Goal: Task Accomplishment & Management: Manage account settings

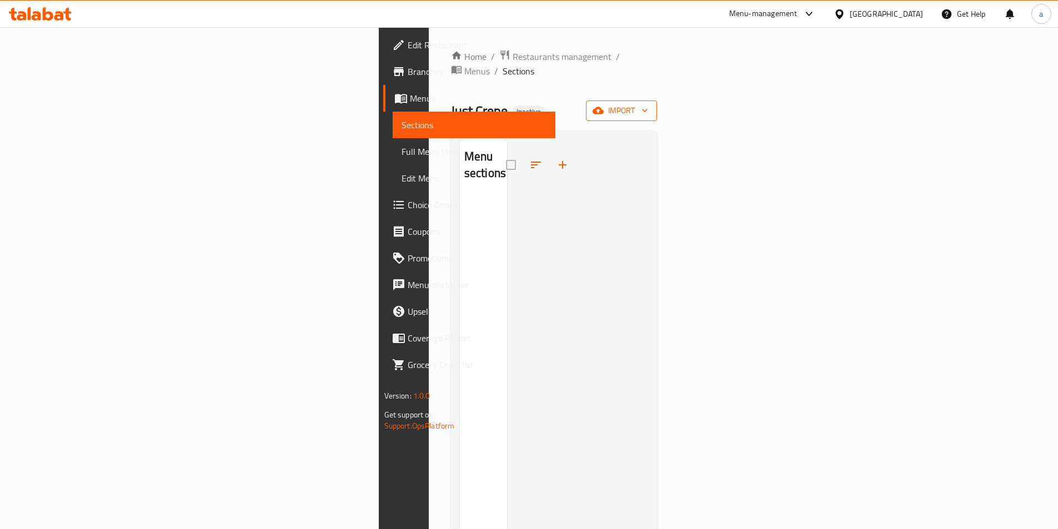
click at [648, 104] on span "import" at bounding box center [621, 111] width 53 height 14
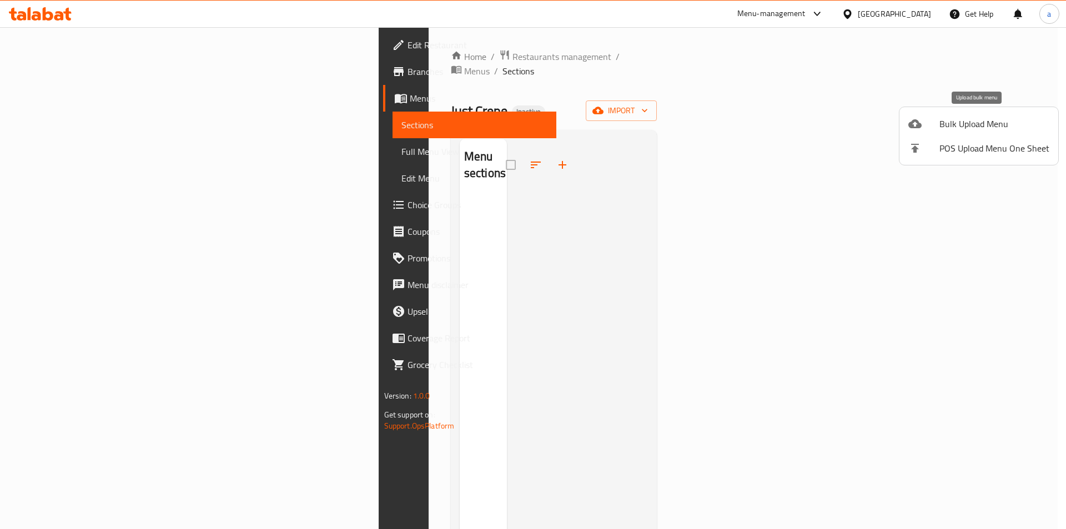
click at [958, 128] on span "Bulk Upload Menu" at bounding box center [994, 123] width 110 height 13
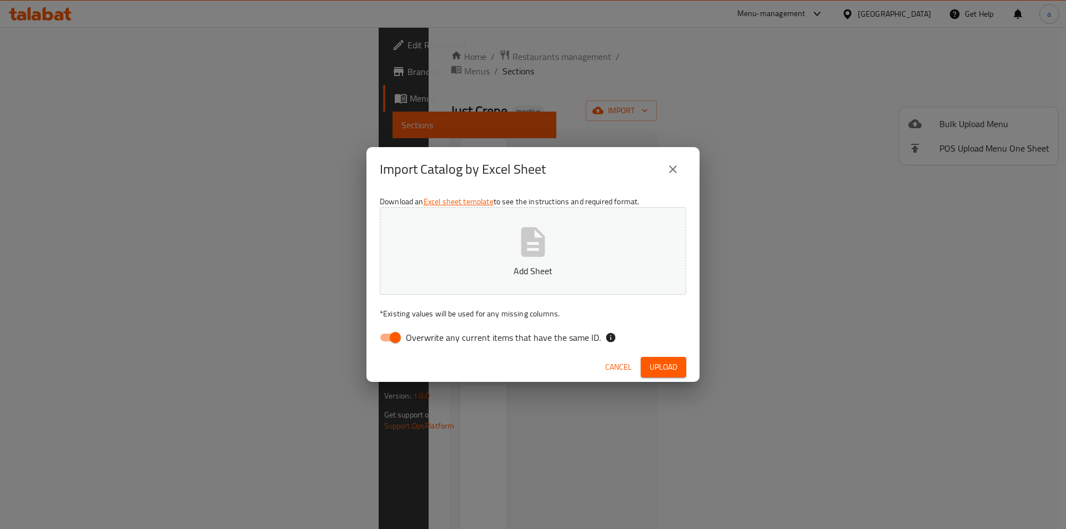
click at [513, 338] on span "Overwrite any current items that have the same ID." at bounding box center [503, 337] width 195 height 13
click at [427, 338] on input "Overwrite any current items that have the same ID." at bounding box center [395, 337] width 63 height 21
checkbox input "false"
click at [541, 273] on p "Add Sheet" at bounding box center [533, 270] width 272 height 13
click at [671, 375] on button "Upload" at bounding box center [664, 367] width 46 height 21
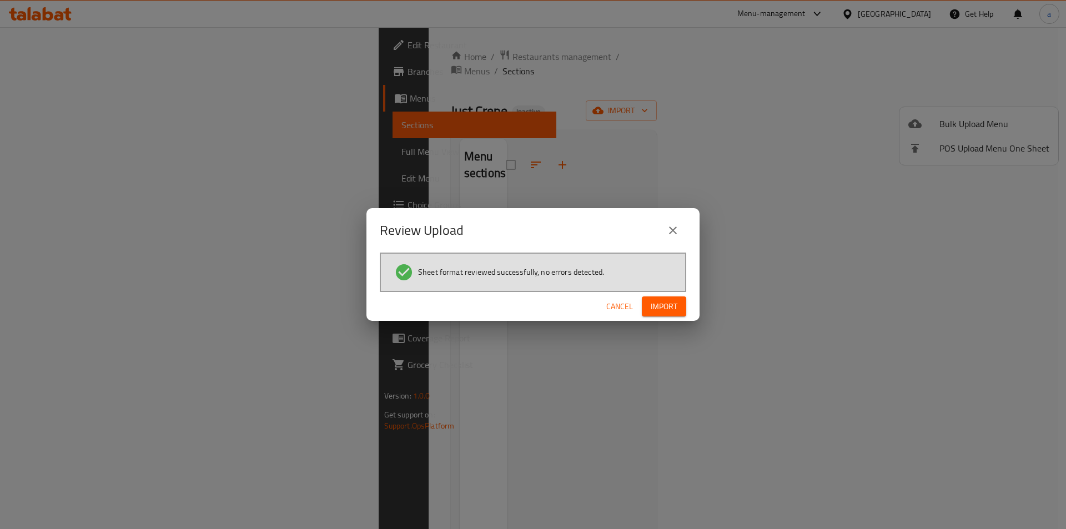
click at [662, 308] on span "Import" at bounding box center [664, 307] width 27 height 14
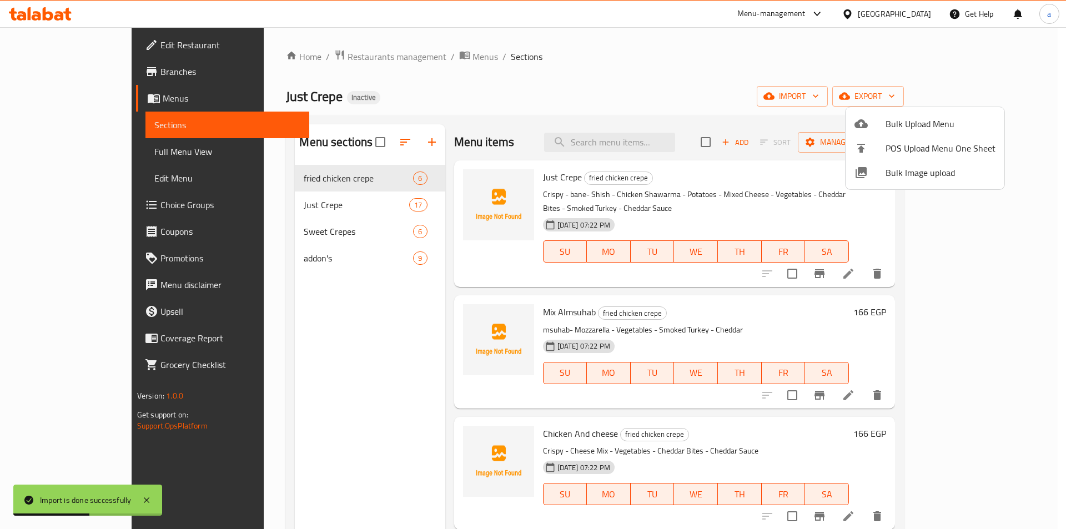
click at [117, 147] on div at bounding box center [533, 264] width 1066 height 529
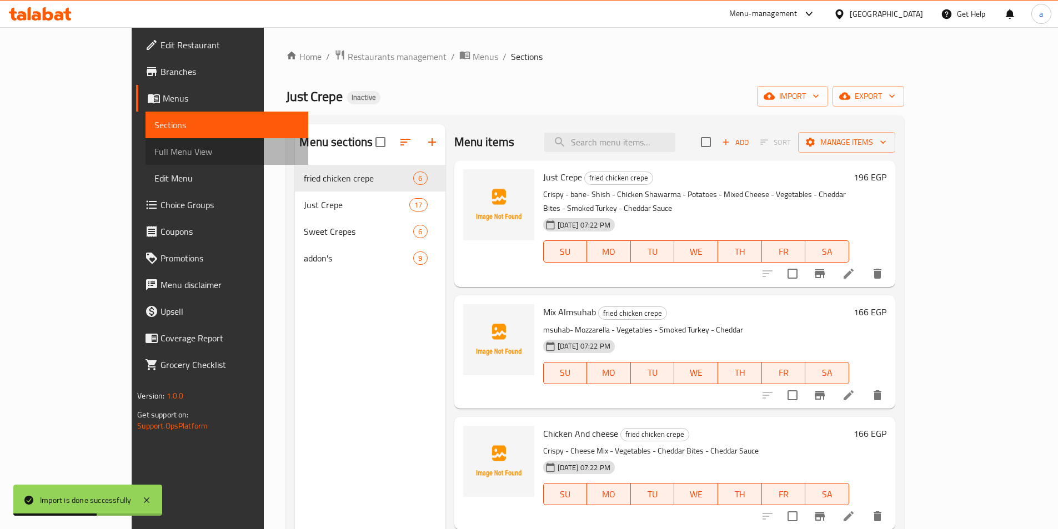
click at [154, 147] on span "Full Menu View" at bounding box center [226, 151] width 145 height 13
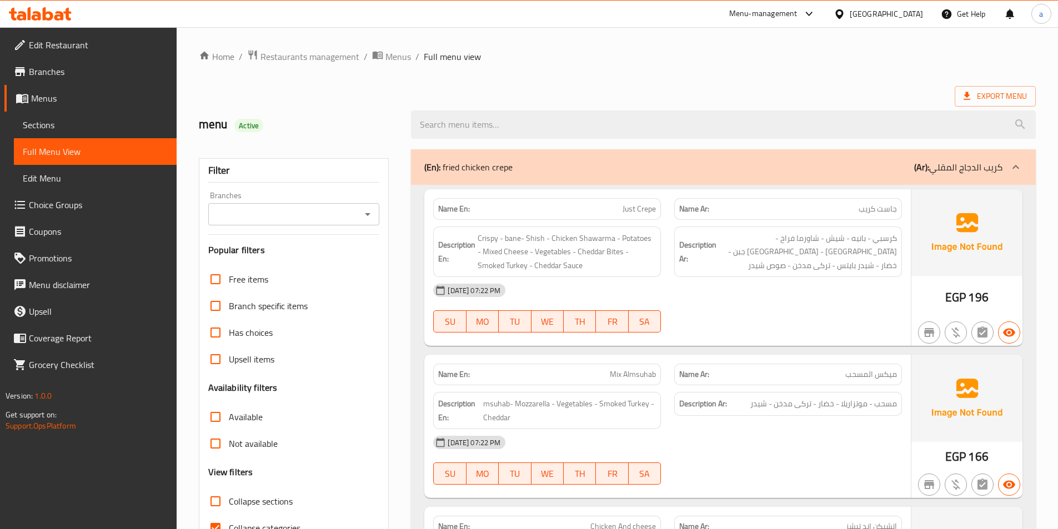
click at [223, 519] on input "Collapse categories" at bounding box center [215, 528] width 27 height 27
checkbox input "false"
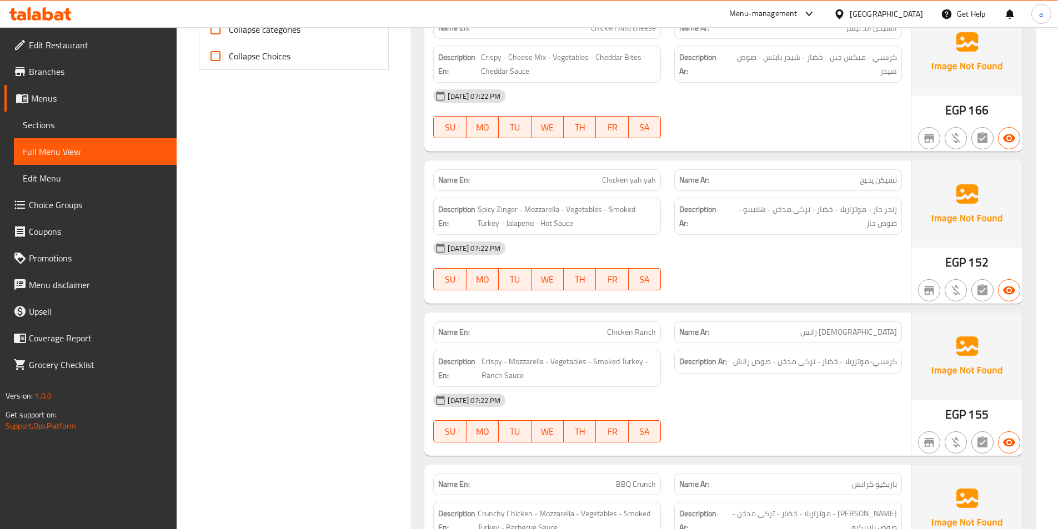
scroll to position [500, 0]
click at [627, 174] on span "Chicken yah yah" at bounding box center [629, 179] width 54 height 12
copy span "Chicken yah yah"
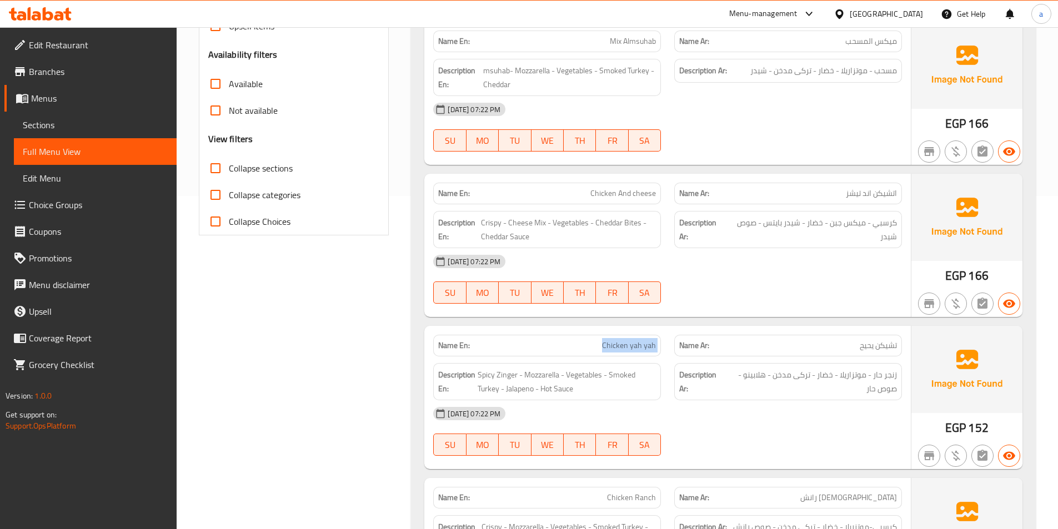
scroll to position [0, 0]
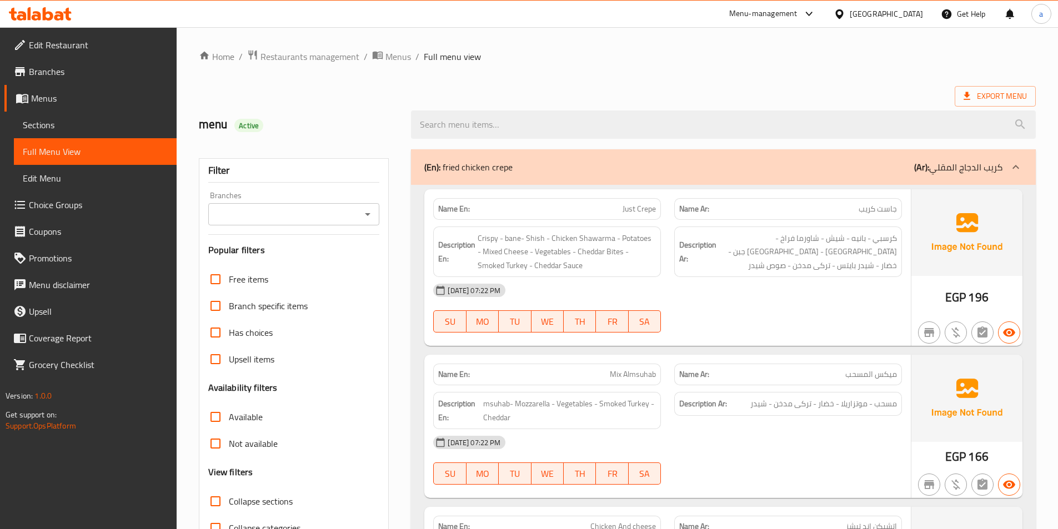
click at [64, 129] on span "Sections" at bounding box center [95, 124] width 145 height 13
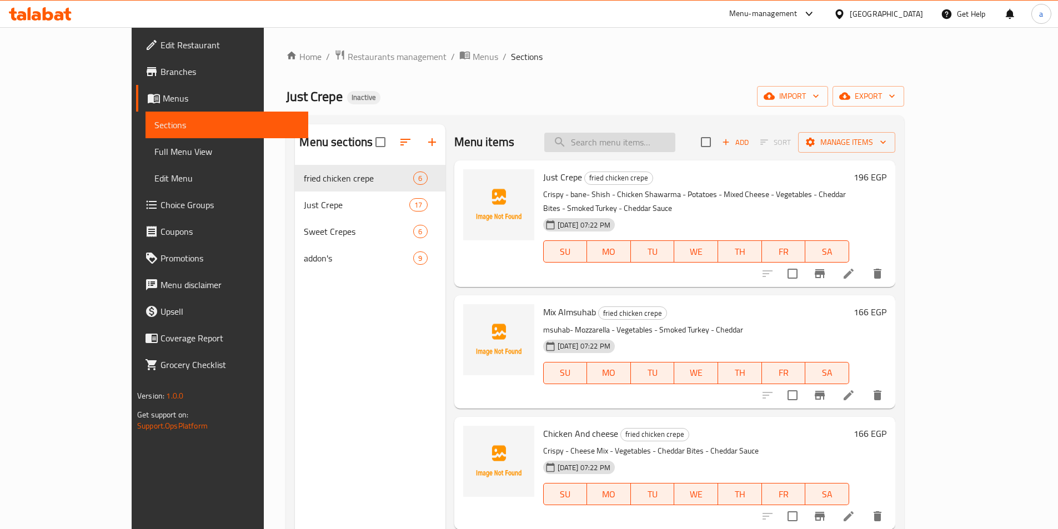
click at [659, 137] on input "search" at bounding box center [609, 142] width 131 height 19
paste input "Chicken yah yah"
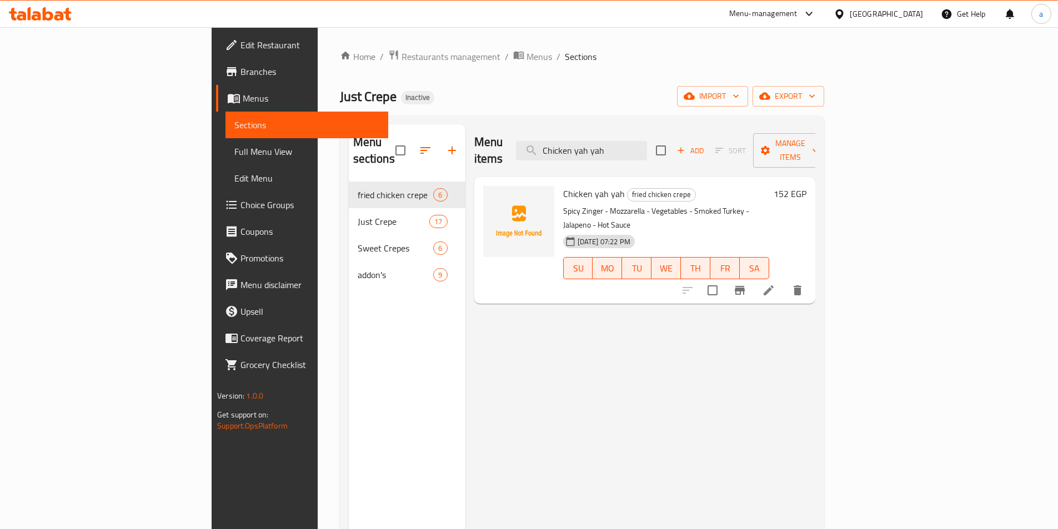
type input "Chicken yah yah"
click at [784, 280] on li at bounding box center [768, 290] width 31 height 20
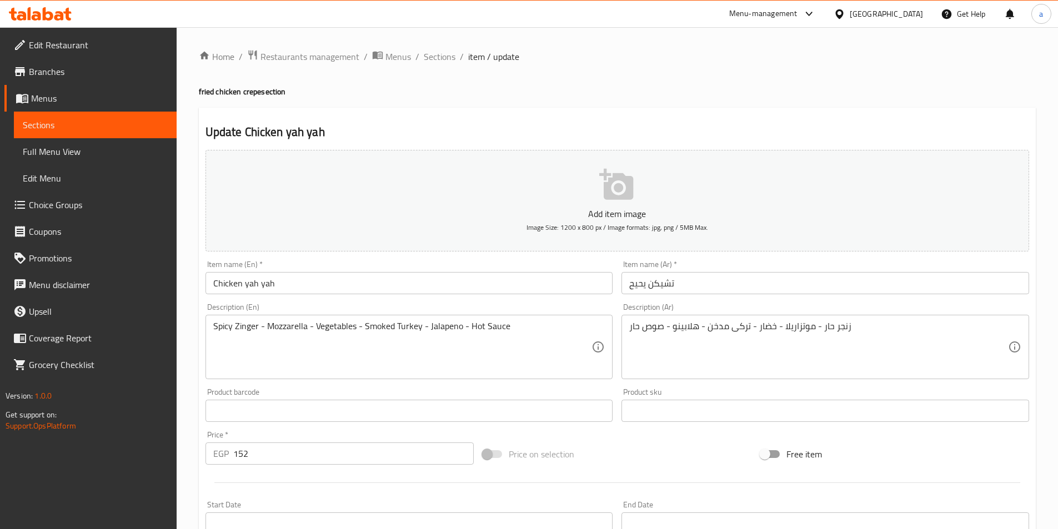
click at [643, 284] on input "تشيكن يحيح" at bounding box center [825, 283] width 408 height 22
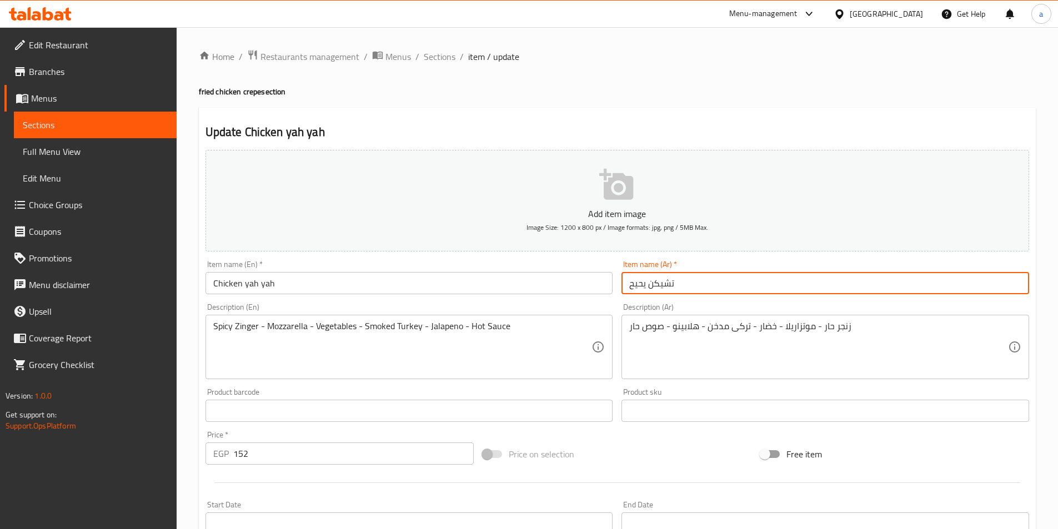
click at [637, 284] on input "تشيكن يحيح" at bounding box center [825, 283] width 408 height 22
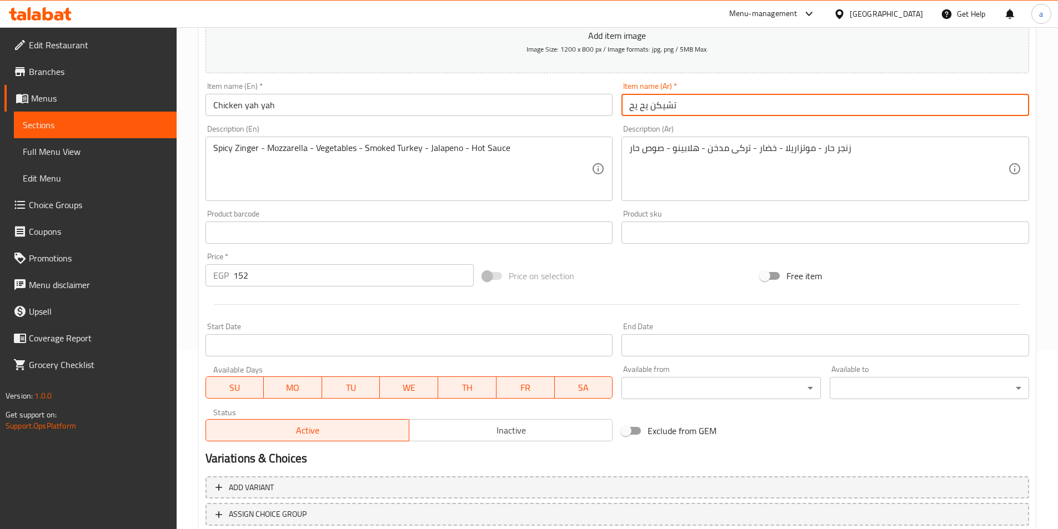
scroll to position [222, 0]
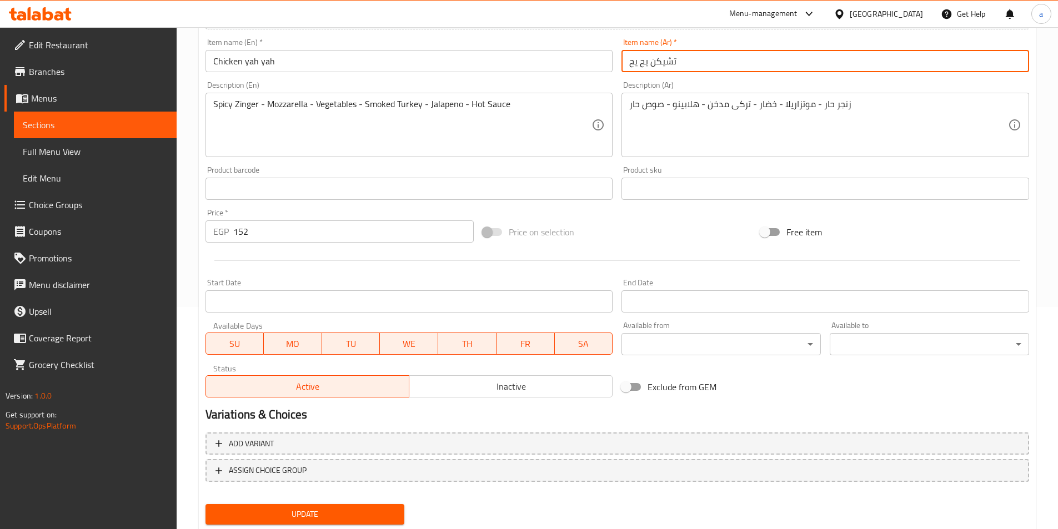
type input "تشيكن يح يح"
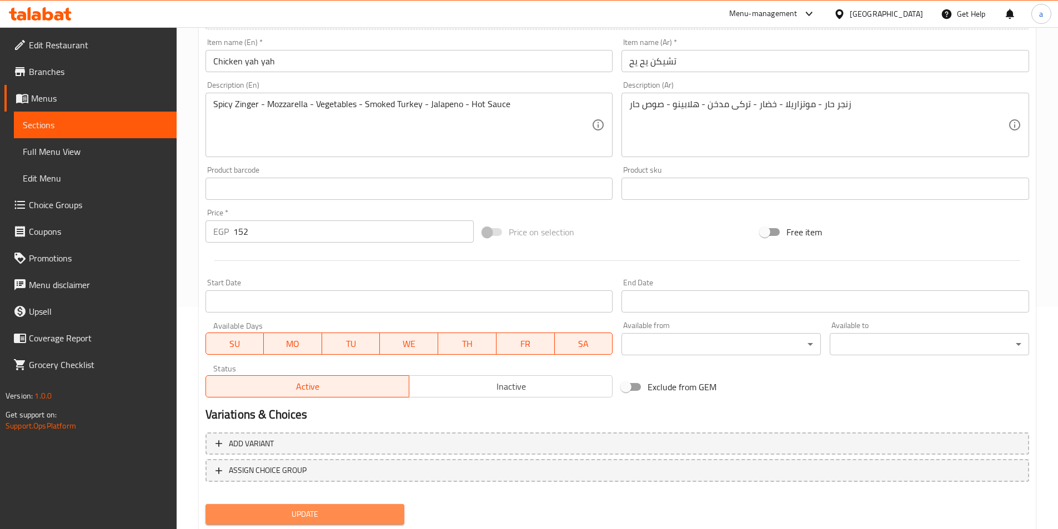
click at [311, 509] on span "Update" at bounding box center [305, 514] width 182 height 14
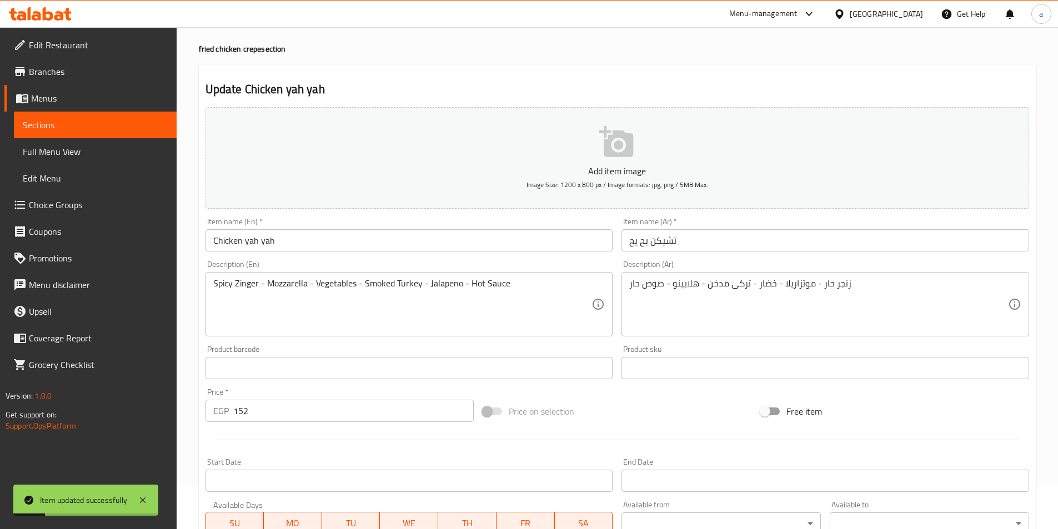
scroll to position [56, 0]
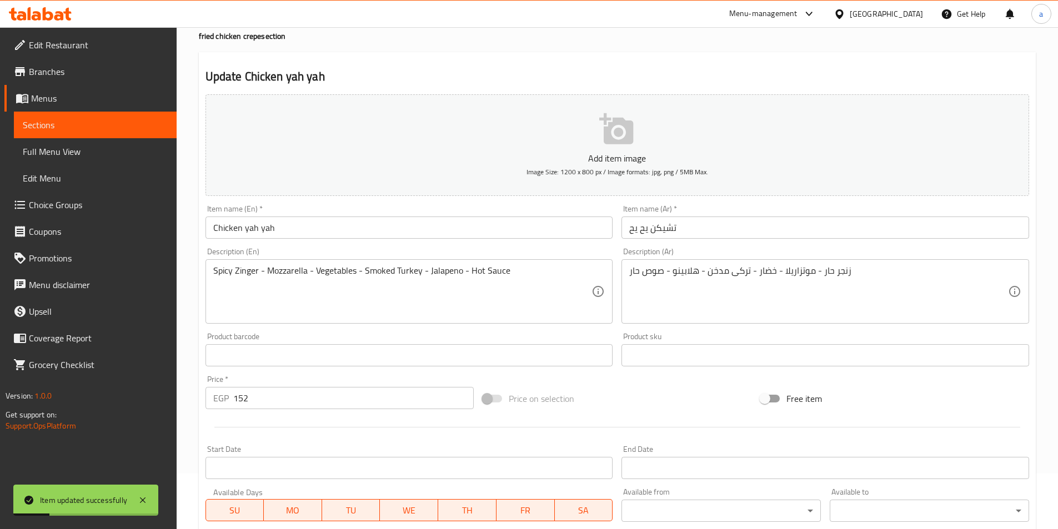
click at [158, 130] on span "Sections" at bounding box center [95, 124] width 145 height 13
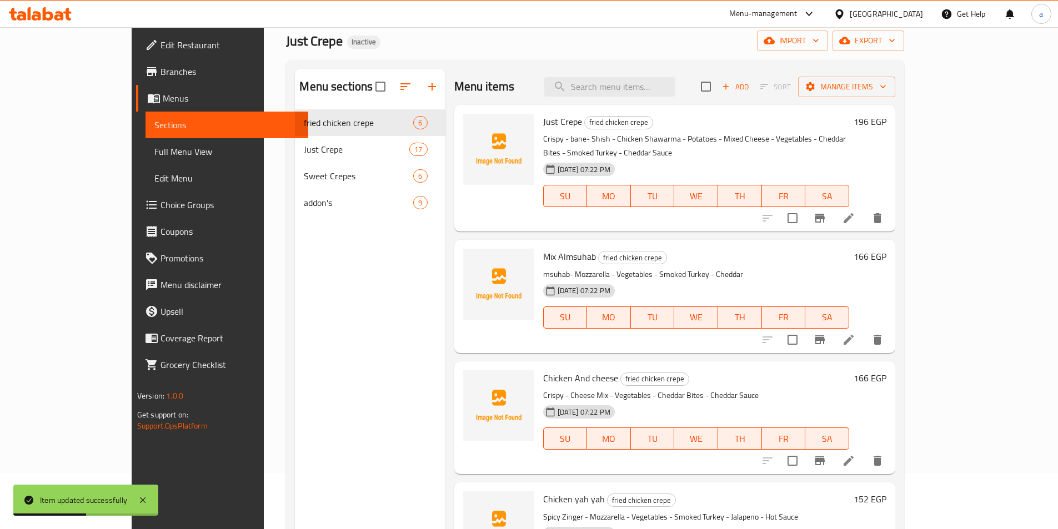
click at [145, 160] on link "Full Menu View" at bounding box center [226, 151] width 163 height 27
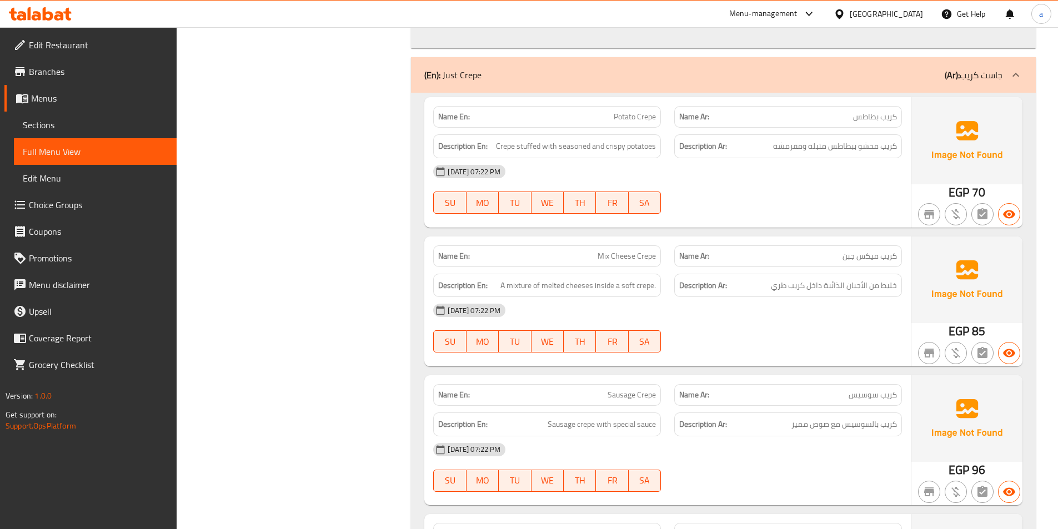
scroll to position [1110, 0]
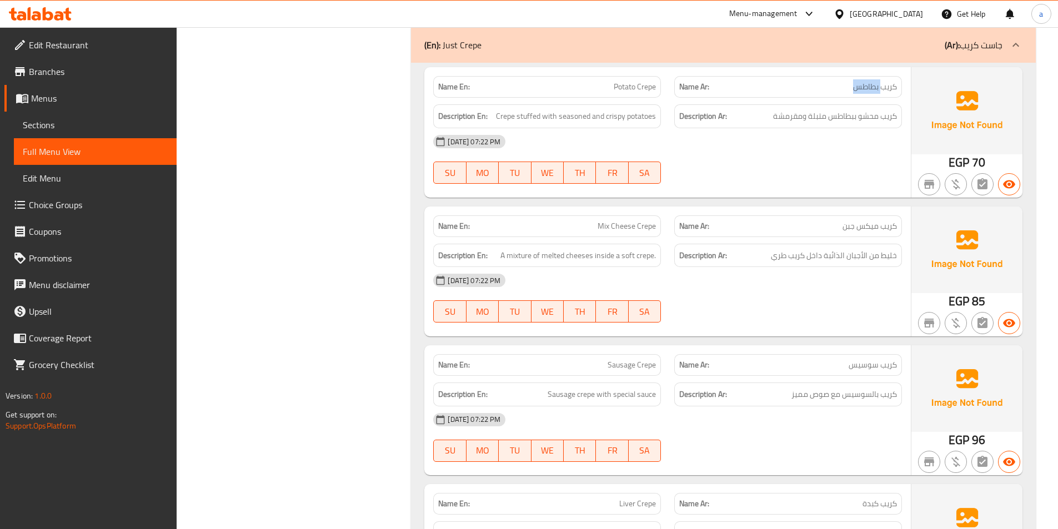
drag, startPoint x: 880, startPoint y: 86, endPoint x: 814, endPoint y: 85, distance: 66.1
click at [814, 85] on p "Name Ar: كريب بطاطس" at bounding box center [788, 87] width 218 height 12
click at [604, 97] on div "Name En: Potato Crepe" at bounding box center [547, 87] width 228 height 22
drag, startPoint x: 517, startPoint y: 109, endPoint x: 549, endPoint y: 118, distance: 32.2
click at [549, 118] on span "Crepe stuffed with seasoned and crispy potatoes" at bounding box center [576, 116] width 160 height 14
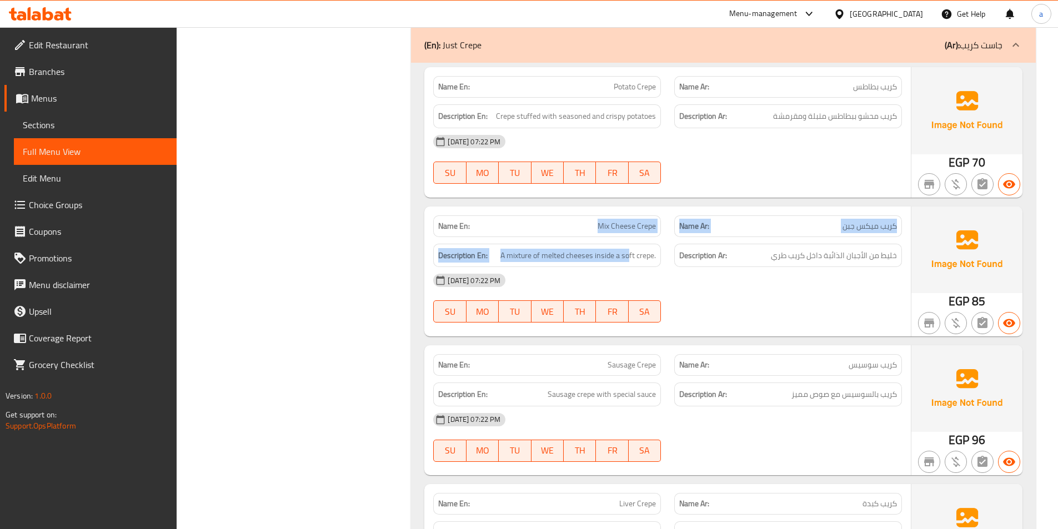
drag, startPoint x: 565, startPoint y: 233, endPoint x: 630, endPoint y: 249, distance: 66.9
click at [630, 249] on div "Name En: Mix Cheese Crepe Name Ar: كريب ميكس جبن Description En: A mixture of m…" at bounding box center [667, 272] width 486 height 130
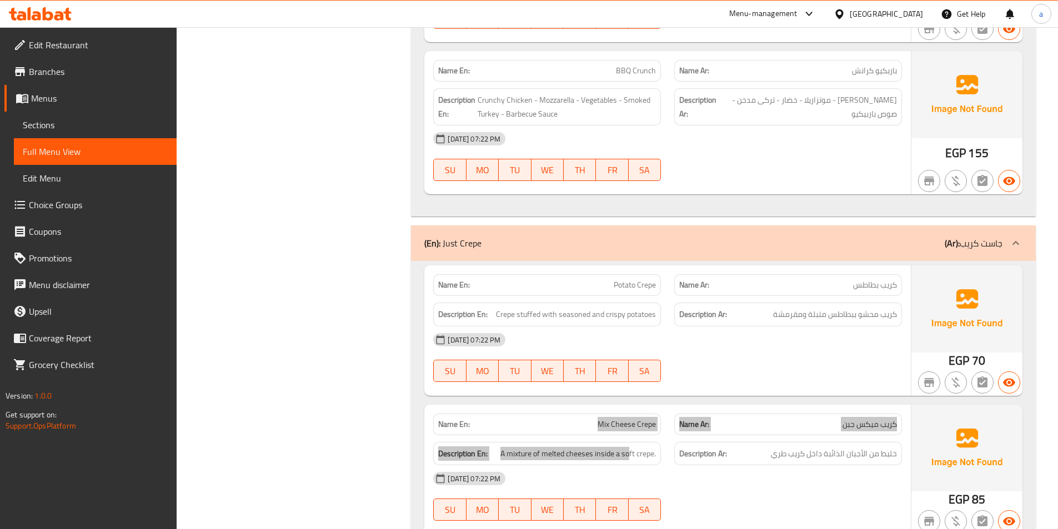
scroll to position [888, 0]
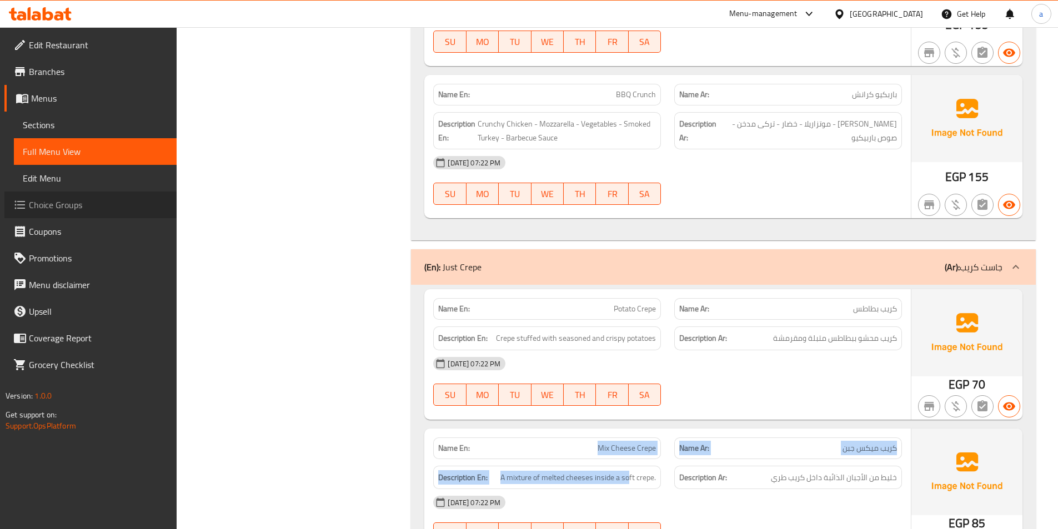
click at [73, 214] on link "Choice Groups" at bounding box center [90, 205] width 172 height 27
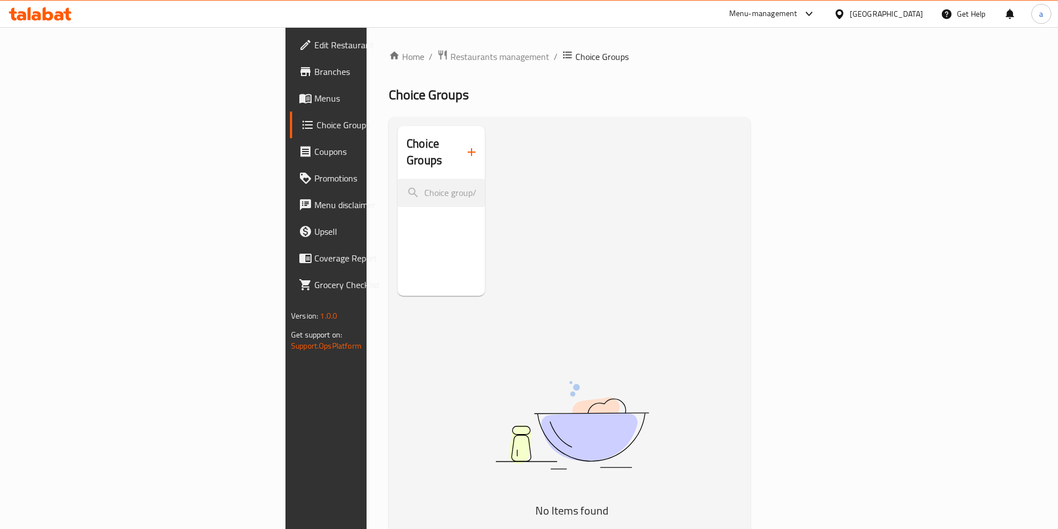
click at [465, 145] on icon "button" at bounding box center [471, 151] width 13 height 13
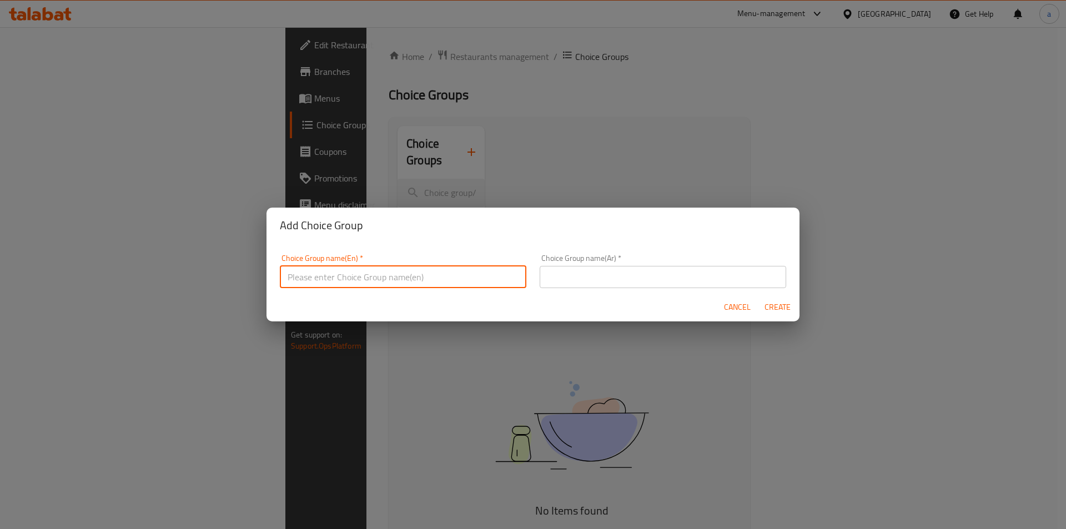
click at [458, 278] on input "text" at bounding box center [403, 277] width 247 height 22
type input "Your Choice Of :"
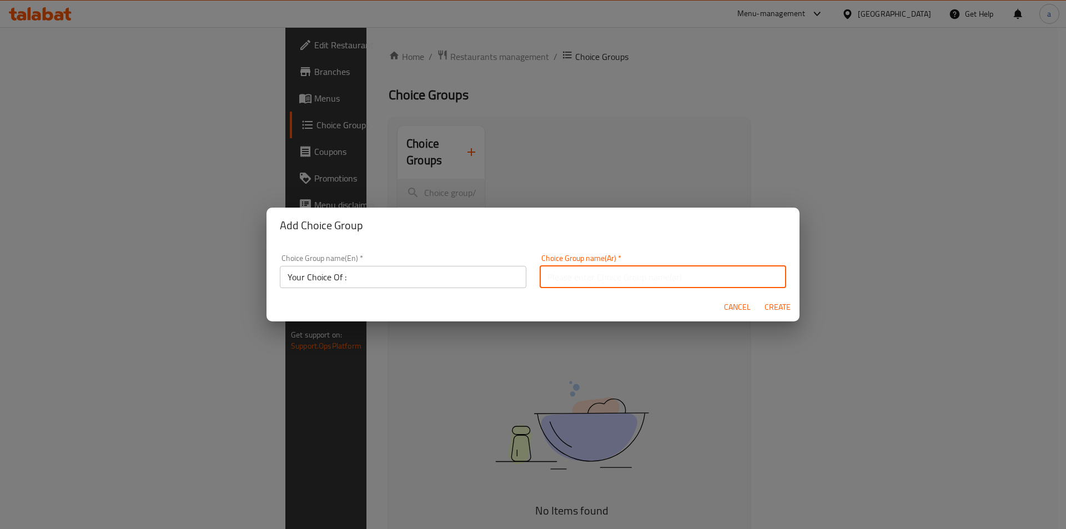
drag, startPoint x: 597, startPoint y: 272, endPoint x: 562, endPoint y: 285, distance: 37.1
click at [597, 272] on input "text" at bounding box center [663, 277] width 247 height 22
click at [552, 279] on input "إختيارك من الحجم:" at bounding box center [663, 277] width 247 height 22
click at [545, 275] on input "إختيارك من الحجم:" at bounding box center [663, 277] width 247 height 22
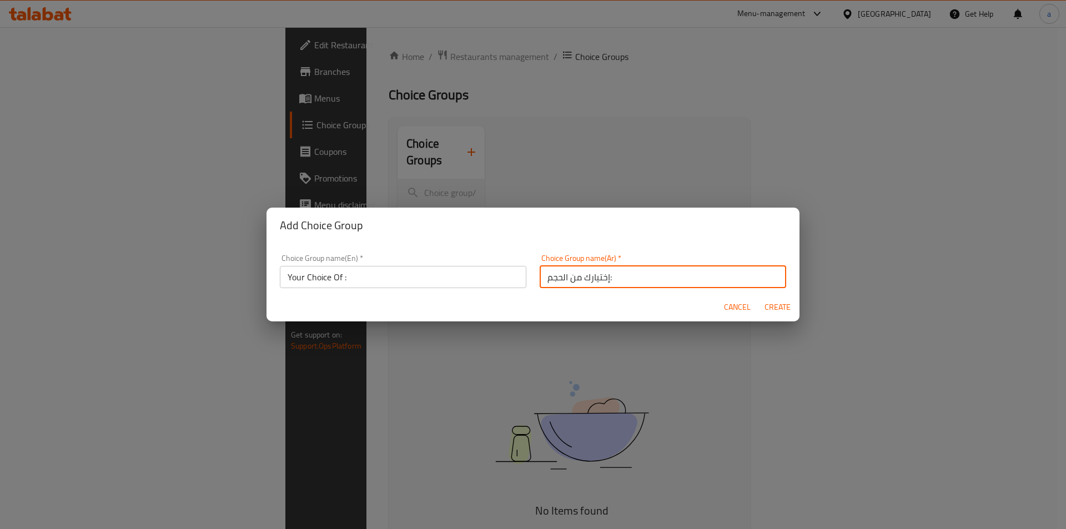
click at [545, 275] on input "إختيارك من الحجم:" at bounding box center [663, 277] width 247 height 22
type input "إختيارك من الحجم:"
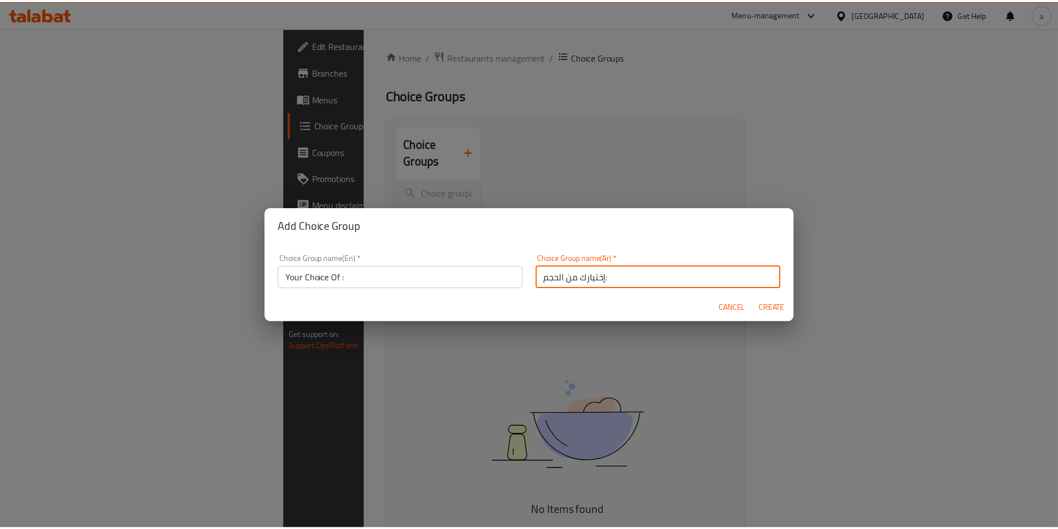
scroll to position [3, 0]
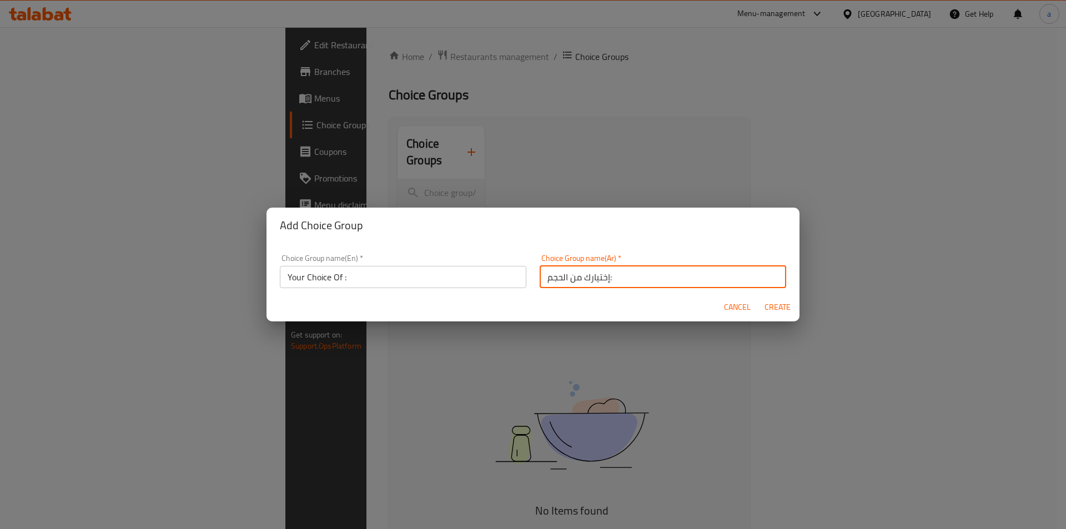
drag, startPoint x: 630, startPoint y: 277, endPoint x: 399, endPoint y: 331, distance: 237.8
click at [399, 331] on div "Add Choice Group Choice Group name(En)   * Your Choice Of : Choice Group name(E…" at bounding box center [533, 264] width 1066 height 529
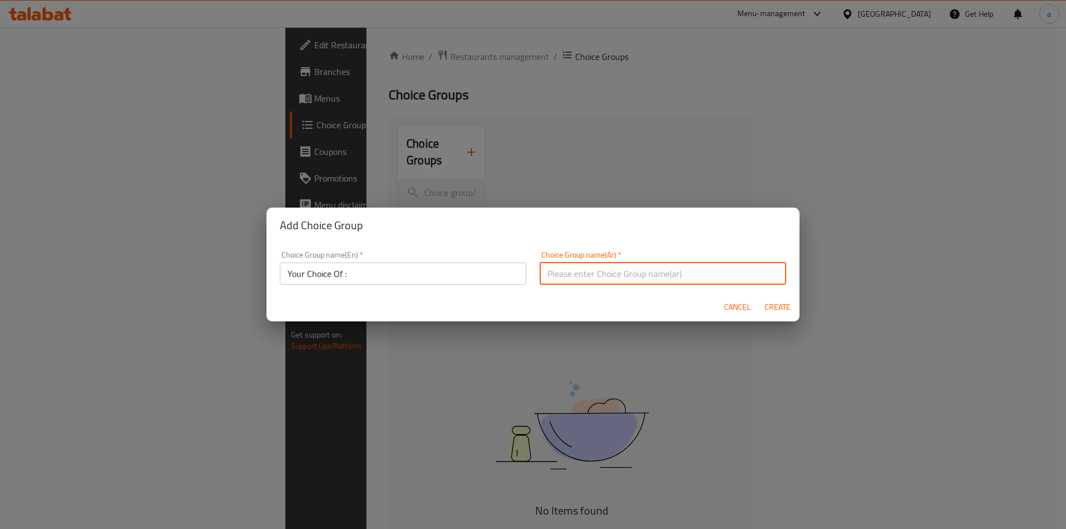
click at [595, 268] on input "text" at bounding box center [663, 274] width 247 height 22
click at [556, 277] on input "إختيارك من الحجم:" at bounding box center [663, 274] width 247 height 22
click at [560, 273] on input "إختيارك من الحجم:" at bounding box center [663, 274] width 247 height 22
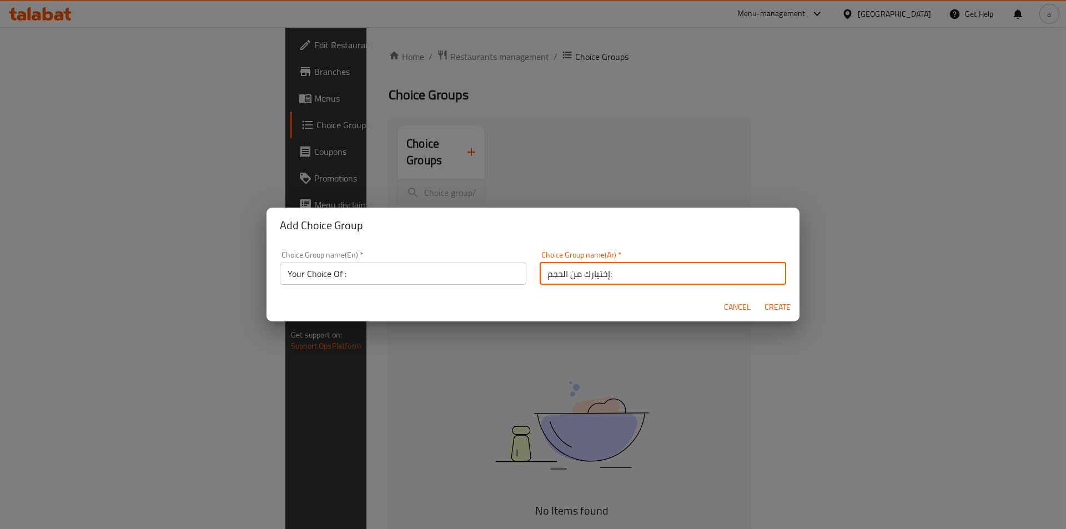
click at [560, 273] on input "إختيارك من الحجم:" at bounding box center [663, 274] width 247 height 22
drag, startPoint x: 563, startPoint y: 274, endPoint x: 418, endPoint y: 278, distance: 145.5
click at [418, 278] on div "Choice Group name(En)   * Your Choice Of : Choice Group name(En) * Choice Group…" at bounding box center [533, 267] width 520 height 47
drag, startPoint x: 565, startPoint y: 275, endPoint x: 520, endPoint y: 281, distance: 45.3
click at [520, 281] on div "Choice Group name(En)   * Your Choice Of : Choice Group name(En) * Choice Group…" at bounding box center [533, 267] width 520 height 47
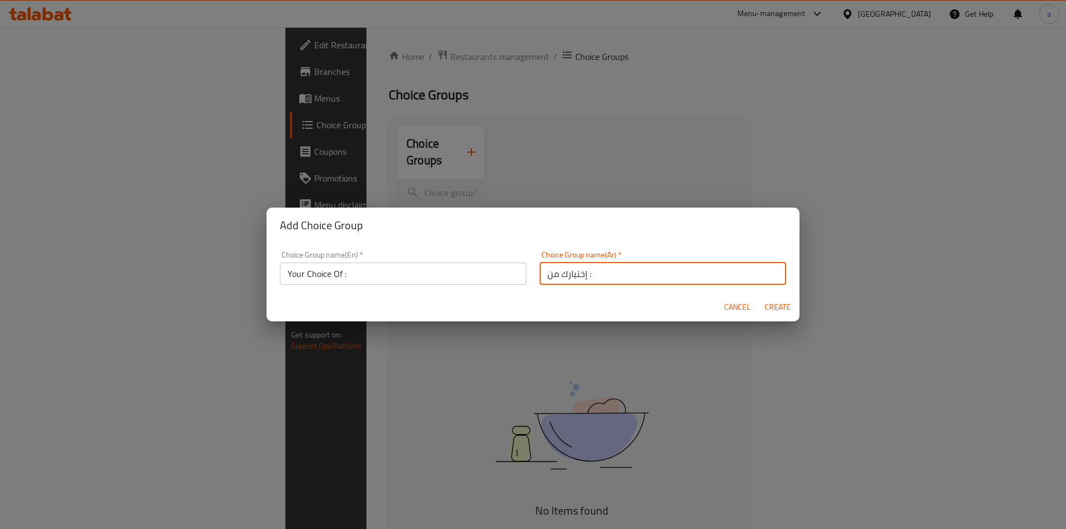
type input "إختيارك من :"
click at [769, 311] on span "Create" at bounding box center [777, 307] width 27 height 14
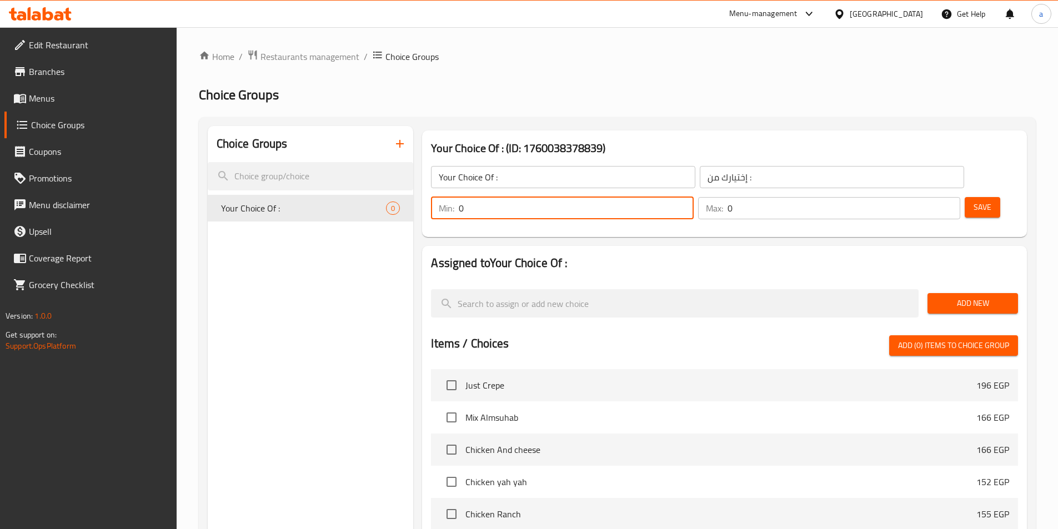
click at [693, 197] on input "0" at bounding box center [576, 208] width 234 height 22
type input "1"
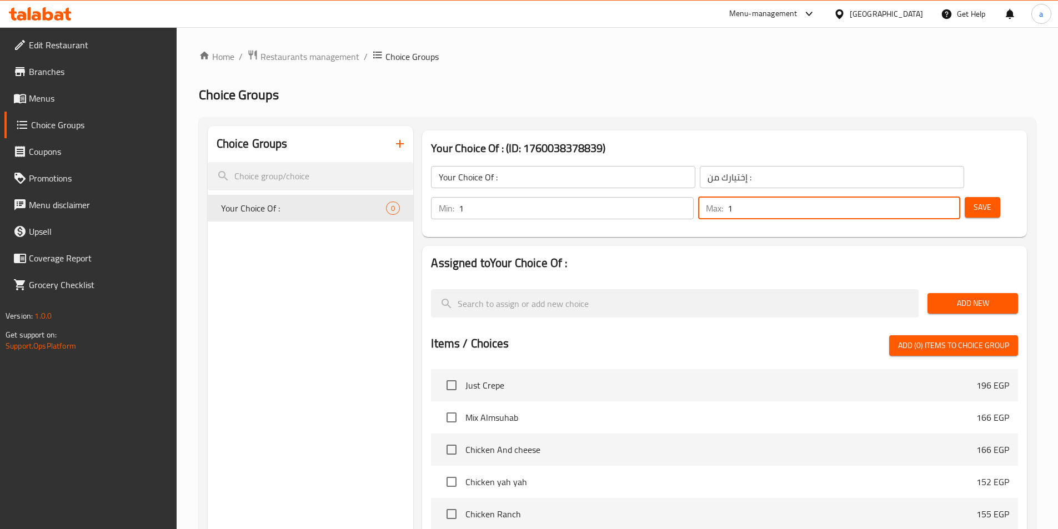
type input "1"
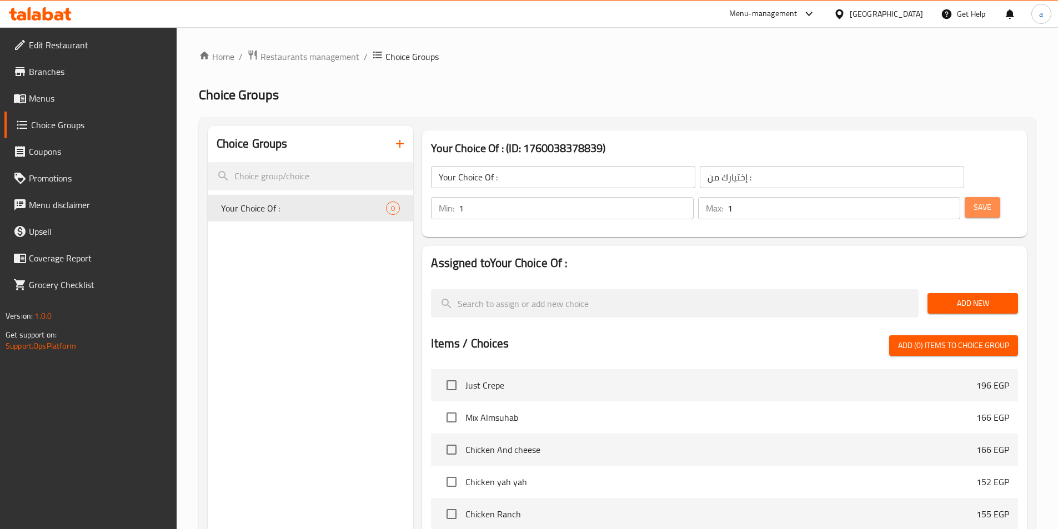
click at [973, 200] on span "Save" at bounding box center [982, 207] width 18 height 14
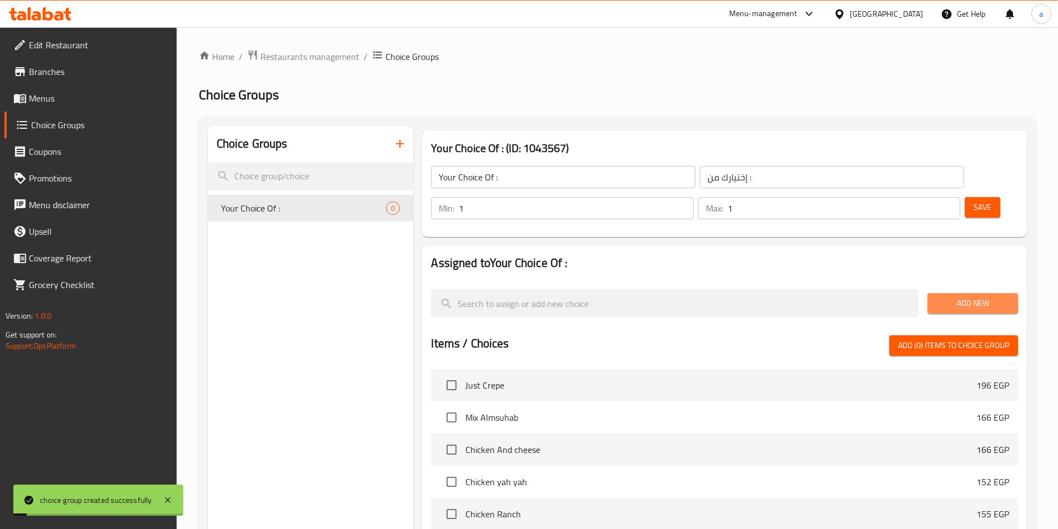
click at [978, 296] on span "Add New" at bounding box center [972, 303] width 73 height 14
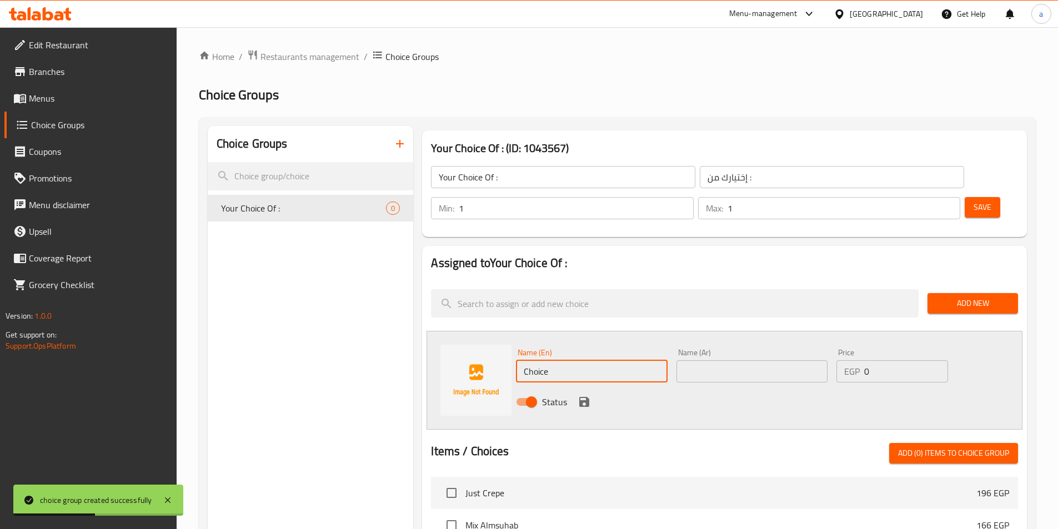
click at [630, 360] on input "Choice" at bounding box center [591, 371] width 151 height 22
paste input "ider"
type input "Cider"
click at [693, 360] on input "text" at bounding box center [751, 371] width 151 height 22
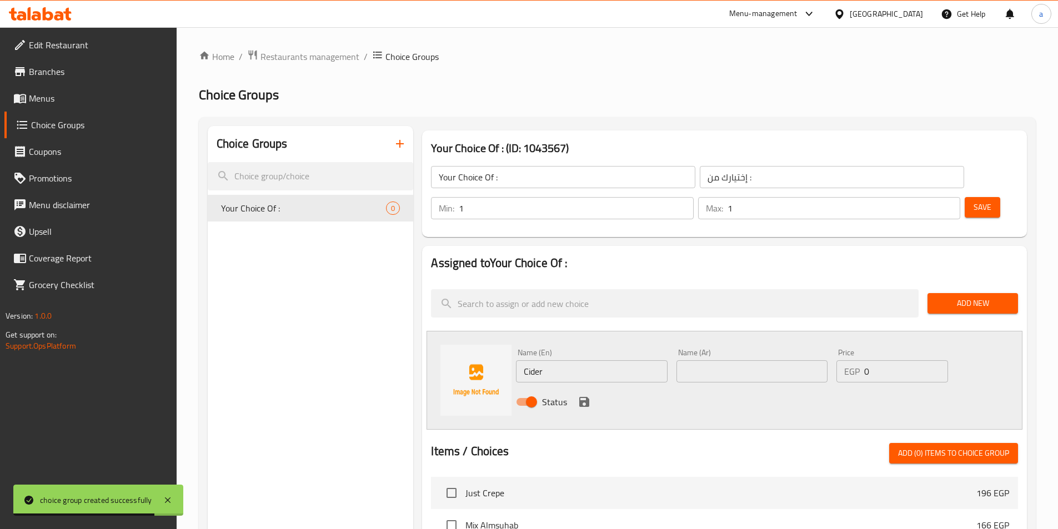
paste input "سيدر"
type input "سيدر"
click at [889, 360] on input "0" at bounding box center [905, 371] width 83 height 22
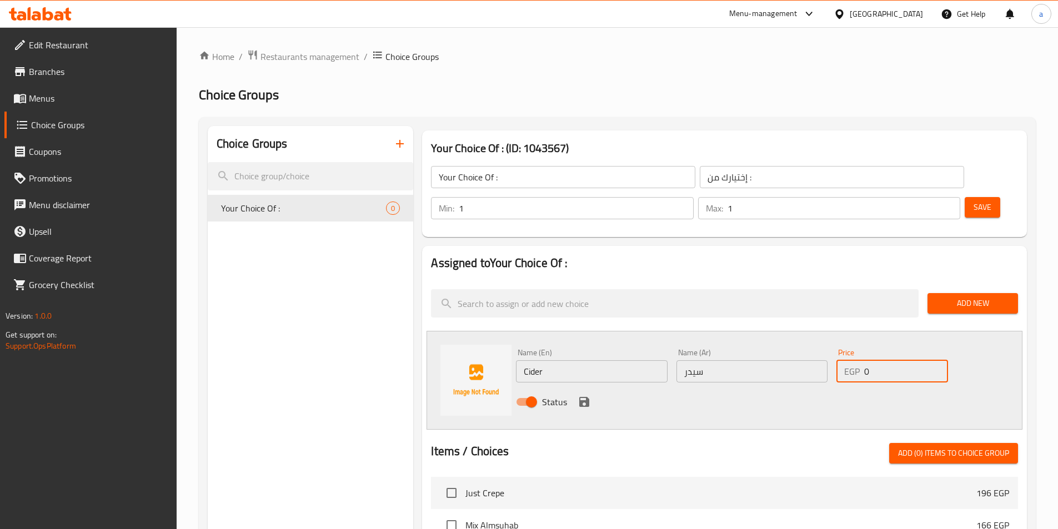
click at [634, 387] on div "Status" at bounding box center [751, 402] width 481 height 30
click at [585, 395] on icon "save" at bounding box center [583, 401] width 13 height 13
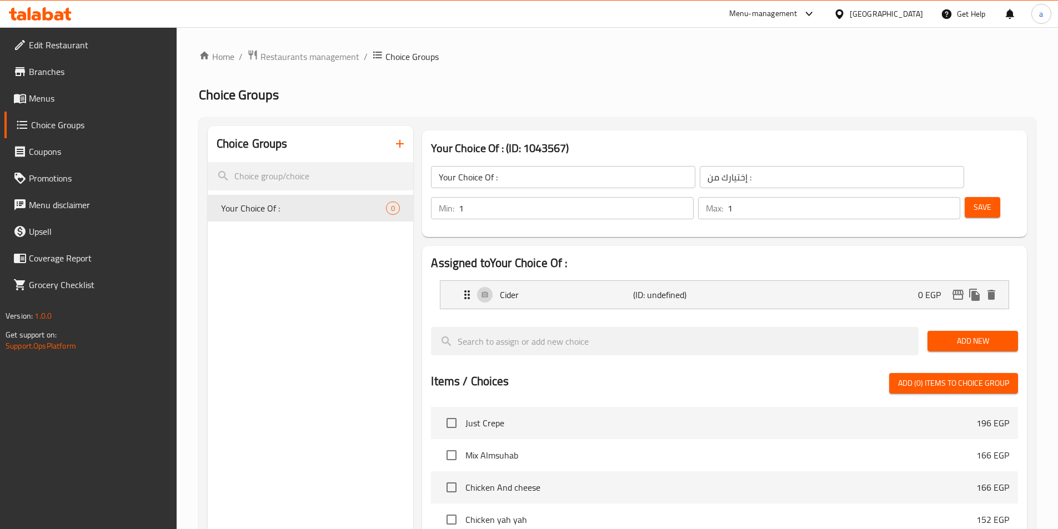
click at [955, 334] on span "Add New" at bounding box center [972, 341] width 73 height 14
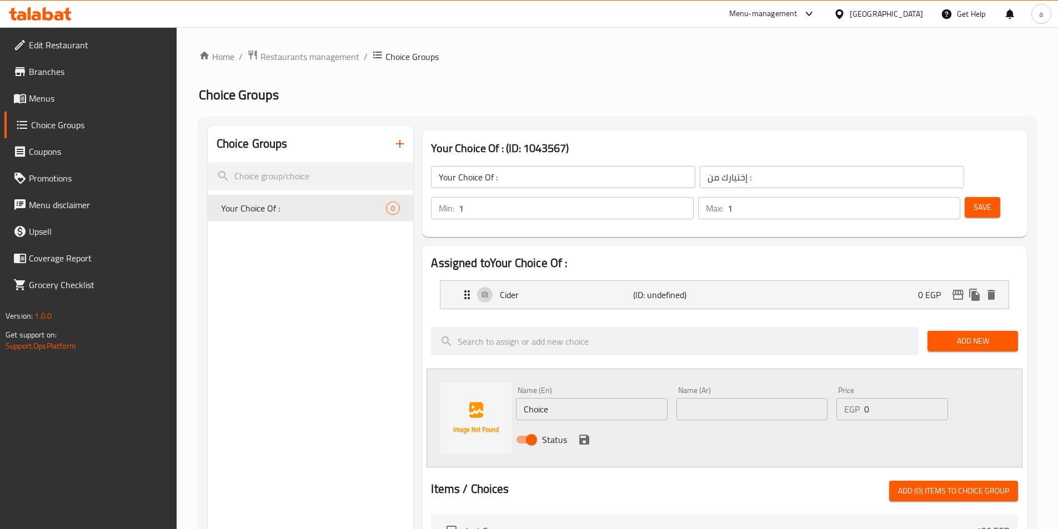
click at [616, 398] on input "Choice" at bounding box center [591, 409] width 151 height 22
click at [634, 386] on div "Name (En) Name (En)" at bounding box center [591, 403] width 151 height 34
click at [634, 398] on input "text" at bounding box center [591, 409] width 151 height 22
paste input "Barbecue"
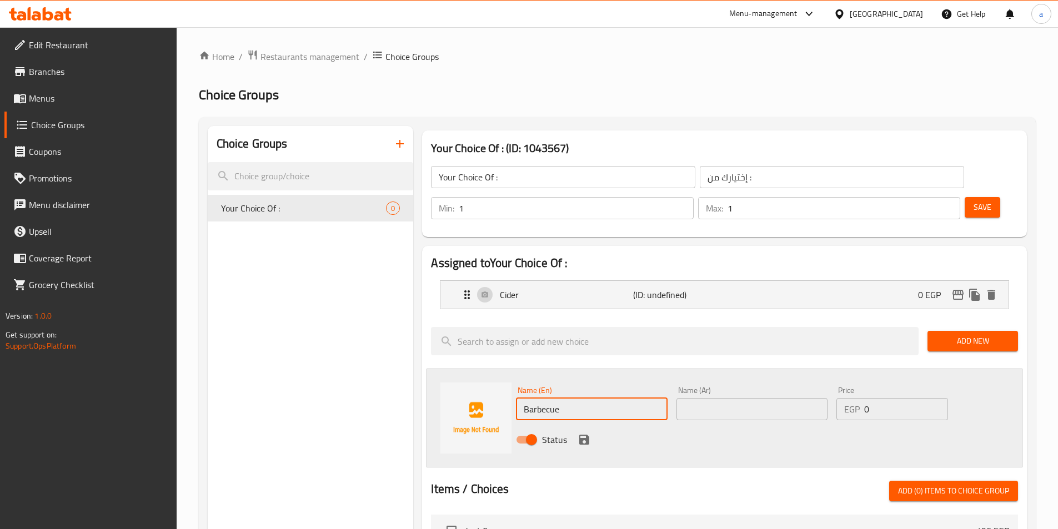
type input "Barbecue"
click at [750, 398] on input "text" at bounding box center [751, 409] width 151 height 22
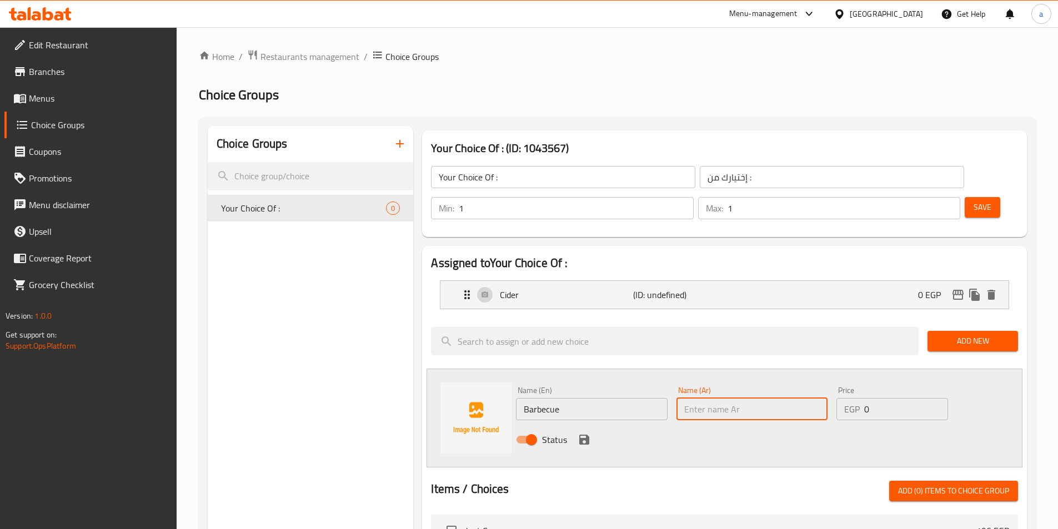
paste input "باربكيو"
type input "باربكيو"
click at [580, 433] on icon "save" at bounding box center [583, 439] width 13 height 13
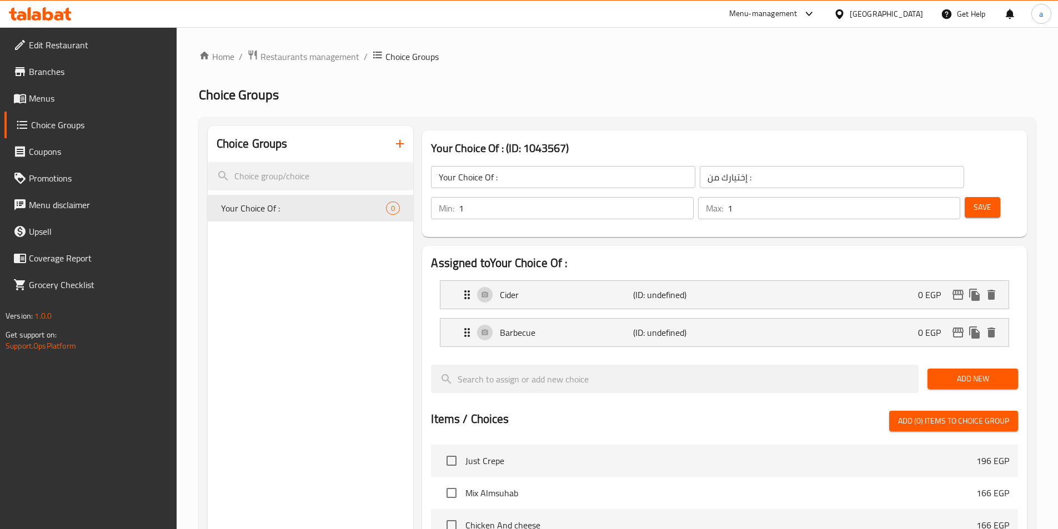
click at [993, 372] on span "Add New" at bounding box center [972, 379] width 73 height 14
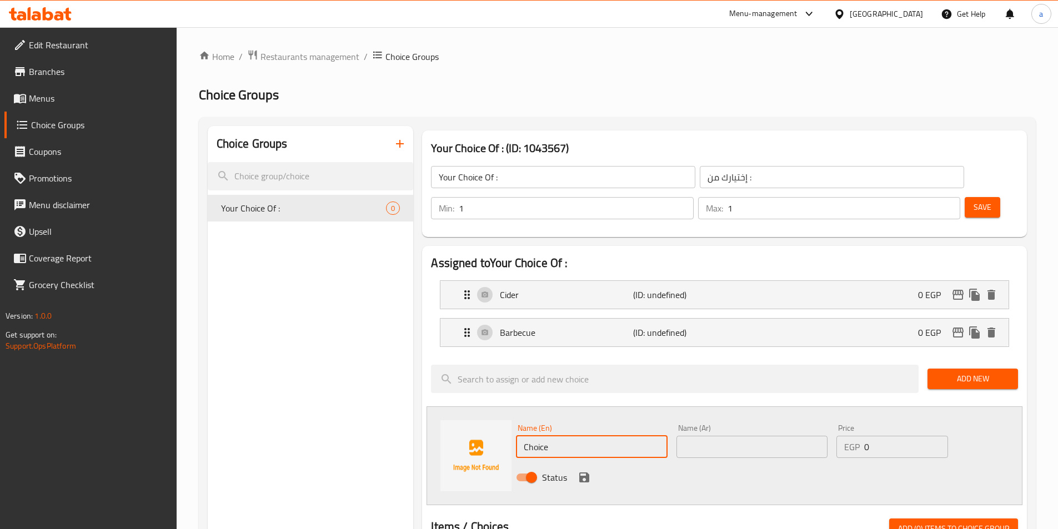
click at [612, 436] on input "Choice" at bounding box center [591, 447] width 151 height 22
paste input "Ranch"
type input "Ranch"
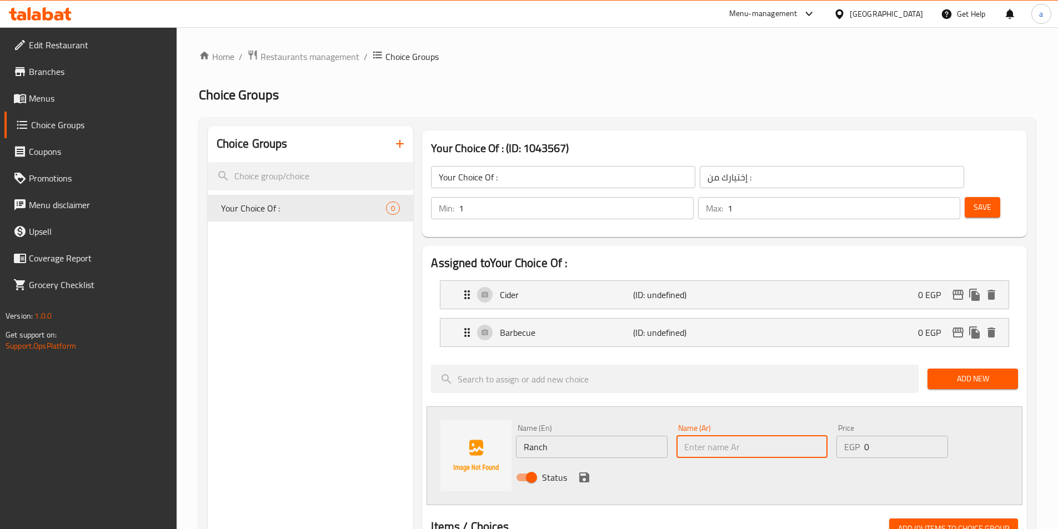
click at [738, 436] on input "text" at bounding box center [751, 447] width 151 height 22
paste input "رانش"
type input "رانش"
click at [591, 469] on button "save" at bounding box center [584, 477] width 17 height 17
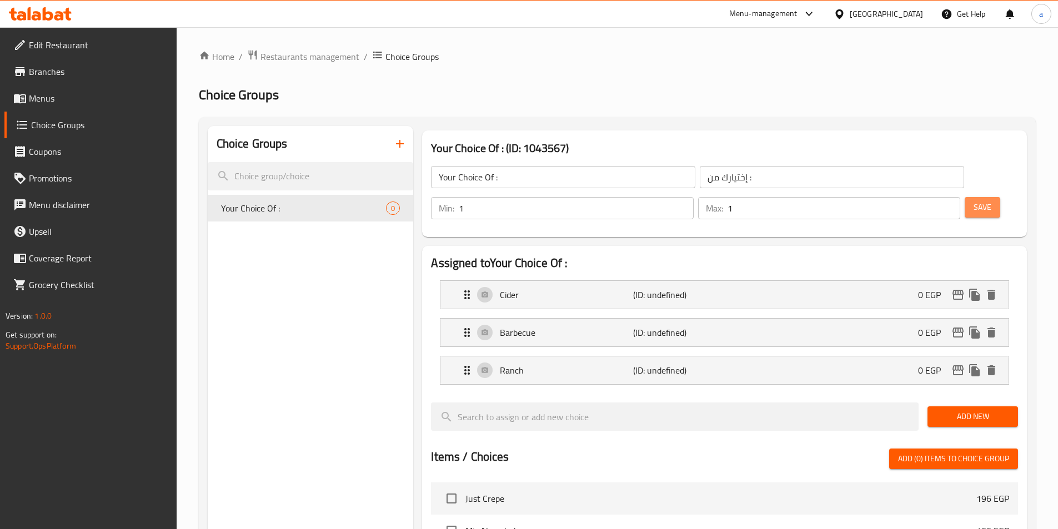
click at [973, 200] on span "Save" at bounding box center [982, 207] width 18 height 14
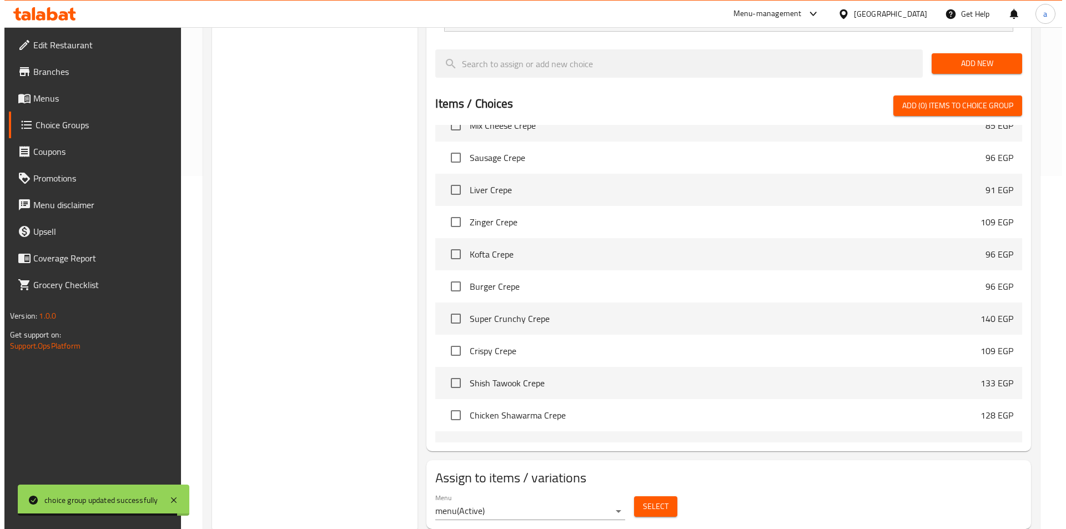
scroll to position [358, 0]
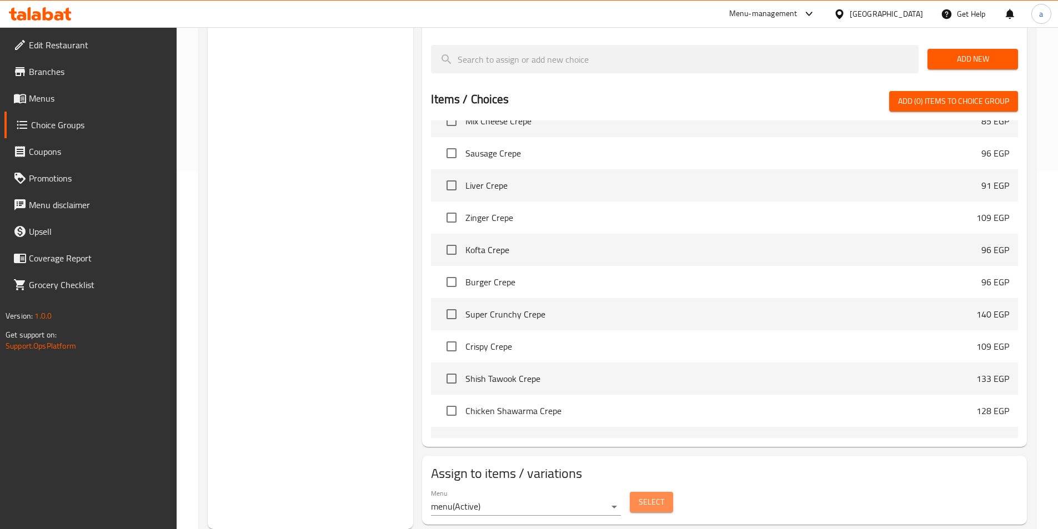
click at [639, 495] on span "Select" at bounding box center [652, 502] width 26 height 14
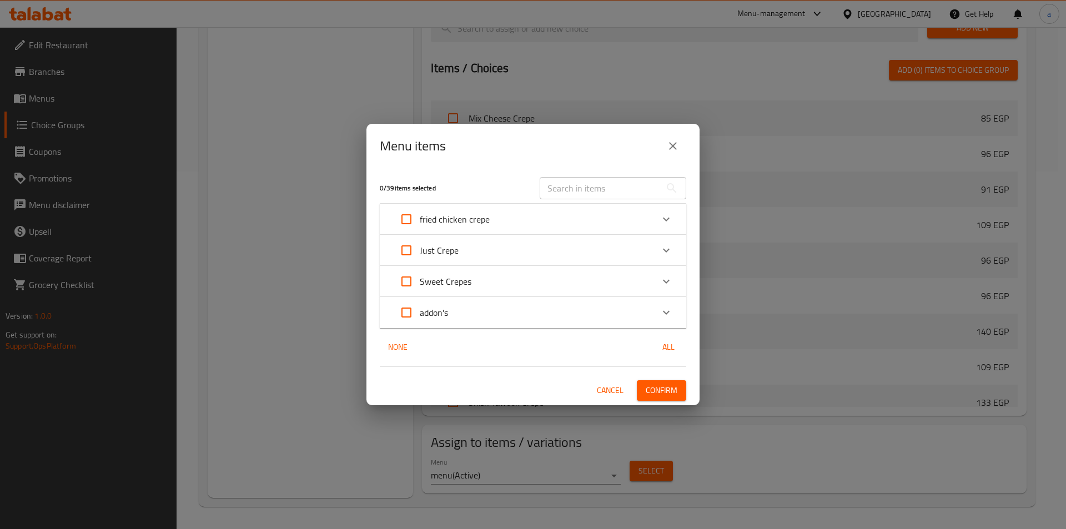
click at [473, 318] on div "addon's" at bounding box center [523, 312] width 260 height 27
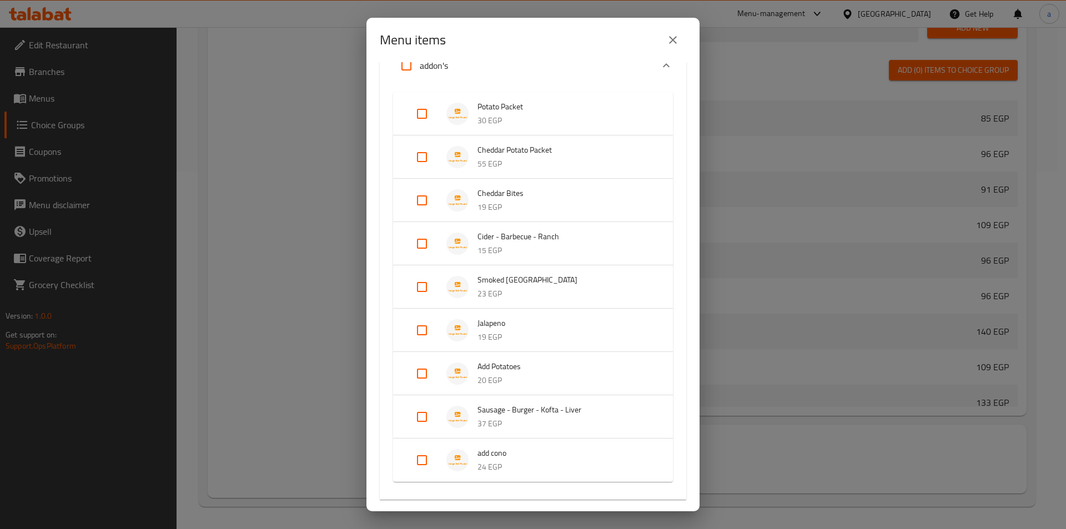
scroll to position [167, 0]
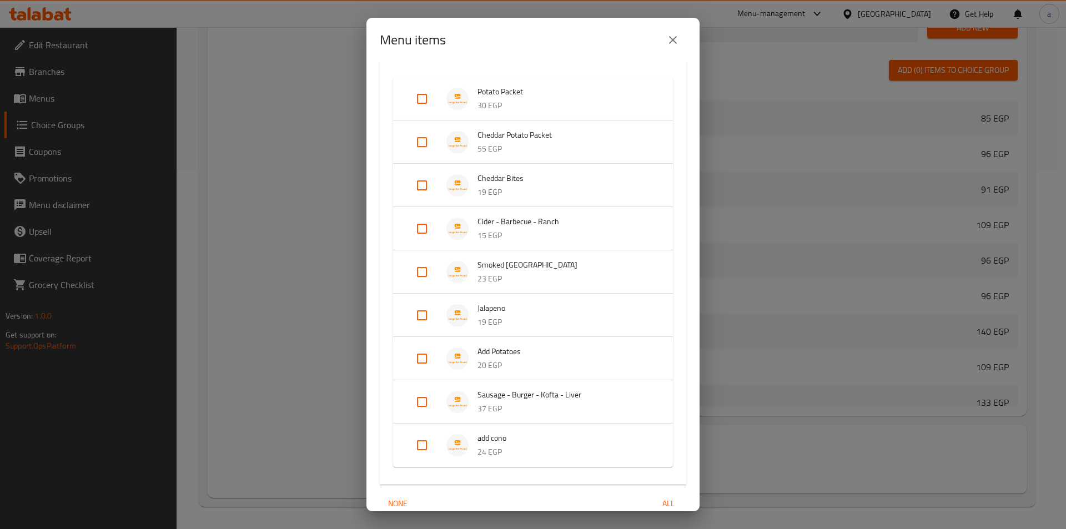
click at [416, 224] on input "Expand" at bounding box center [422, 228] width 27 height 27
checkbox input "true"
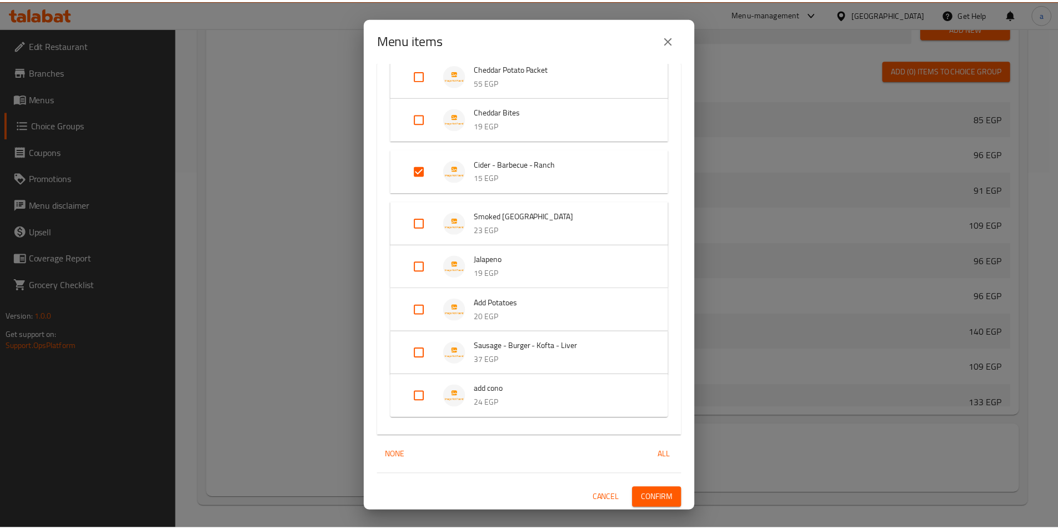
scroll to position [235, 0]
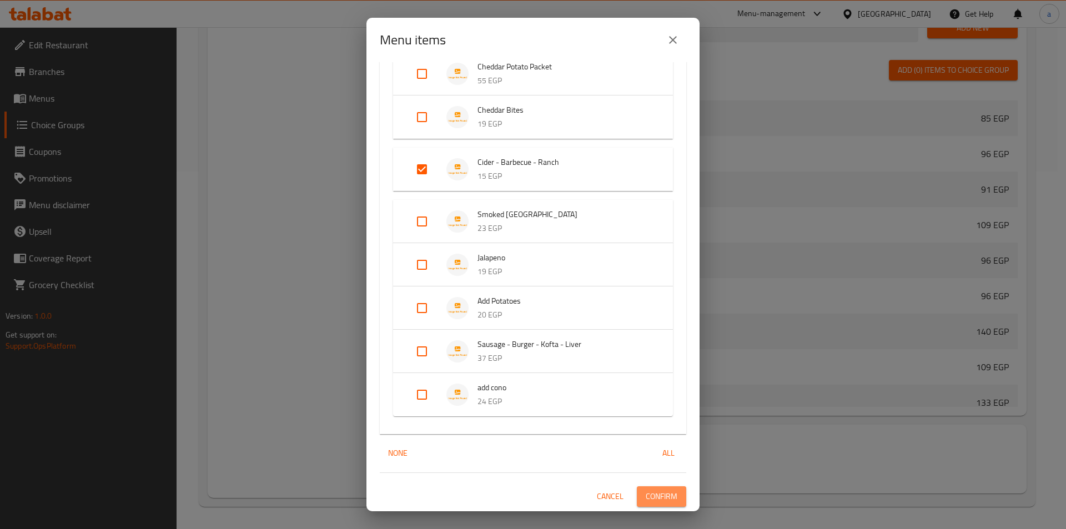
click at [646, 492] on span "Confirm" at bounding box center [662, 497] width 32 height 14
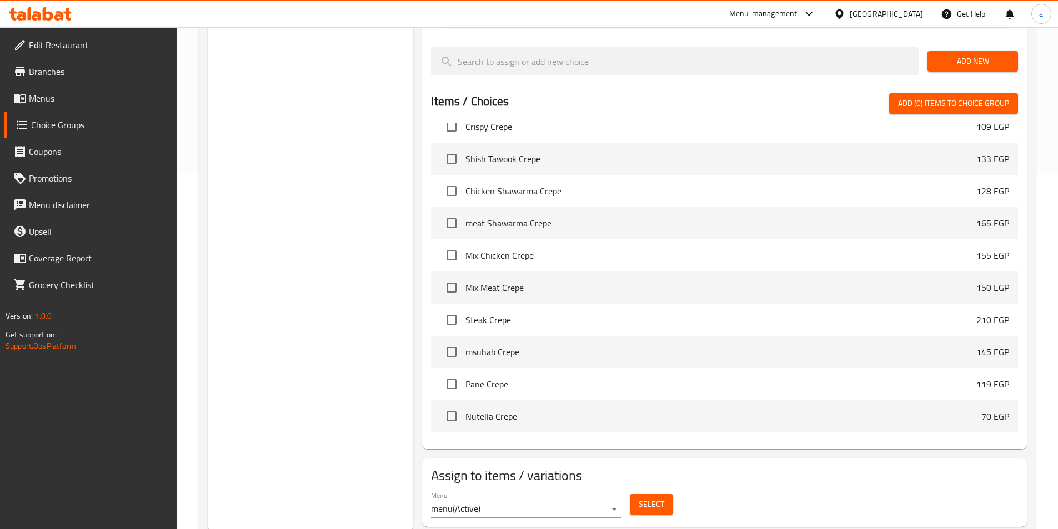
scroll to position [358, 0]
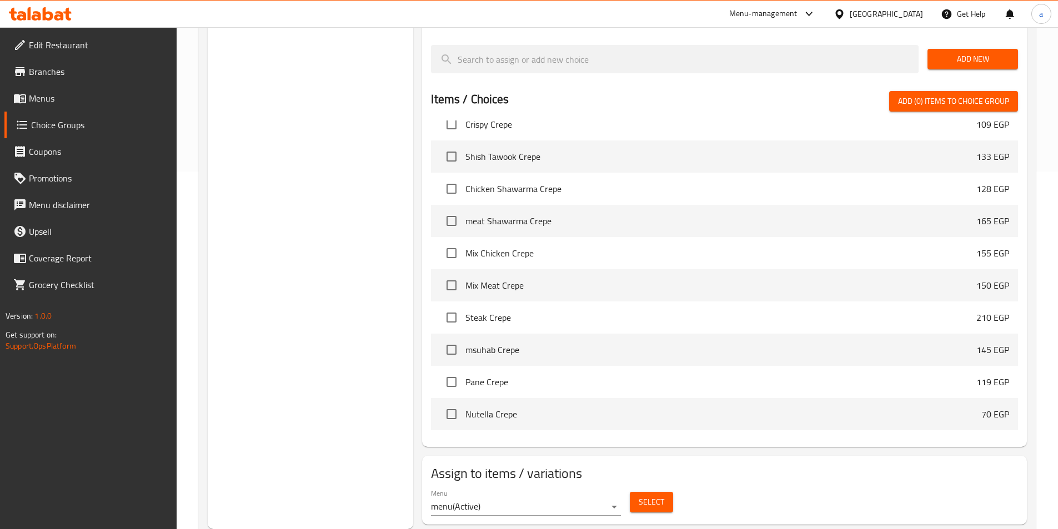
click at [667, 492] on button "Select" at bounding box center [651, 502] width 43 height 21
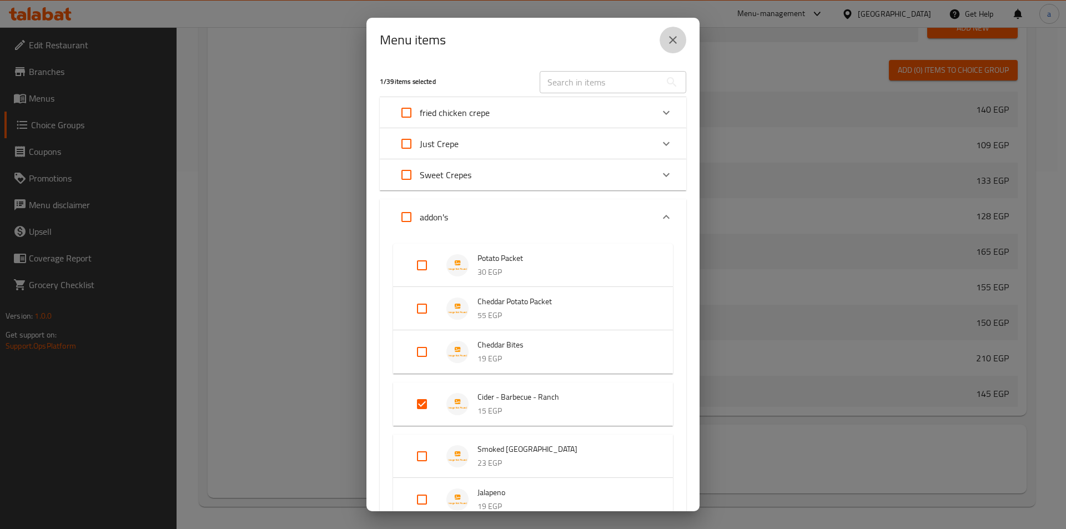
click at [676, 42] on icon "close" at bounding box center [673, 40] width 8 height 8
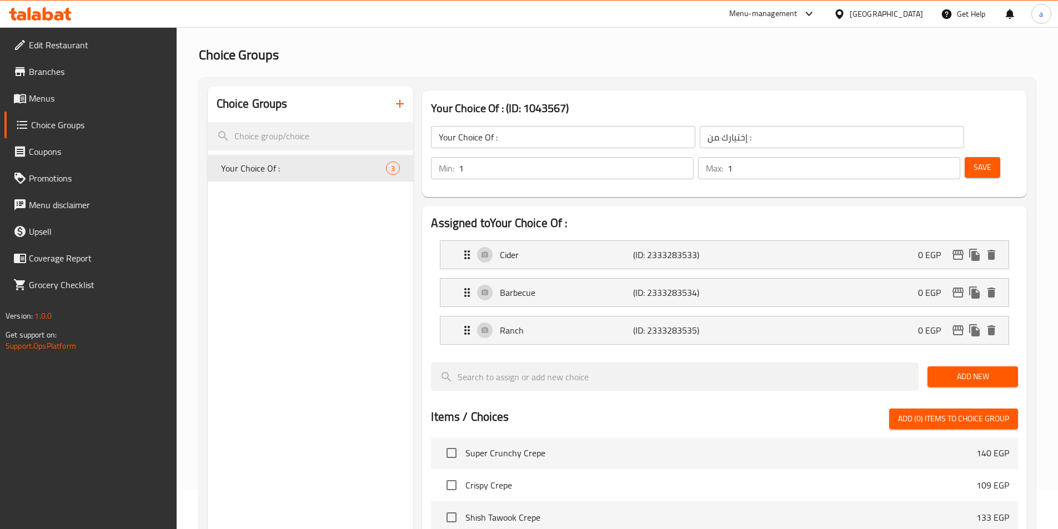
scroll to position [0, 0]
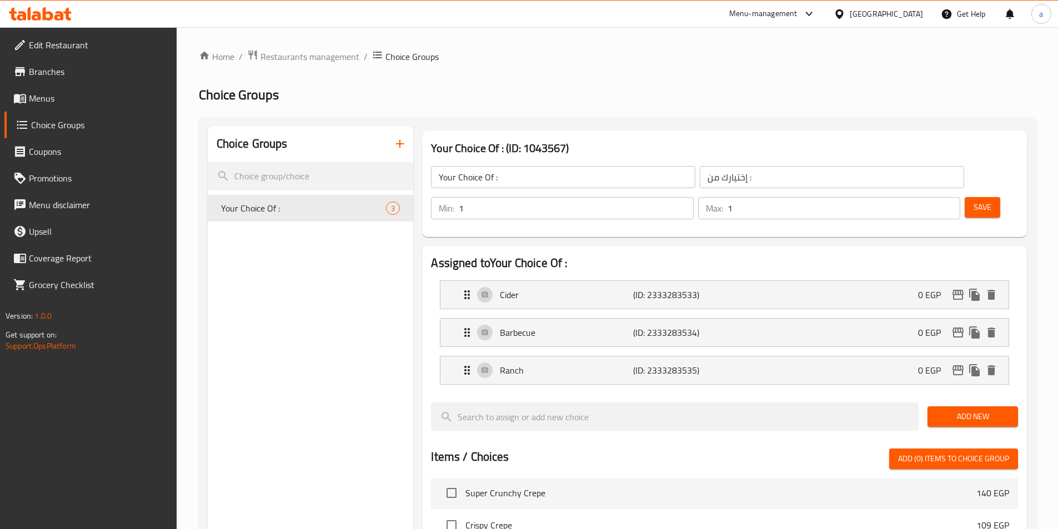
click at [405, 137] on icon "button" at bounding box center [399, 143] width 13 height 13
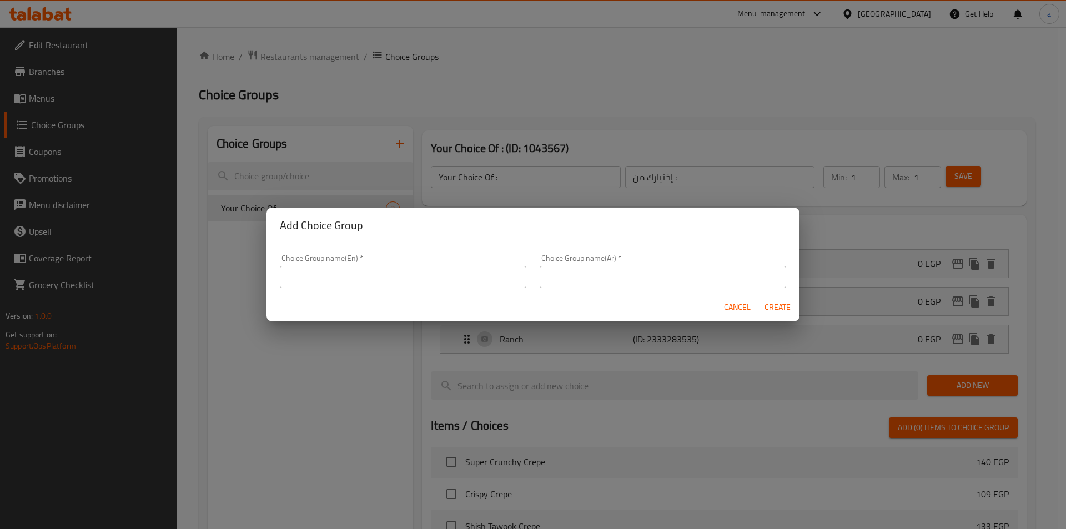
click at [457, 269] on input "text" at bounding box center [403, 277] width 247 height 22
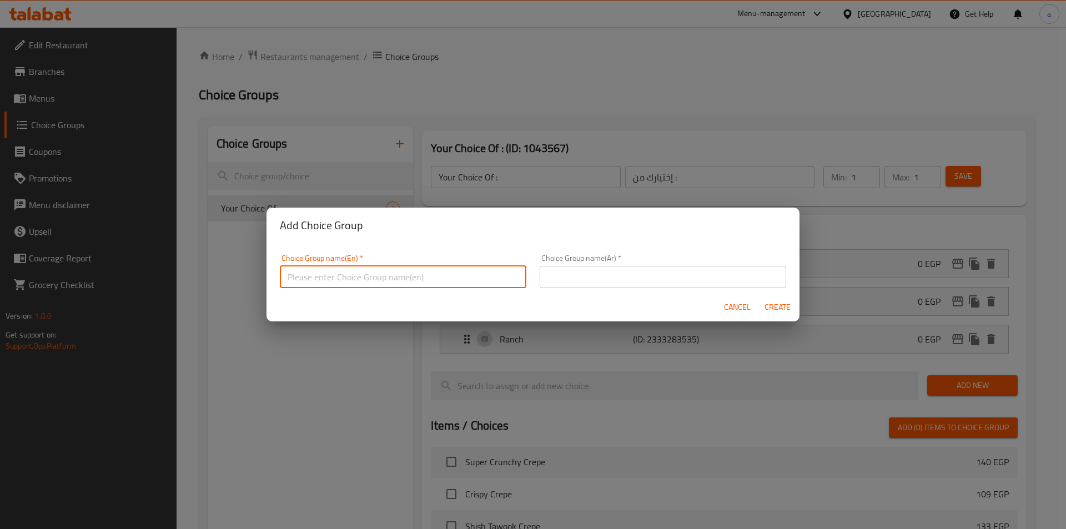
type input "Your Choice Of :"
drag, startPoint x: 678, startPoint y: 272, endPoint x: 652, endPoint y: 272, distance: 25.5
click at [678, 272] on input "text" at bounding box center [663, 277] width 247 height 22
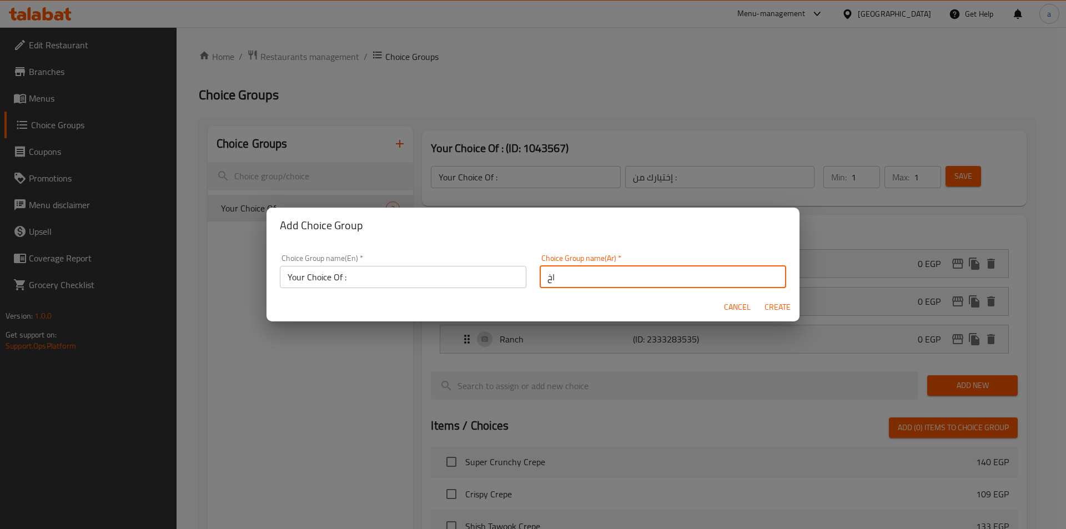
type input "اختيارك من :"
click at [373, 266] on input "Your Choice Of :" at bounding box center [403, 277] width 247 height 22
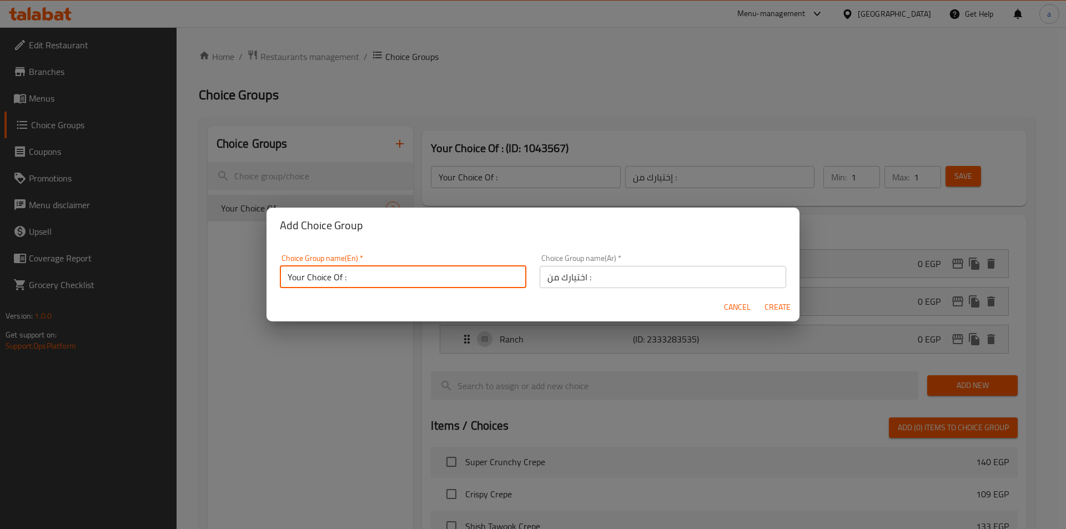
type input "Your Choice Of :"
click at [775, 306] on span "Create" at bounding box center [777, 307] width 27 height 14
type input "Your Choice Of :"
type input "اختيارك من :"
type input "0"
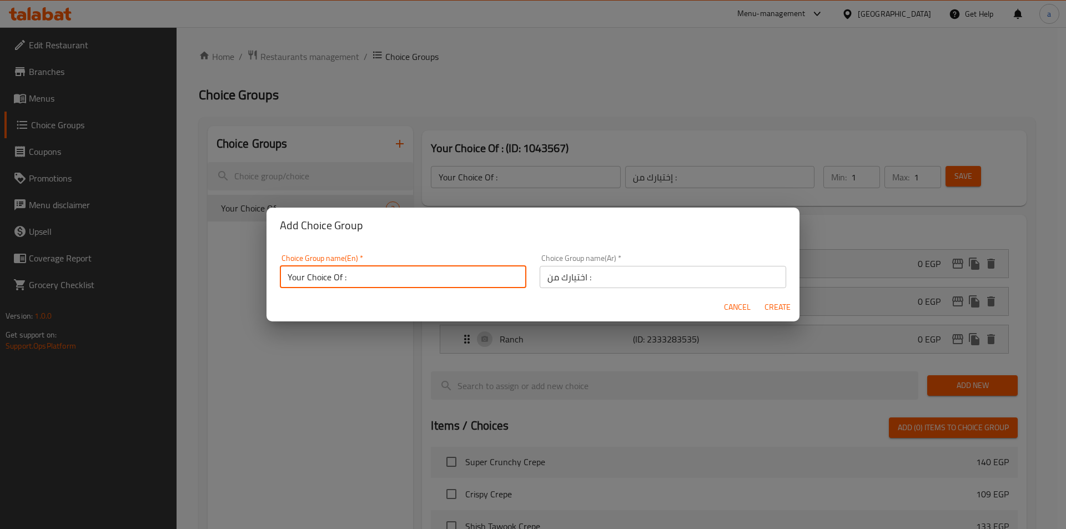
type input "0"
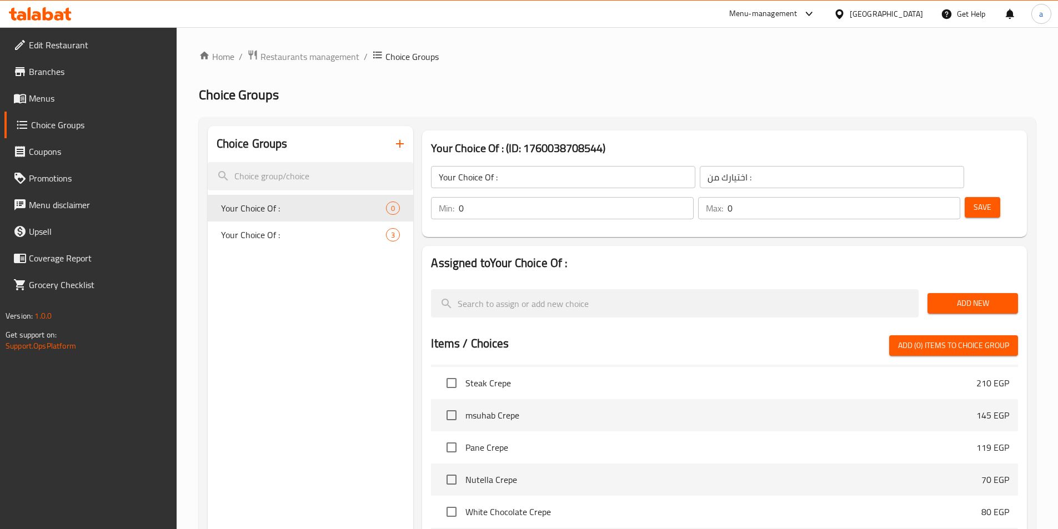
click at [693, 197] on input "0" at bounding box center [576, 208] width 234 height 22
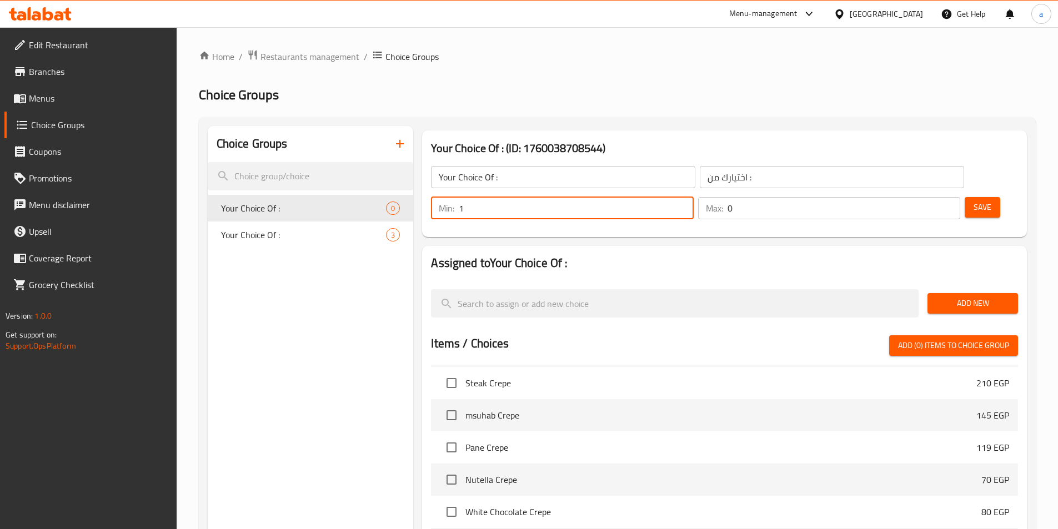
type input "1"
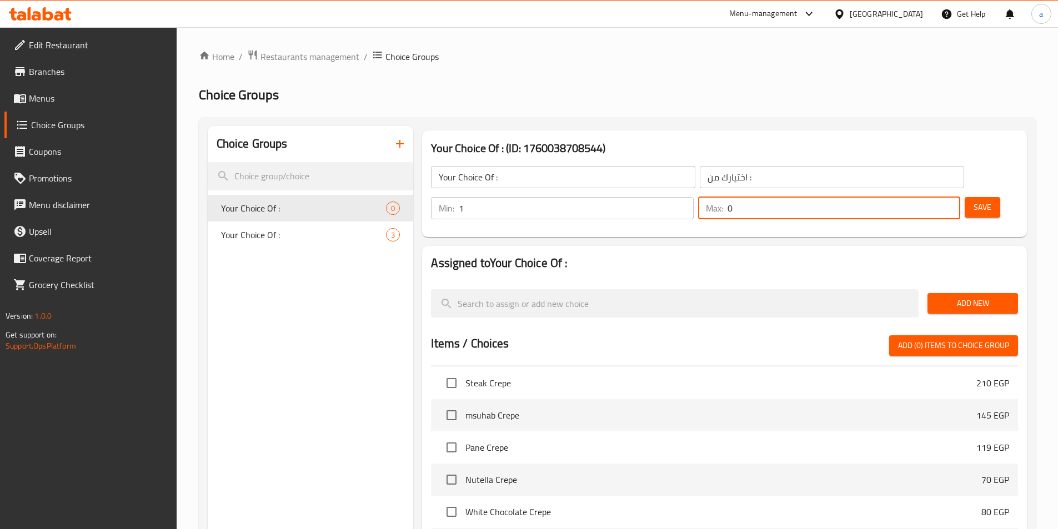
click at [921, 197] on input "0" at bounding box center [843, 208] width 233 height 22
type input "0"
type input "1"
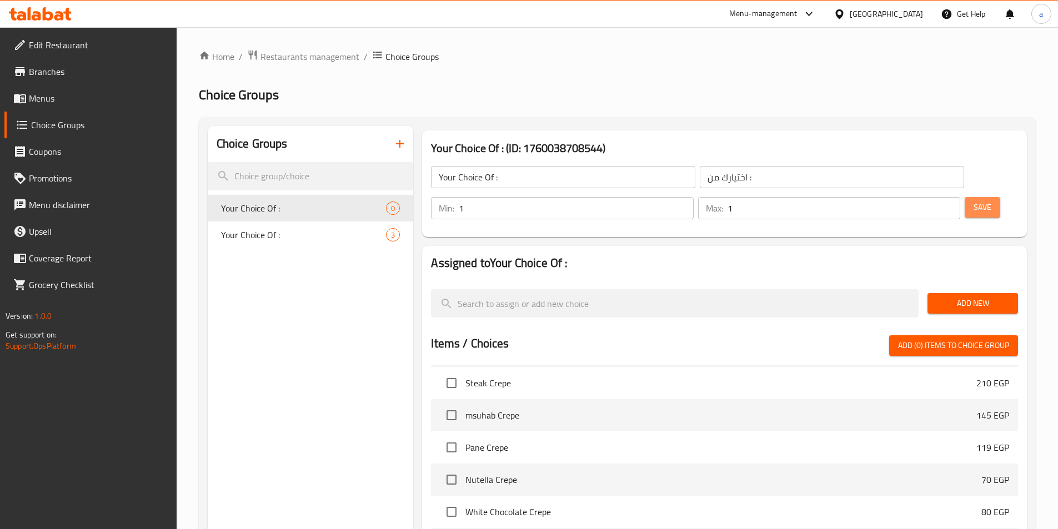
click at [964, 197] on button "Save" at bounding box center [982, 207] width 36 height 21
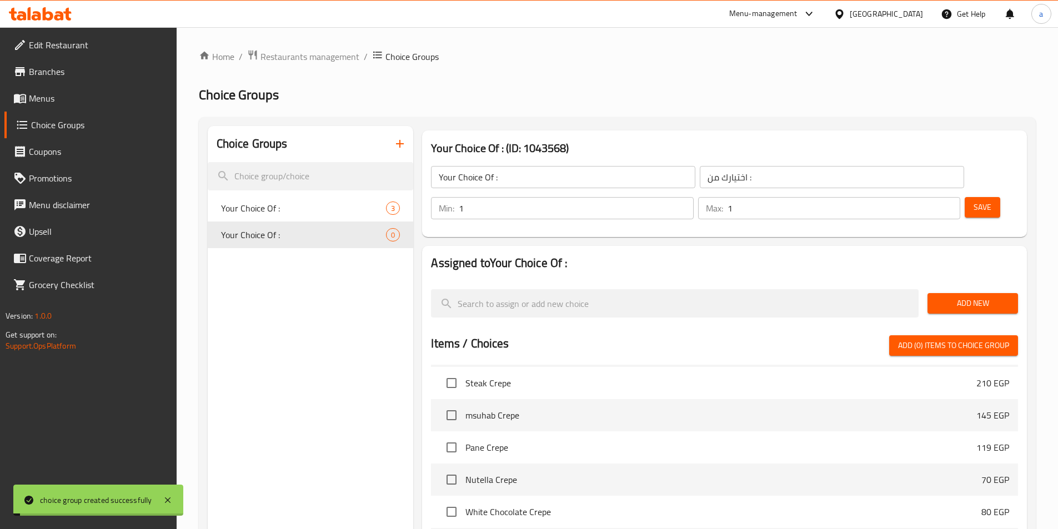
click at [972, 285] on div "Add New" at bounding box center [972, 303] width 99 height 37
click at [971, 296] on span "Add New" at bounding box center [972, 303] width 73 height 14
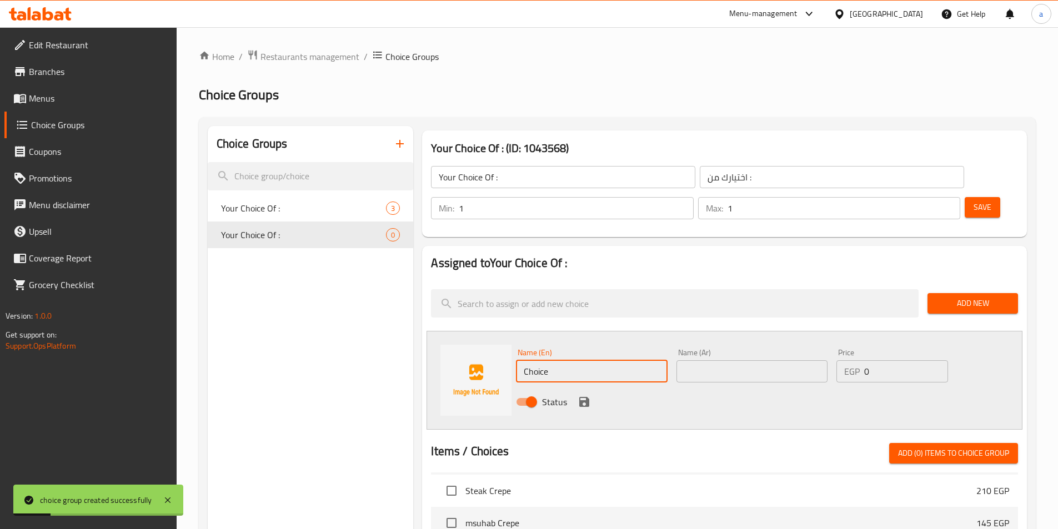
click at [634, 360] on input "Choice" at bounding box center [591, 371] width 151 height 22
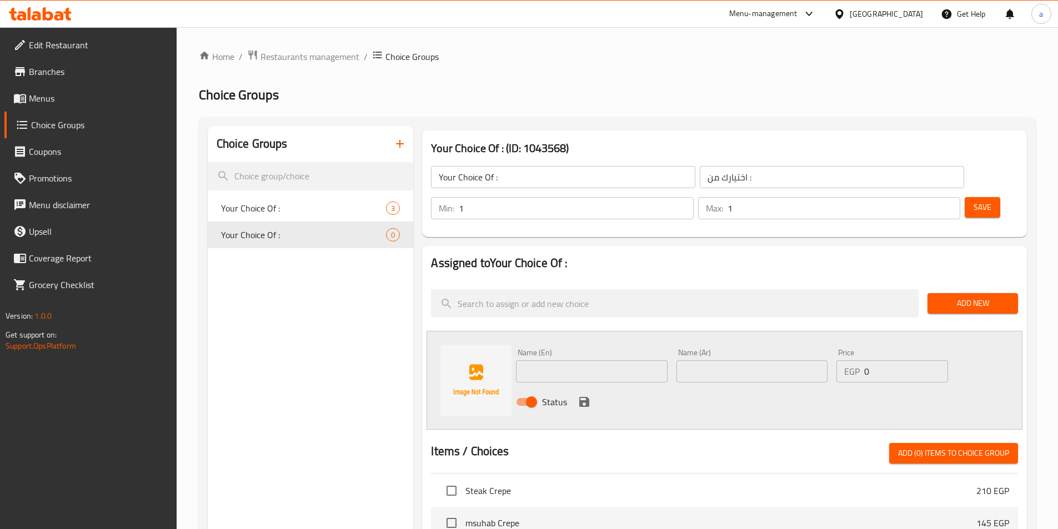
click at [596, 351] on div "Name (En) Name (En)" at bounding box center [591, 365] width 160 height 43
click at [607, 360] on input "text" at bounding box center [591, 371] width 151 height 22
paste input "سوسيس"
type input "سوسيس"
drag, startPoint x: 724, startPoint y: 348, endPoint x: 741, endPoint y: 346, distance: 16.7
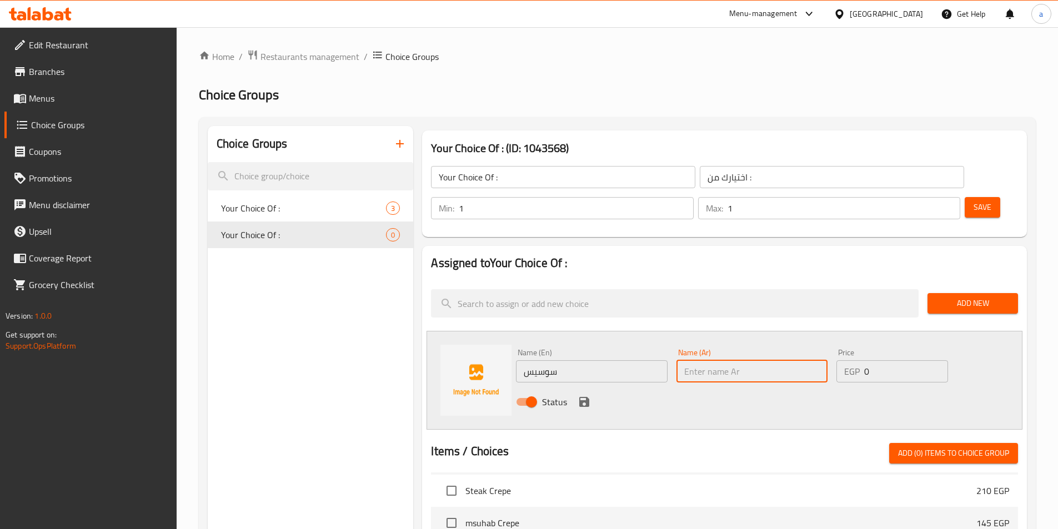
click at [724, 360] on input "text" at bounding box center [751, 371] width 151 height 22
paste input "سوسيس"
type input "سوسيس"
click at [622, 360] on input "سوسيس" at bounding box center [591, 371] width 151 height 22
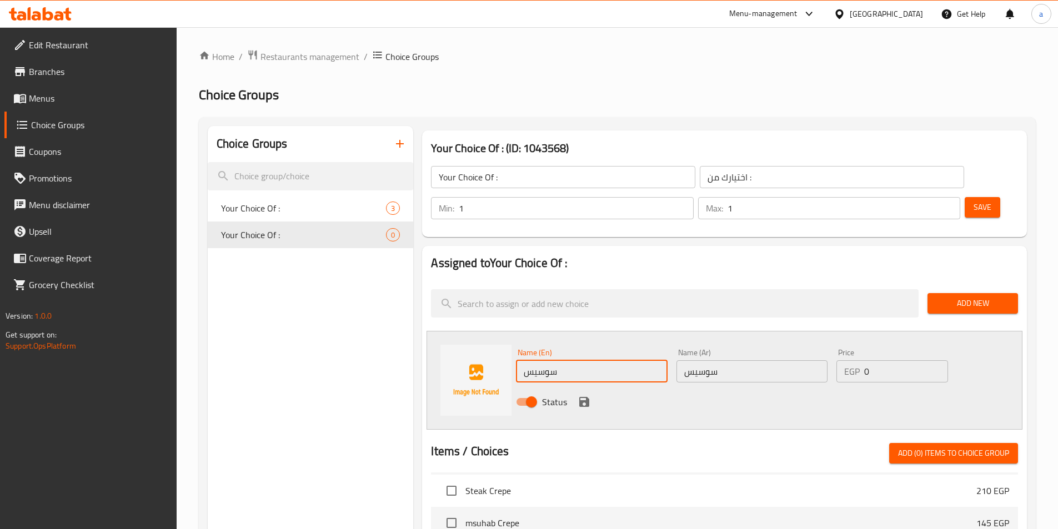
click at [622, 360] on input "سوسيس" at bounding box center [591, 371] width 151 height 22
paste input "Sausage"
paste input "text"
type input "Sausage"
click at [615, 349] on div "Name (En) Sausage Name (En)" at bounding box center [591, 366] width 151 height 34
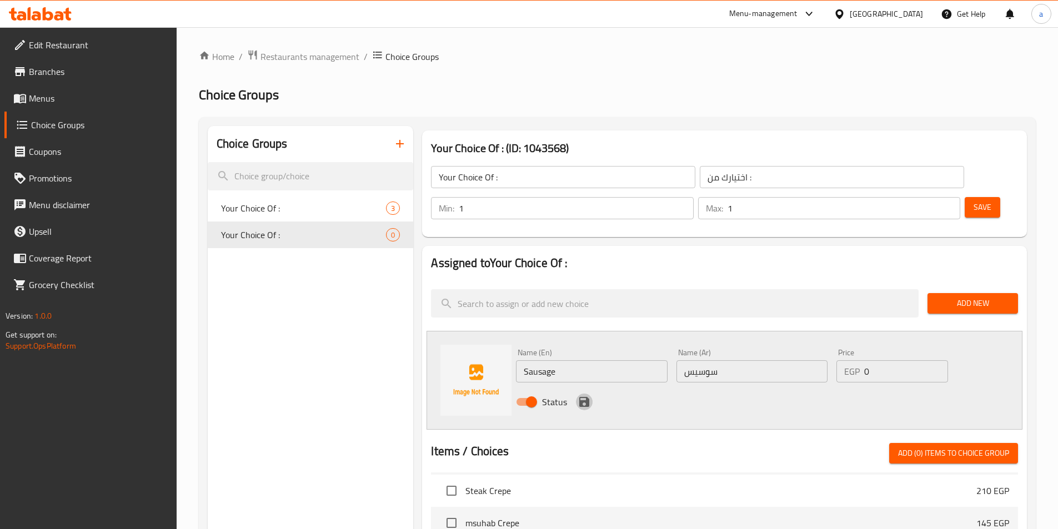
click at [583, 395] on icon "save" at bounding box center [583, 401] width 13 height 13
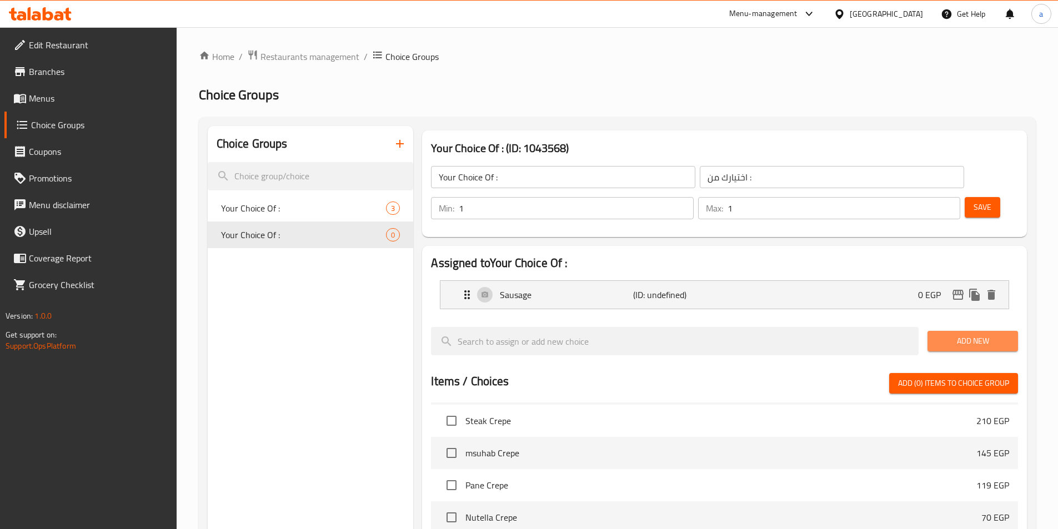
click at [965, 331] on button "Add New" at bounding box center [972, 341] width 91 height 21
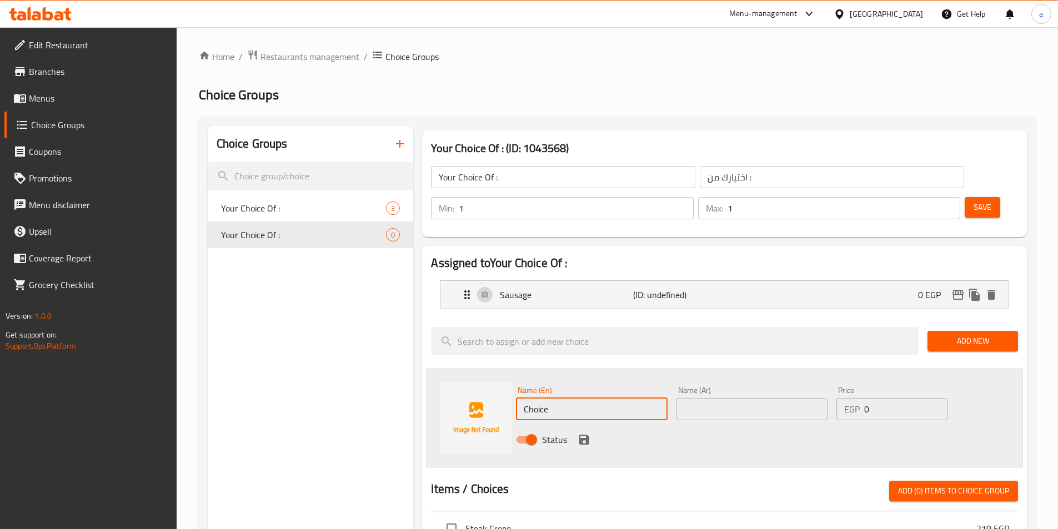
click at [554, 398] on input "Choice" at bounding box center [591, 409] width 151 height 22
paste input "Burger"
type input "Burger"
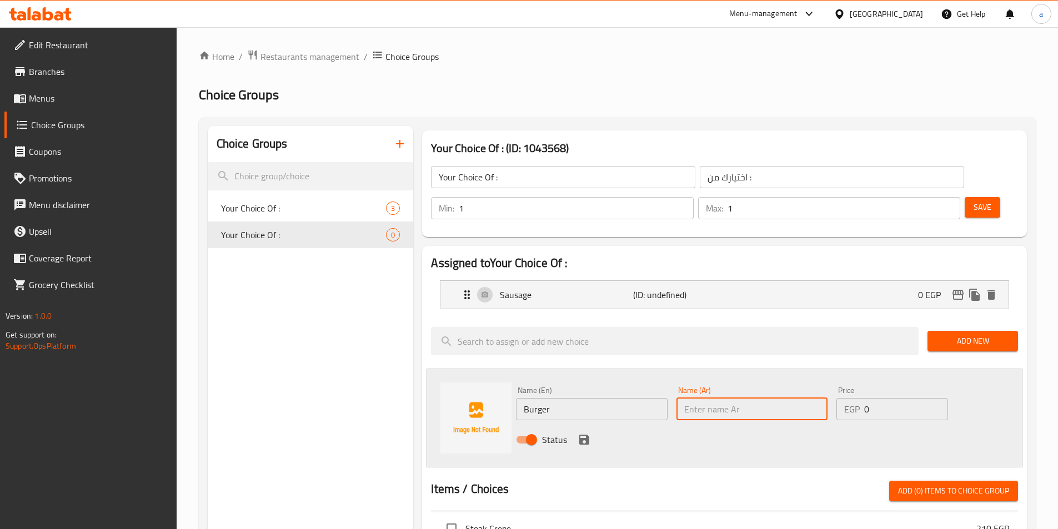
click at [731, 398] on input "text" at bounding box center [751, 409] width 151 height 22
paste input "برجر"
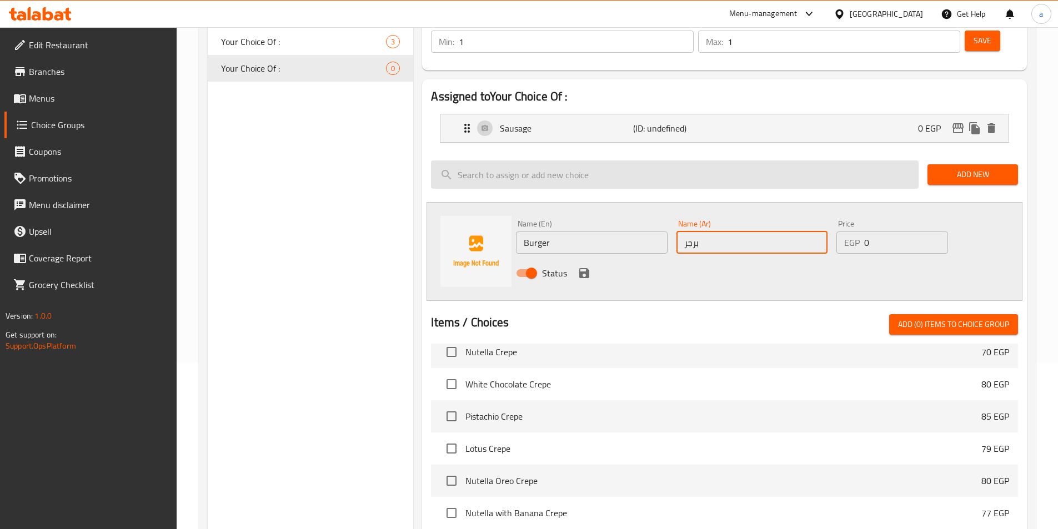
scroll to position [790, 0]
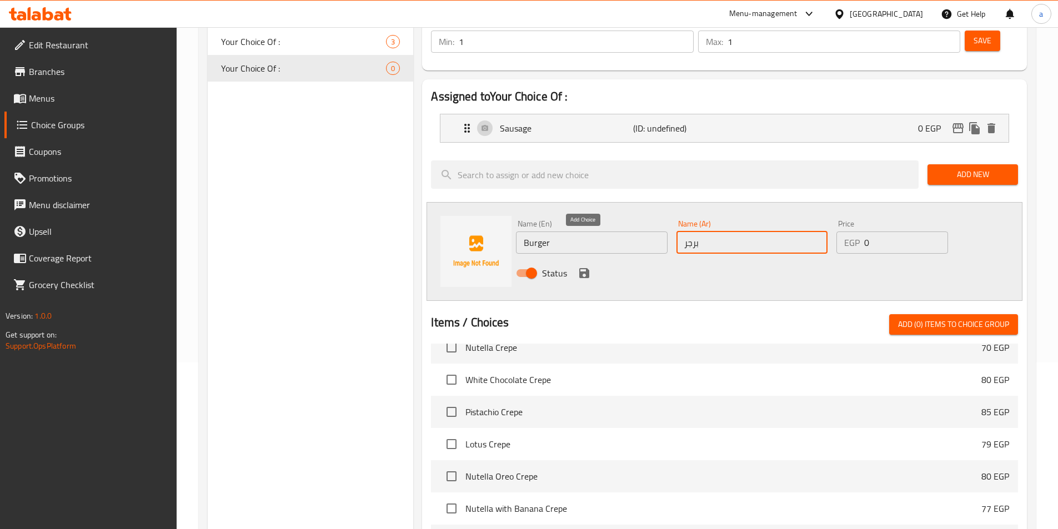
type input "برجر"
click at [590, 267] on icon "save" at bounding box center [583, 273] width 13 height 13
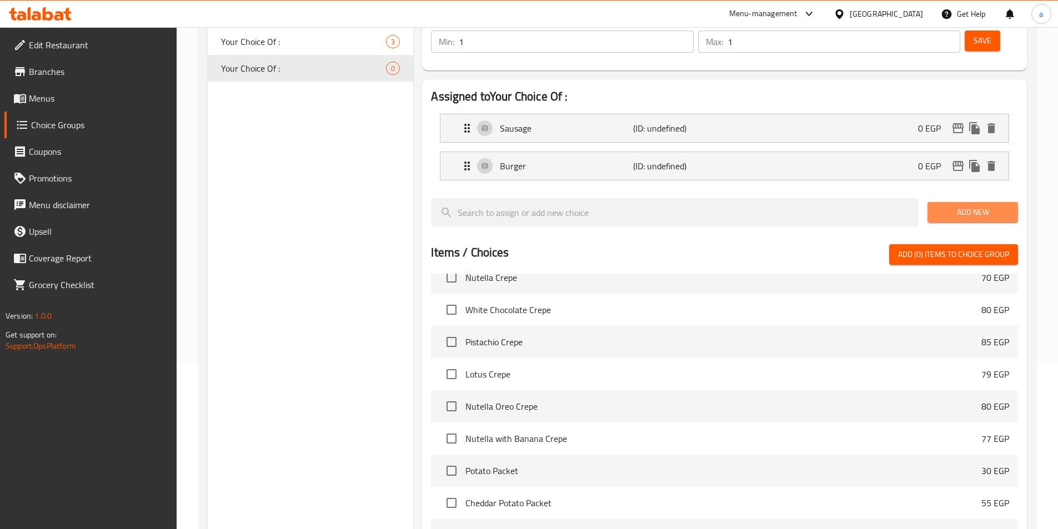
click at [964, 205] on span "Add New" at bounding box center [972, 212] width 73 height 14
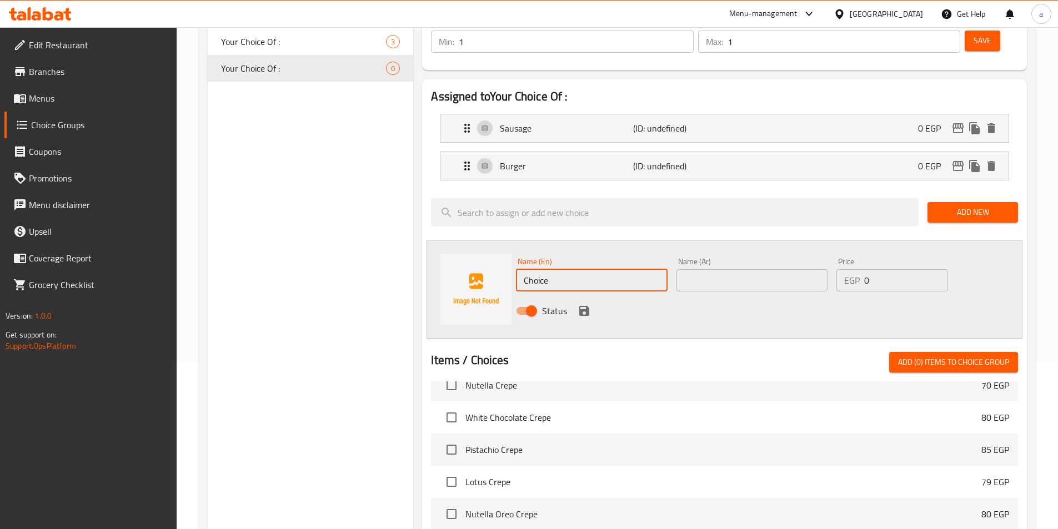
click at [595, 269] on input "Choice" at bounding box center [591, 280] width 151 height 22
paste input "Kofta"
type input "Kofta"
click at [702, 269] on input "text" at bounding box center [751, 280] width 151 height 22
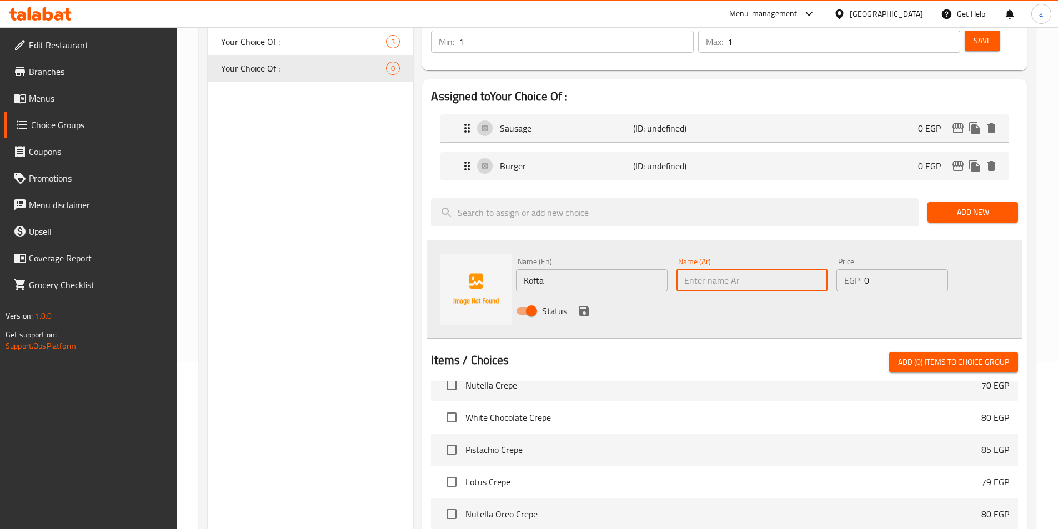
paste input "كفتة"
type input "كفتة"
click at [587, 304] on icon "save" at bounding box center [583, 310] width 13 height 13
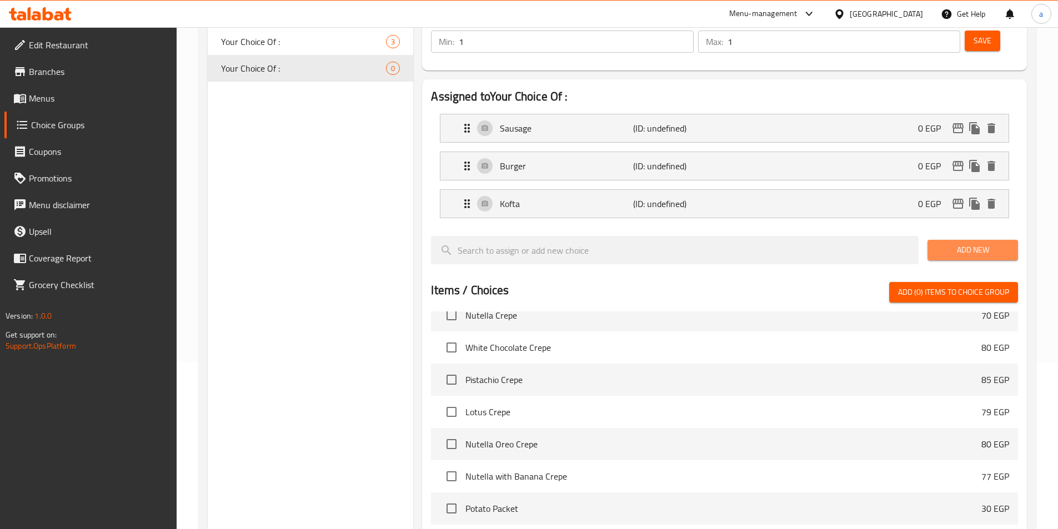
click at [978, 243] on span "Add New" at bounding box center [972, 250] width 73 height 14
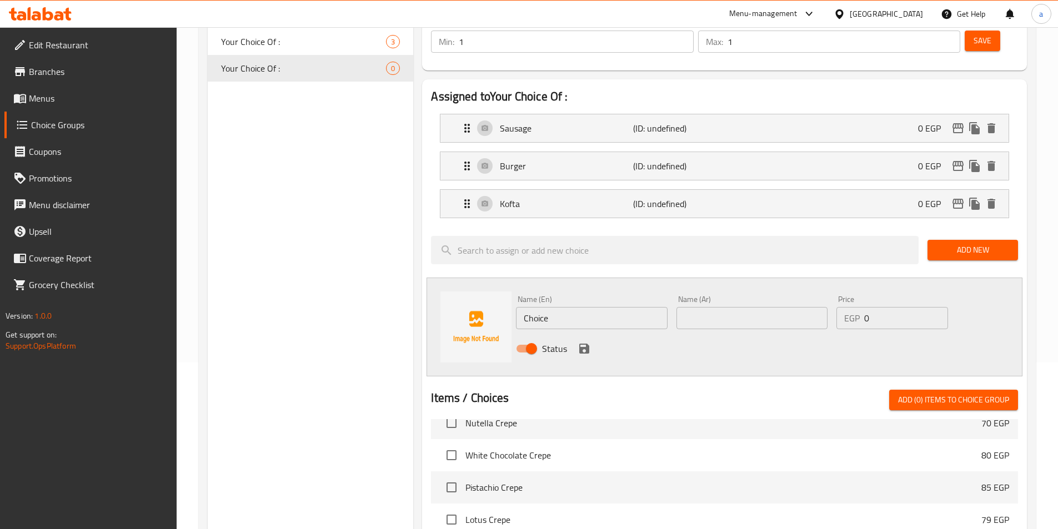
click at [563, 307] on input "Choice" at bounding box center [591, 318] width 151 height 22
paste input "Liver"
type input "Liver"
click at [683, 307] on input "text" at bounding box center [751, 318] width 151 height 22
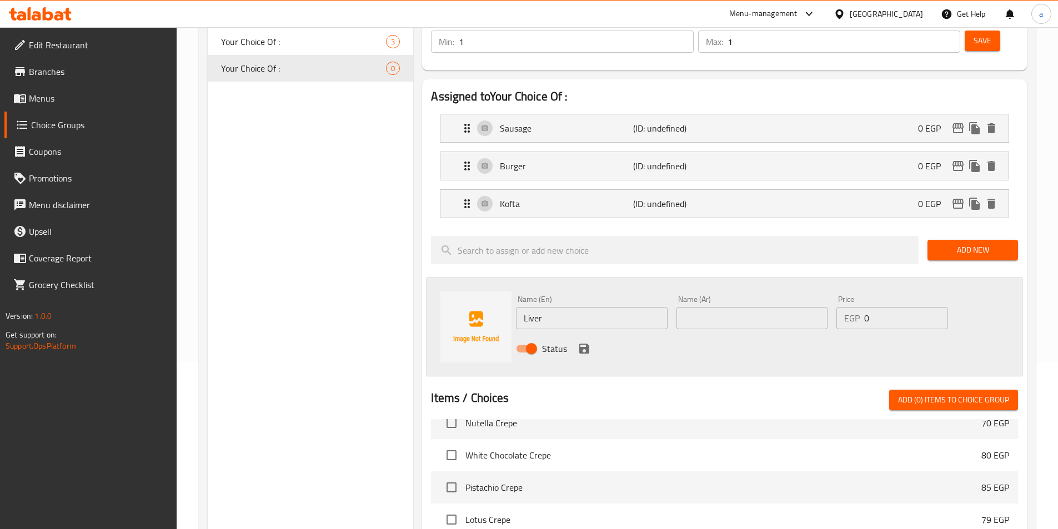
paste input "كبدة"
type input "كبدة"
click at [583, 344] on icon "save" at bounding box center [584, 349] width 10 height 10
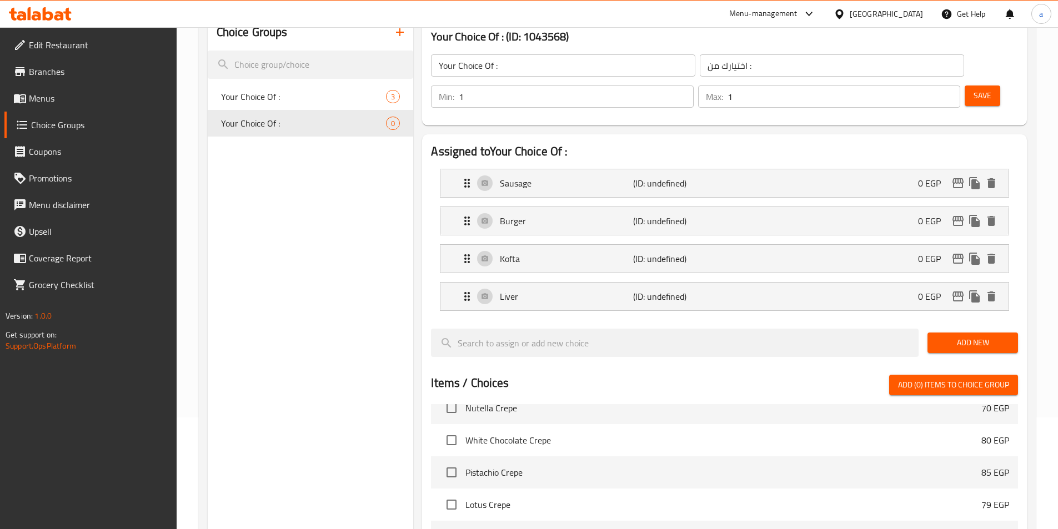
scroll to position [111, 0]
click at [964, 86] on button "Save" at bounding box center [982, 96] width 36 height 21
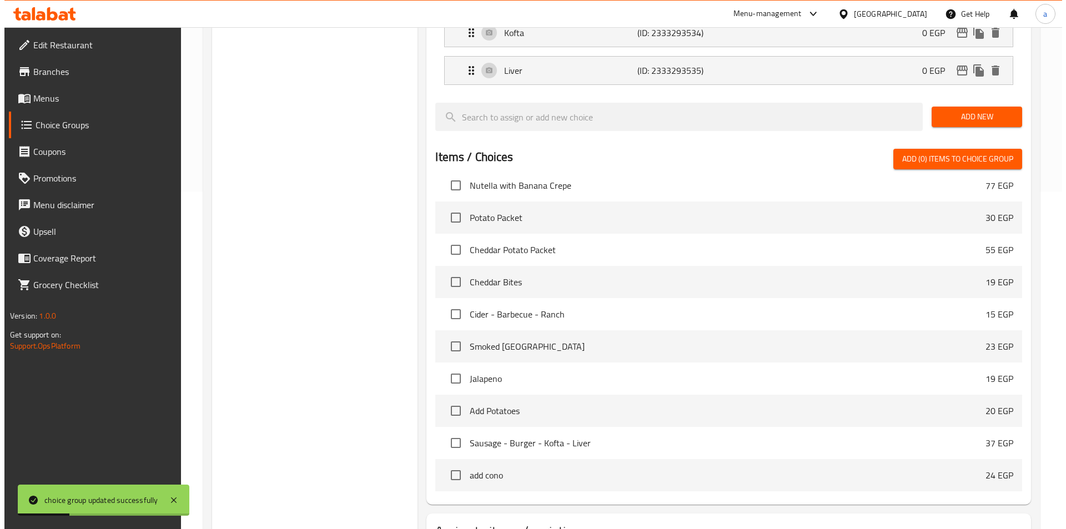
scroll to position [395, 0]
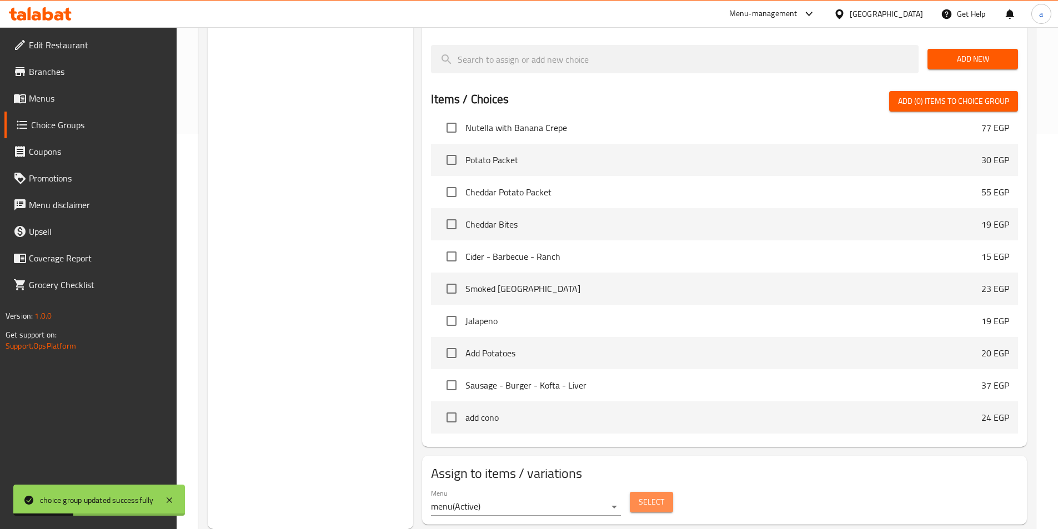
click at [643, 495] on span "Select" at bounding box center [652, 502] width 26 height 14
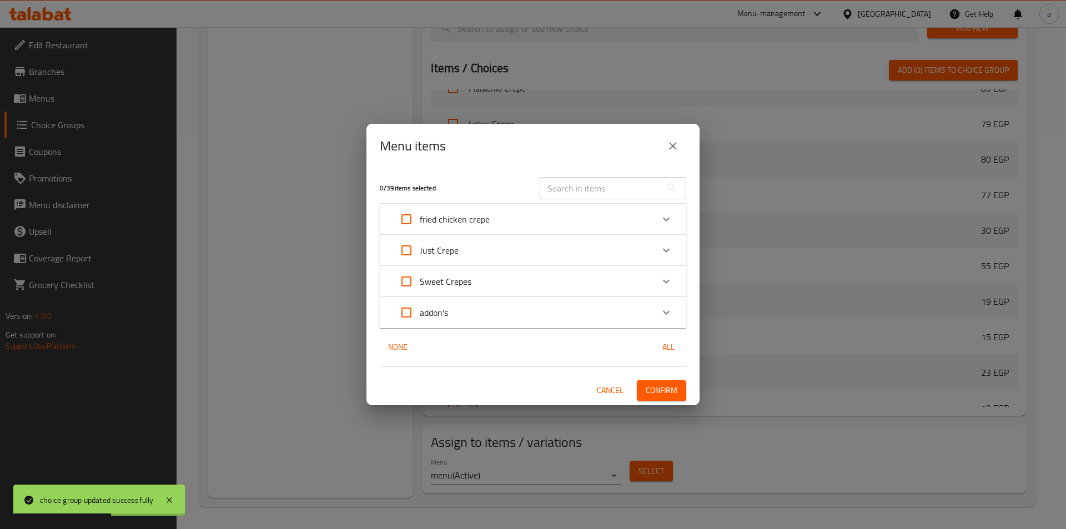
click at [503, 321] on div "addon's" at bounding box center [523, 312] width 260 height 27
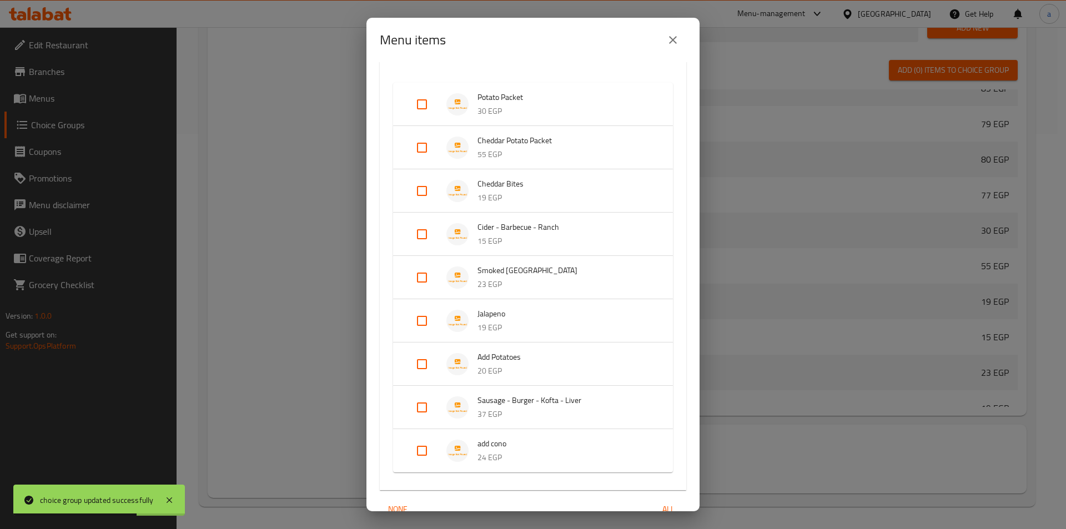
scroll to position [217, 0]
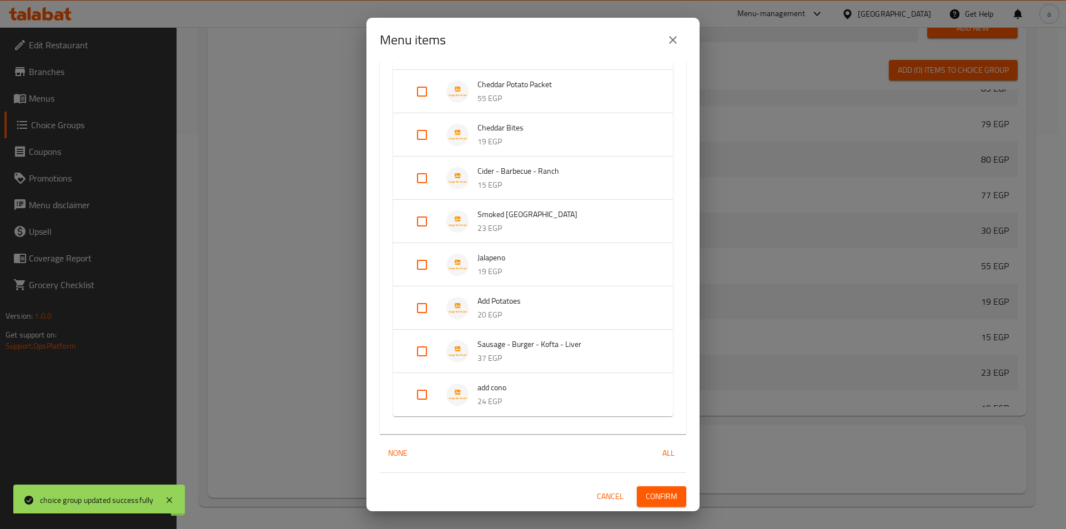
click at [488, 351] on p "37 EGP" at bounding box center [564, 358] width 173 height 14
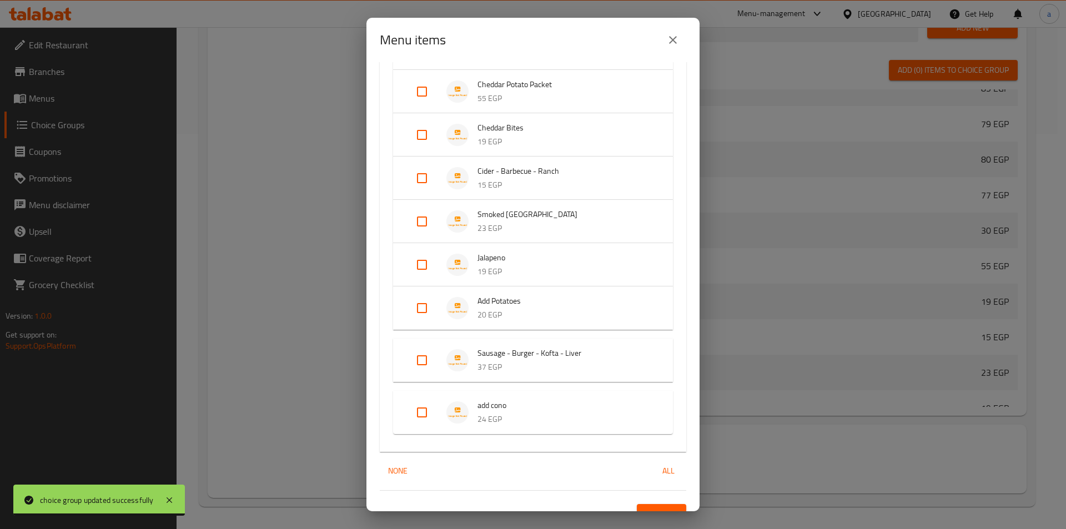
click at [413, 364] on input "Expand" at bounding box center [422, 360] width 27 height 27
checkbox input "true"
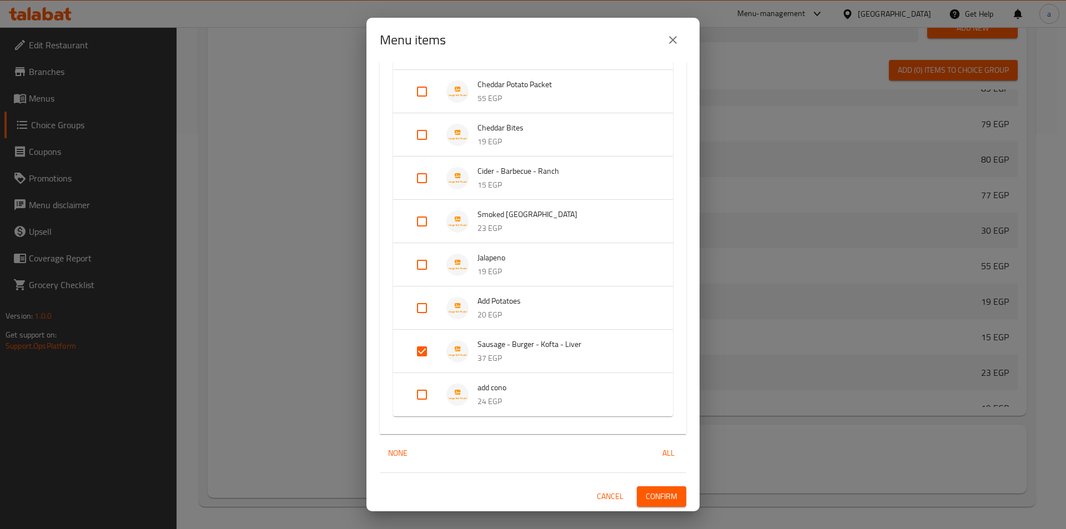
click at [659, 494] on span "Confirm" at bounding box center [662, 497] width 32 height 14
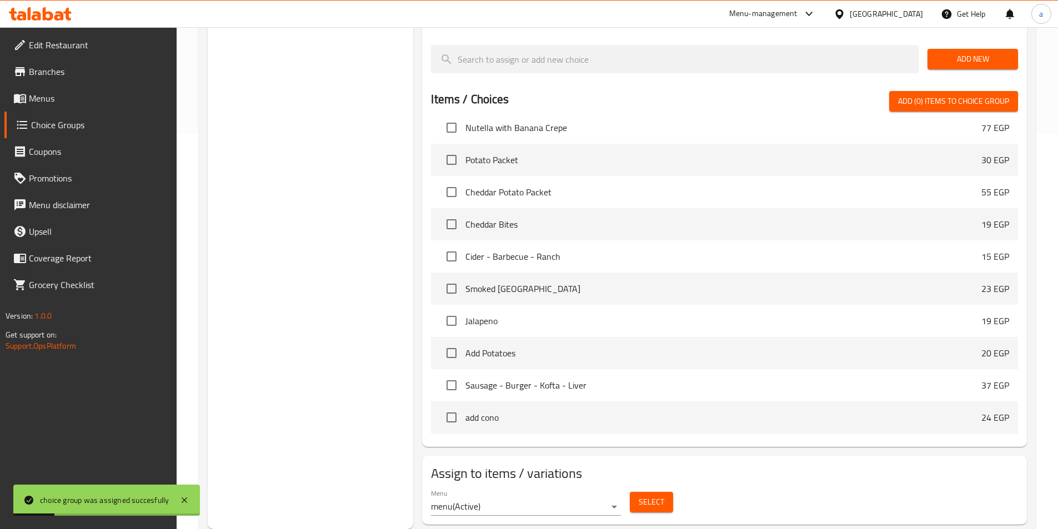
click at [86, 110] on link "Menus" at bounding box center [90, 98] width 172 height 27
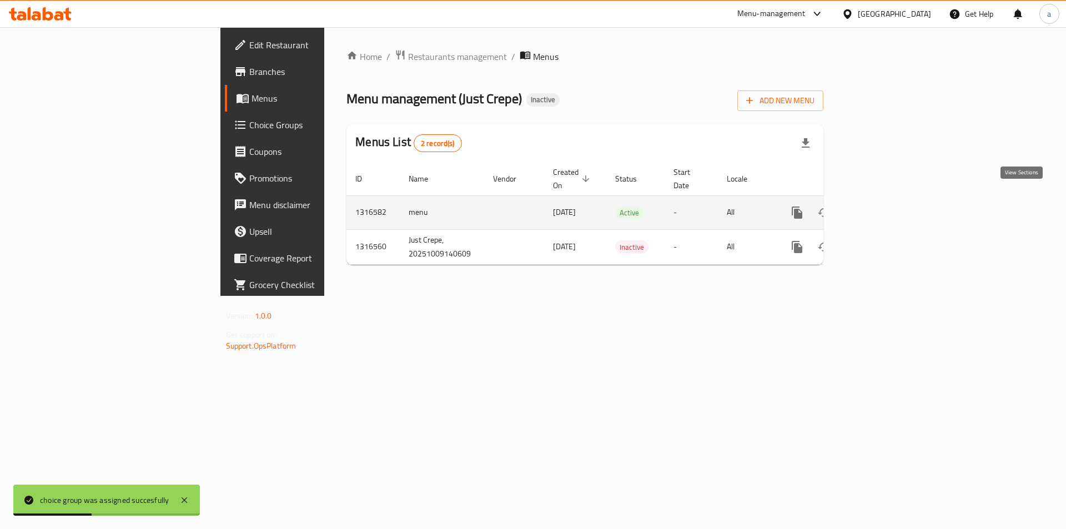
click at [891, 209] on link "enhanced table" at bounding box center [877, 212] width 27 height 27
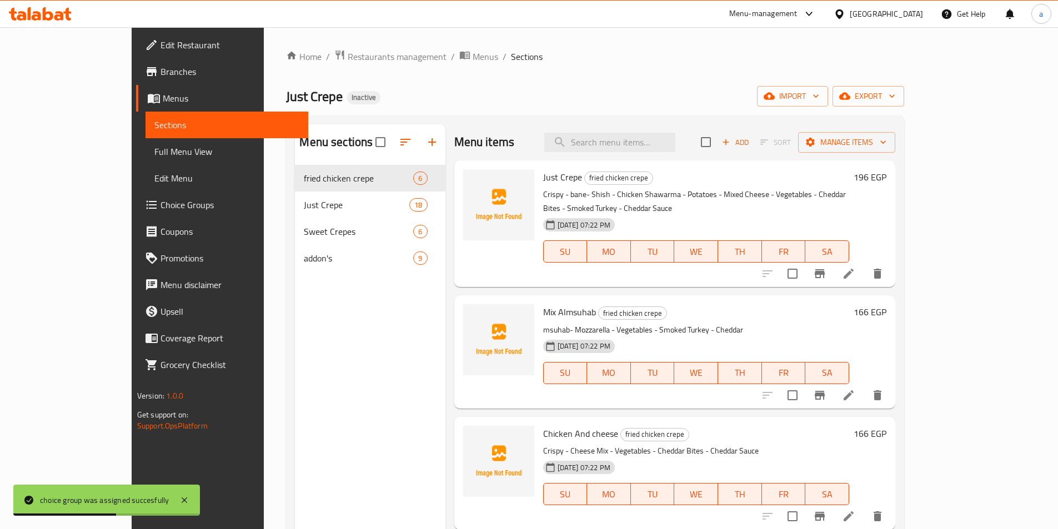
click at [154, 155] on span "Full Menu View" at bounding box center [226, 151] width 145 height 13
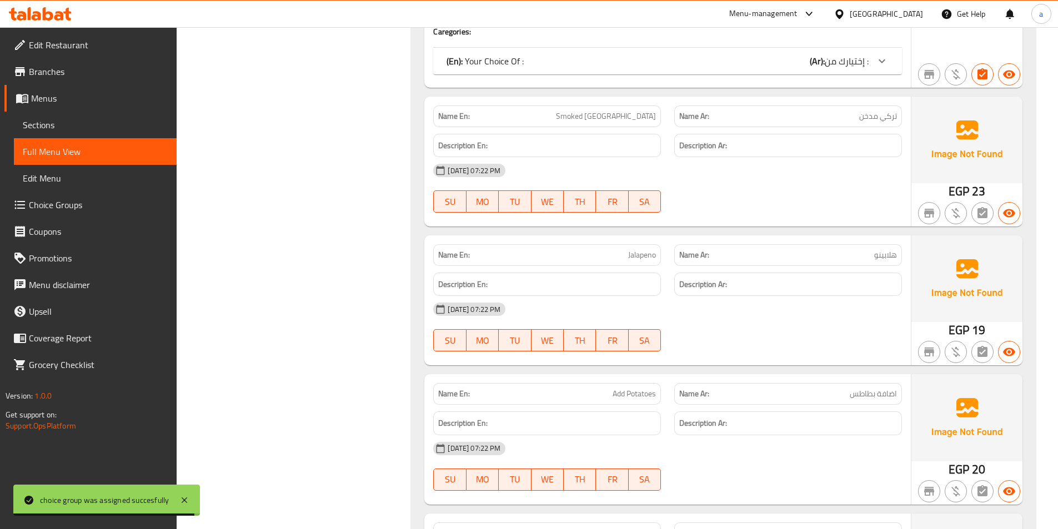
scroll to position [5511, 0]
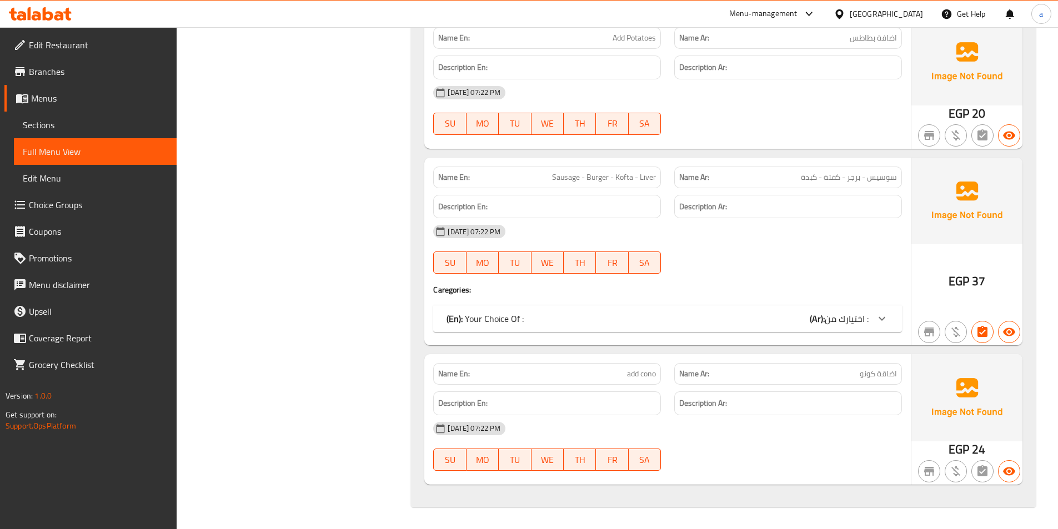
click at [785, 326] on div "(En): Your Choice Of : (Ar): اختيارك من :" at bounding box center [667, 318] width 469 height 27
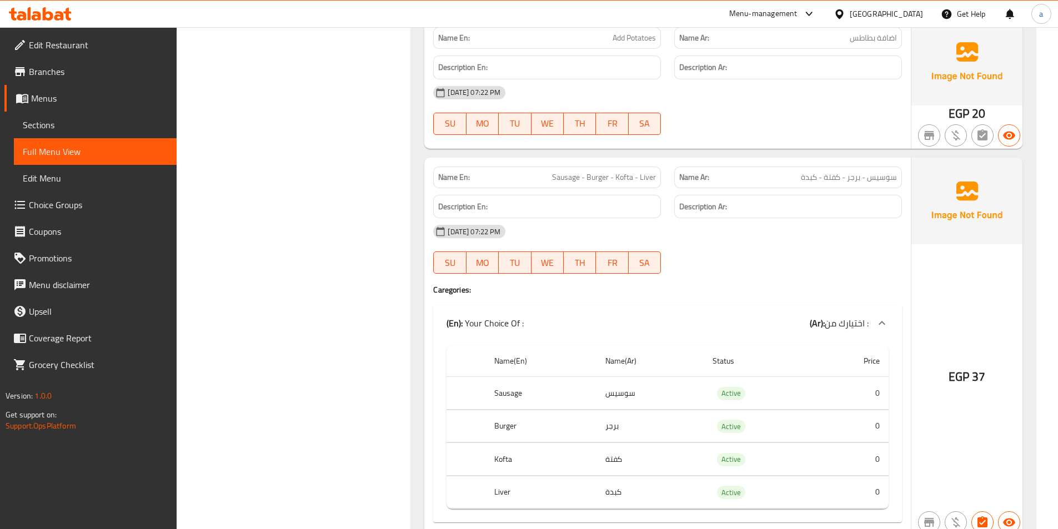
click at [1057, 9] on div "a" at bounding box center [1040, 14] width 33 height 27
click at [625, 249] on div "SU MO TU WE TH FR SA" at bounding box center [546, 263] width 241 height 36
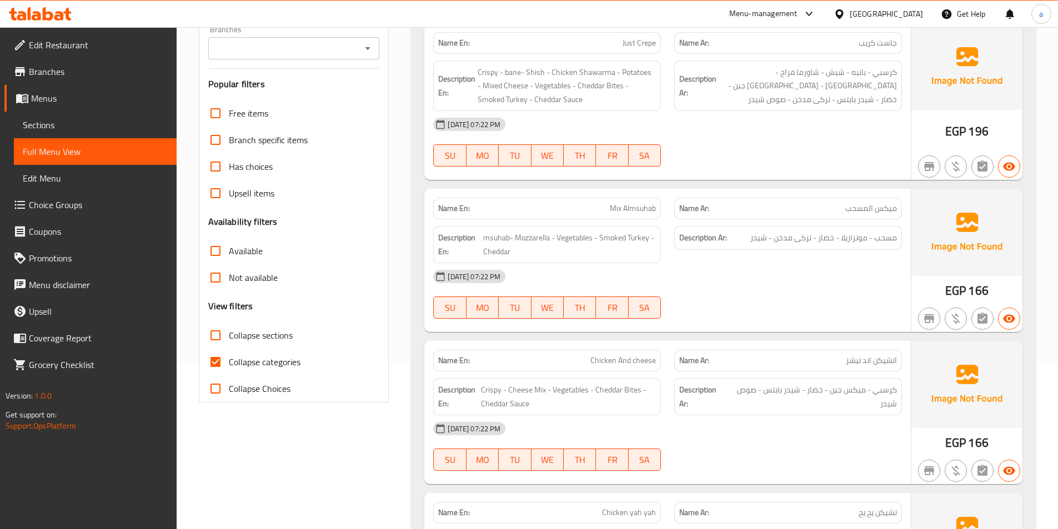
scroll to position [167, 0]
click at [213, 364] on input "Collapse categories" at bounding box center [215, 361] width 27 height 27
checkbox input "false"
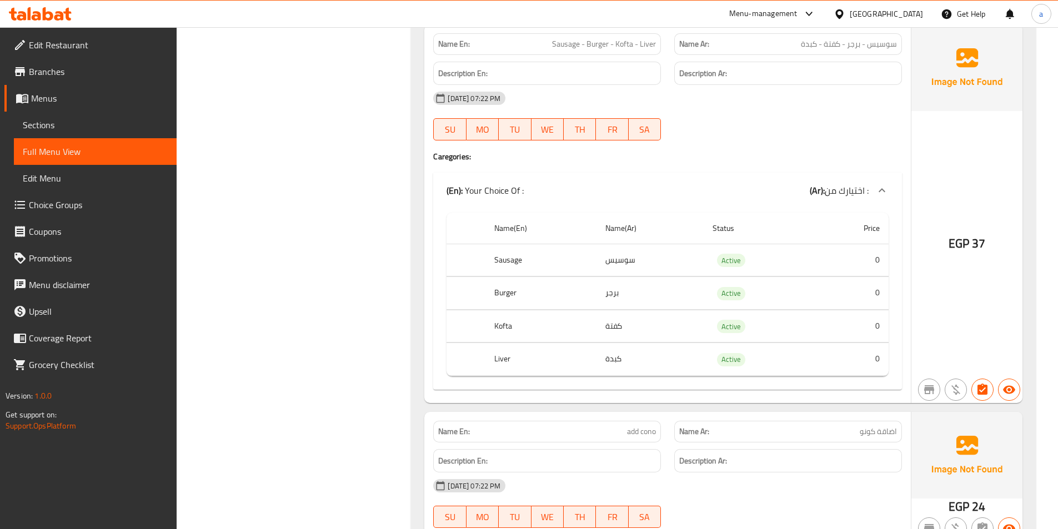
scroll to position [5748, 0]
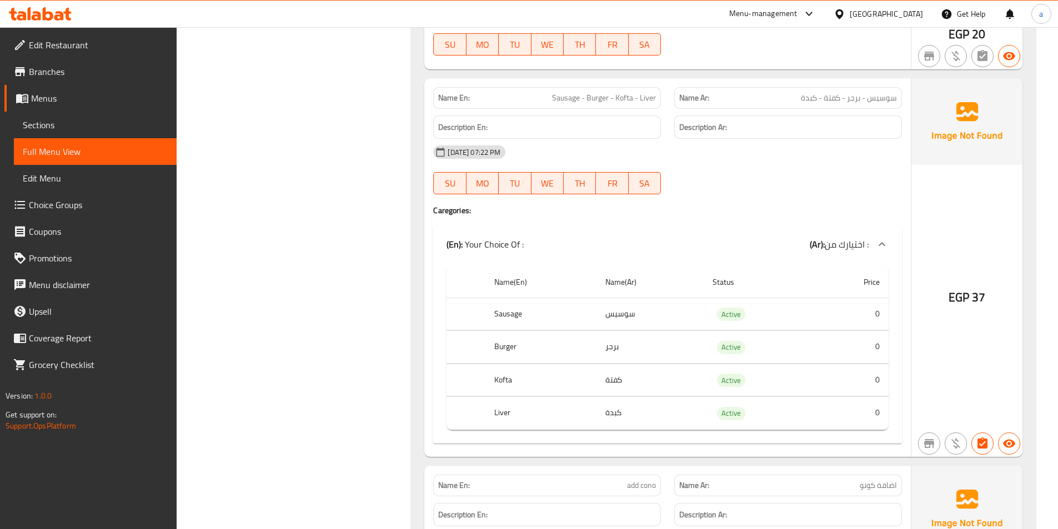
click at [745, 272] on th "Status" at bounding box center [758, 283] width 110 height 32
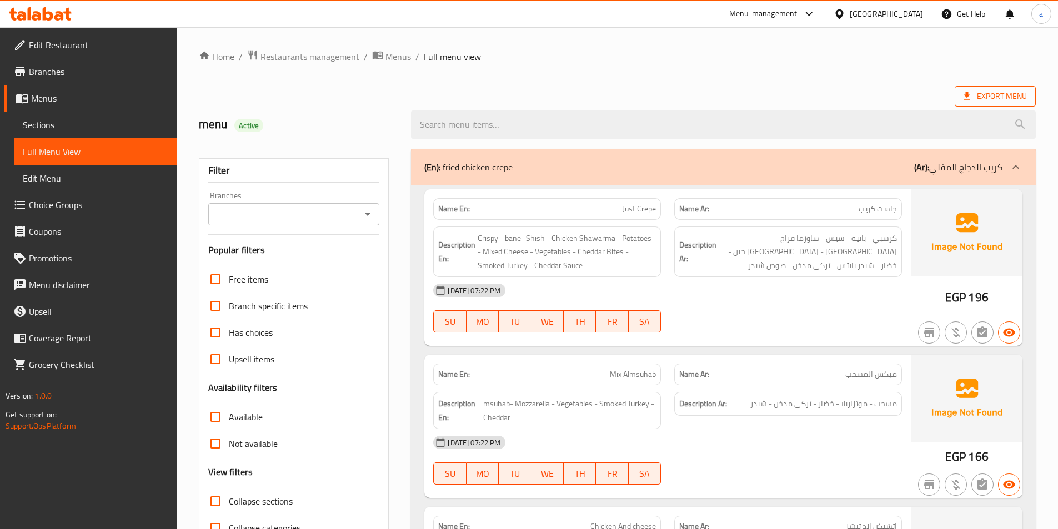
click at [979, 101] on span "Export Menu" at bounding box center [994, 96] width 63 height 14
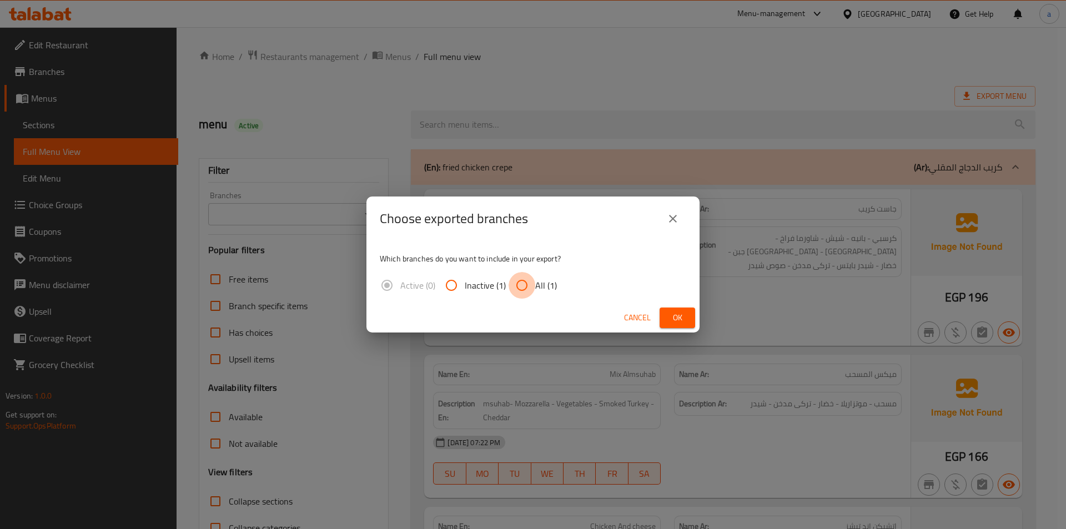
click at [527, 284] on input "All (1)" at bounding box center [522, 285] width 27 height 27
radio input "true"
click at [678, 318] on span "Ok" at bounding box center [678, 318] width 18 height 14
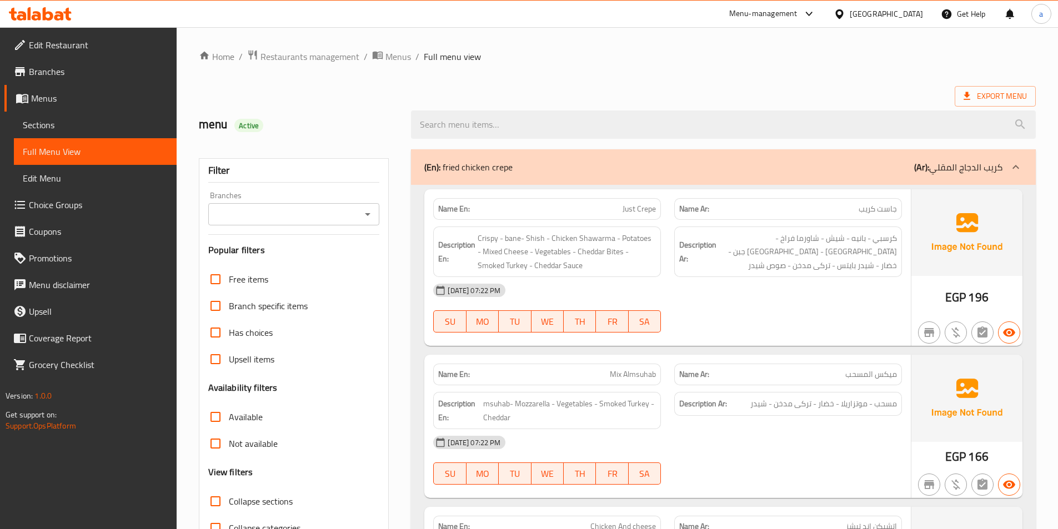
click at [46, 72] on span "Branches" at bounding box center [98, 71] width 139 height 13
click at [106, 128] on span "Sections" at bounding box center [95, 124] width 145 height 13
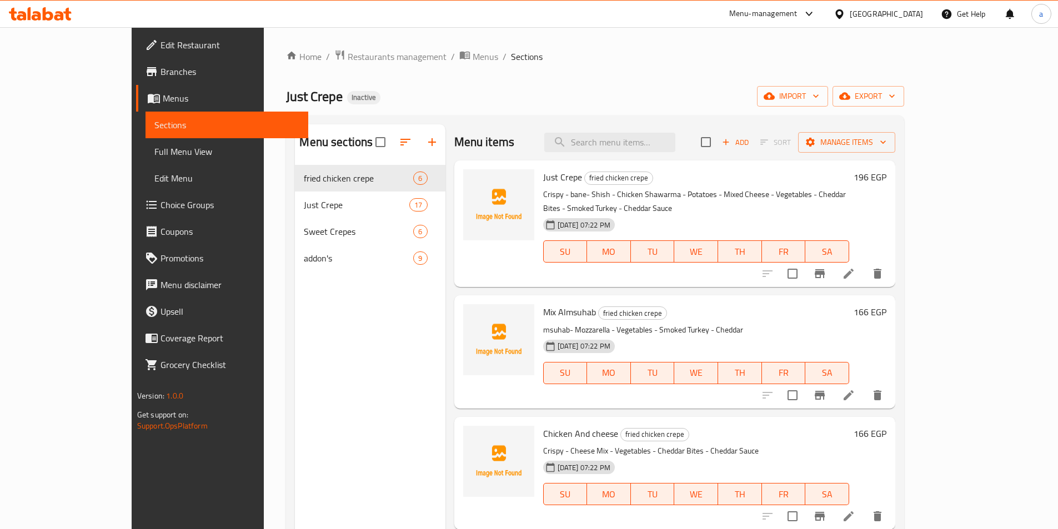
click at [154, 155] on span "Full Menu View" at bounding box center [226, 151] width 145 height 13
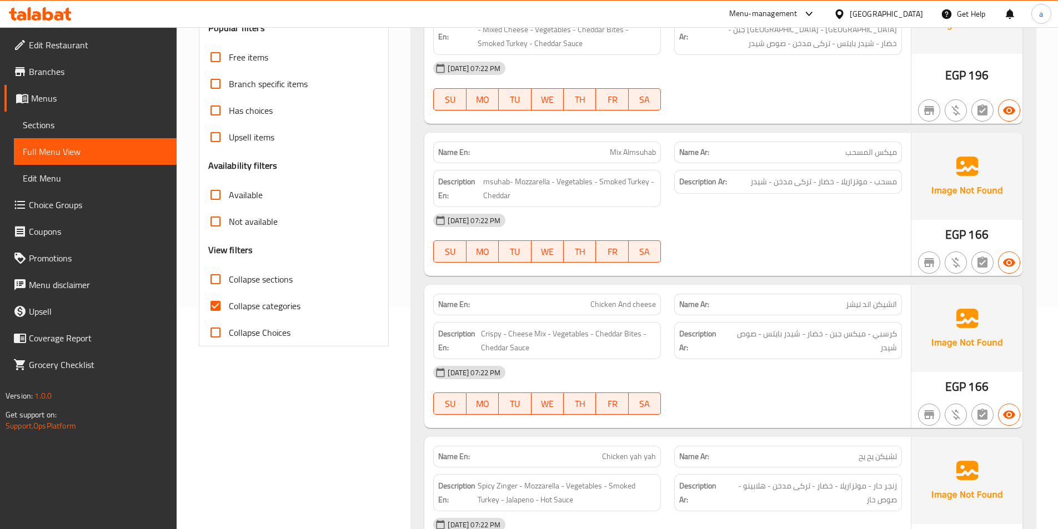
scroll to position [111, 0]
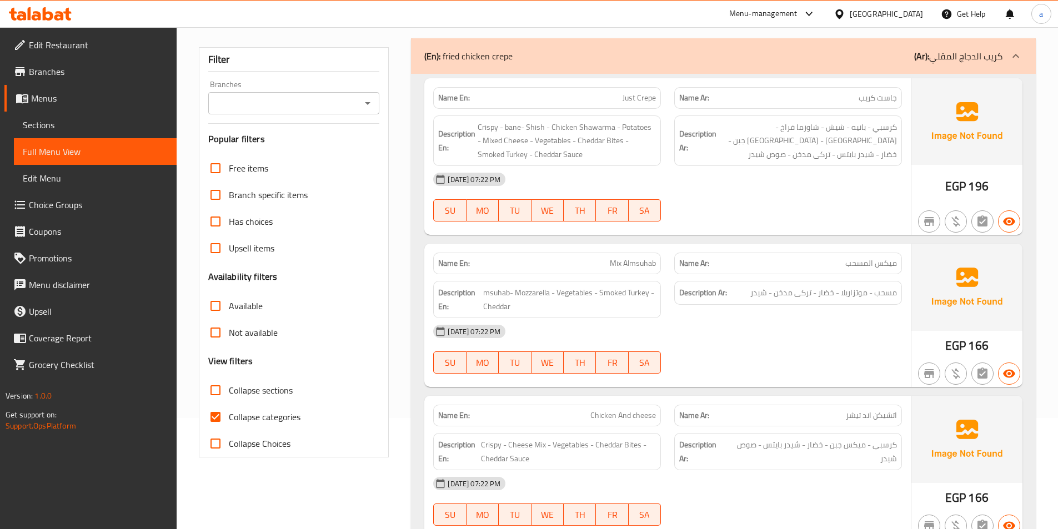
click at [519, 78] on div "Name En: Just Crepe Name Ar: جاست كريب Description En: Crispy - bane- Shish - C…" at bounding box center [667, 156] width 486 height 157
click at [541, 62] on div "(En): fried chicken crepe (Ar): كريب الدجاج المقلي" at bounding box center [713, 55] width 578 height 13
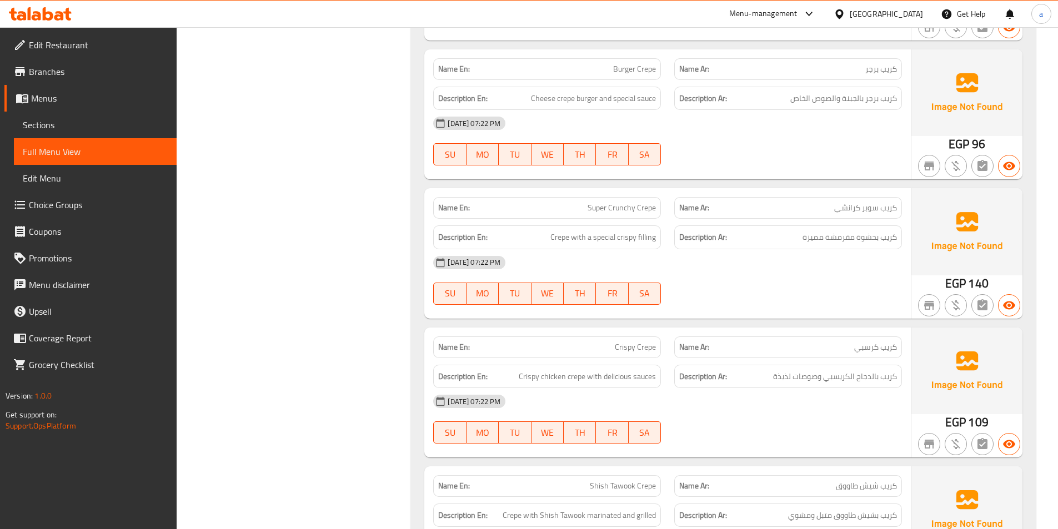
scroll to position [1110, 0]
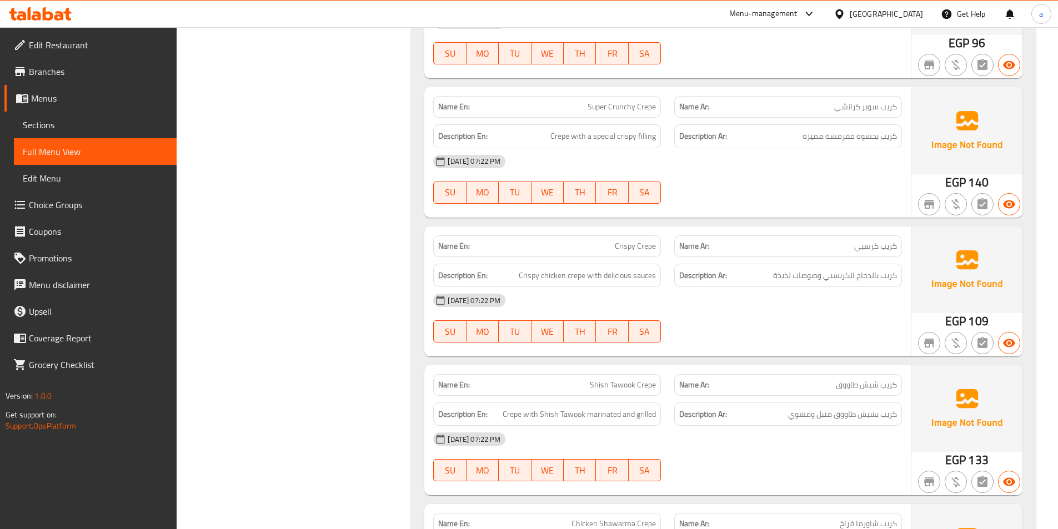
click at [875, 458] on div "09-10-2025 07:22 PM SU MO TU WE TH FR SA" at bounding box center [667, 457] width 482 height 62
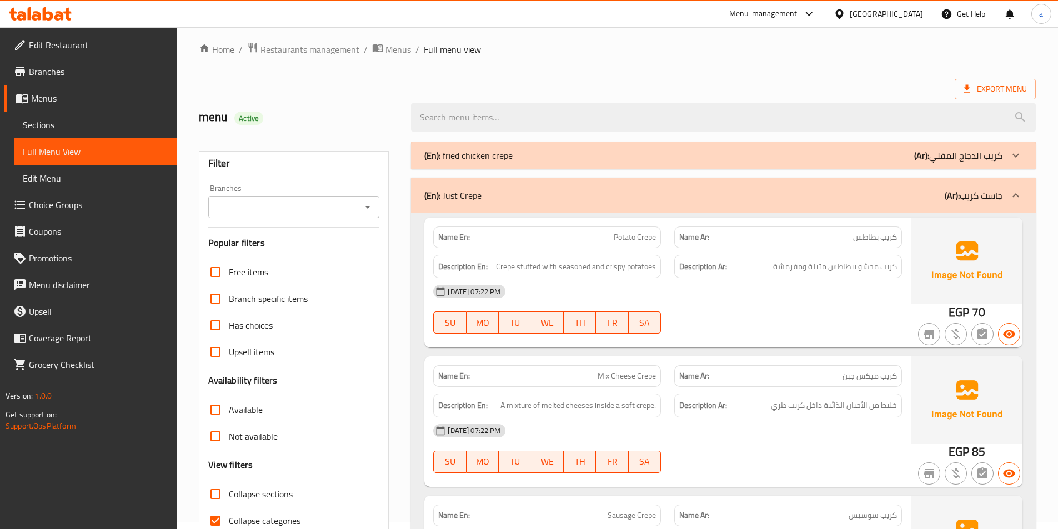
scroll to position [0, 0]
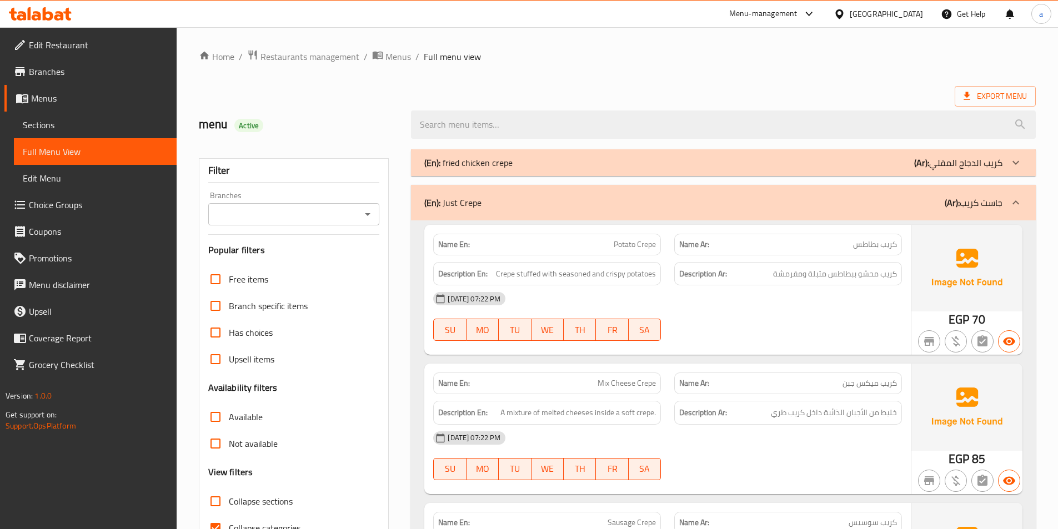
click at [76, 129] on span "Sections" at bounding box center [95, 124] width 145 height 13
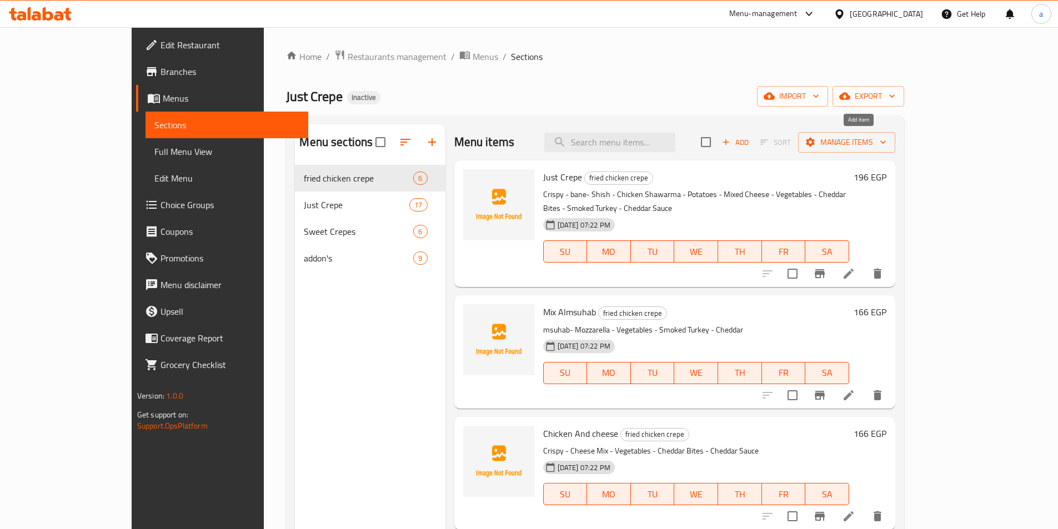
click at [750, 140] on span "Add" at bounding box center [735, 142] width 30 height 13
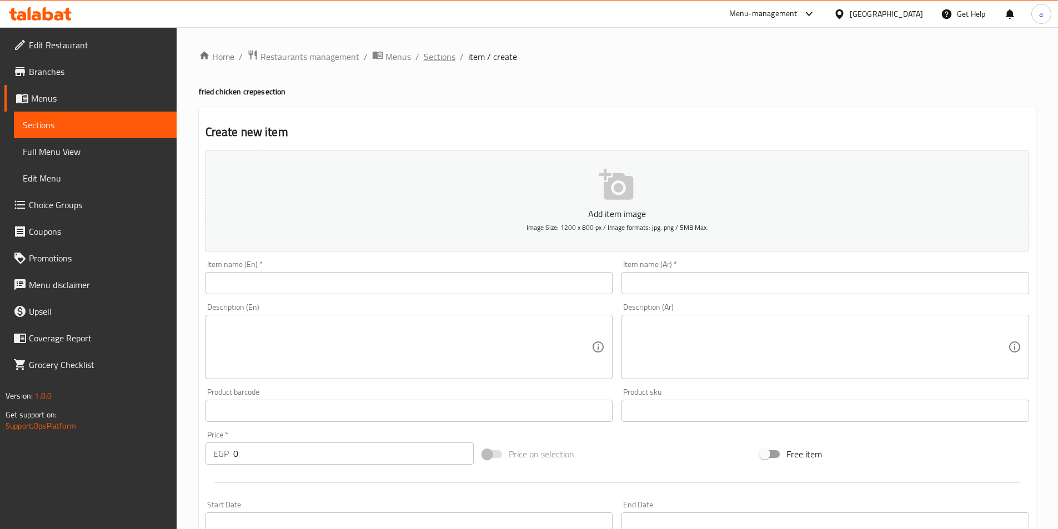
click at [439, 53] on span "Sections" at bounding box center [440, 56] width 32 height 13
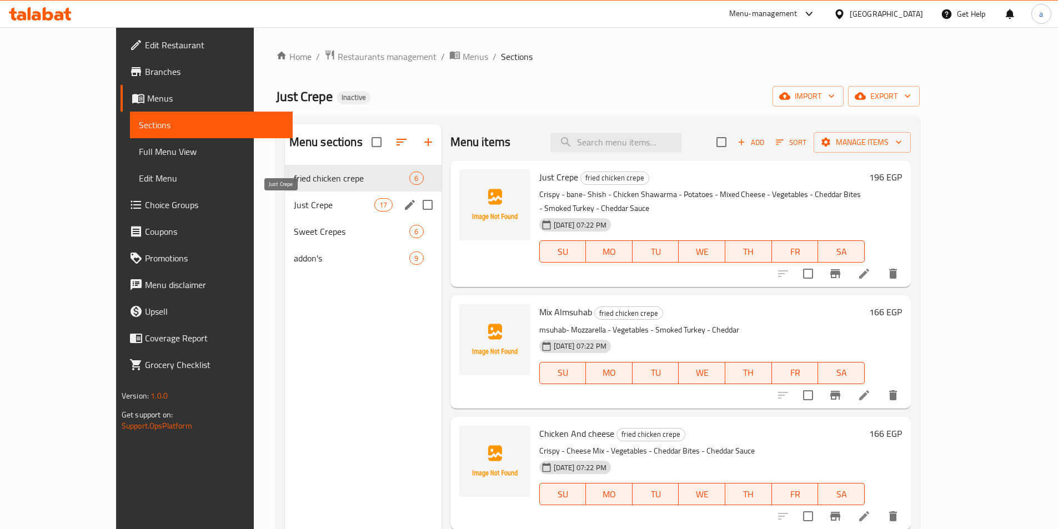
click at [294, 202] on span "Just Crepe" at bounding box center [334, 204] width 81 height 13
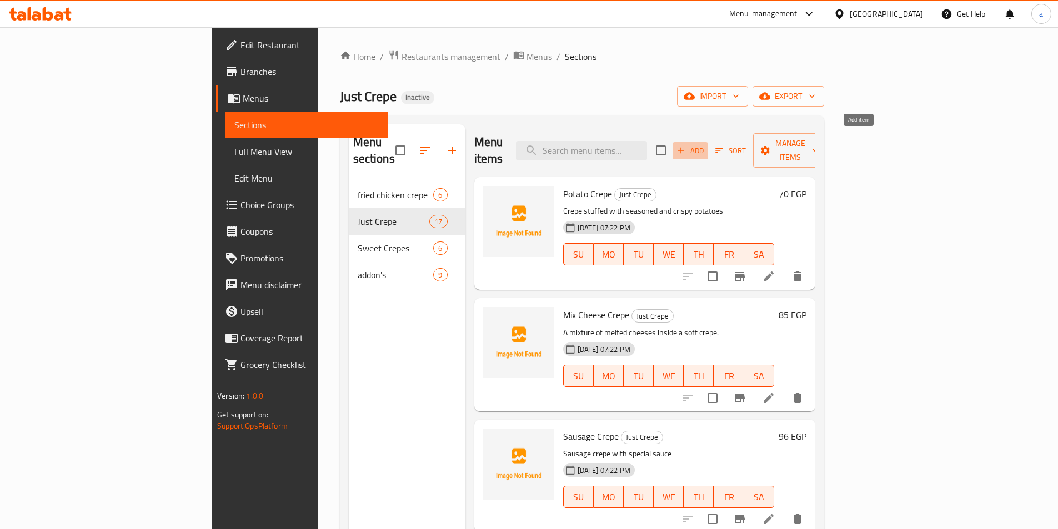
click at [686, 146] on icon "button" at bounding box center [681, 150] width 10 height 10
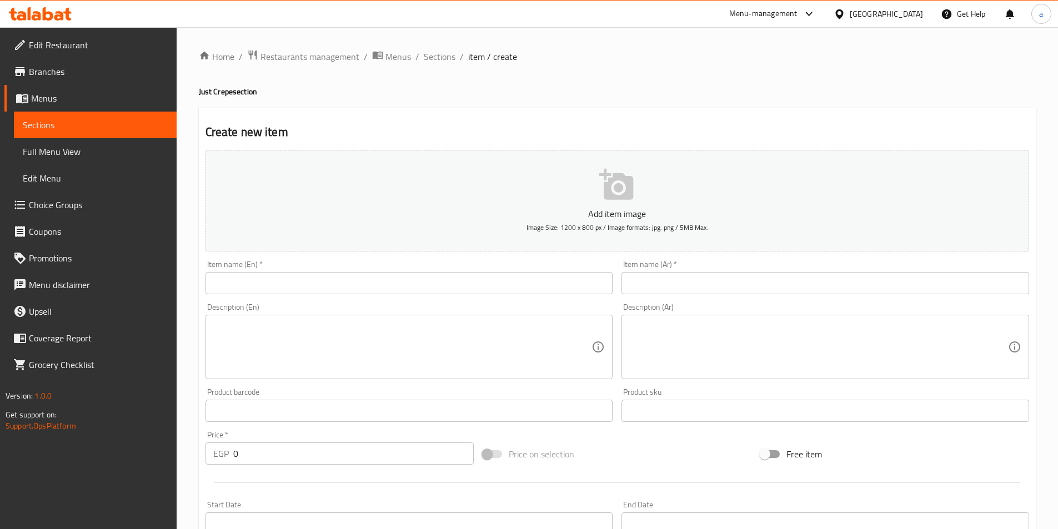
click at [448, 282] on input "text" at bounding box center [409, 283] width 408 height 22
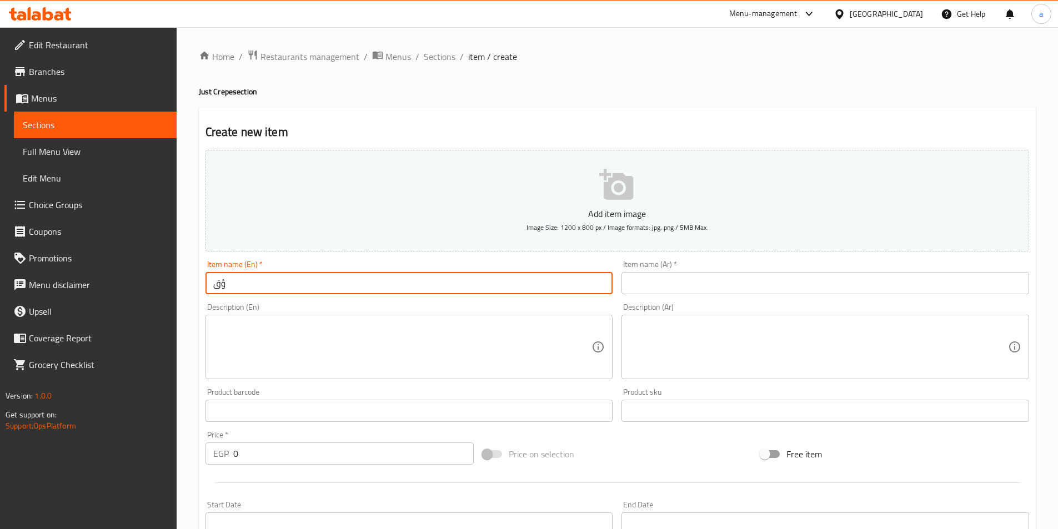
type input "ؤ"
click at [225, 284] on input "sujok crepe" at bounding box center [409, 283] width 408 height 22
paste input "Sausage"
type input "Sausage crepe"
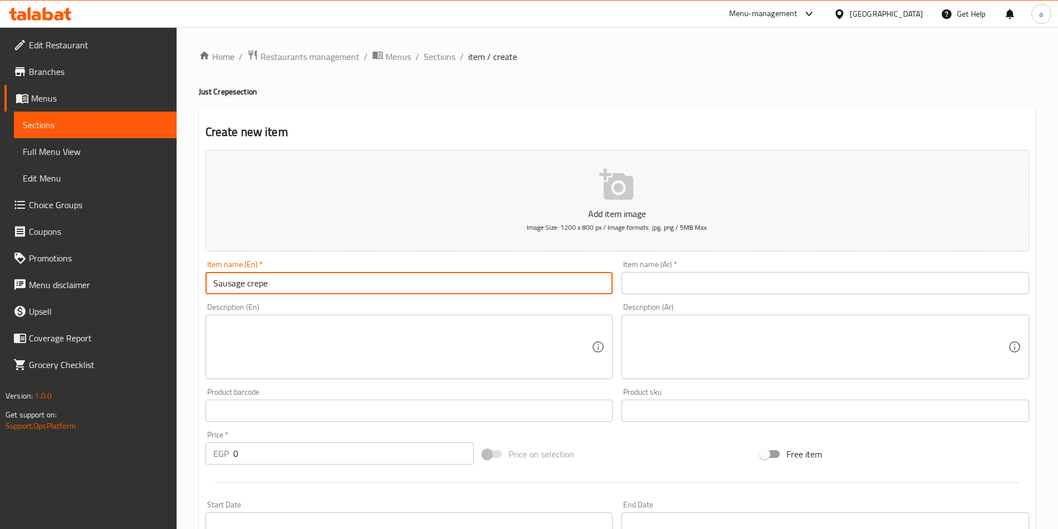
click at [709, 288] on input "text" at bounding box center [825, 283] width 408 height 22
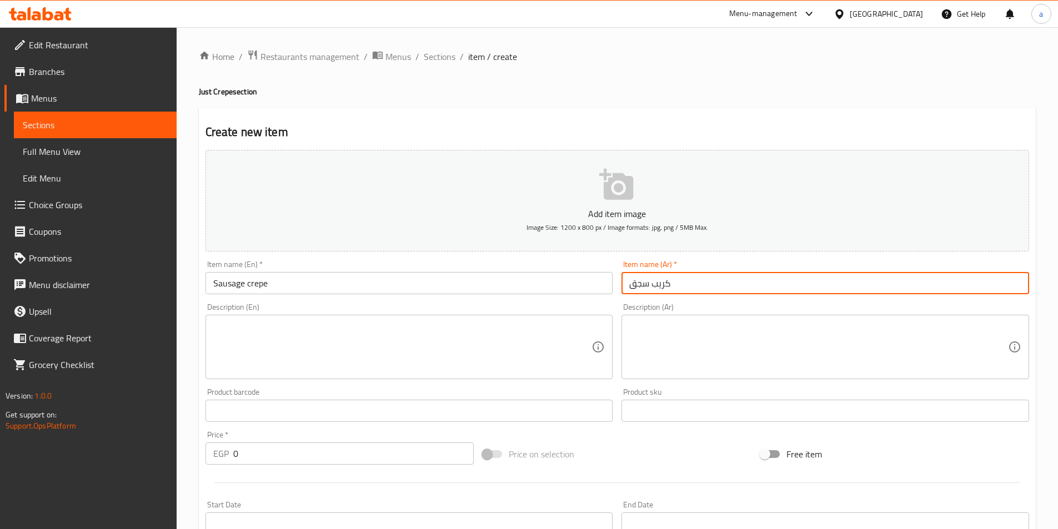
type input "كريب سجق"
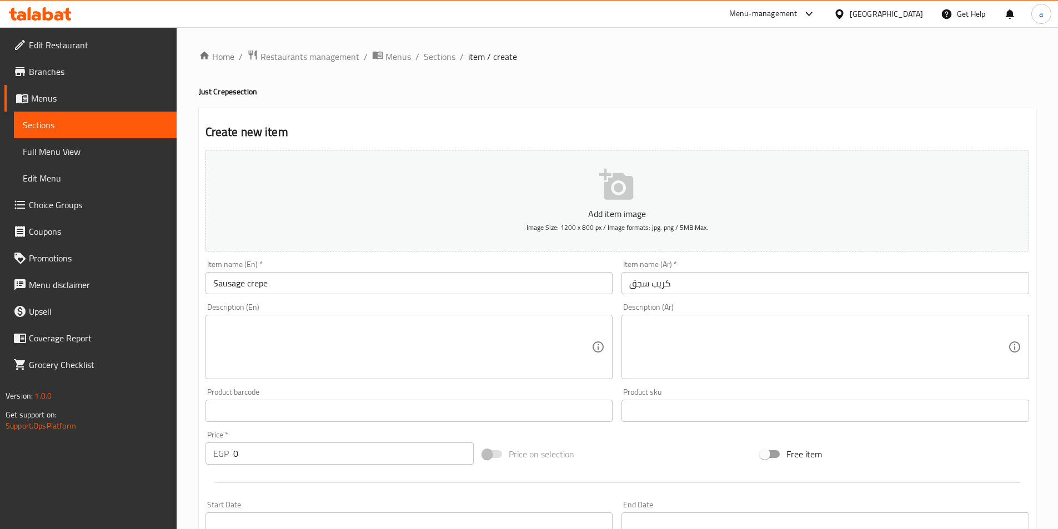
click at [820, 358] on textarea at bounding box center [818, 347] width 379 height 53
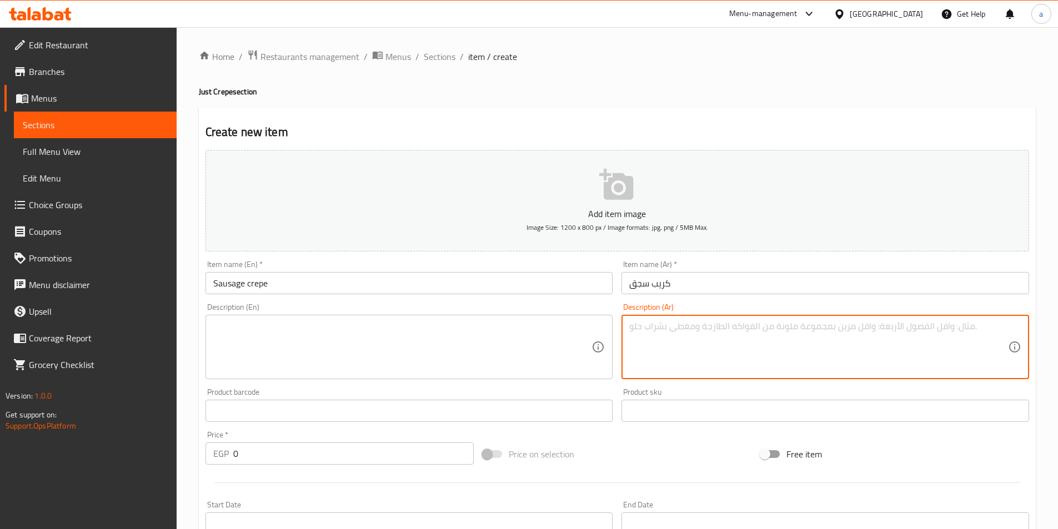
paste textarea "كريب سجق بلدي متبل"
type textarea "كريب سجق بلدي متبل"
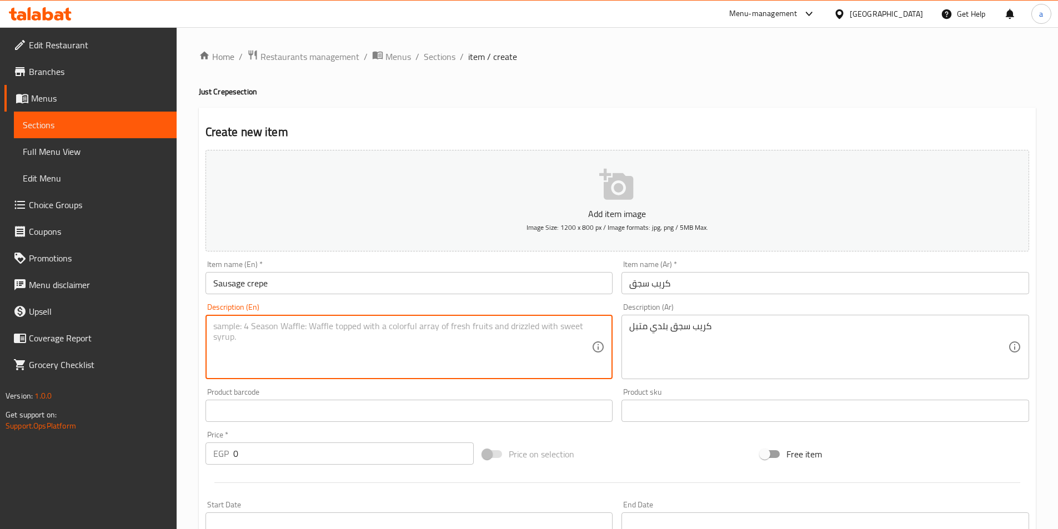
click at [524, 333] on textarea at bounding box center [402, 347] width 379 height 53
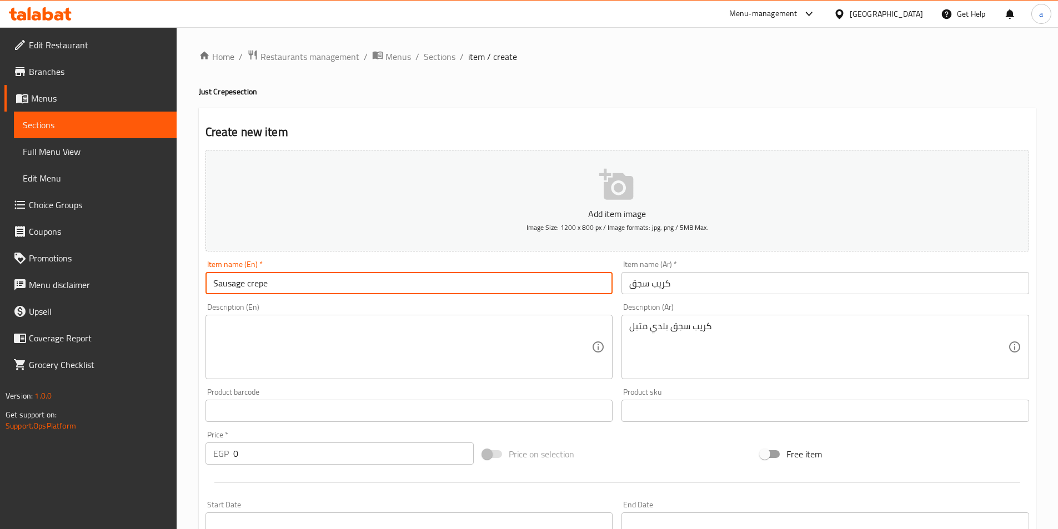
click at [248, 289] on input "Sausage crepe" at bounding box center [409, 283] width 408 height 22
click at [248, 290] on input "Sausage crepe" at bounding box center [409, 283] width 408 height 22
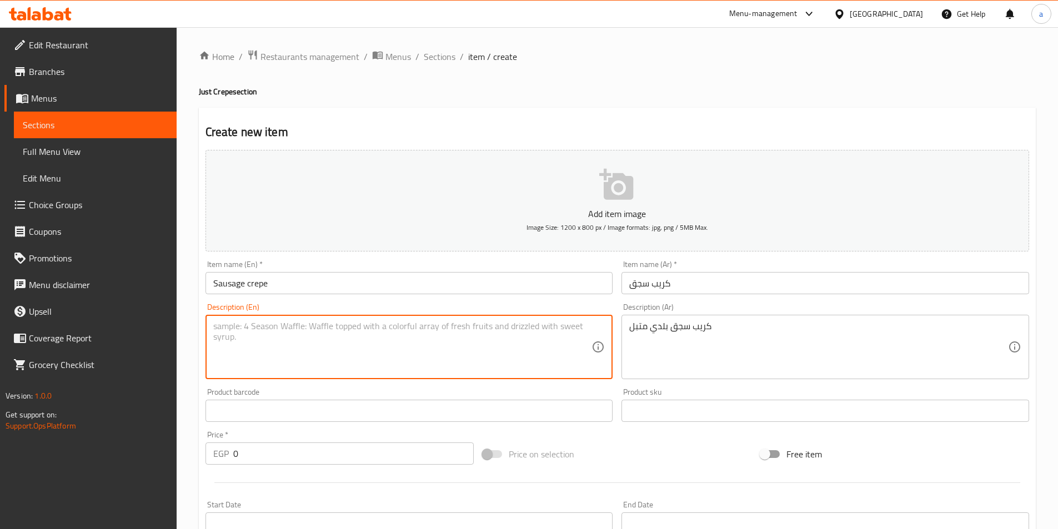
click at [237, 342] on textarea at bounding box center [402, 347] width 379 height 53
type textarea "ة"
click at [389, 334] on textarea at bounding box center [402, 347] width 379 height 53
paste textarea "Seasoned local sausage crepe"
click at [259, 323] on textarea "Seasoned local sausage crepe" at bounding box center [402, 347] width 379 height 53
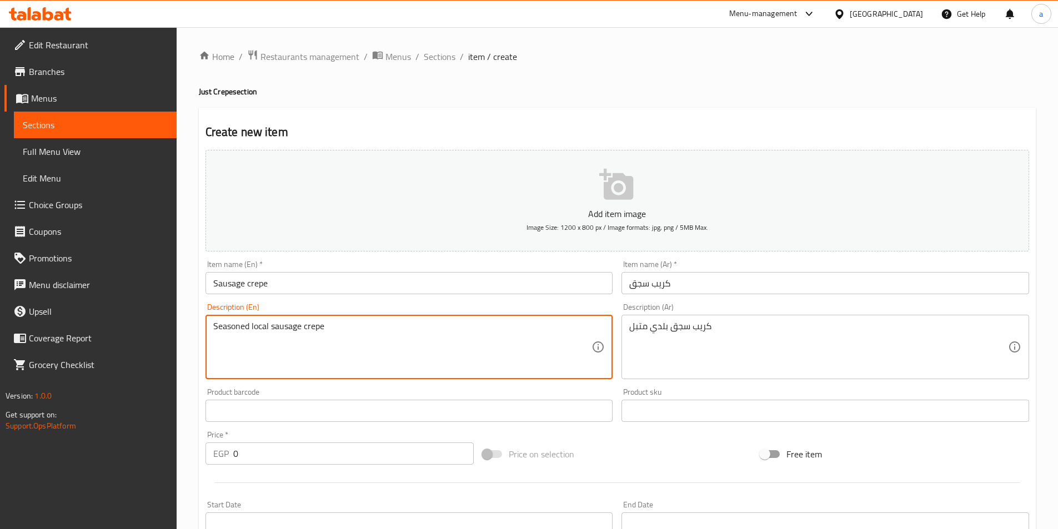
click at [259, 323] on textarea "Seasoned local sausage crepe" at bounding box center [402, 347] width 379 height 53
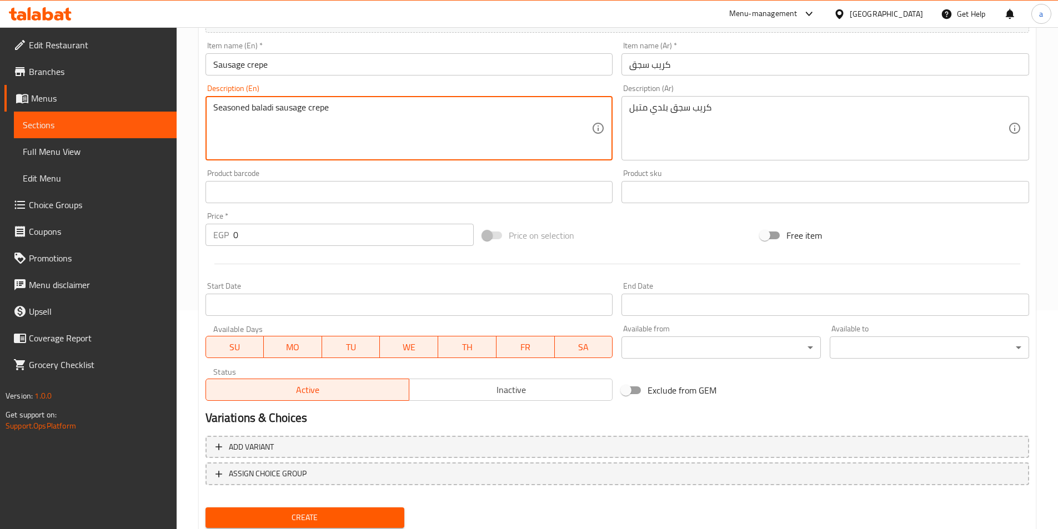
scroll to position [255, 0]
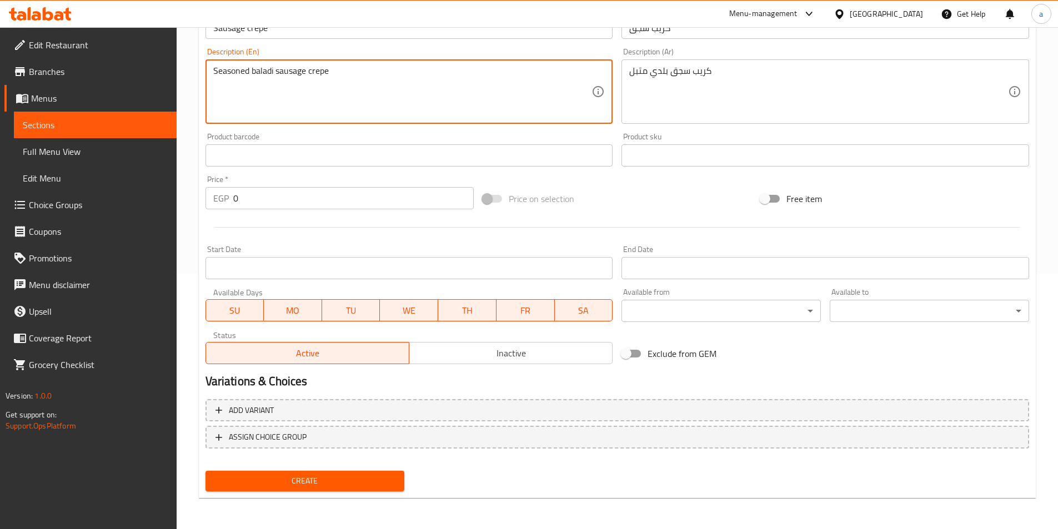
type textarea "Seasoned baladi sausage crepe"
click at [334, 484] on span "Create" at bounding box center [305, 481] width 182 height 14
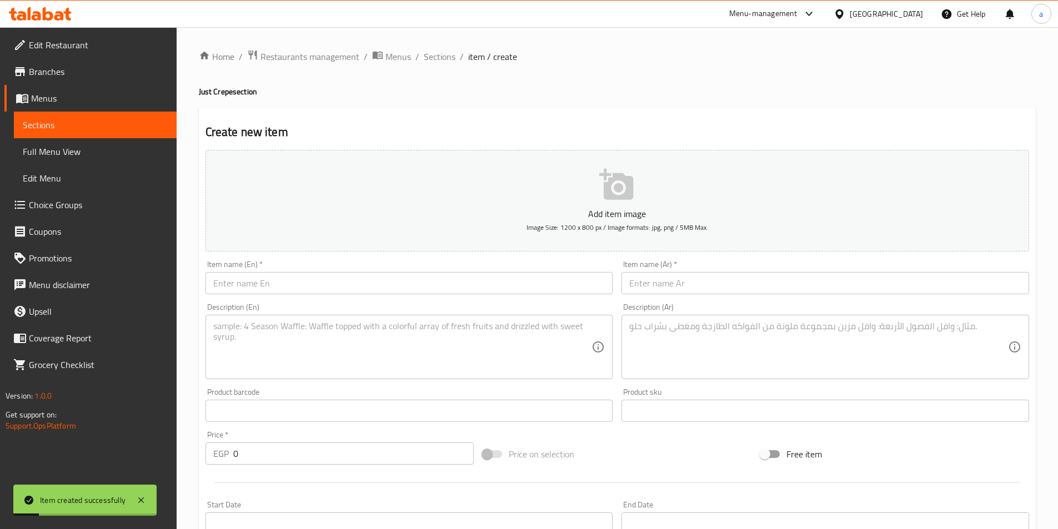
scroll to position [0, 0]
click at [434, 61] on span "Sections" at bounding box center [440, 56] width 32 height 13
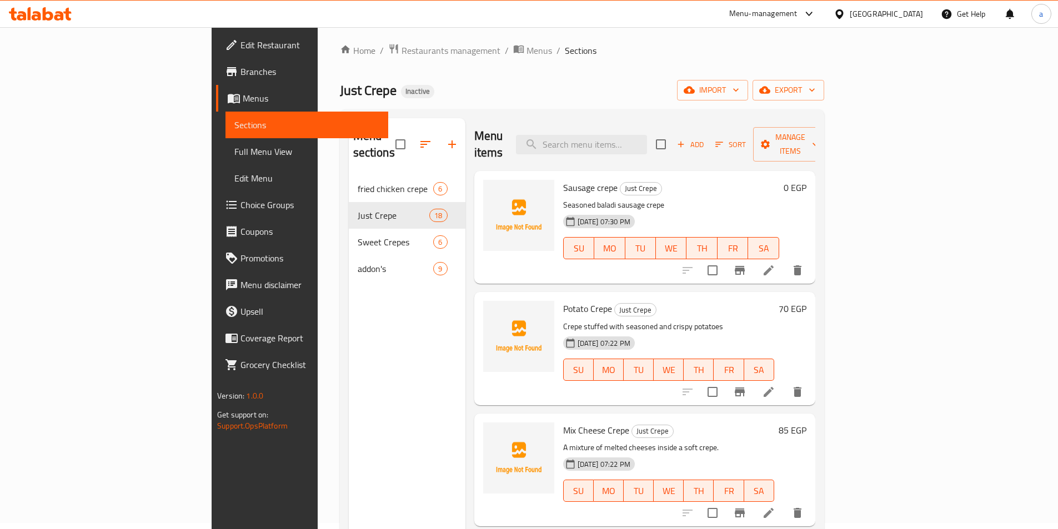
scroll to position [56, 0]
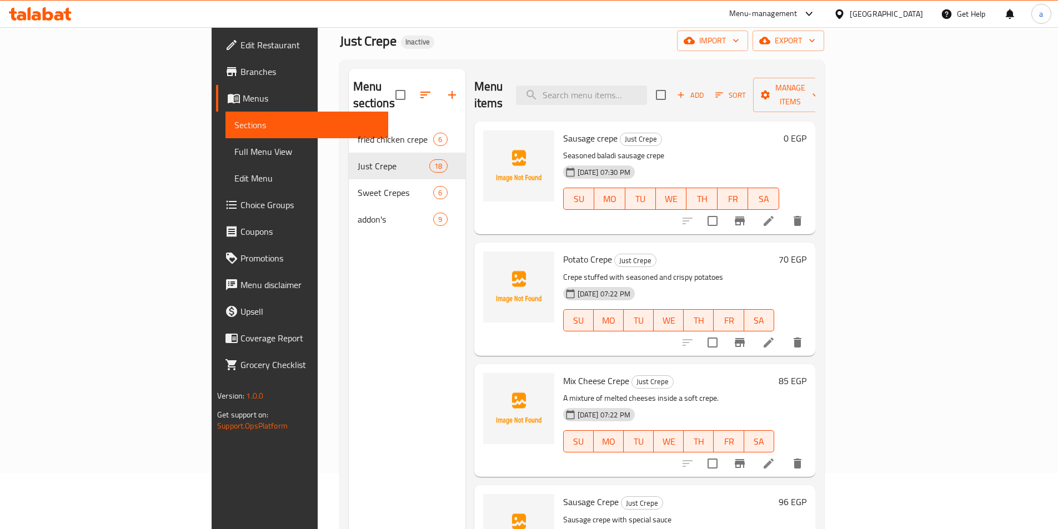
click at [806, 130] on h6 "0 EGP" at bounding box center [794, 138] width 23 height 16
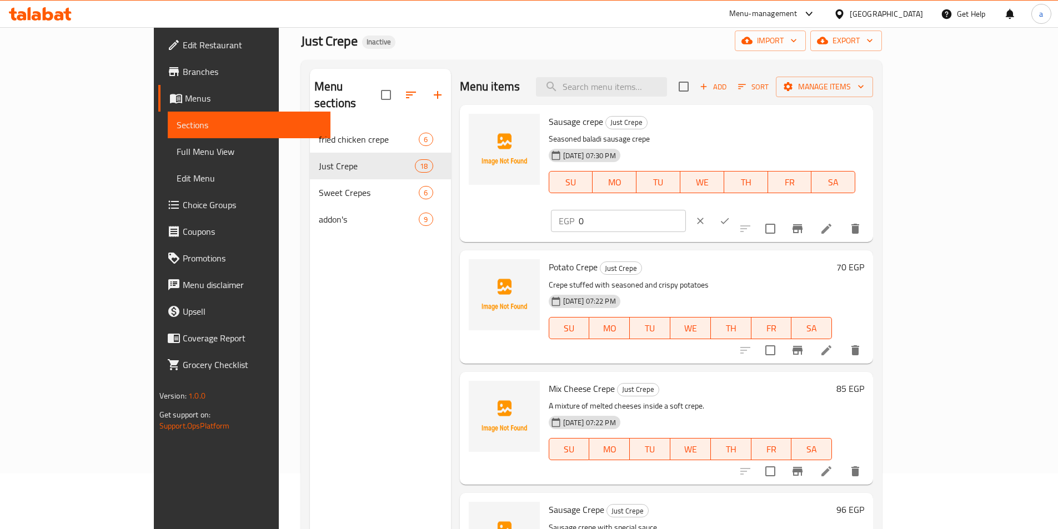
click at [686, 210] on input "0" at bounding box center [632, 221] width 107 height 22
type input "8"
type input "88"
click at [737, 209] on button "ok" at bounding box center [724, 221] width 24 height 24
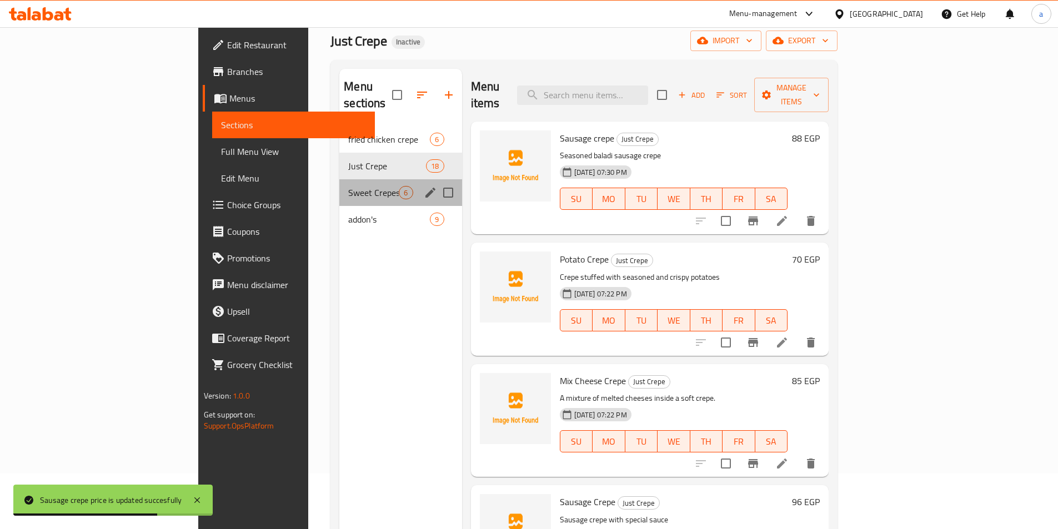
click at [339, 184] on div "Sweet Crepes 6" at bounding box center [400, 192] width 122 height 27
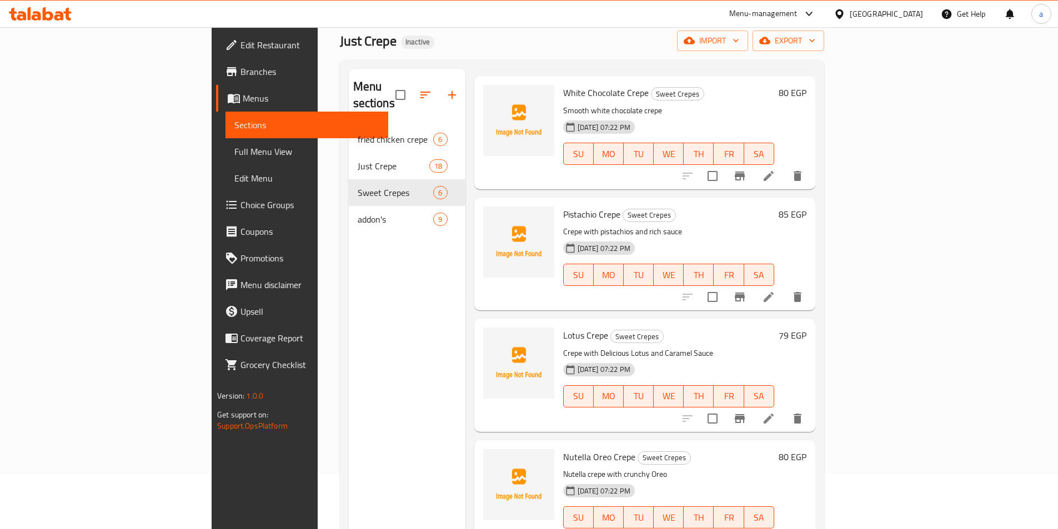
scroll to position [227, 0]
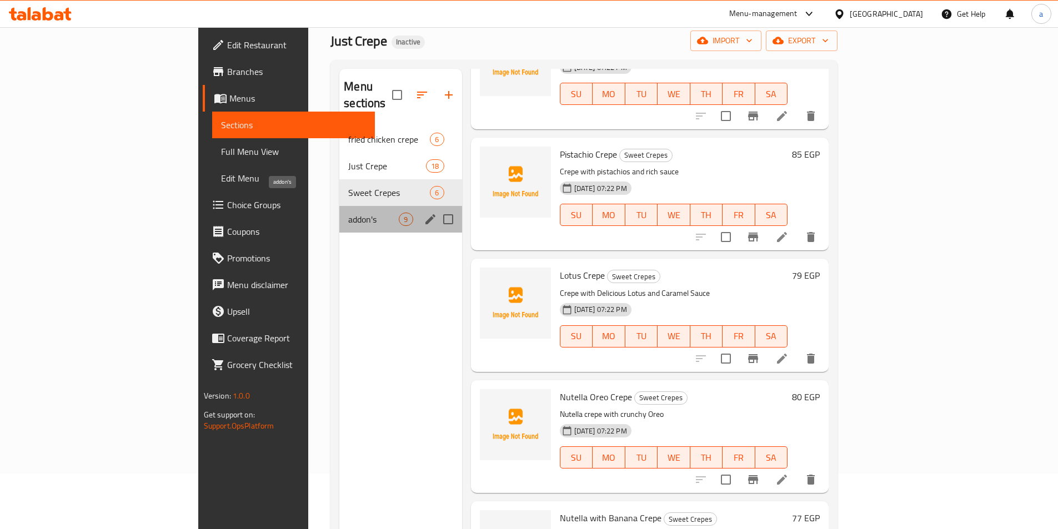
click at [348, 213] on span "addon's" at bounding box center [373, 219] width 51 height 13
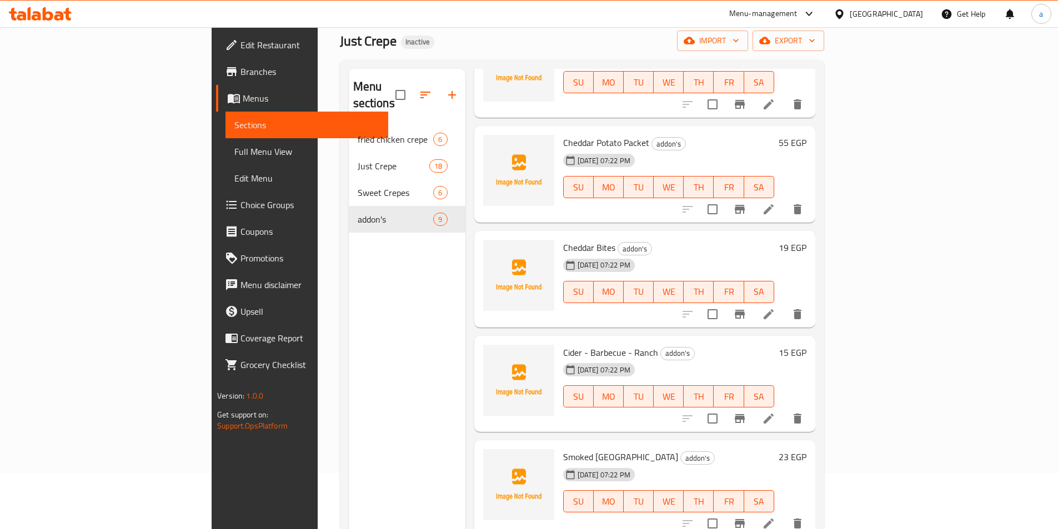
scroll to position [111, 0]
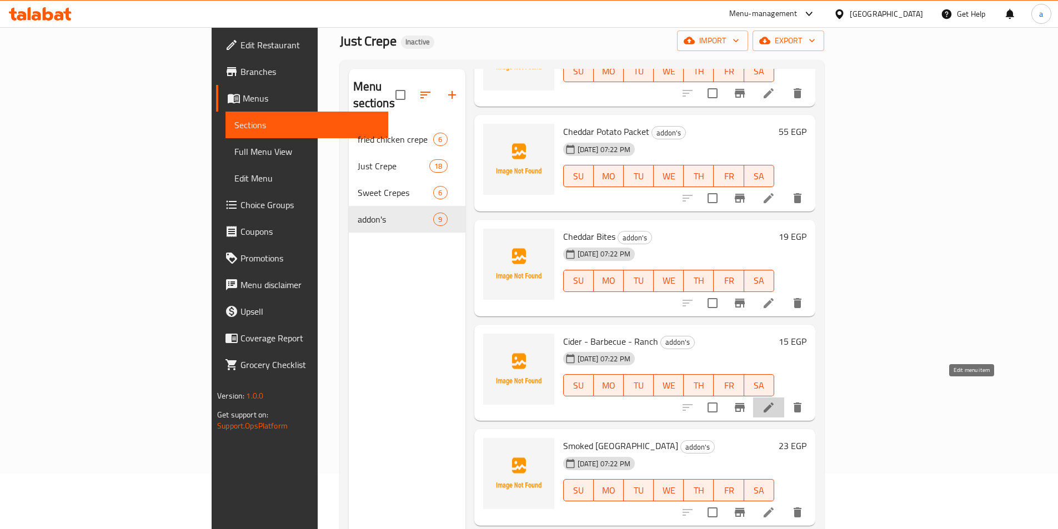
click at [775, 401] on icon at bounding box center [768, 407] width 13 height 13
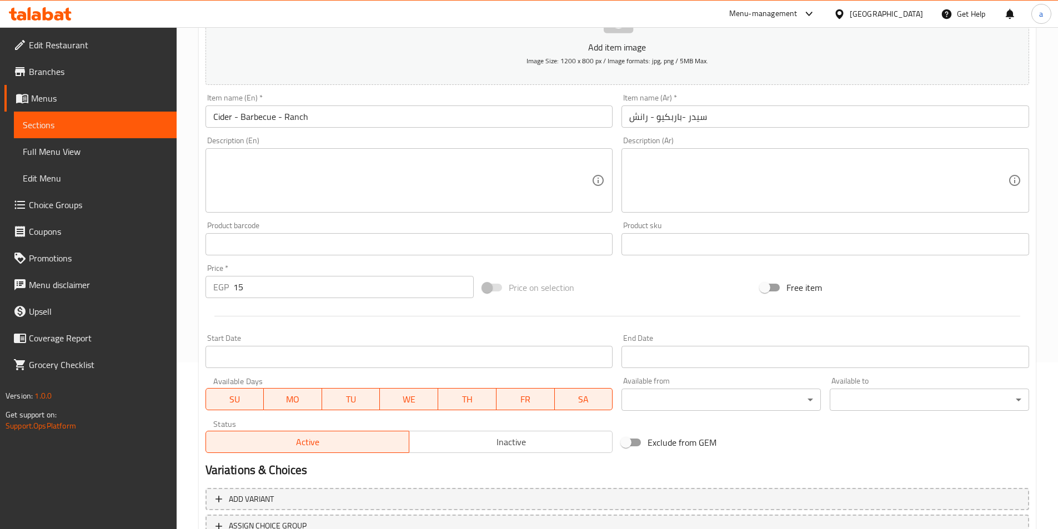
scroll to position [222, 0]
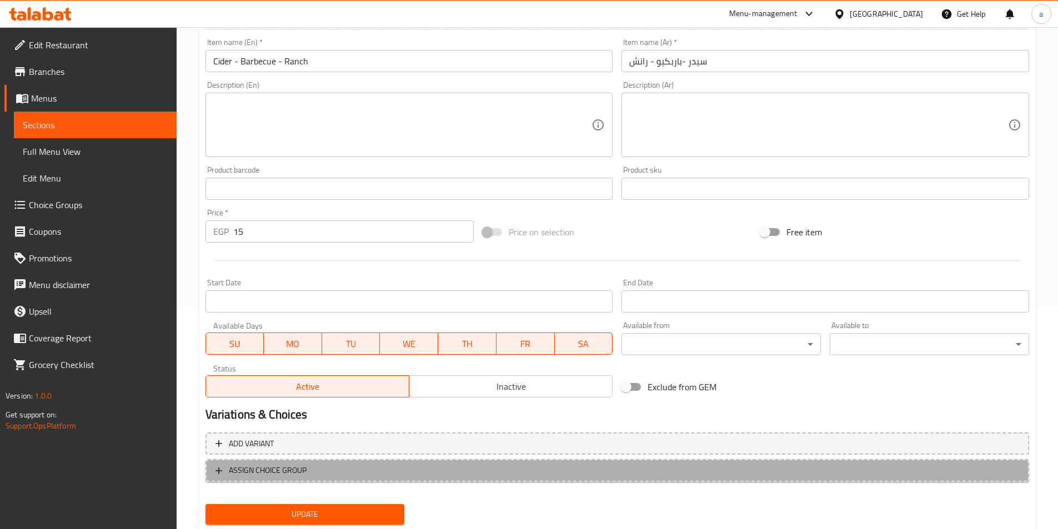
click at [359, 477] on span "ASSIGN CHOICE GROUP" at bounding box center [616, 471] width 803 height 14
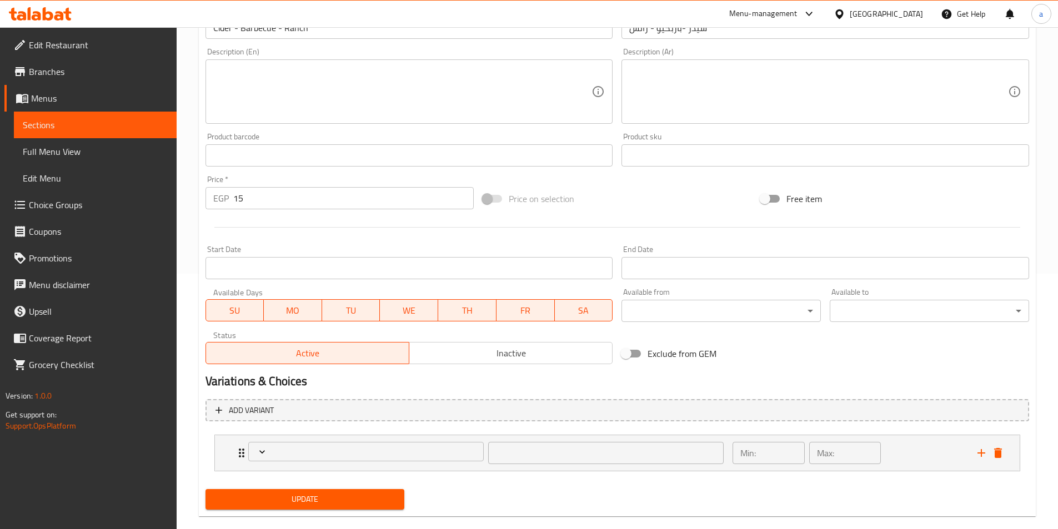
scroll to position [274, 0]
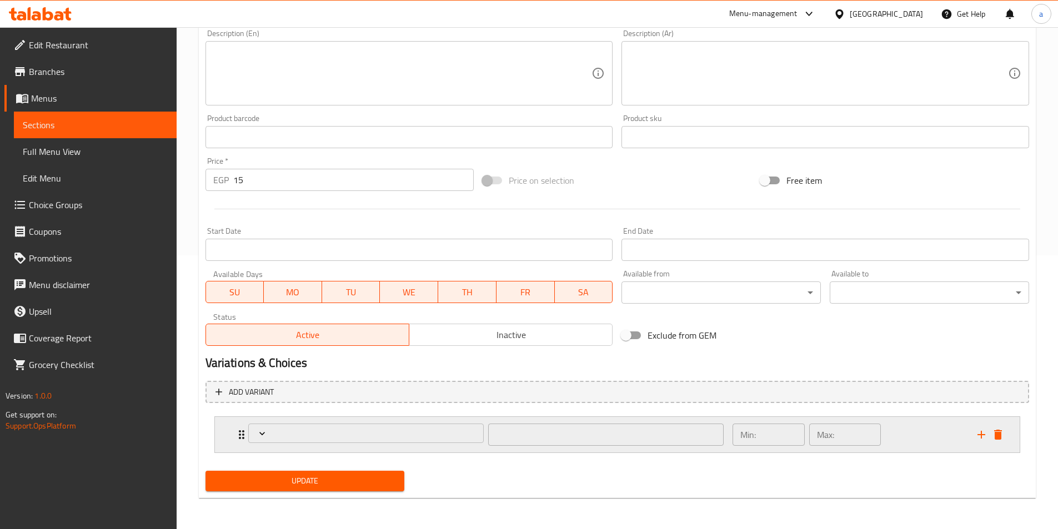
click at [481, 451] on div "​" at bounding box center [486, 435] width 489 height 36
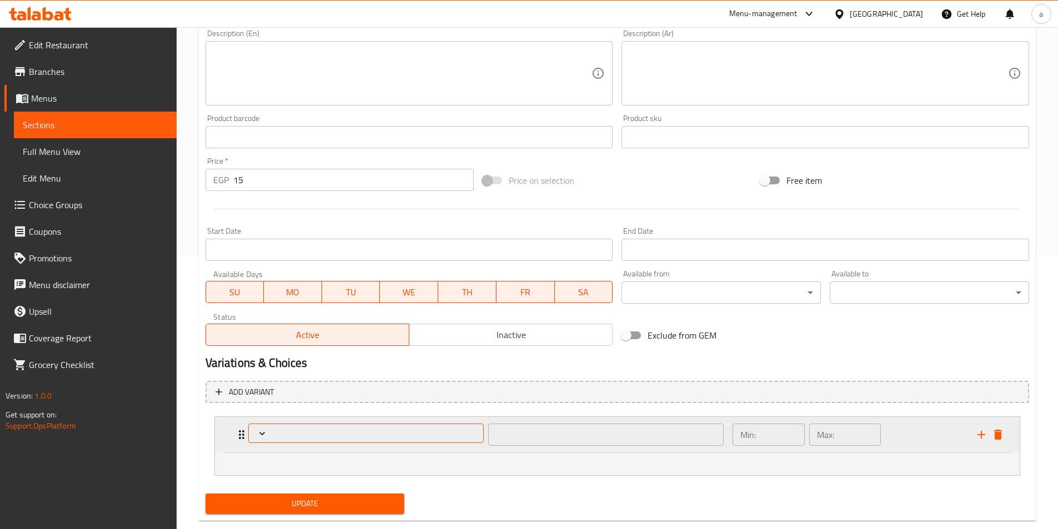
click at [368, 443] on button "Expand" at bounding box center [365, 433] width 235 height 19
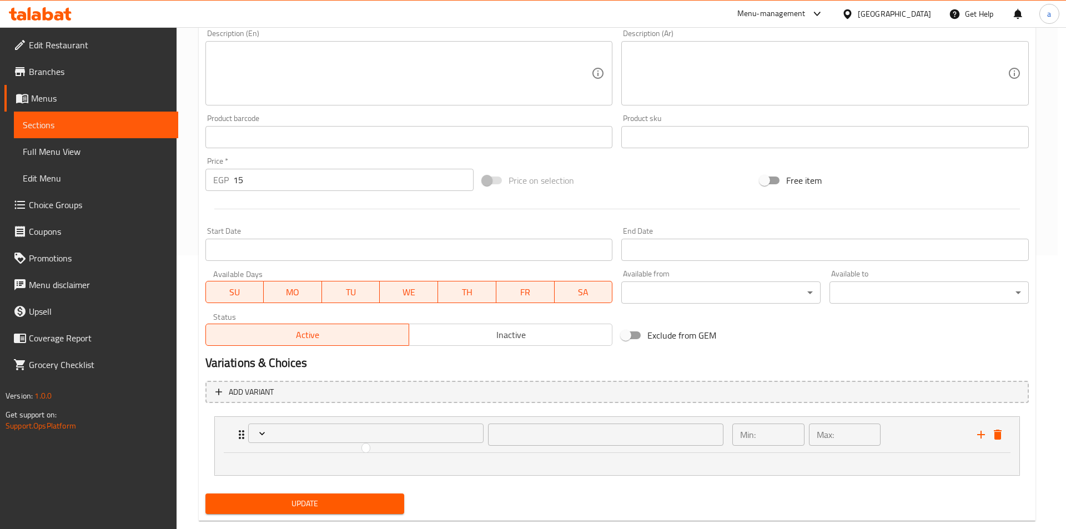
click at [307, 429] on div at bounding box center [533, 264] width 1066 height 529
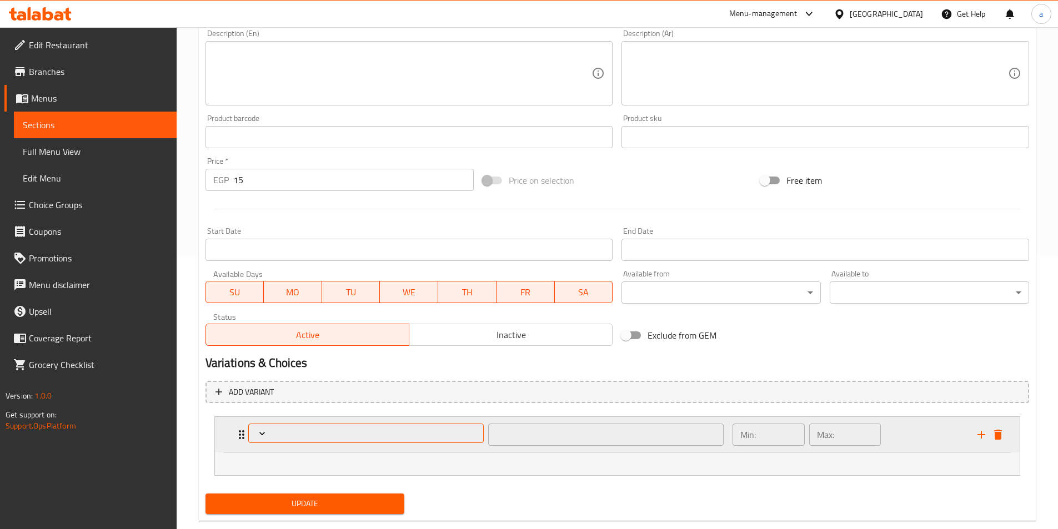
click at [292, 439] on span "Expand" at bounding box center [366, 433] width 228 height 11
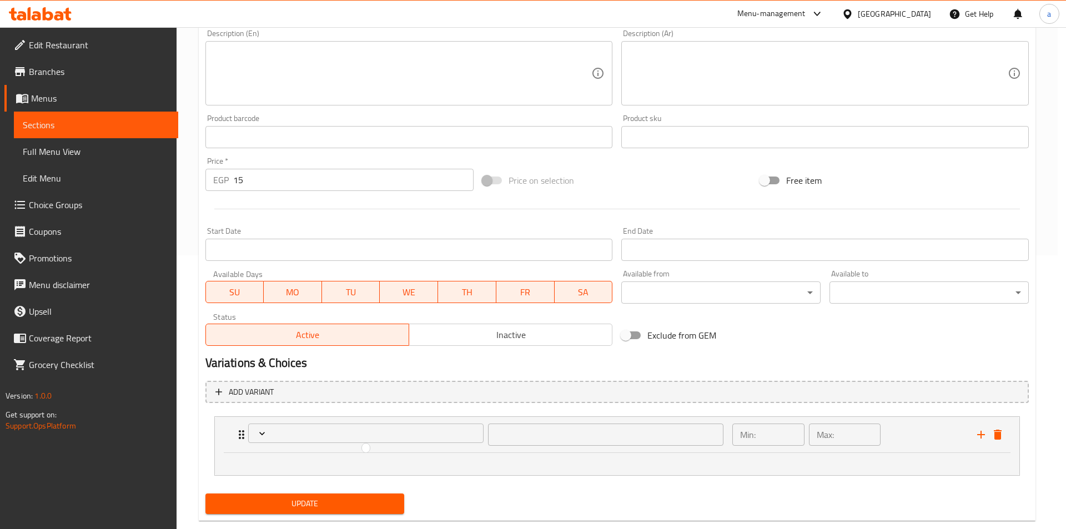
click at [265, 432] on div at bounding box center [533, 264] width 1066 height 529
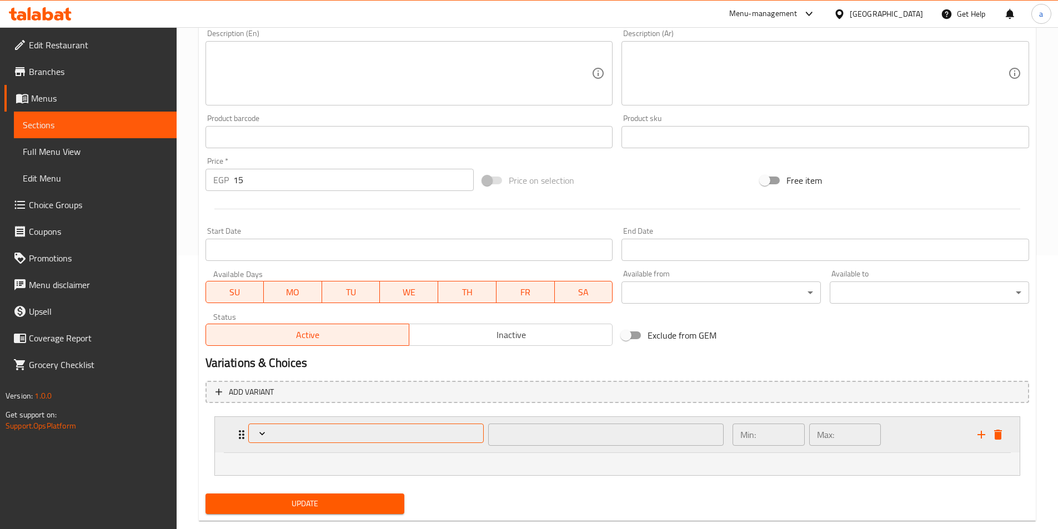
click at [259, 435] on icon "Expand" at bounding box center [262, 433] width 11 height 11
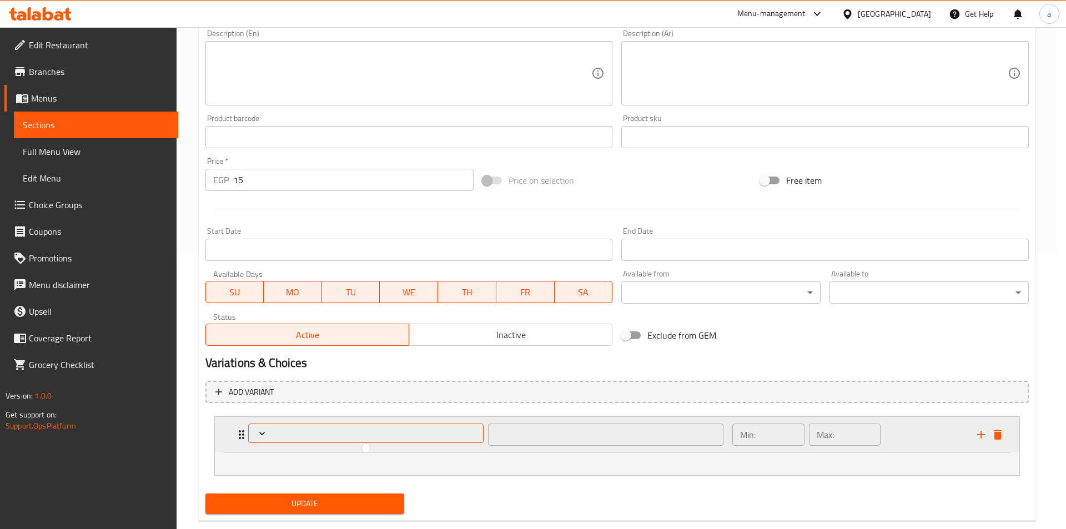
click at [259, 435] on div at bounding box center [533, 264] width 1066 height 529
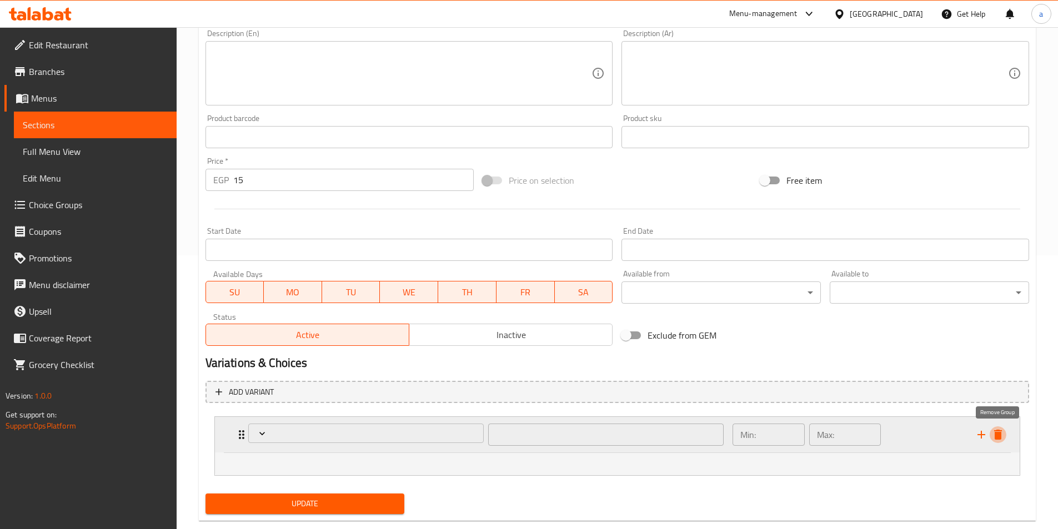
click at [997, 439] on icon "delete" at bounding box center [998, 435] width 8 height 10
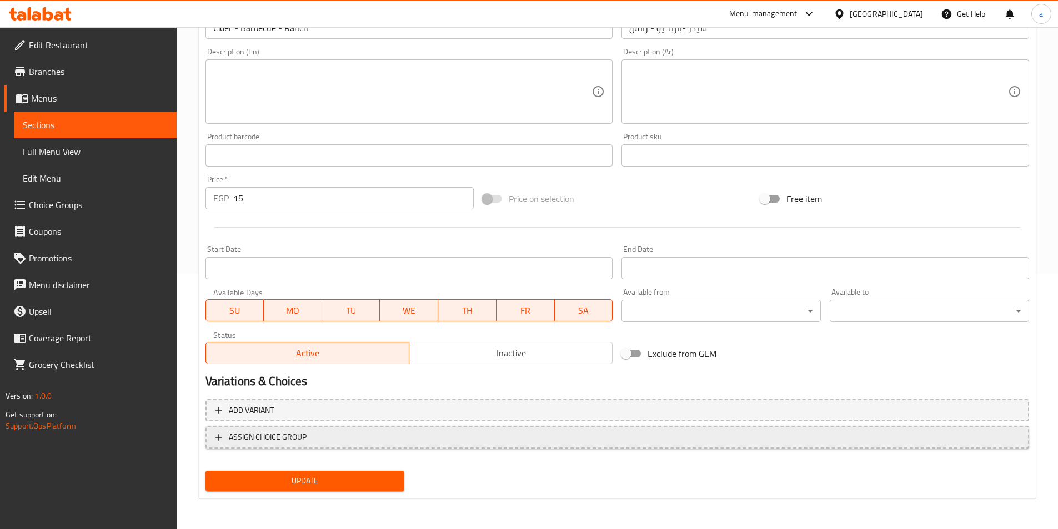
click at [275, 435] on span "ASSIGN CHOICE GROUP" at bounding box center [268, 437] width 78 height 14
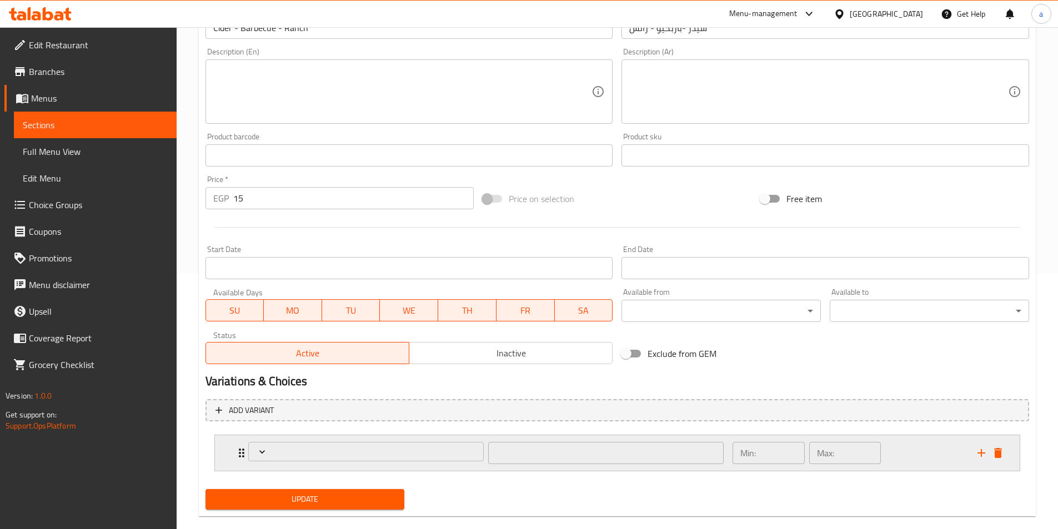
click at [284, 468] on div "​" at bounding box center [486, 453] width 489 height 36
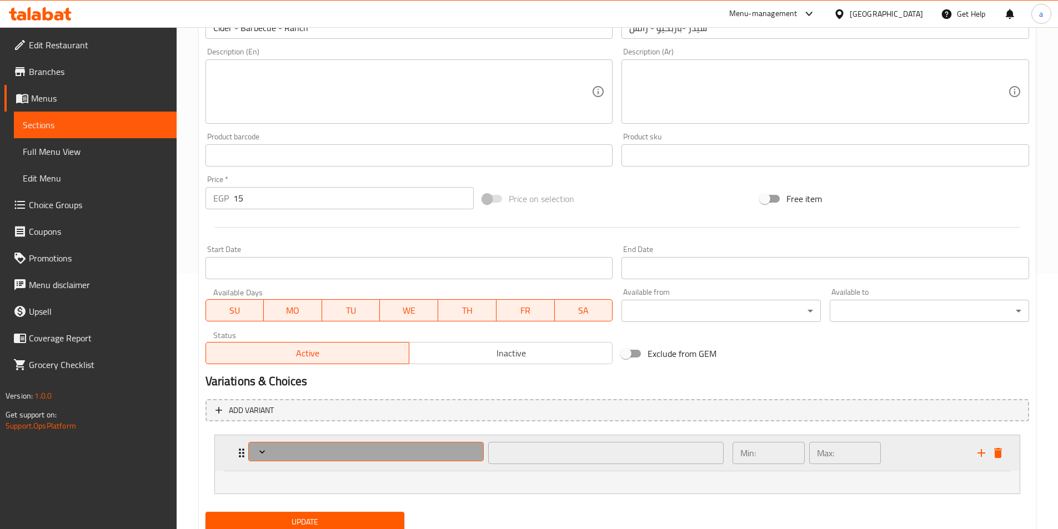
click at [287, 455] on span "Expand" at bounding box center [366, 451] width 228 height 11
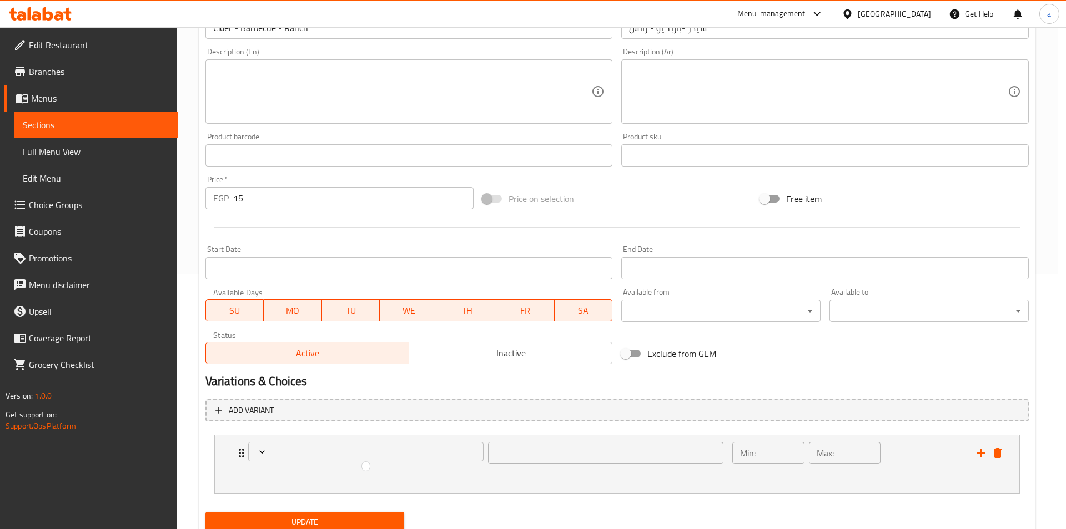
click at [995, 455] on div at bounding box center [533, 264] width 1066 height 529
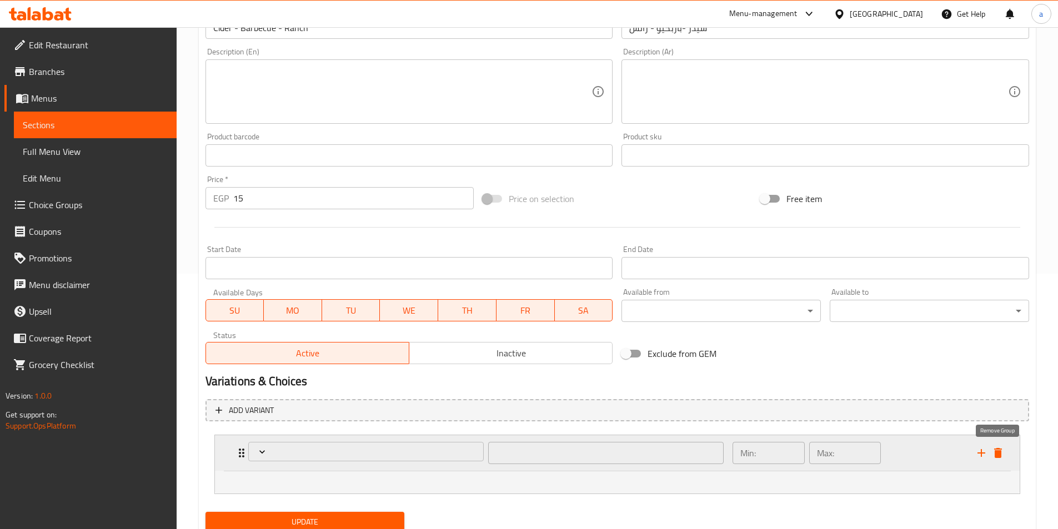
click at [997, 457] on icon "delete" at bounding box center [998, 453] width 8 height 10
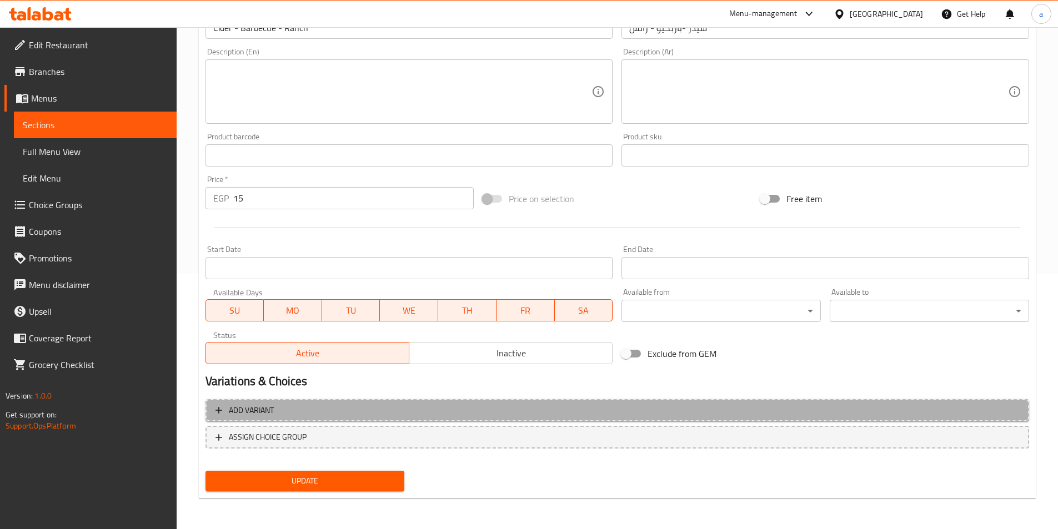
click at [556, 412] on span "Add variant" at bounding box center [616, 411] width 803 height 14
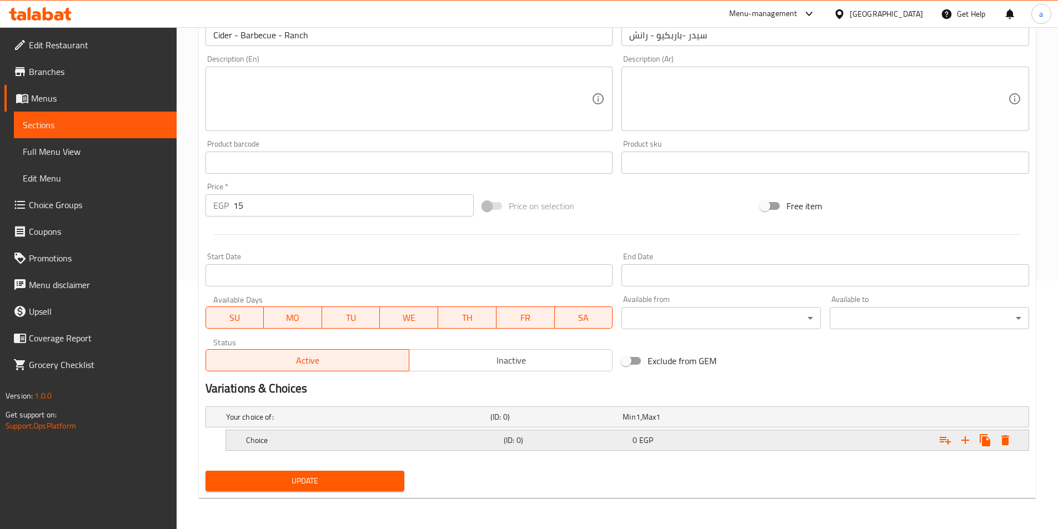
click at [356, 434] on div "Choice" at bounding box center [373, 441] width 258 height 16
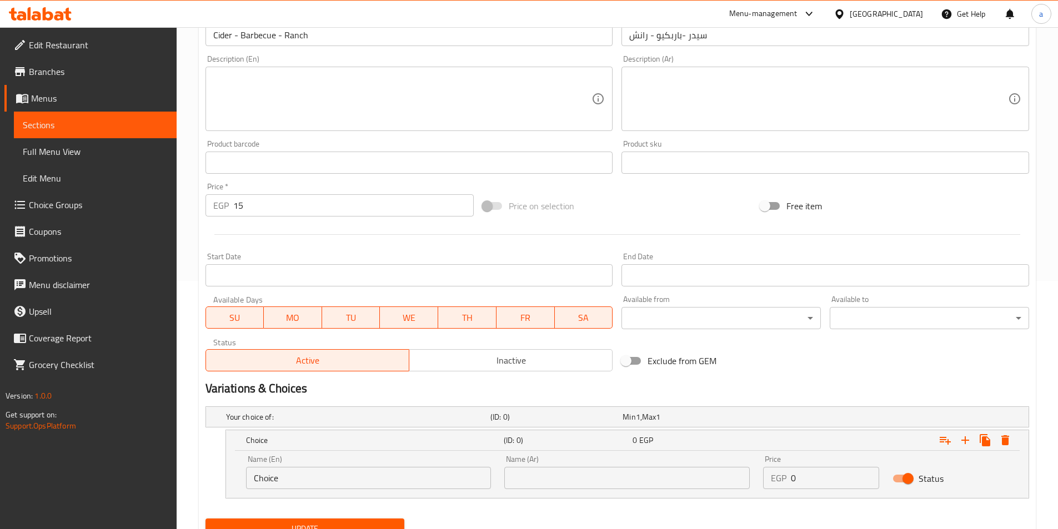
click at [400, 472] on input "Choice" at bounding box center [368, 478] width 245 height 22
click at [223, 39] on input "Cider - Barbecue - Ranch" at bounding box center [409, 35] width 408 height 22
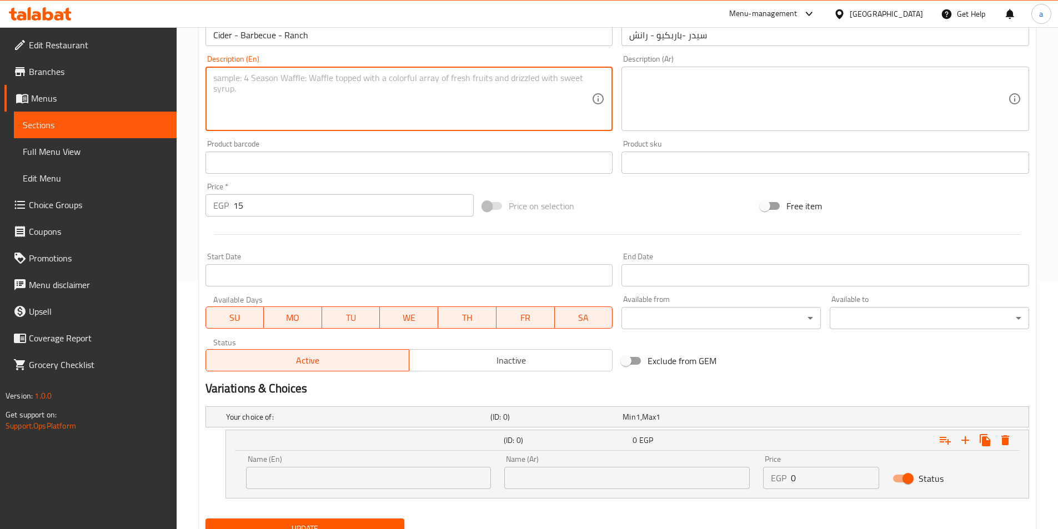
drag, startPoint x: 260, startPoint y: 104, endPoint x: 258, endPoint y: 98, distance: 6.5
click at [260, 104] on textarea at bounding box center [402, 99] width 379 height 53
click at [225, 37] on input "Cider - Barbecue - Ranch" at bounding box center [409, 35] width 408 height 22
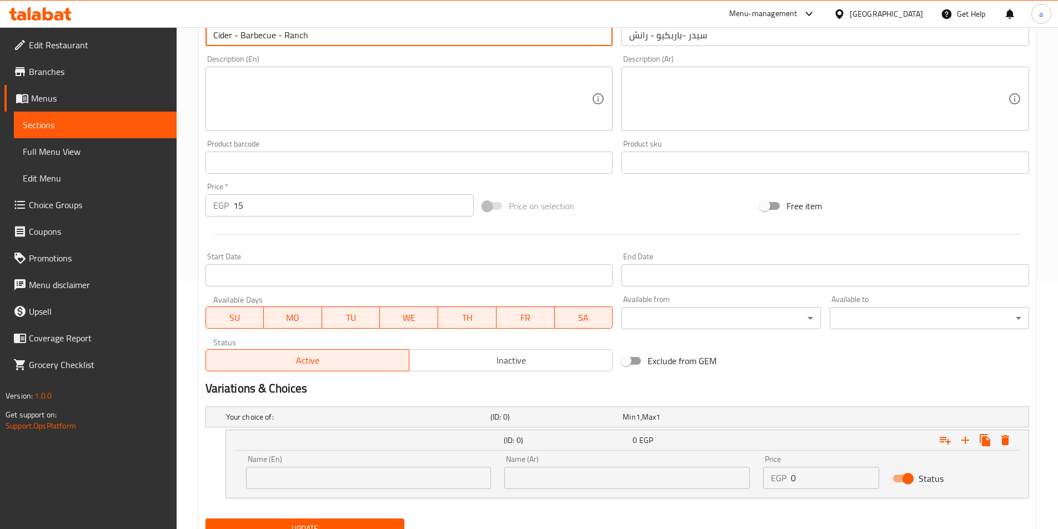
click at [225, 37] on input "Cider - Barbecue - Ranch" at bounding box center [409, 35] width 408 height 22
click at [363, 482] on input "text" at bounding box center [368, 478] width 245 height 22
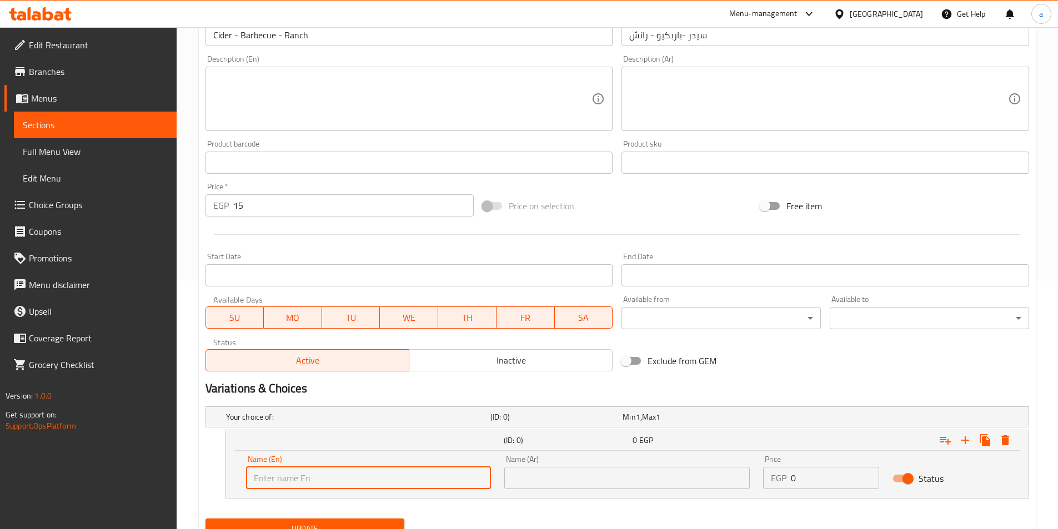
paste input "Cider"
type input "Cider"
click at [698, 43] on input "سيدر -باربكيو - رانش" at bounding box center [825, 35] width 408 height 22
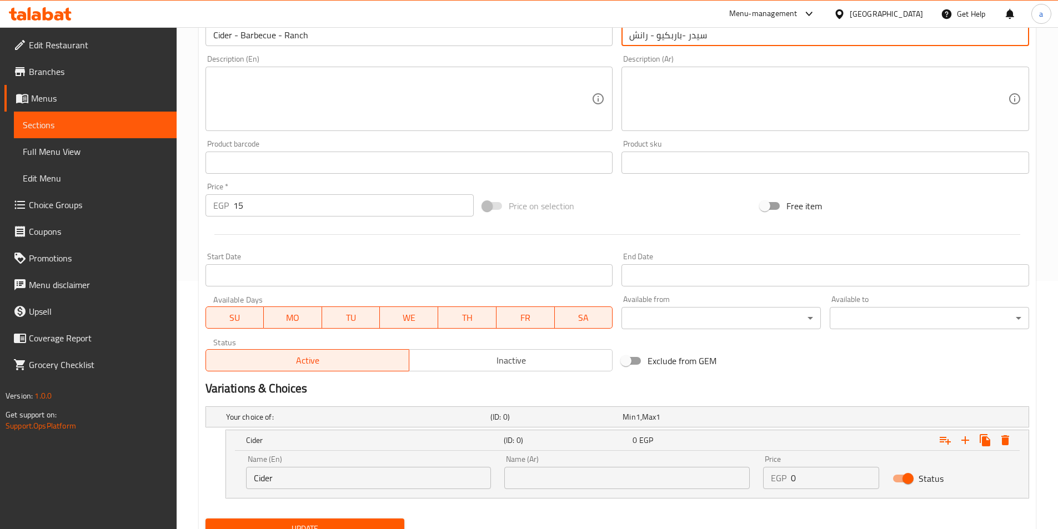
click at [698, 43] on input "سيدر -باربكيو - رانش" at bounding box center [825, 35] width 408 height 22
click at [662, 473] on input "text" at bounding box center [626, 478] width 245 height 22
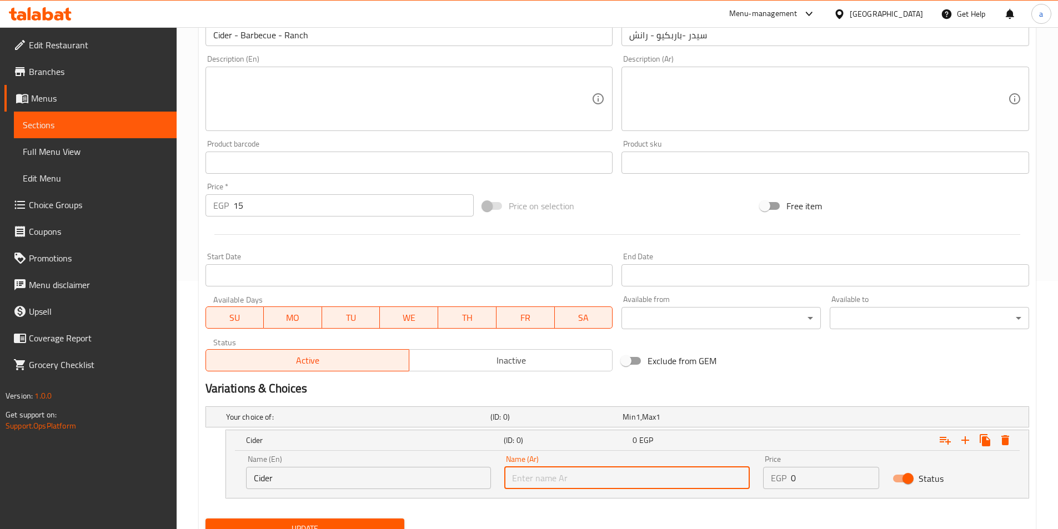
paste input "سيدر"
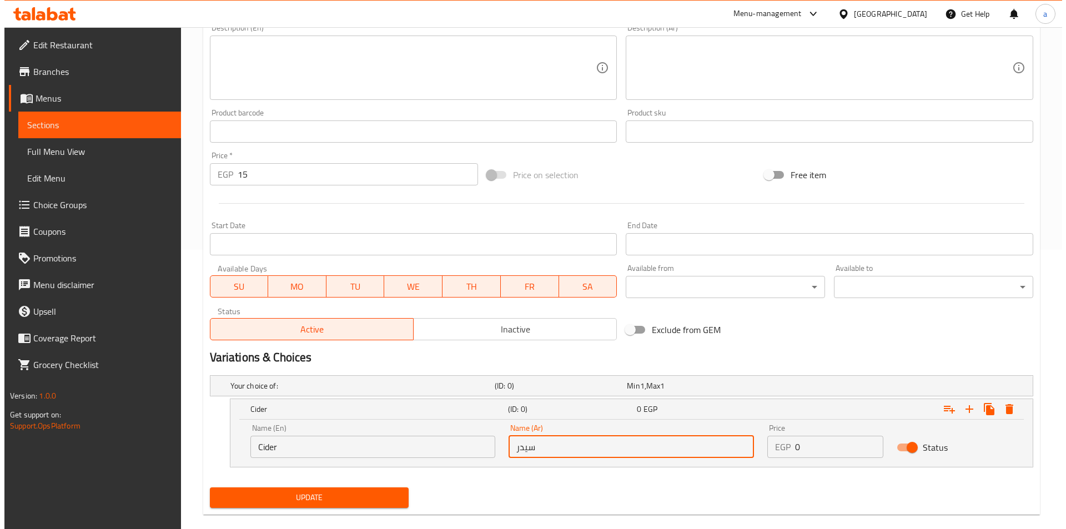
scroll to position [296, 0]
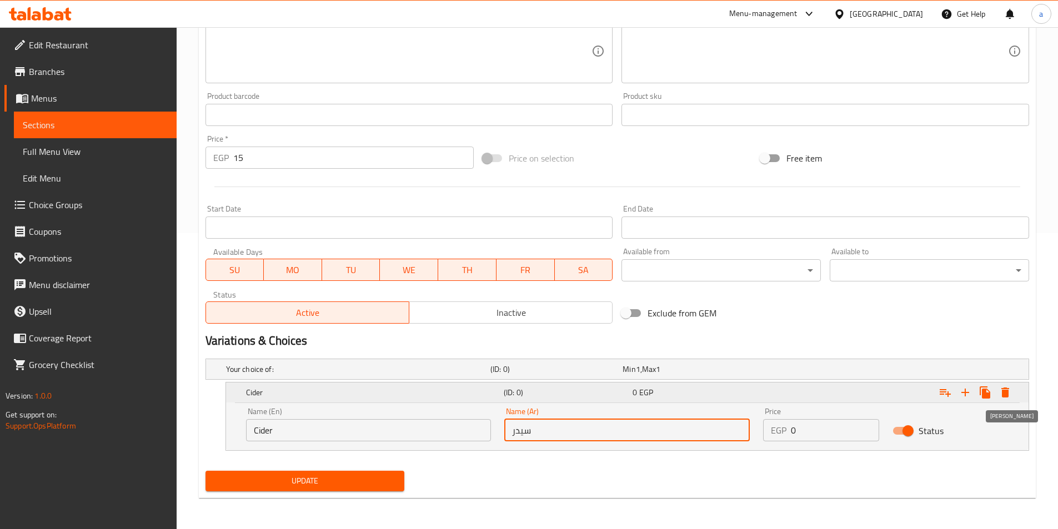
type input "سيدر"
click at [1000, 391] on icon "Expand" at bounding box center [1004, 392] width 13 height 13
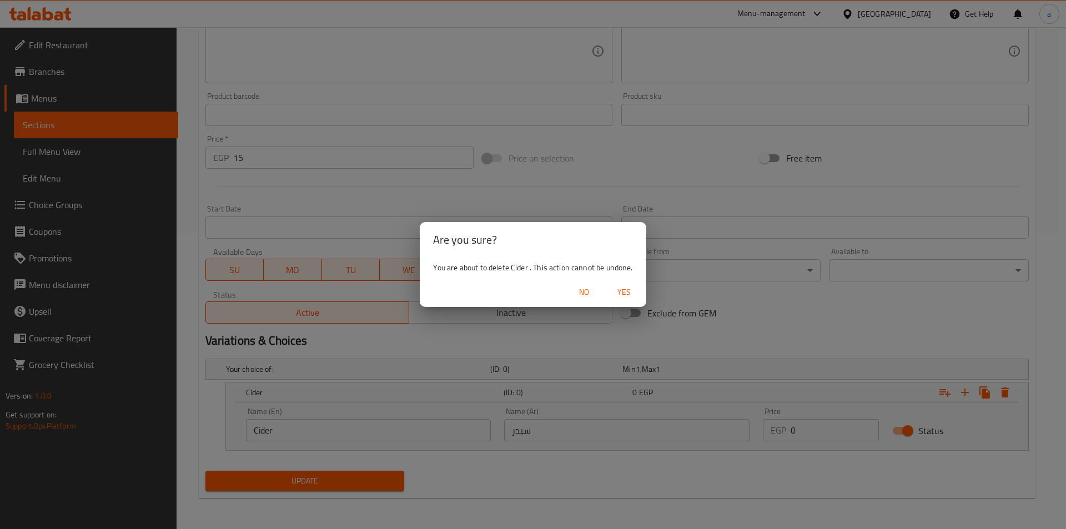
click at [619, 289] on span "Yes" at bounding box center [624, 292] width 27 height 14
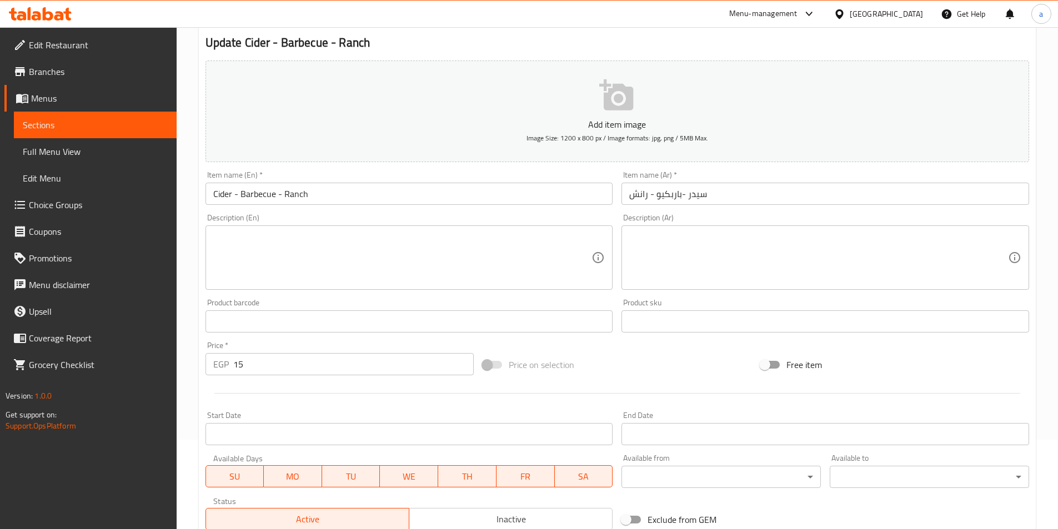
scroll to position [89, 0]
click at [219, 194] on input "Cider - Barbecue - Ranch" at bounding box center [409, 194] width 408 height 22
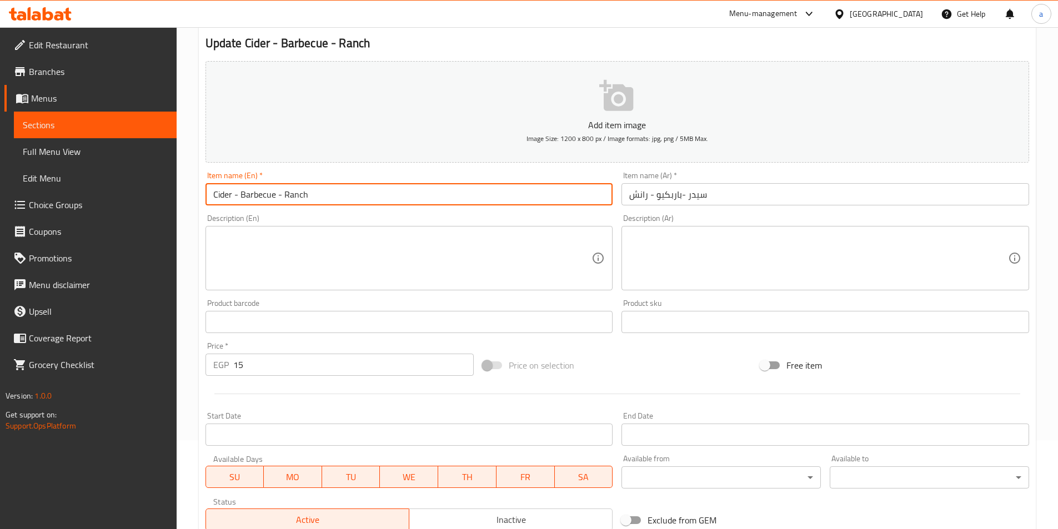
click at [219, 194] on input "Cider - Barbecue - Ranch" at bounding box center [409, 194] width 408 height 22
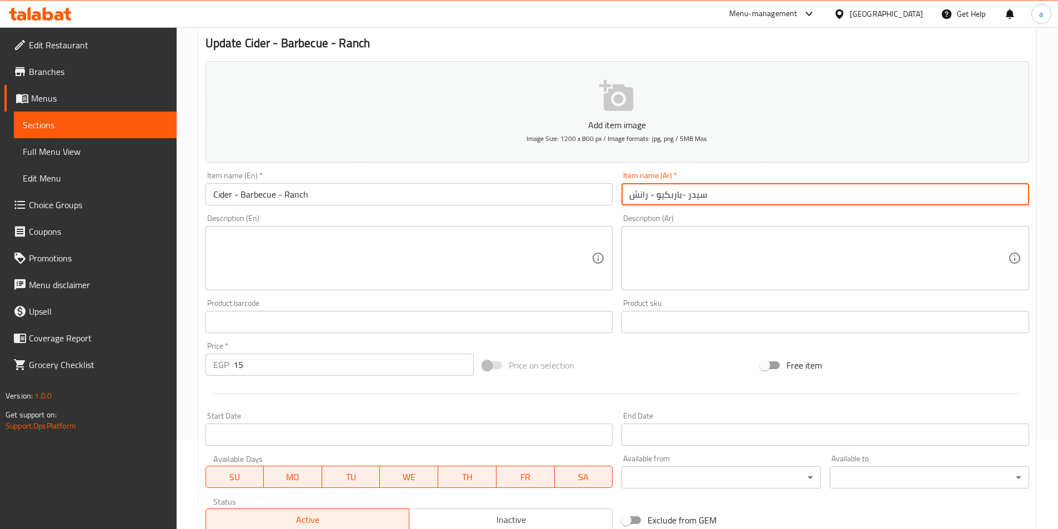
click at [693, 197] on input "سيدر -باربكيو - رانش" at bounding box center [825, 194] width 408 height 22
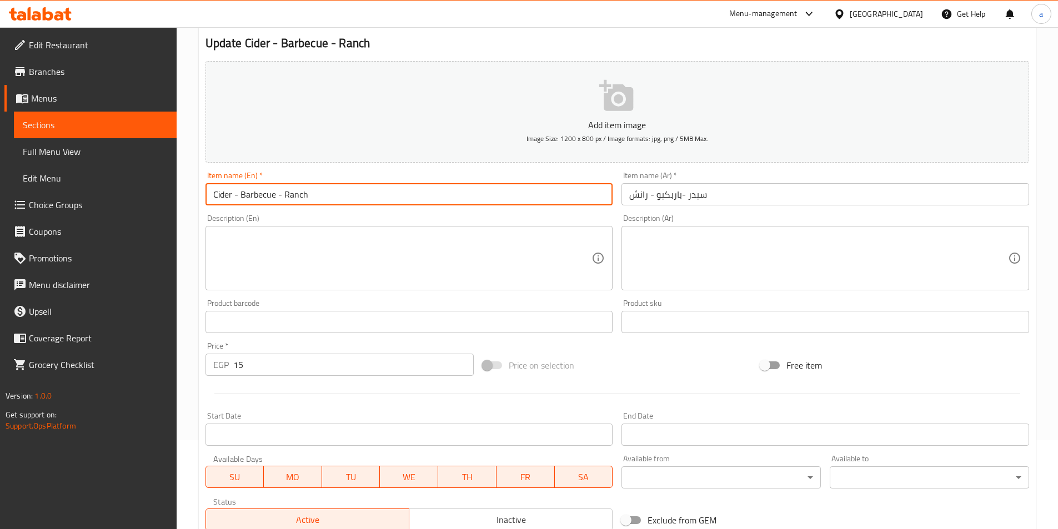
click at [259, 194] on input "Cider - Barbecue - Ranch" at bounding box center [409, 194] width 408 height 22
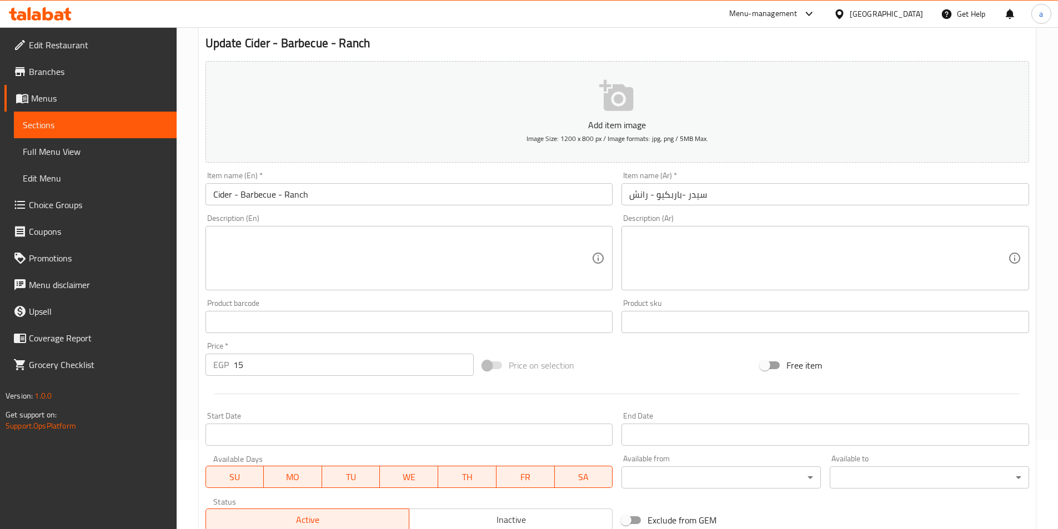
click at [665, 198] on input "سيدر -باربكيو - رانش" at bounding box center [825, 194] width 408 height 22
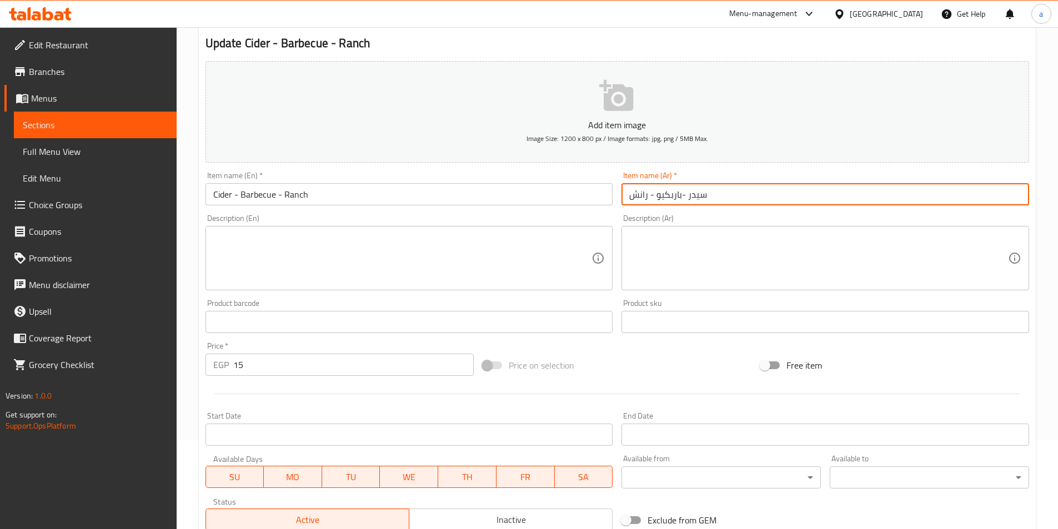
click at [665, 198] on input "سيدر -باربكيو - رانش" at bounding box center [825, 194] width 408 height 22
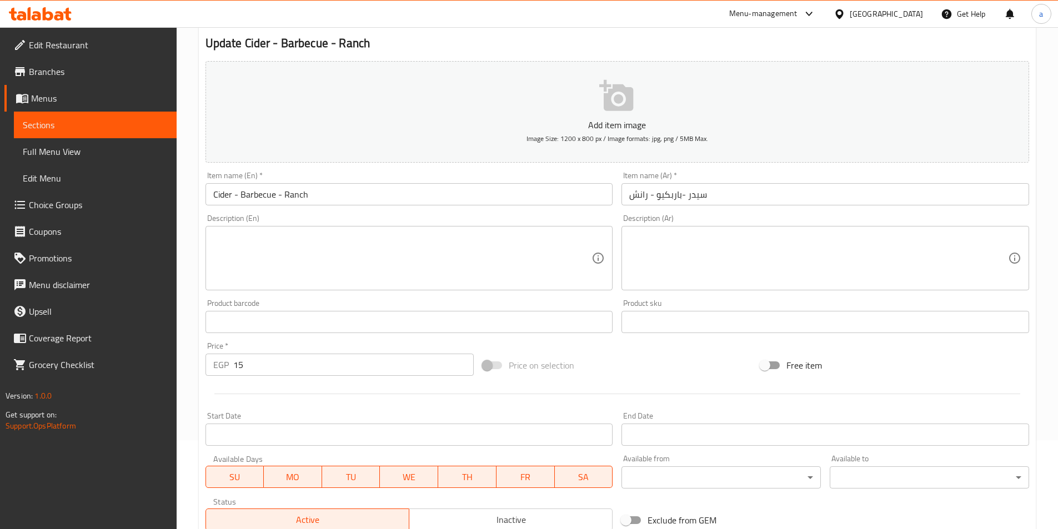
click at [300, 200] on input "Cider - Barbecue - Ranch" at bounding box center [409, 194] width 408 height 22
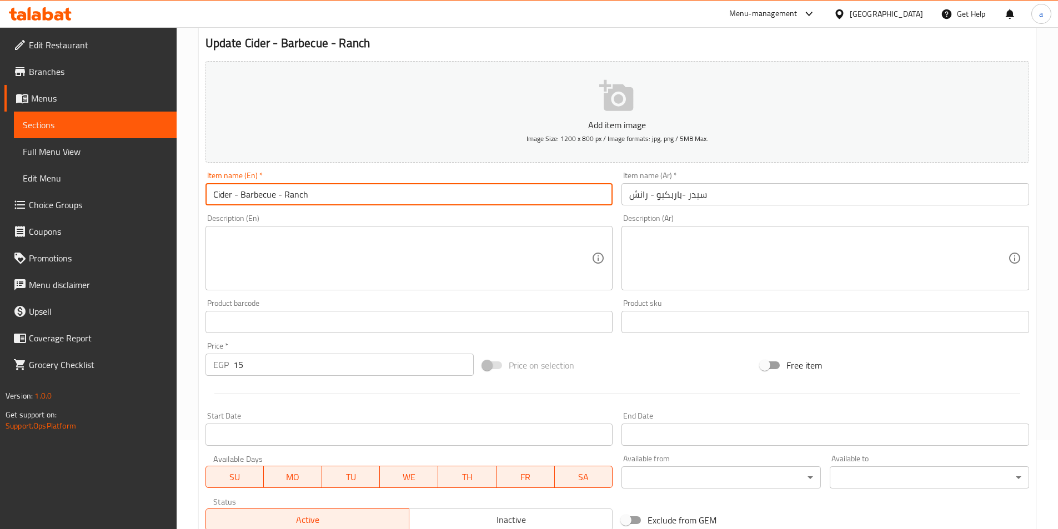
click at [300, 200] on input "Cider - Barbecue - Ranch" at bounding box center [409, 194] width 408 height 22
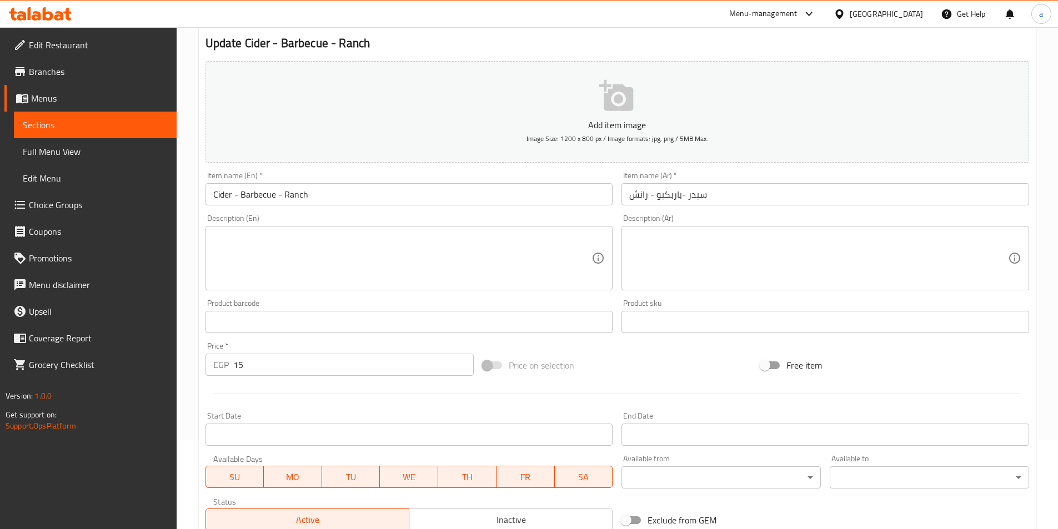
click at [636, 199] on input "سيدر -باربكيو - رانش" at bounding box center [825, 194] width 408 height 22
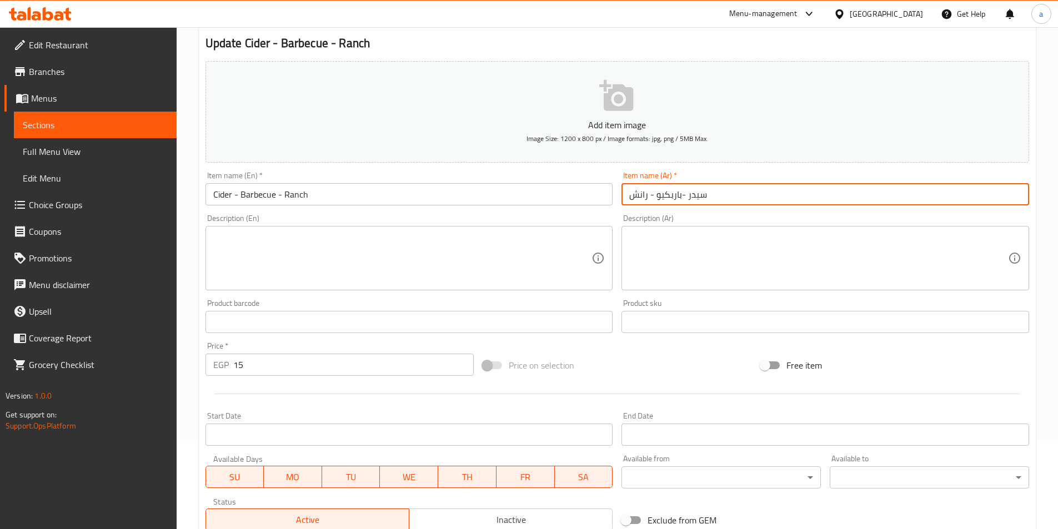
drag, startPoint x: 636, startPoint y: 199, endPoint x: 451, endPoint y: 254, distance: 193.4
click at [636, 199] on input "سيدر -باربكيو - رانش" at bounding box center [825, 194] width 408 height 22
click at [643, 195] on input "سيدر -باربكيو - رانش" at bounding box center [825, 194] width 408 height 22
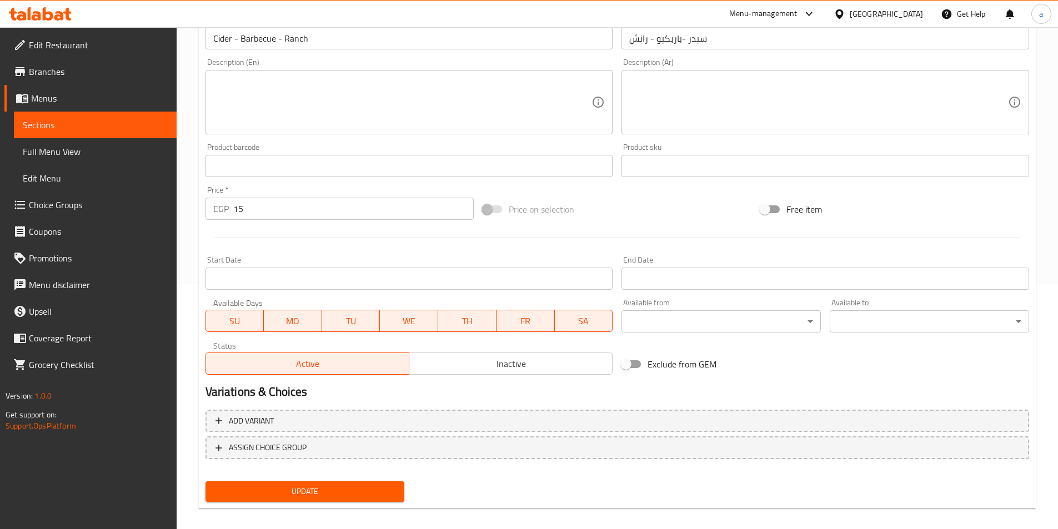
scroll to position [255, 0]
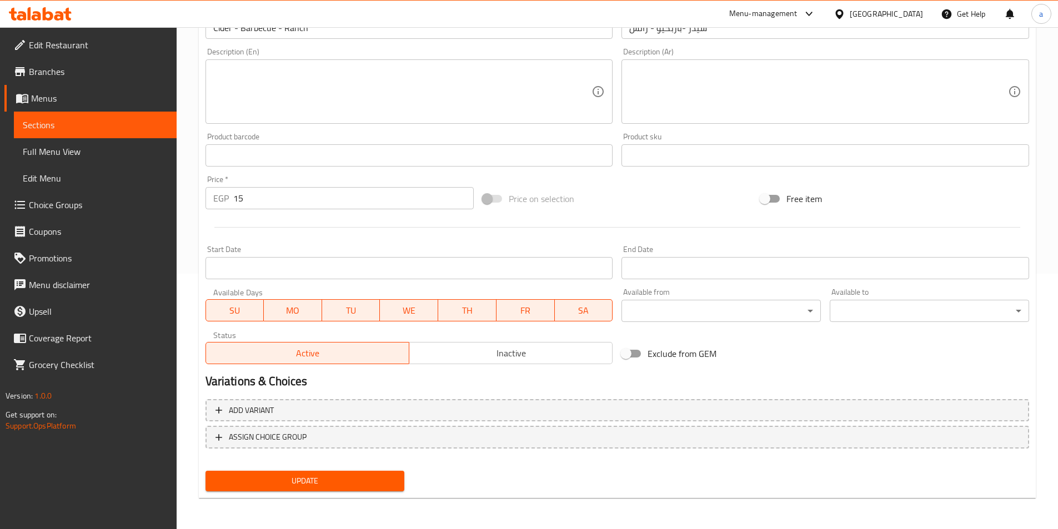
click at [334, 478] on span "Update" at bounding box center [305, 481] width 182 height 14
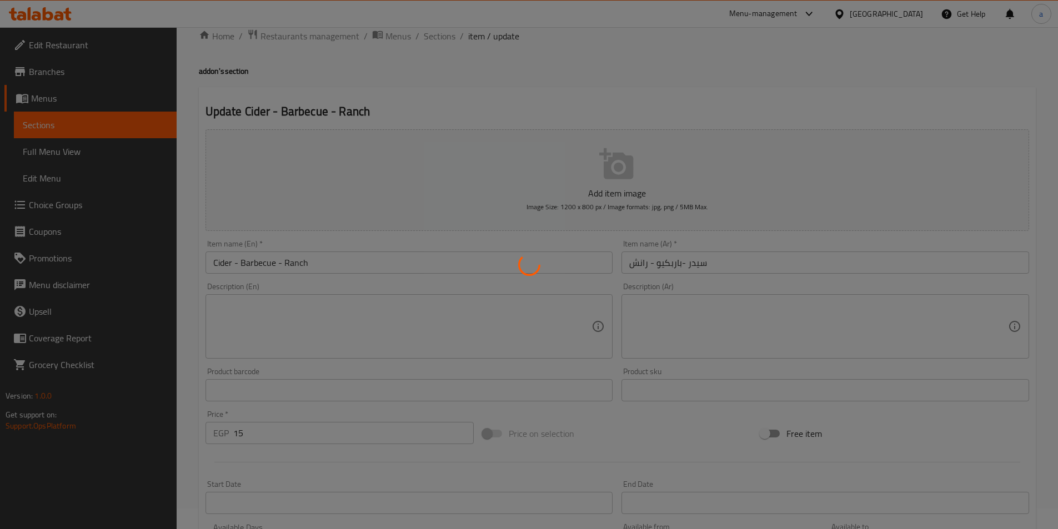
scroll to position [0, 0]
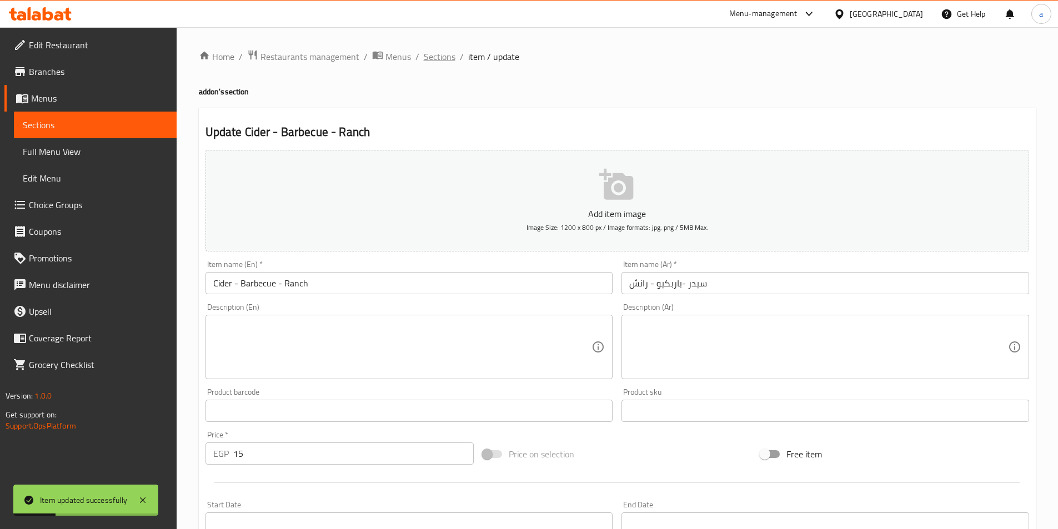
click at [442, 52] on span "Sections" at bounding box center [440, 56] width 32 height 13
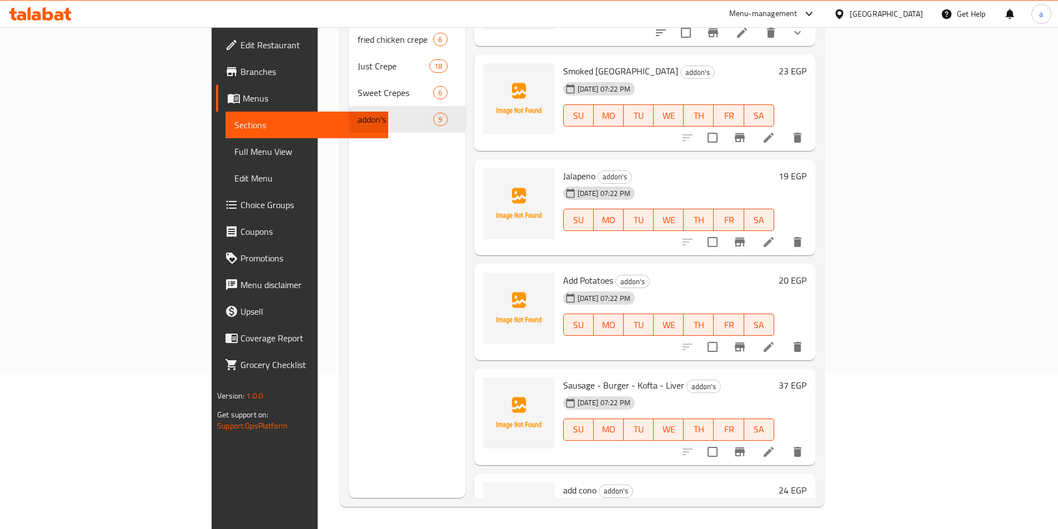
scroll to position [385, 0]
click at [784, 443] on li at bounding box center [768, 453] width 31 height 20
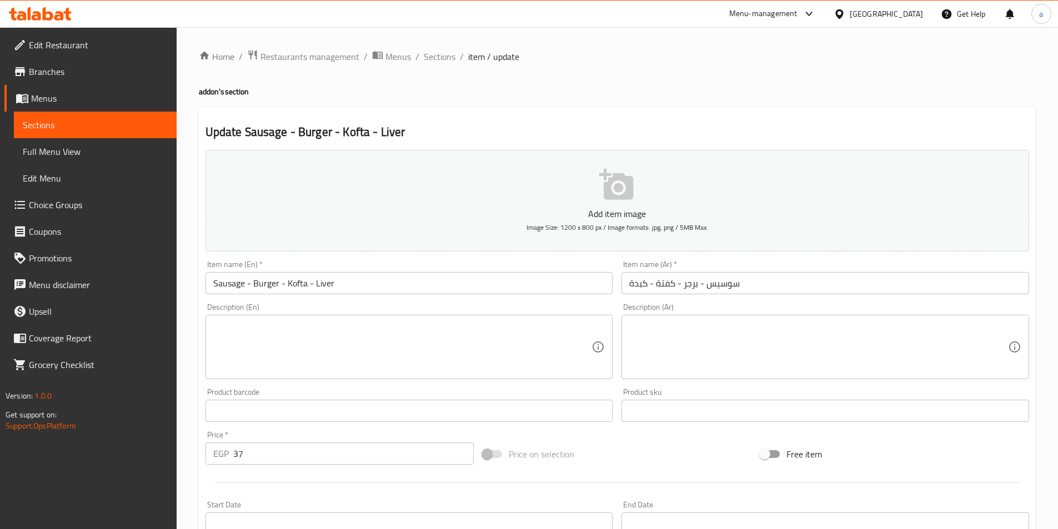
click at [721, 288] on input "سوسيس - برجر - كفتة - كبدة" at bounding box center [825, 283] width 408 height 22
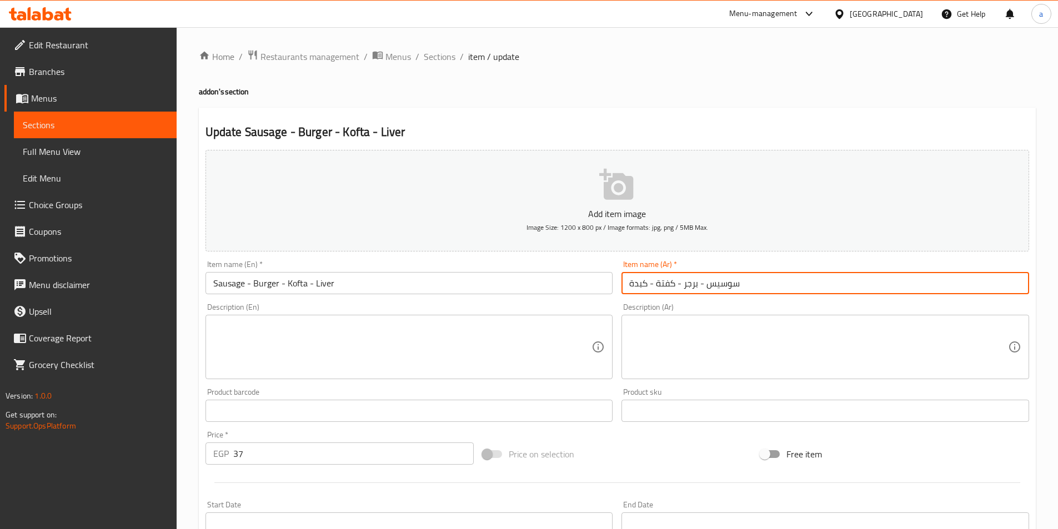
click at [721, 288] on input "سوسيس - برجر - كفتة - كبدة" at bounding box center [825, 283] width 408 height 22
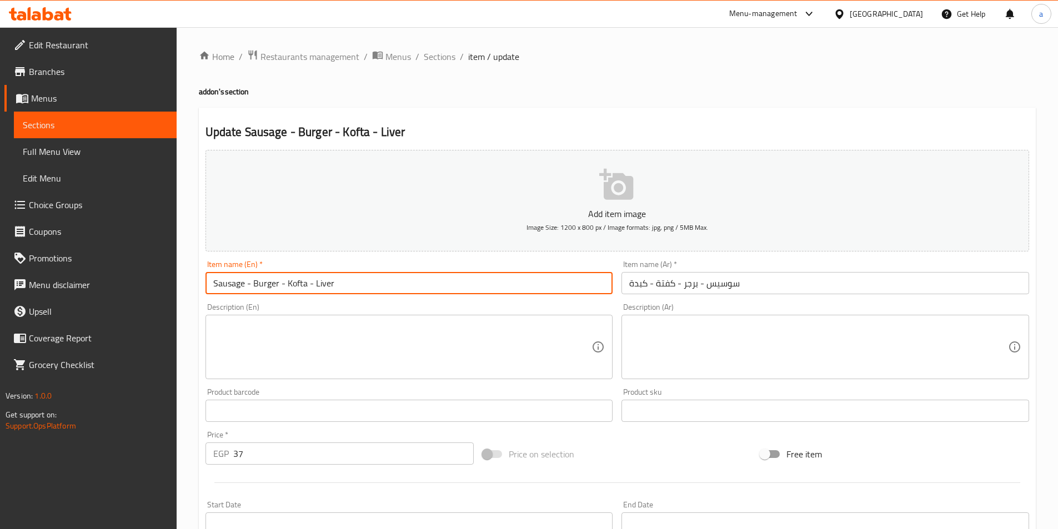
click at [224, 276] on input "Sausage - Burger - Kofta - Liver" at bounding box center [409, 283] width 408 height 22
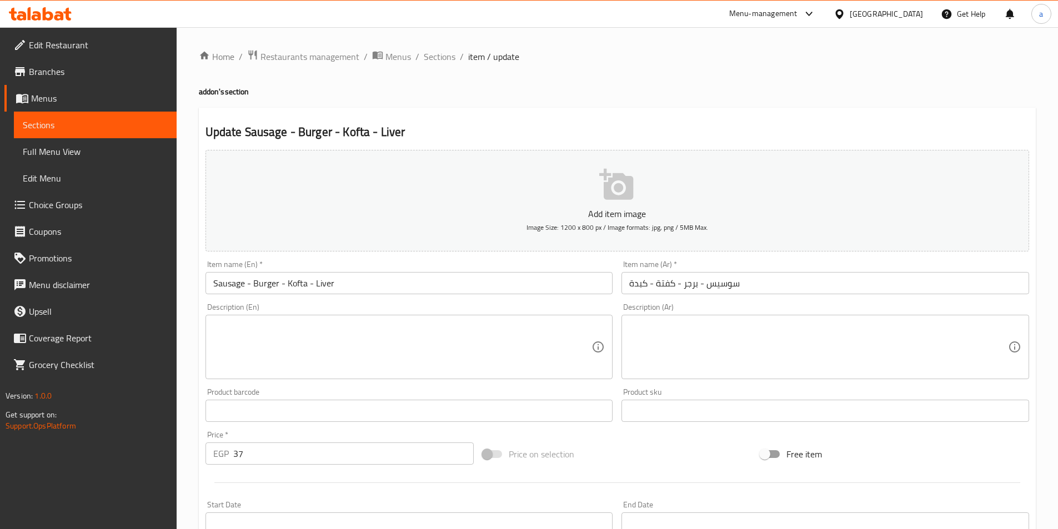
click at [259, 287] on input "Sausage - Burger - Kofta - Liver" at bounding box center [409, 283] width 408 height 22
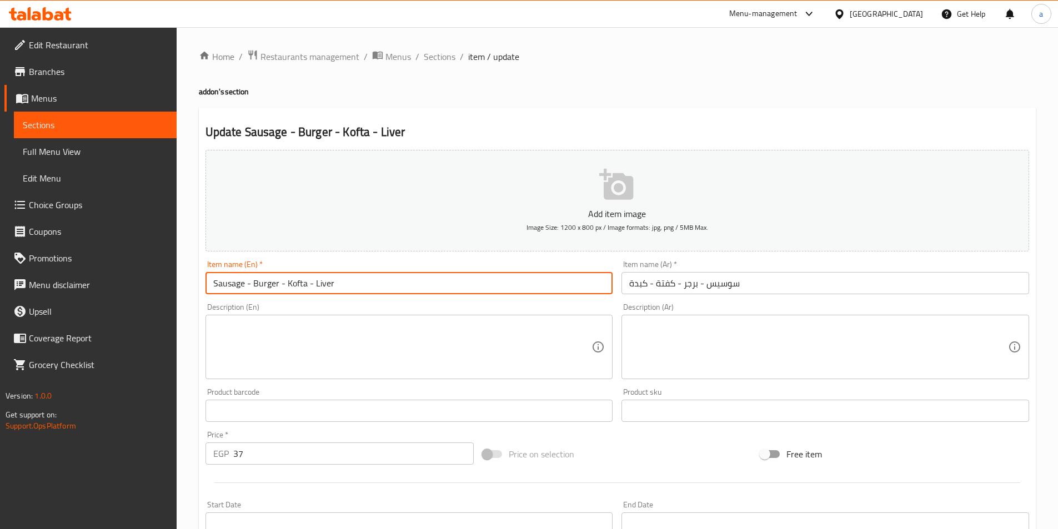
click at [259, 287] on input "Sausage - Burger - Kofta - Liver" at bounding box center [409, 283] width 408 height 22
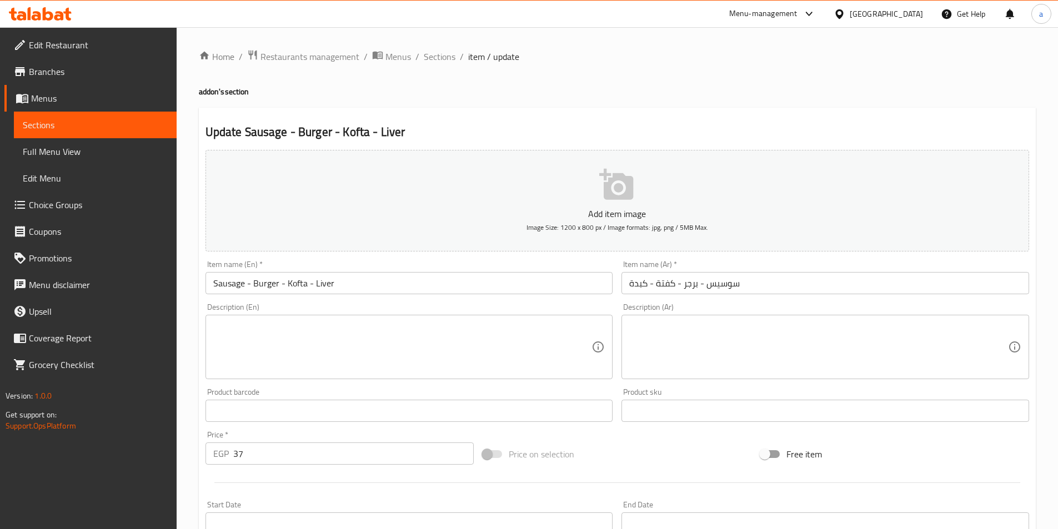
click at [689, 285] on input "سوسيس - برجر - كفتة - كبدة" at bounding box center [825, 283] width 408 height 22
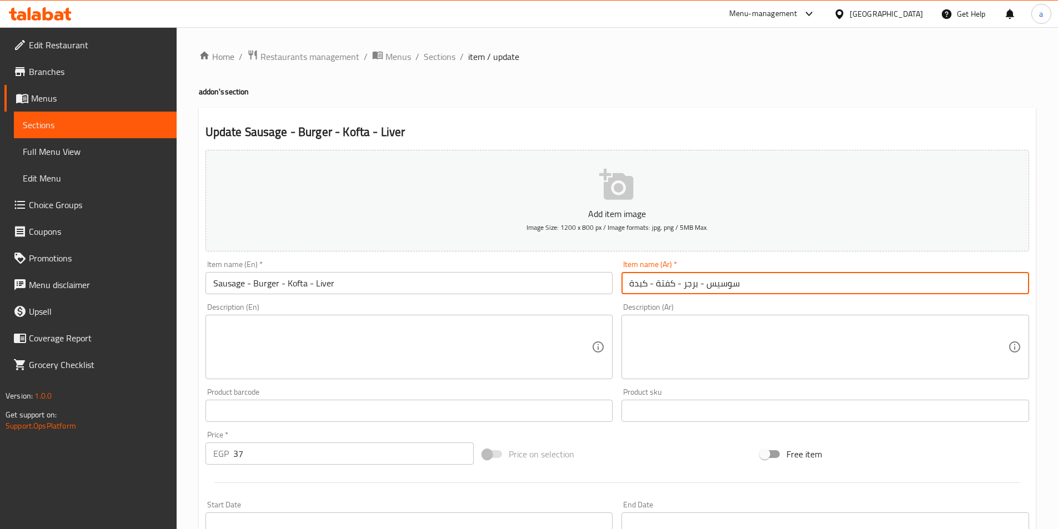
click at [689, 285] on input "سوسيس - برجر - كفتة - كبدة" at bounding box center [825, 283] width 408 height 22
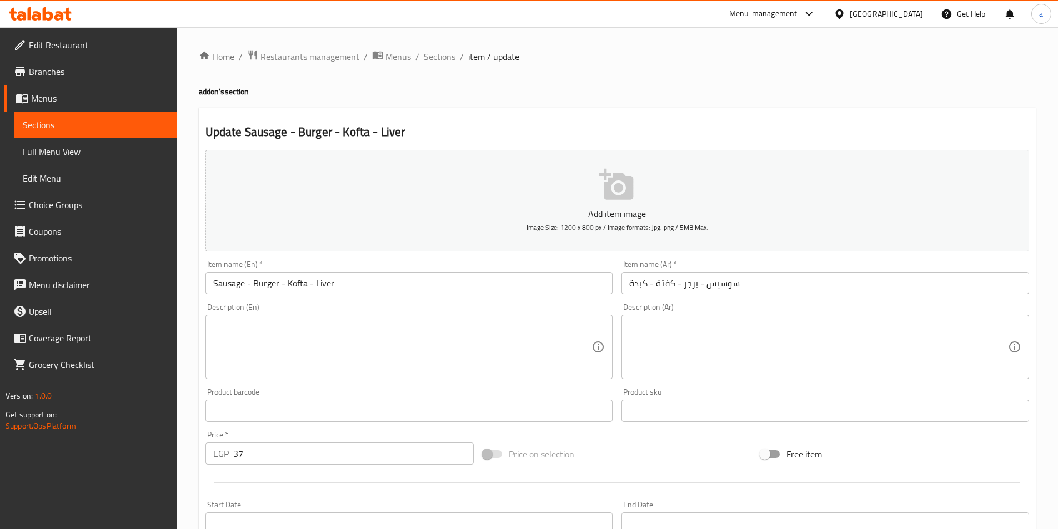
click at [299, 290] on input "Sausage - Burger - Kofta - Liver" at bounding box center [409, 283] width 408 height 22
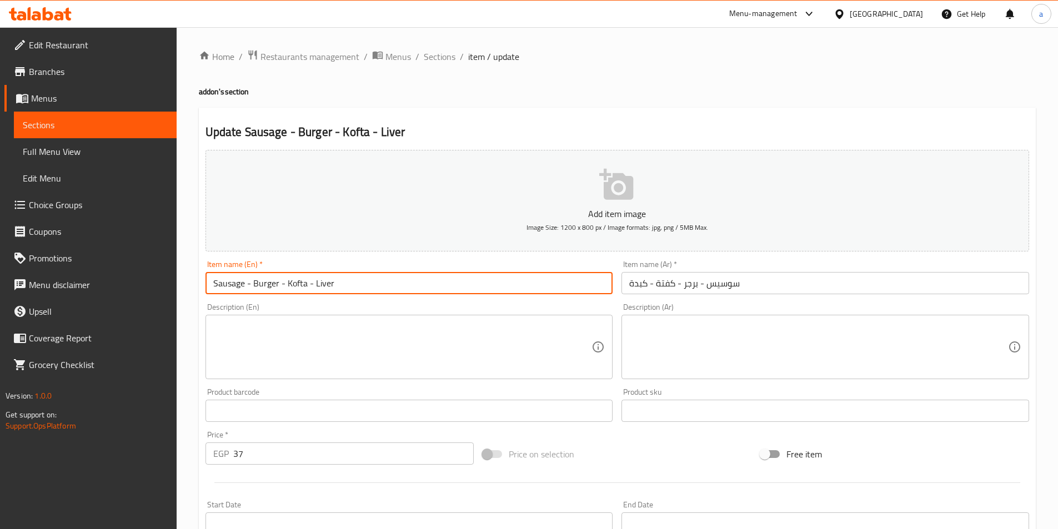
click at [299, 290] on input "Sausage - Burger - Kofta - Liver" at bounding box center [409, 283] width 408 height 22
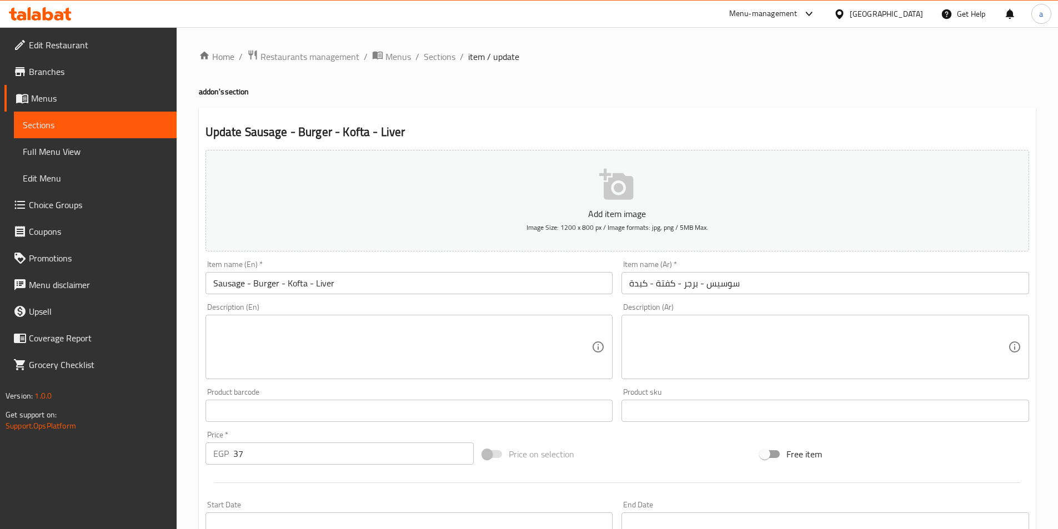
click at [667, 285] on input "سوسيس - برجر - كفتة - كبدة" at bounding box center [825, 283] width 408 height 22
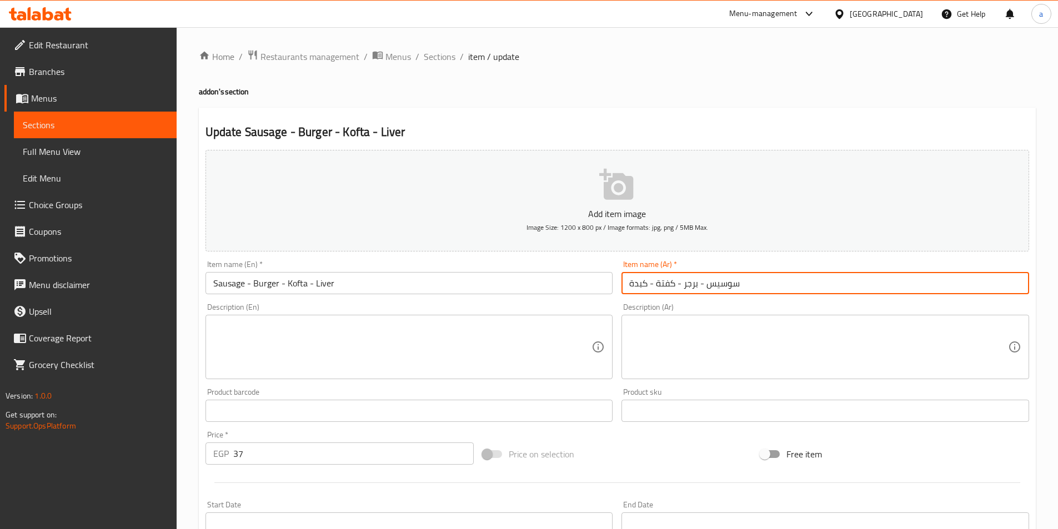
click at [667, 285] on input "سوسيس - برجر - كفتة - كبدة" at bounding box center [825, 283] width 408 height 22
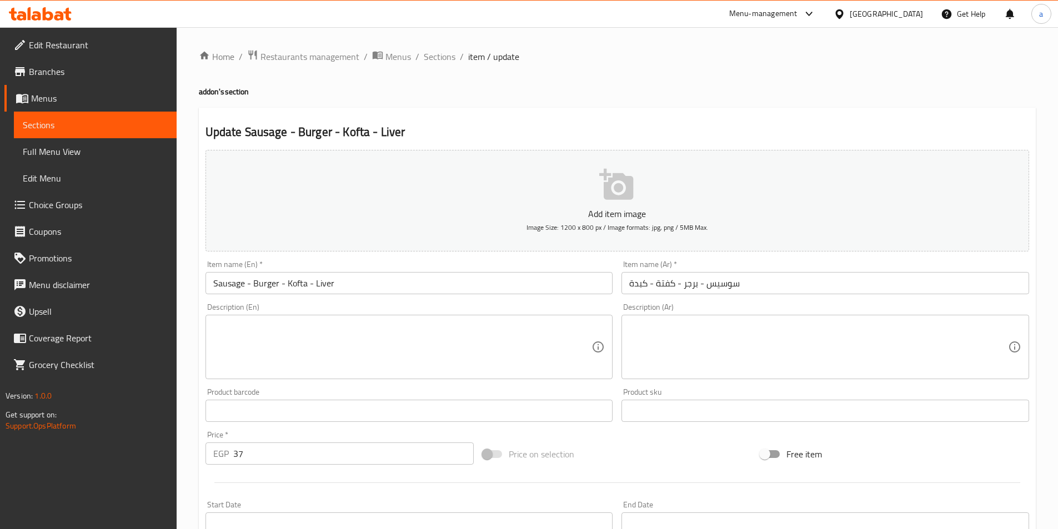
click at [328, 285] on input "Sausage - Burger - Kofta - Liver" at bounding box center [409, 283] width 408 height 22
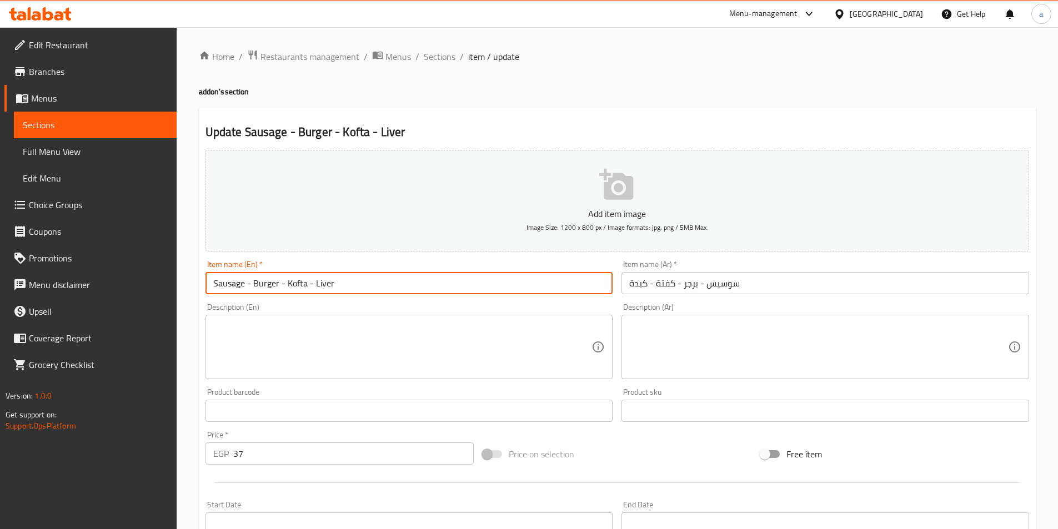
click at [328, 285] on input "Sausage - Burger - Kofta - Liver" at bounding box center [409, 283] width 408 height 22
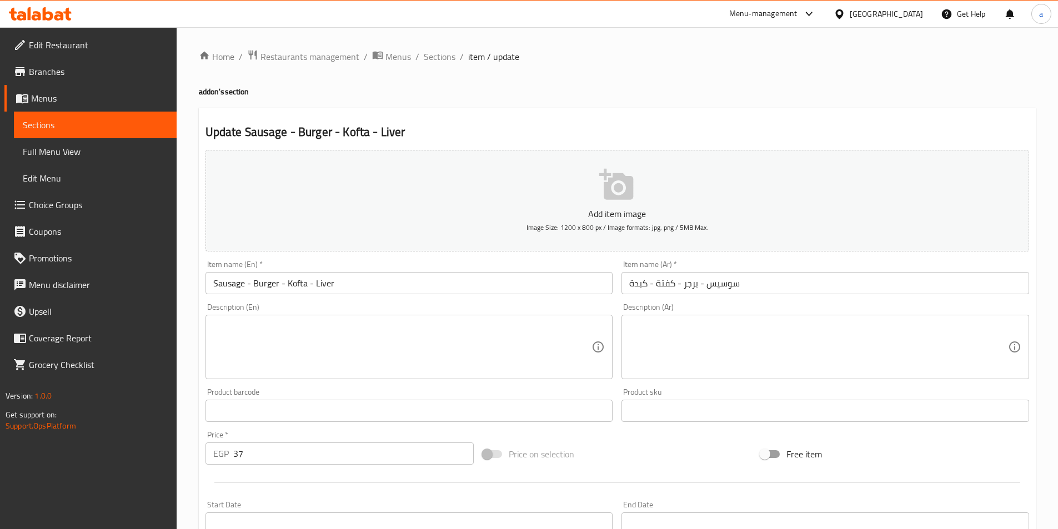
click at [644, 284] on input "سوسيس - برجر - كفتة - كبدة" at bounding box center [825, 283] width 408 height 22
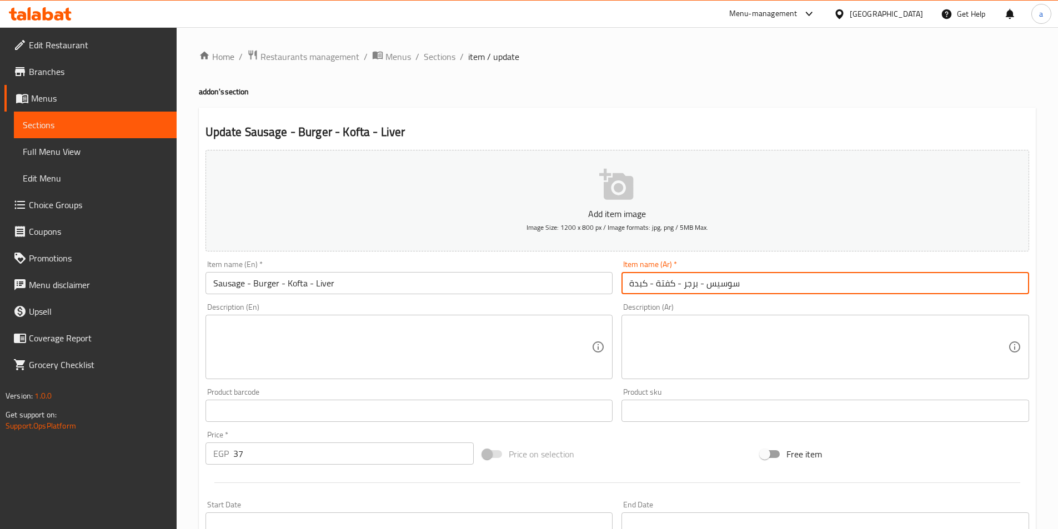
click at [644, 284] on input "سوسيس - برجر - كفتة - كبدة" at bounding box center [825, 283] width 408 height 22
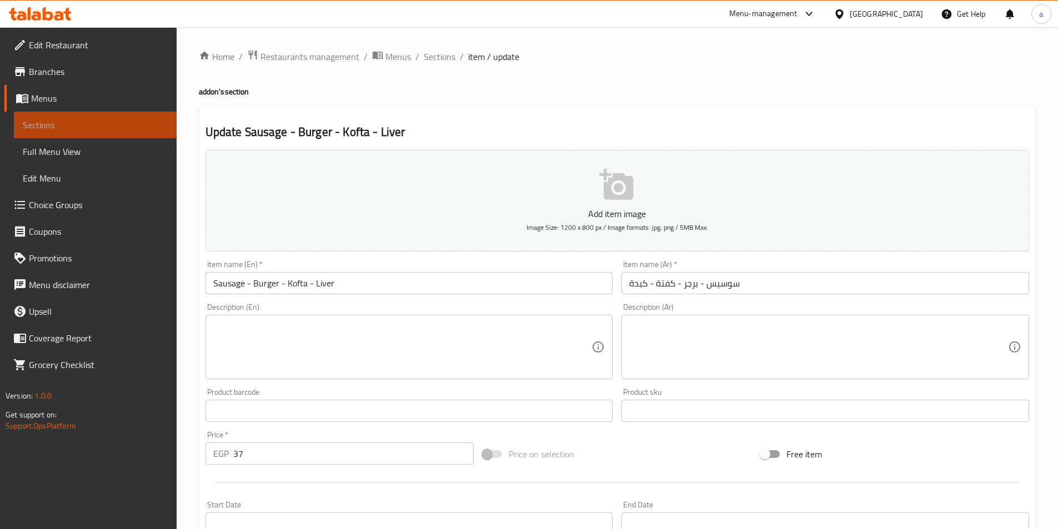
click at [33, 114] on link "Sections" at bounding box center [95, 125] width 163 height 27
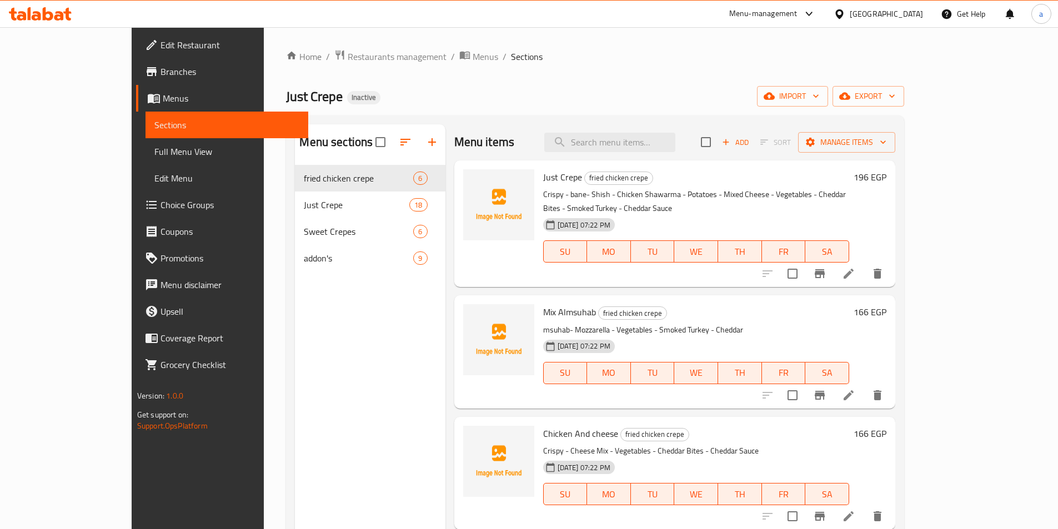
click at [0, 13] on div at bounding box center [40, 14] width 81 height 22
click at [123, 36] on div "Edit Restaurant" at bounding box center [215, 45] width 185 height 27
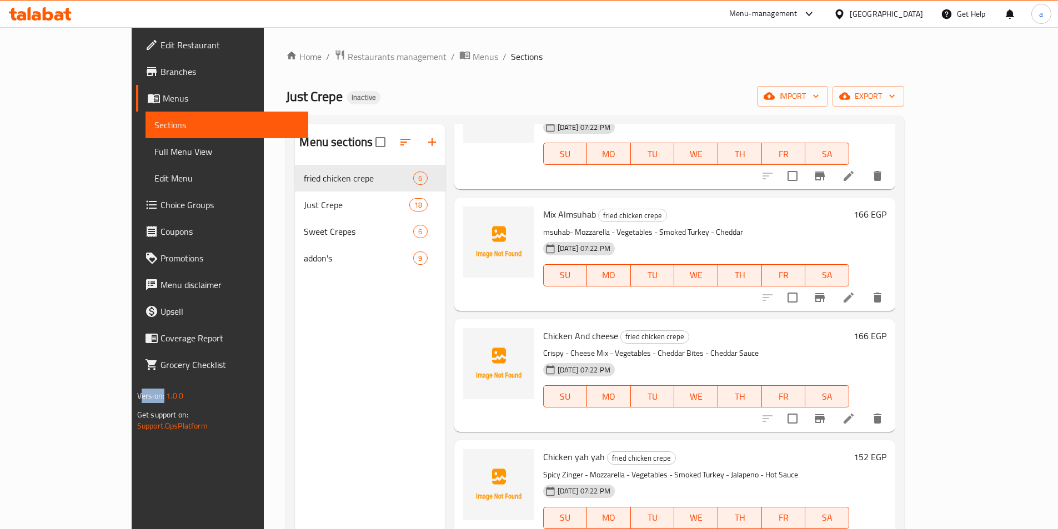
scroll to position [227, 0]
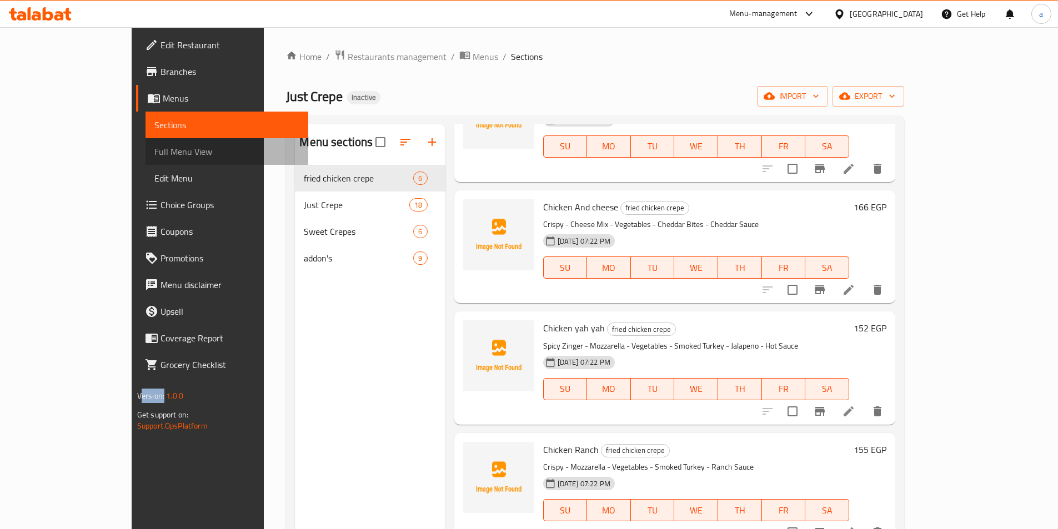
click at [145, 140] on link "Full Menu View" at bounding box center [226, 151] width 163 height 27
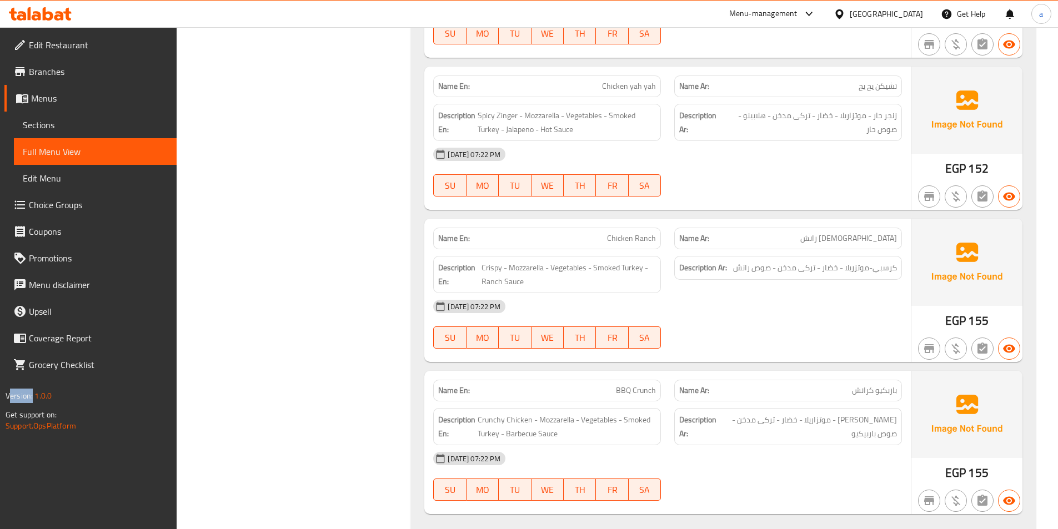
scroll to position [580, 0]
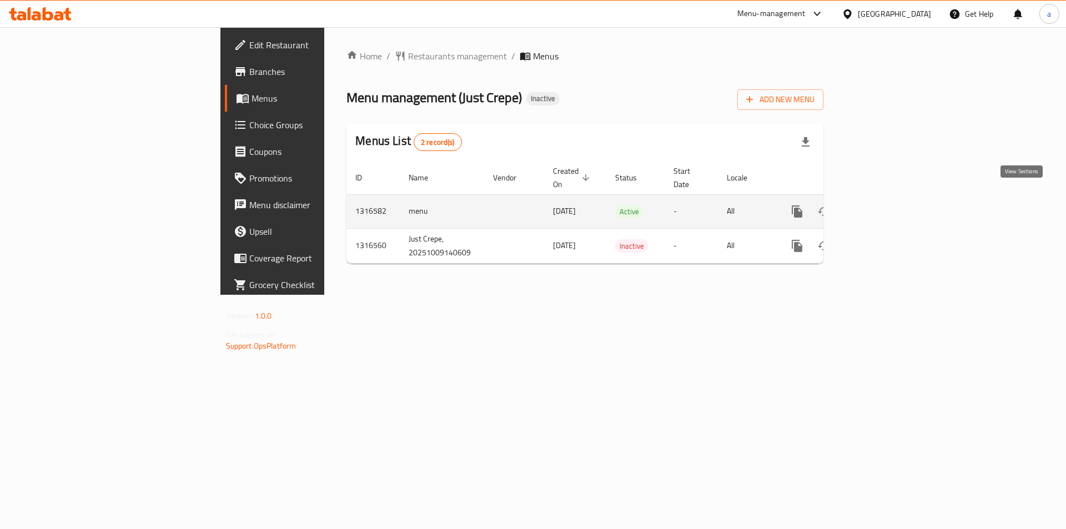
click at [882, 207] on icon "enhanced table" at bounding box center [877, 212] width 10 height 10
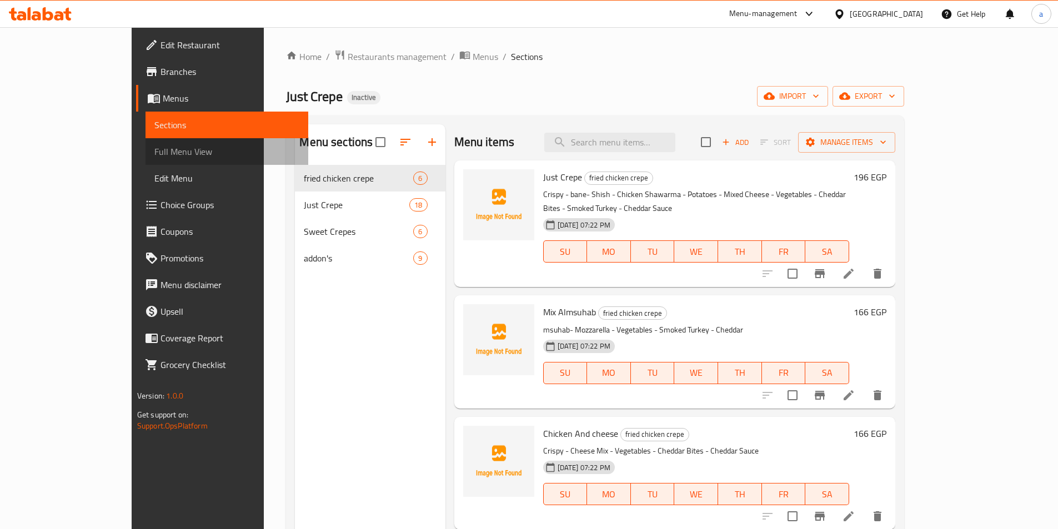
click at [145, 161] on link "Full Menu View" at bounding box center [226, 151] width 163 height 27
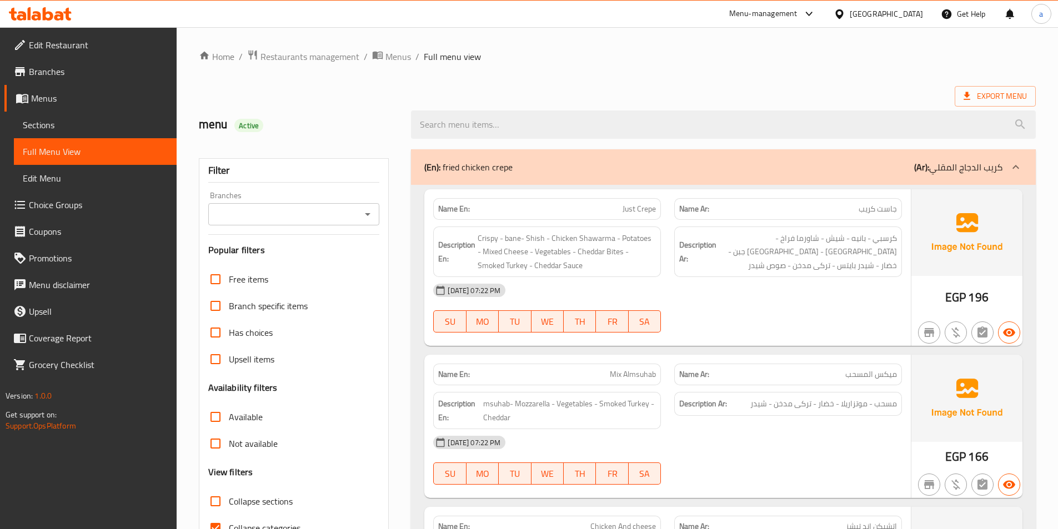
click at [609, 221] on div "Description En: Crispy - bane- Shish - Chicken Shawarma - Potatoes - Mixed Chee…" at bounding box center [546, 252] width 241 height 64
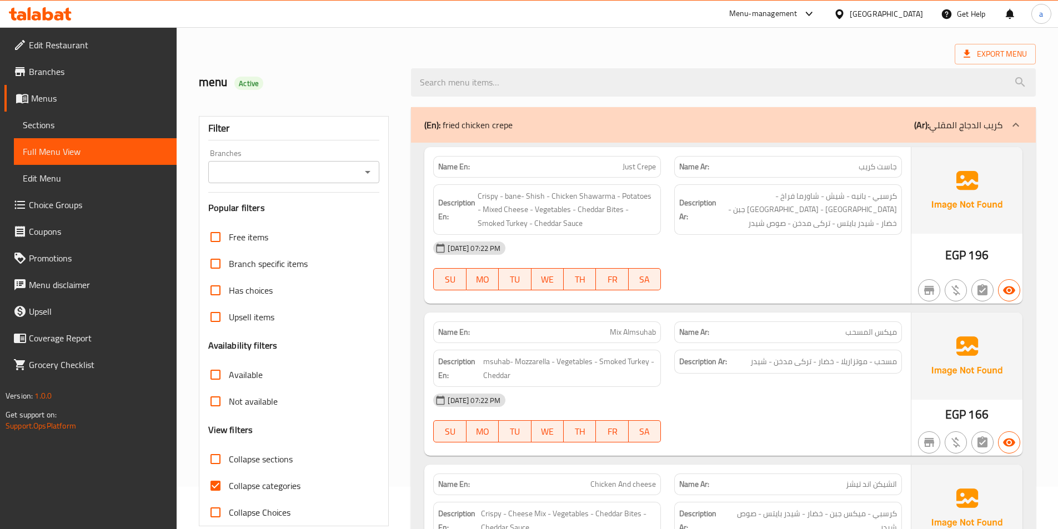
scroll to position [111, 0]
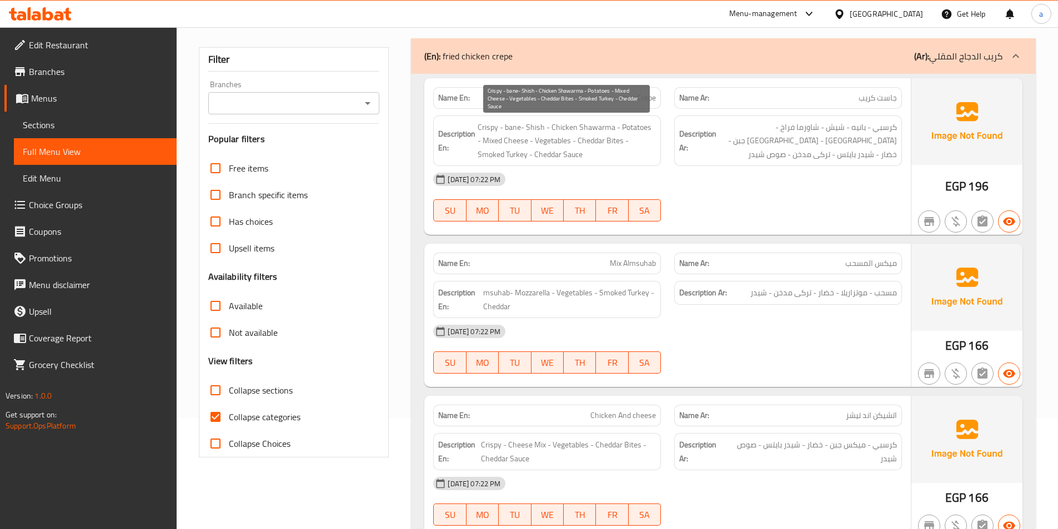
click at [486, 126] on span "Crispy - bane- Shish - Chicken Shawarma - Potatoes - Mixed Cheese - Vegetables …" at bounding box center [567, 140] width 178 height 41
click at [521, 128] on span "Crispy - bane- Shish - Chicken Shawarma - Potatoes - Mixed Cheese - Vegetables …" at bounding box center [567, 140] width 178 height 41
click at [540, 123] on span "Crispy - bane- Shish - Chicken Shawarma - Potatoes - Mixed Cheese - Vegetables …" at bounding box center [567, 140] width 178 height 41
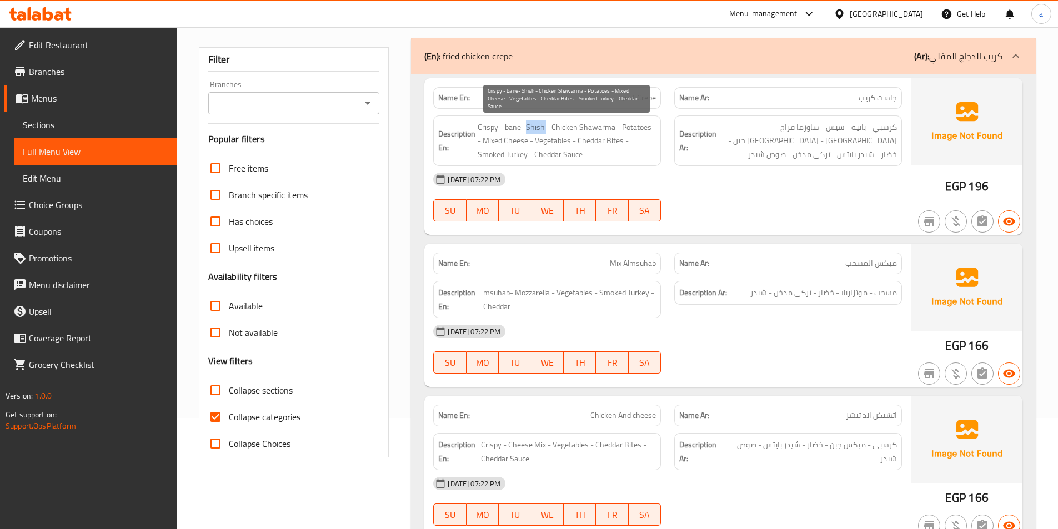
click at [540, 123] on span "Crispy - bane- Shish - Chicken Shawarma - Potatoes - Mixed Cheese - Vegetables …" at bounding box center [567, 140] width 178 height 41
click at [592, 127] on span "Crispy - bane- Shish - Chicken Shawarma - Potatoes - Mixed Cheese - Vegetables …" at bounding box center [567, 140] width 178 height 41
click at [566, 124] on span "Crispy - bane- Shish - Chicken Shawarma - Potatoes - Mixed Cheese - Vegetables …" at bounding box center [567, 140] width 178 height 41
click at [571, 125] on span "Crispy - bane- Shish - Chicken Shawarma - Potatoes - Mixed Cheese - Vegetables …" at bounding box center [567, 140] width 178 height 41
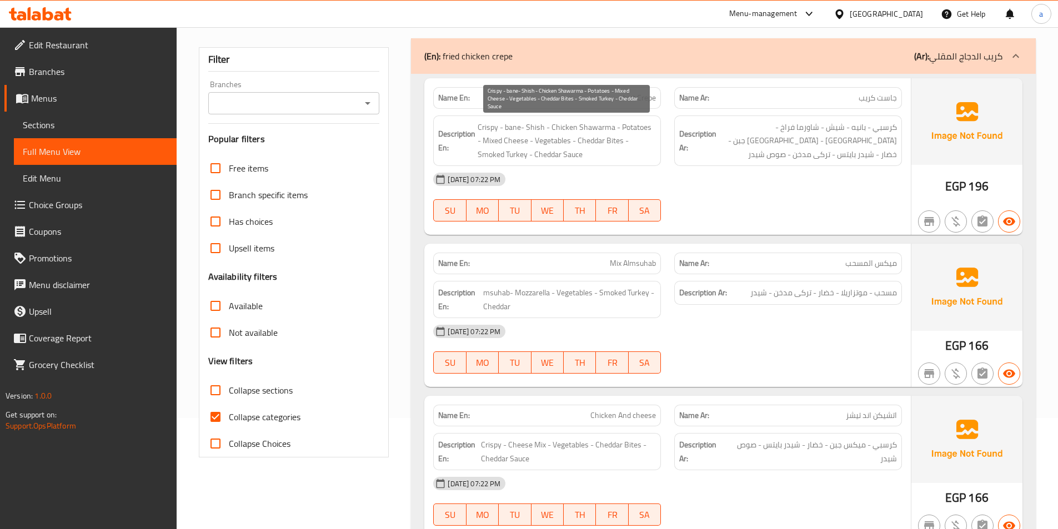
click at [635, 127] on span "Crispy - bane- Shish - Chicken Shawarma - Potatoes - Mixed Cheese - Vegetables …" at bounding box center [567, 140] width 178 height 41
click at [504, 143] on span "Crispy - bane- Shish - Chicken Shawarma - Potatoes - Mixed Cheese - Vegetables …" at bounding box center [567, 140] width 178 height 41
click at [505, 142] on span "Crispy - bane- Shish - Chicken Shawarma - Potatoes - Mixed Cheese - Vegetables …" at bounding box center [567, 140] width 178 height 41
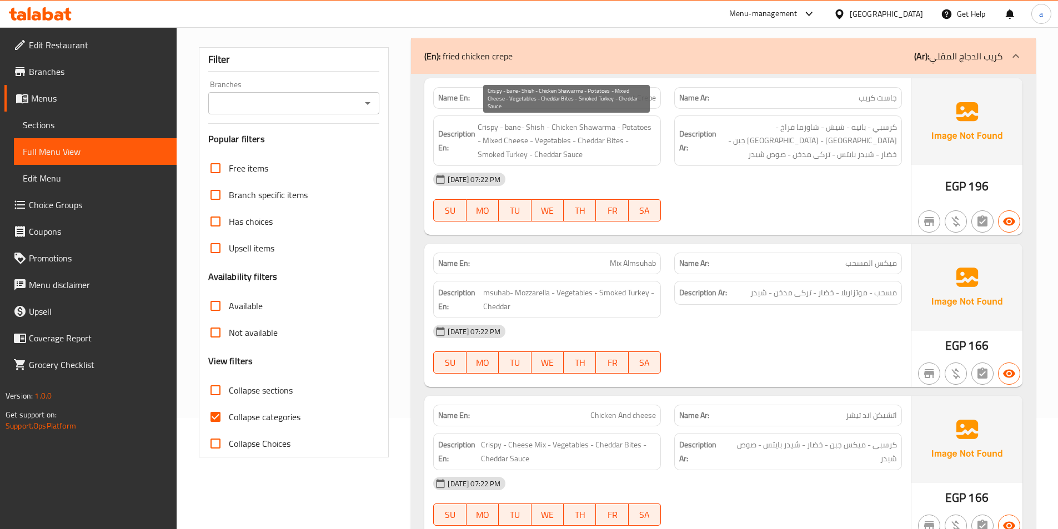
click at [502, 139] on span "Crispy - bane- Shish - Chicken Shawarma - Potatoes - Mixed Cheese - Vegetables …" at bounding box center [567, 140] width 178 height 41
click at [545, 139] on span "Crispy - bane- Shish - Chicken Shawarma - Potatoes - Mixed Cheese - Vegetables …" at bounding box center [567, 140] width 178 height 41
click at [638, 143] on span "Crispy - bane- Shish - Chicken Shawarma - Potatoes - Mixed Cheese - Vegetables …" at bounding box center [567, 140] width 178 height 41
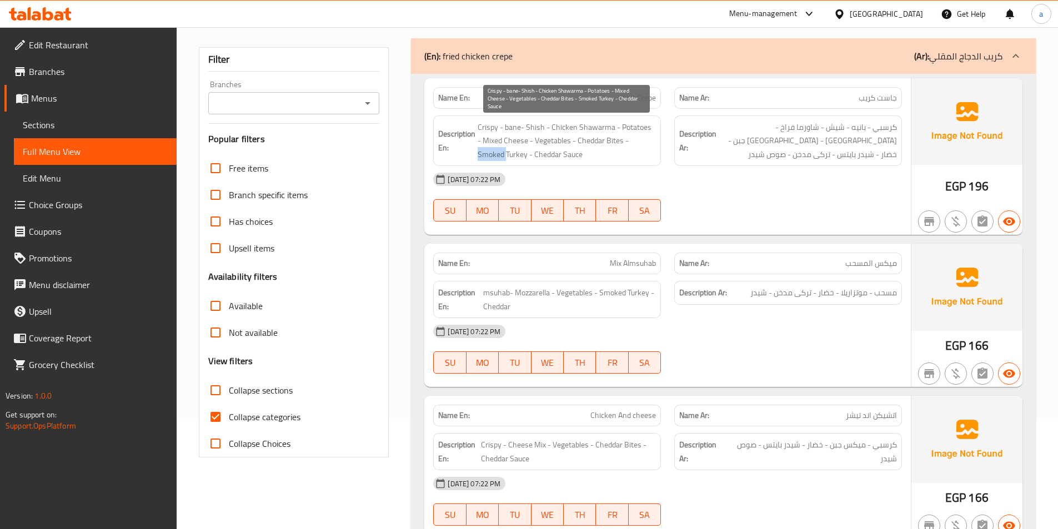
click at [638, 143] on span "Crispy - bane- Shish - Chicken Shawarma - Potatoes - Mixed Cheese - Vegetables …" at bounding box center [567, 140] width 178 height 41
click at [482, 154] on span "Crispy - bane- Shish - Chicken Shawarma - Potatoes - Mixed Cheese - Vegetables …" at bounding box center [567, 140] width 178 height 41
click at [542, 150] on span "Crispy - bane- Shish - Chicken Shawarma - Potatoes - Mixed Cheese - Vegetables …" at bounding box center [567, 140] width 178 height 41
click at [527, 158] on span "Crispy - bane- Shish - Chicken Shawarma - Potatoes - Mixed Cheese - Vegetables …" at bounding box center [567, 140] width 178 height 41
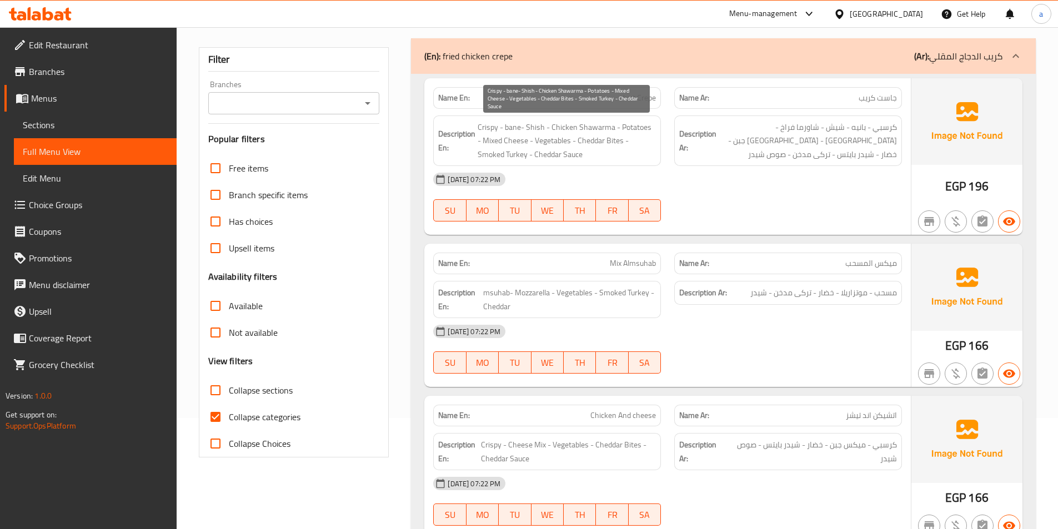
click at [506, 150] on span "Crispy - bane- Shish - Chicken Shawarma - Potatoes - Mixed Cheese - Vegetables …" at bounding box center [567, 140] width 178 height 41
click at [510, 150] on span "Crispy - bane- Shish - Chicken Shawarma - Potatoes - Mixed Cheese - Vegetables …" at bounding box center [567, 140] width 178 height 41
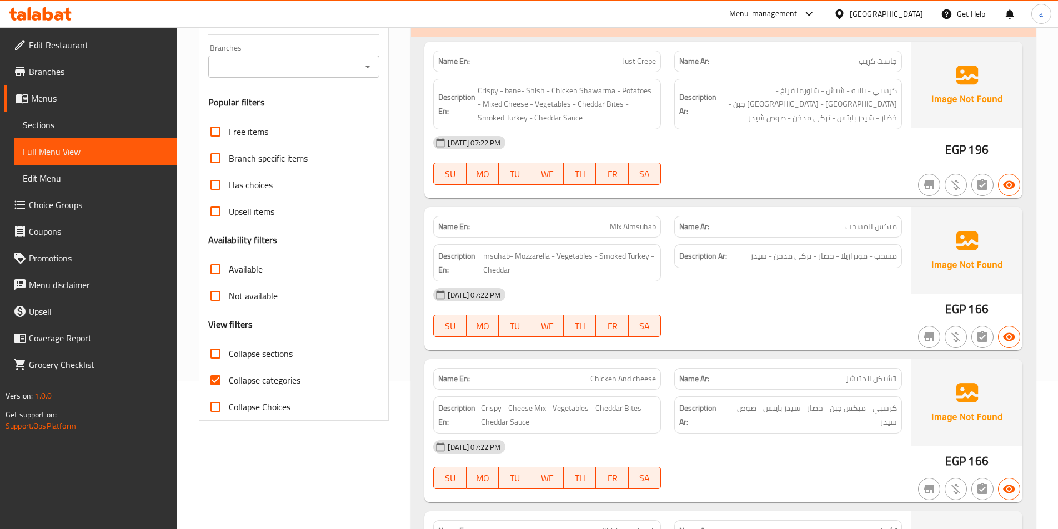
scroll to position [222, 0]
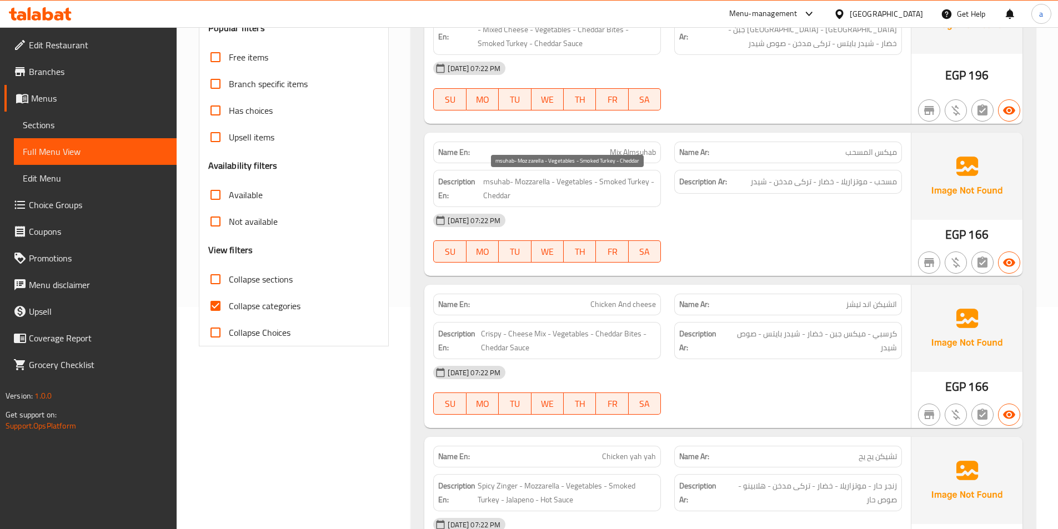
click at [495, 183] on span "msuhab- Mozzarella - Vegetables - Smoked Turkey - Cheddar" at bounding box center [569, 188] width 173 height 27
drag, startPoint x: 495, startPoint y: 183, endPoint x: 502, endPoint y: 183, distance: 7.8
click at [496, 183] on span "msuhab- Mozzarella - Vegetables - Smoked Turkey - Cheddar" at bounding box center [569, 188] width 173 height 27
click at [519, 185] on span "msuhab- Mozzarella - Vegetables - Smoked Turkey - Cheddar" at bounding box center [569, 188] width 173 height 27
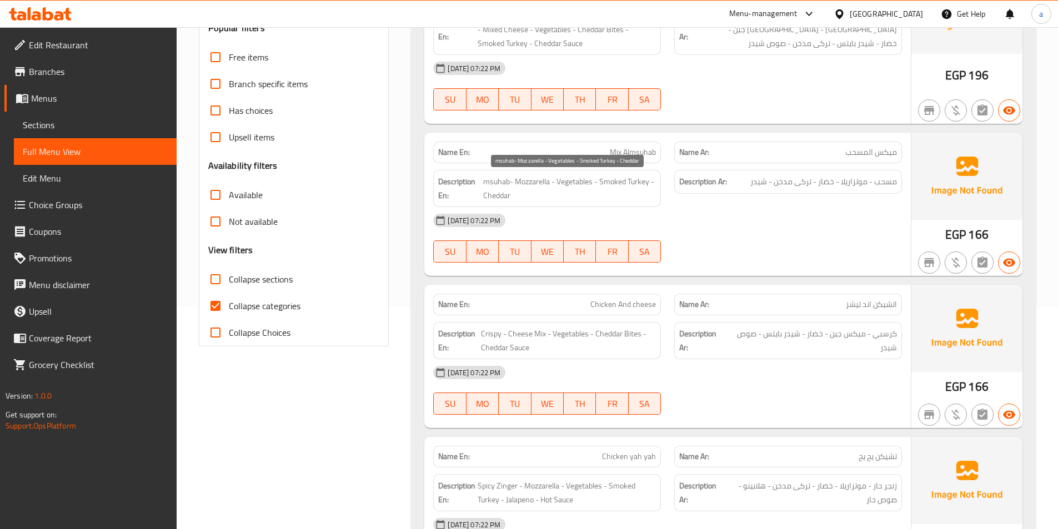
click at [575, 179] on span "msuhab- Mozzarella - Vegetables - Smoked Turkey - Cheddar" at bounding box center [569, 188] width 173 height 27
drag, startPoint x: 575, startPoint y: 179, endPoint x: 595, endPoint y: 184, distance: 20.6
click at [576, 179] on span "msuhab- Mozzarella - Vegetables - Smoked Turkey - Cheddar" at bounding box center [569, 188] width 173 height 27
click at [636, 180] on span "msuhab- Mozzarella - Vegetables - Smoked Turkey - Cheddar" at bounding box center [569, 188] width 173 height 27
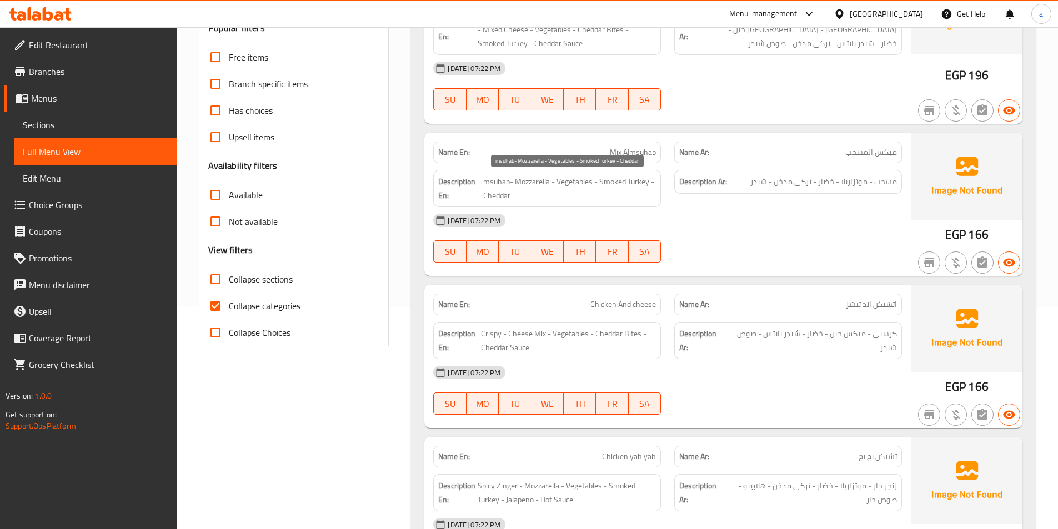
click at [612, 177] on span "msuhab- Mozzarella - Vegetables - Smoked Turkey - Cheddar" at bounding box center [569, 188] width 173 height 27
click at [489, 200] on span "msuhab- Mozzarella - Vegetables - Smoked Turkey - Cheddar" at bounding box center [569, 188] width 173 height 27
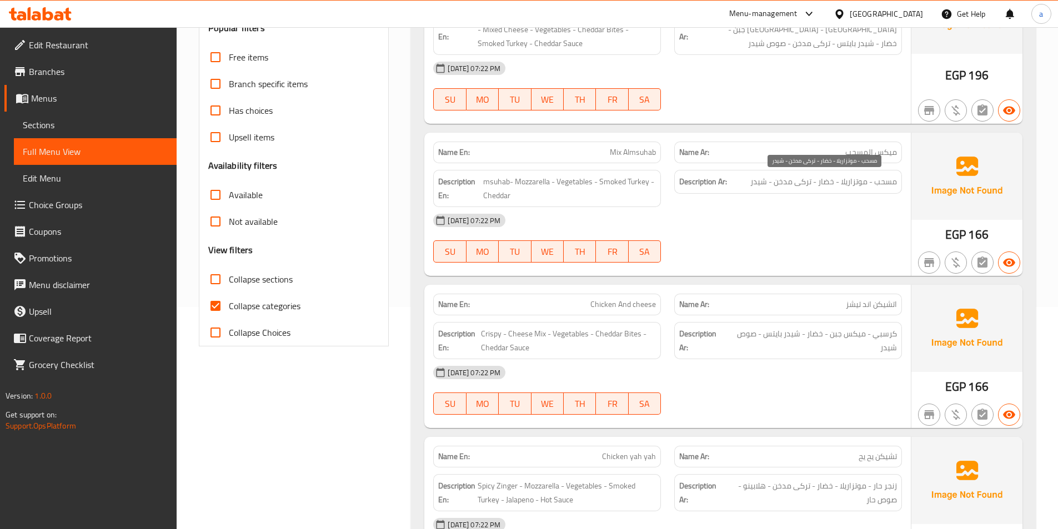
click at [884, 184] on span "مسحب - موتزاريلا - خضار - تركى مدخن - شيدر" at bounding box center [823, 182] width 147 height 14
copy span "مسحب"
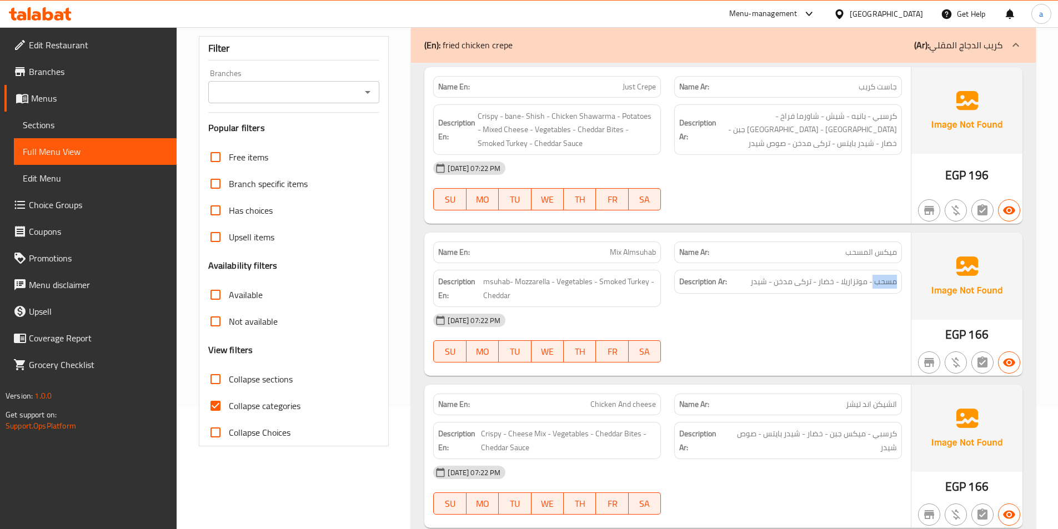
scroll to position [0, 0]
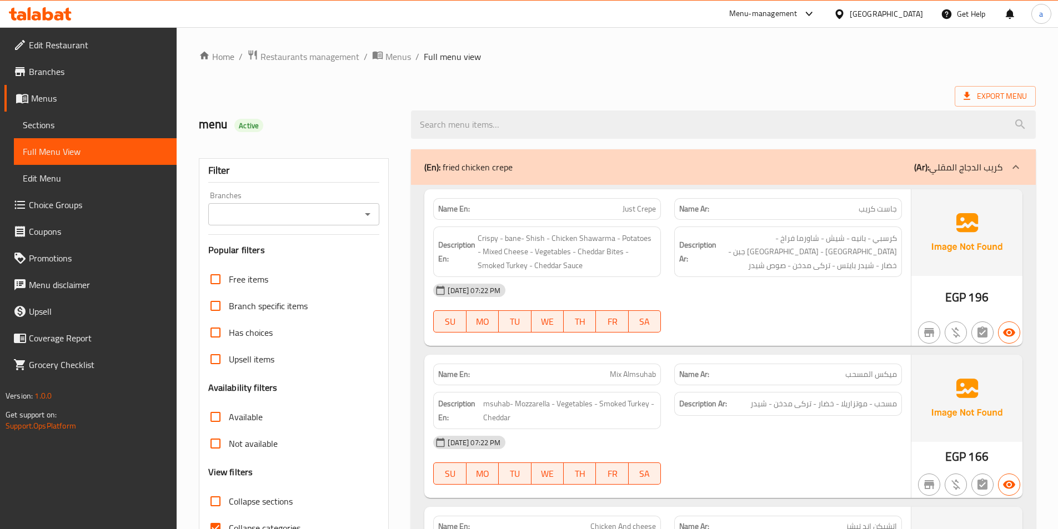
click at [634, 379] on span "Mix Almsuhab" at bounding box center [633, 375] width 46 height 12
copy span "Mix Almsuhab"
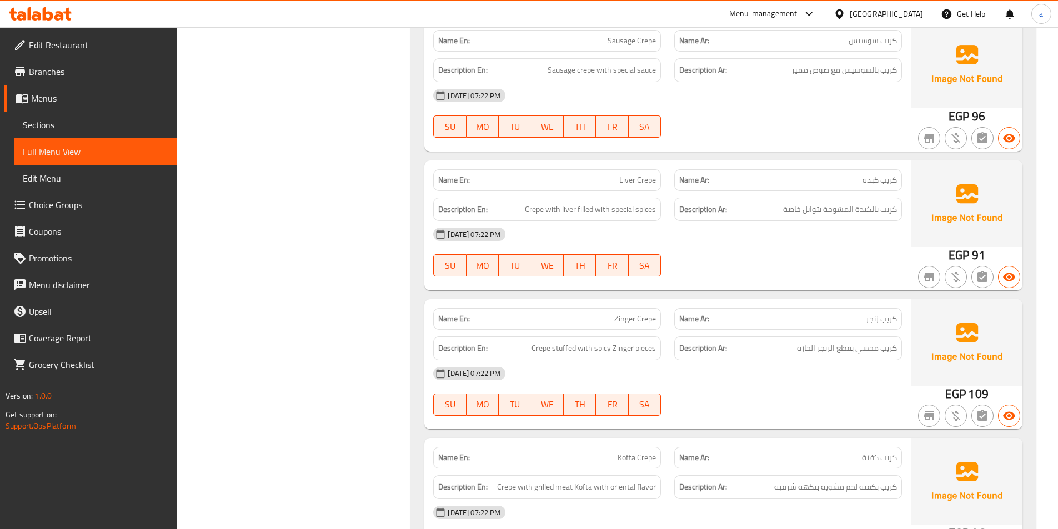
scroll to position [1555, 0]
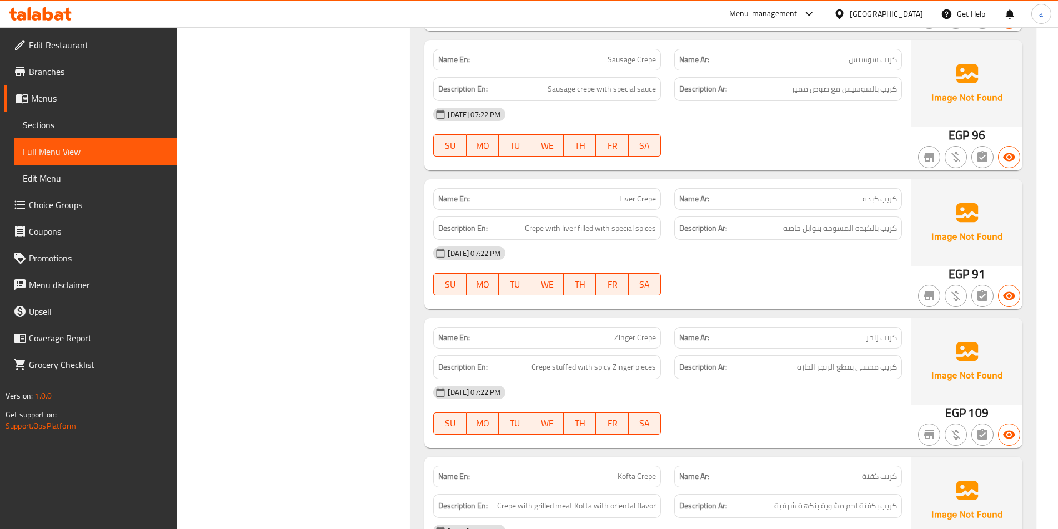
click at [865, 57] on span "كريب سوسيس" at bounding box center [872, 60] width 48 height 12
copy span "سوسيس"
click at [635, 56] on span "Sausage Crepe" at bounding box center [631, 60] width 48 height 12
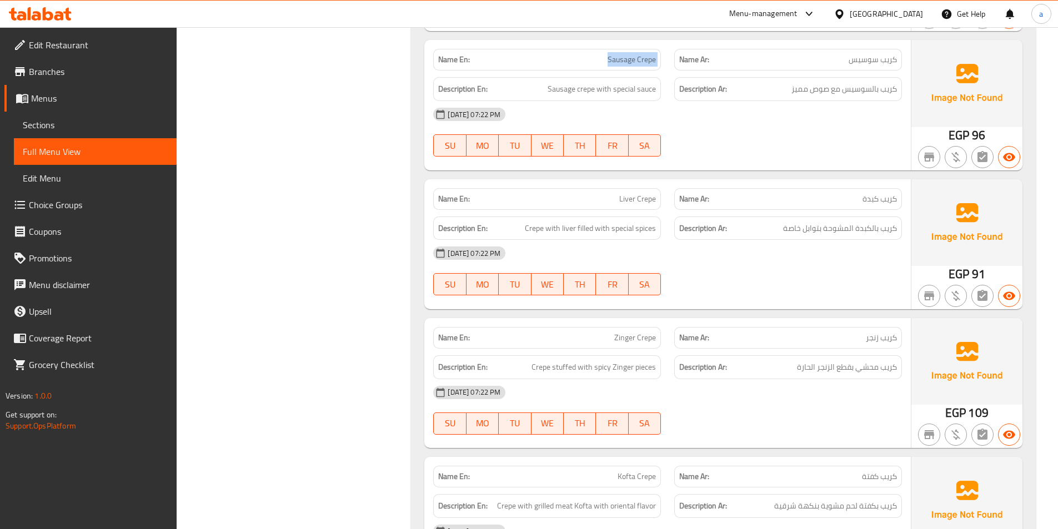
click at [635, 56] on span "Sausage Crepe" at bounding box center [631, 60] width 48 height 12
copy span "Sausage Crepe"
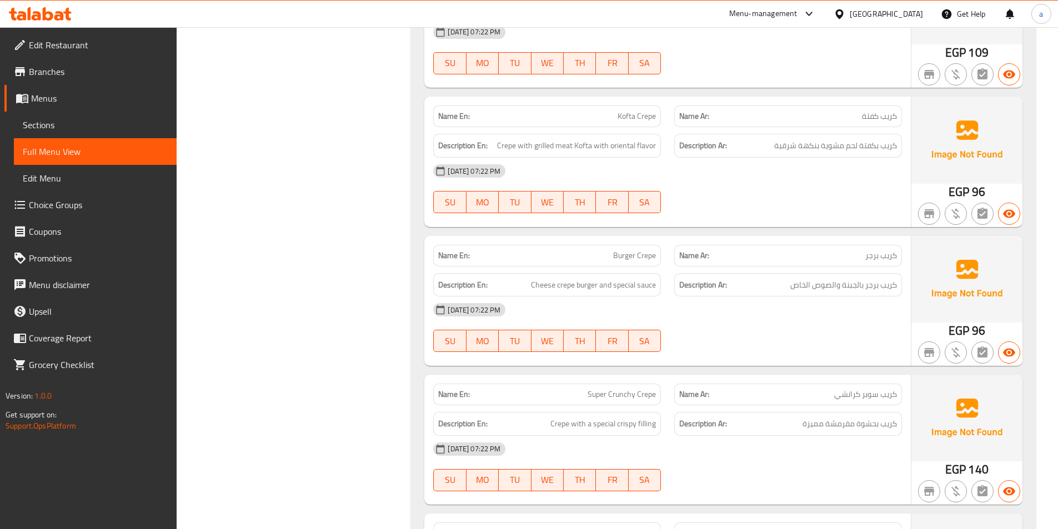
scroll to position [2054, 0]
click at [643, 119] on span "Burger Crepe" at bounding box center [634, 116] width 43 height 12
copy span "Burger Crepe"
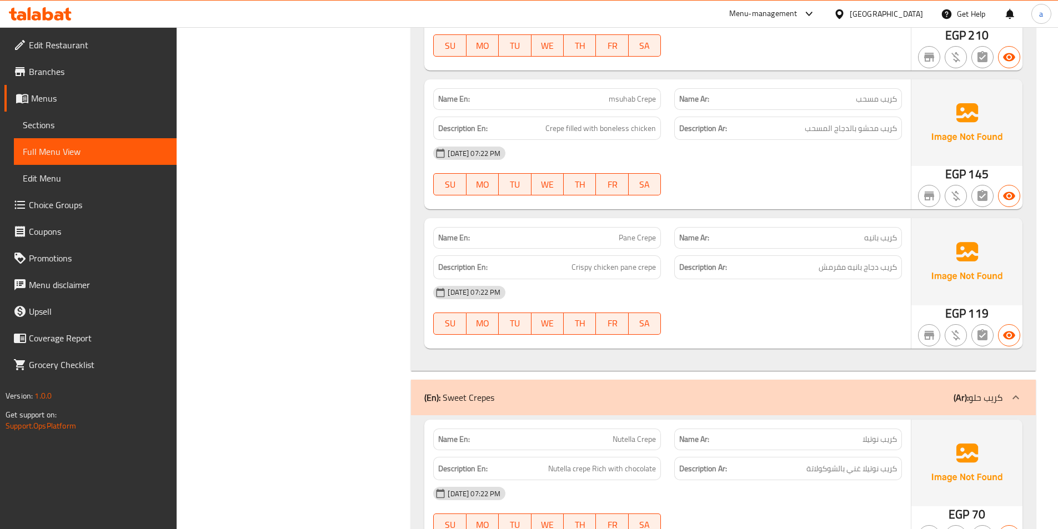
scroll to position [3331, 0]
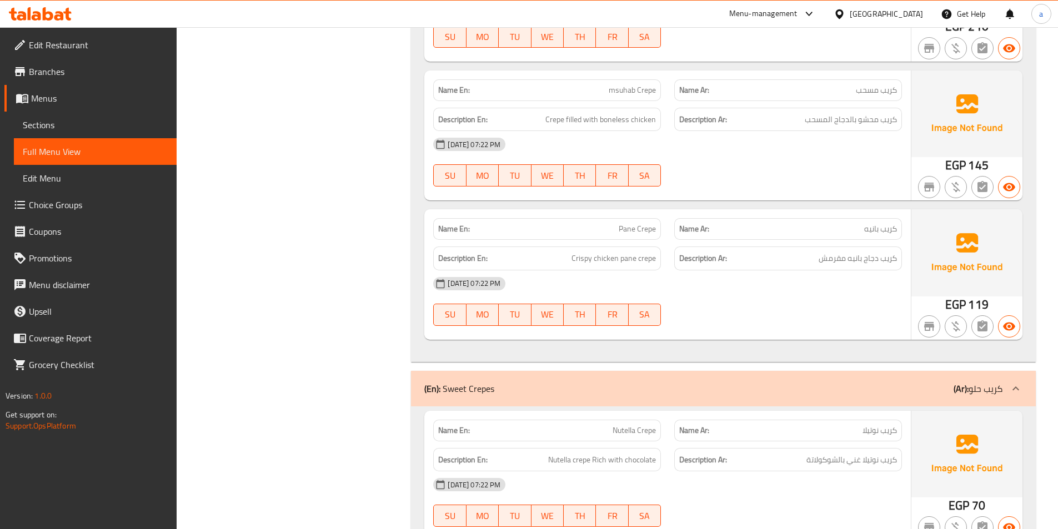
click at [651, 90] on span "msuhab Crepe" at bounding box center [632, 90] width 47 height 12
copy span "msuhab Crepe"
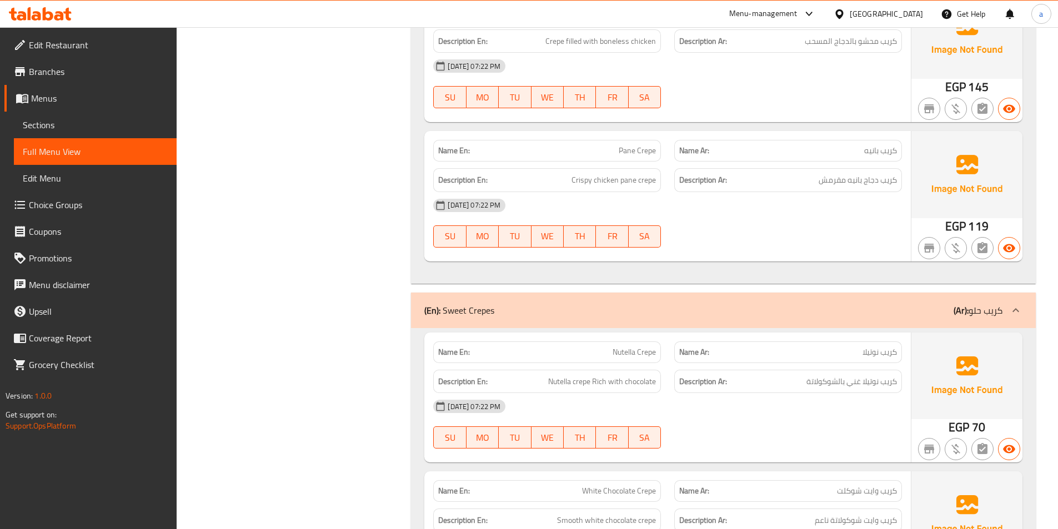
scroll to position [3554, 0]
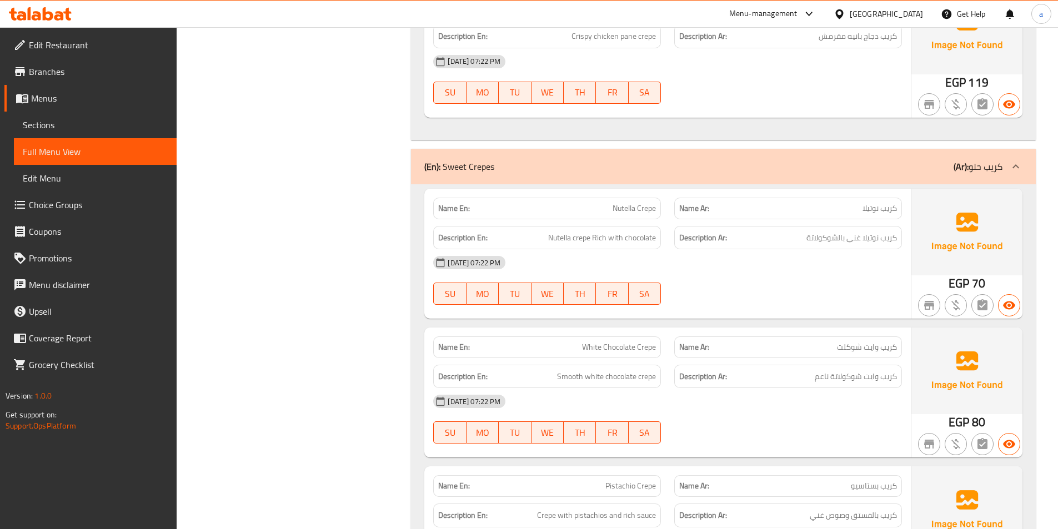
click at [702, 267] on div "09-10-2025 07:22 PM" at bounding box center [667, 262] width 482 height 27
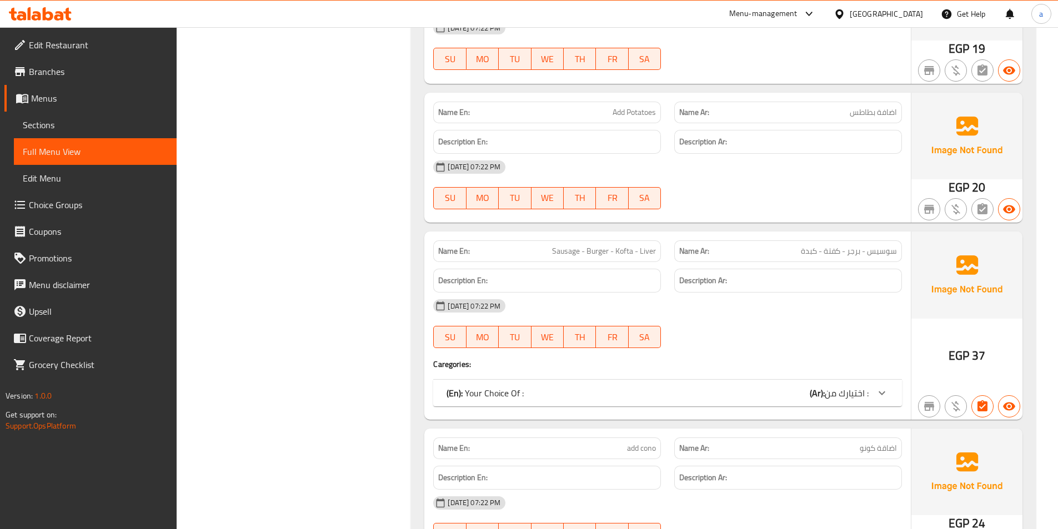
scroll to position [5345, 0]
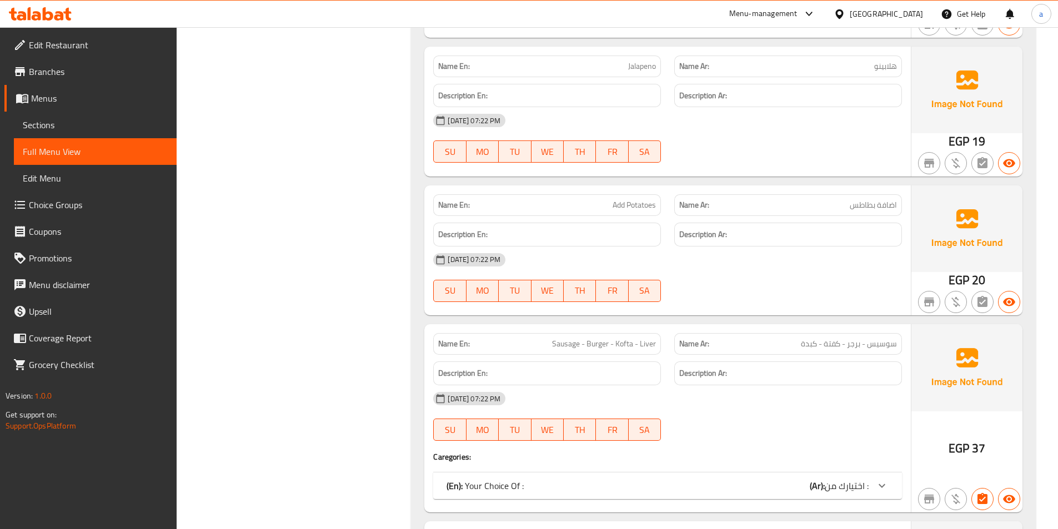
click at [926, 97] on img at bounding box center [966, 90] width 111 height 87
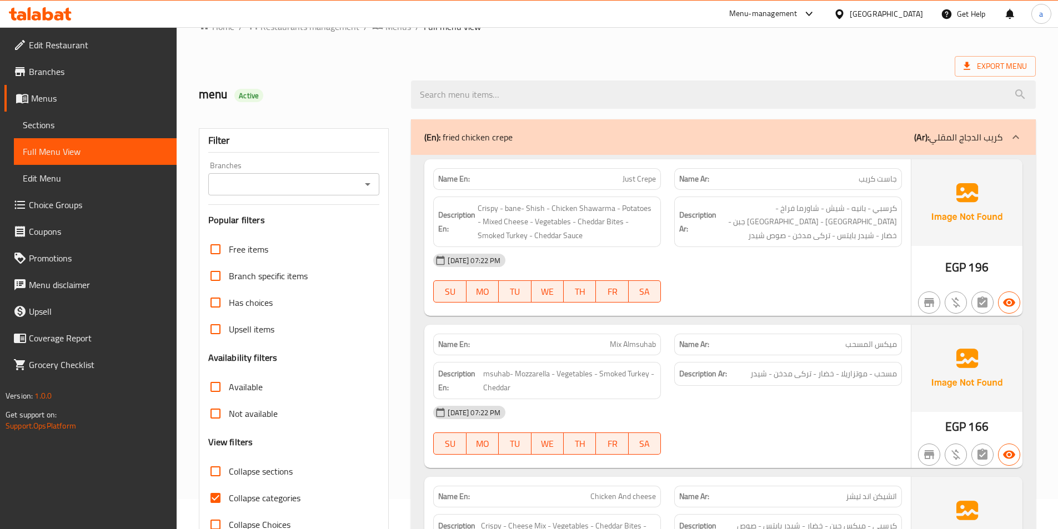
scroll to position [56, 0]
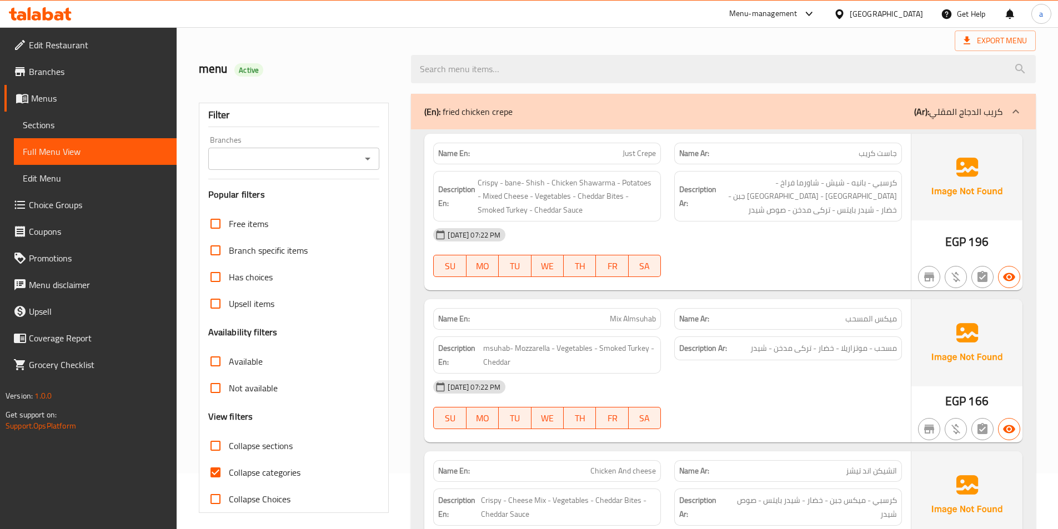
click at [217, 476] on input "Collapse categories" at bounding box center [215, 472] width 27 height 27
checkbox input "false"
click at [221, 446] on input "Collapse sections" at bounding box center [215, 446] width 27 height 27
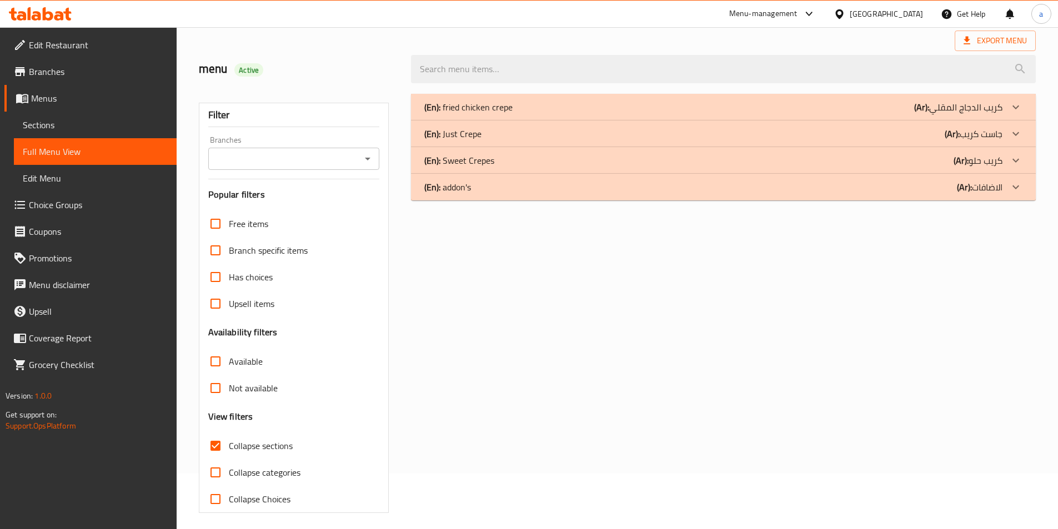
click at [216, 443] on input "Collapse sections" at bounding box center [215, 446] width 27 height 27
checkbox input "false"
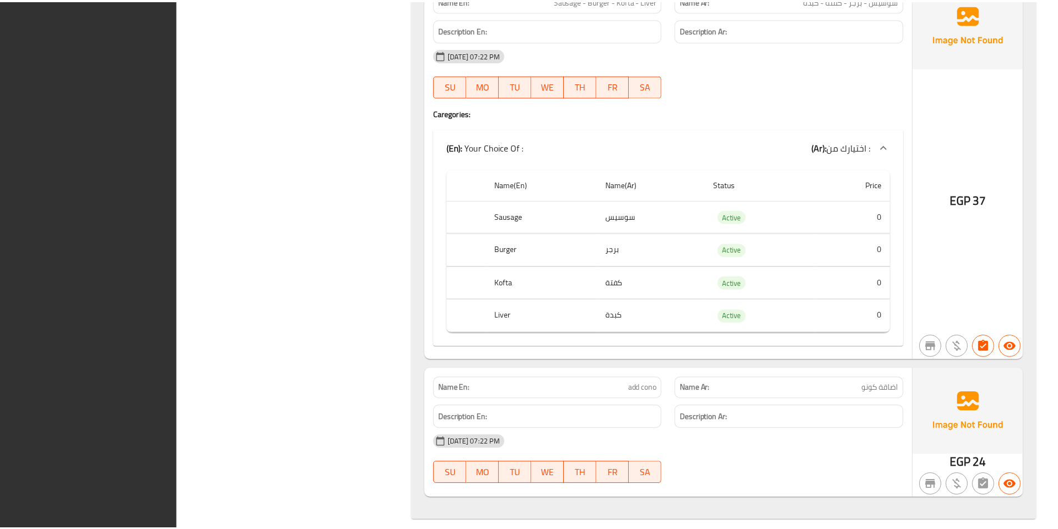
scroll to position [5859, 0]
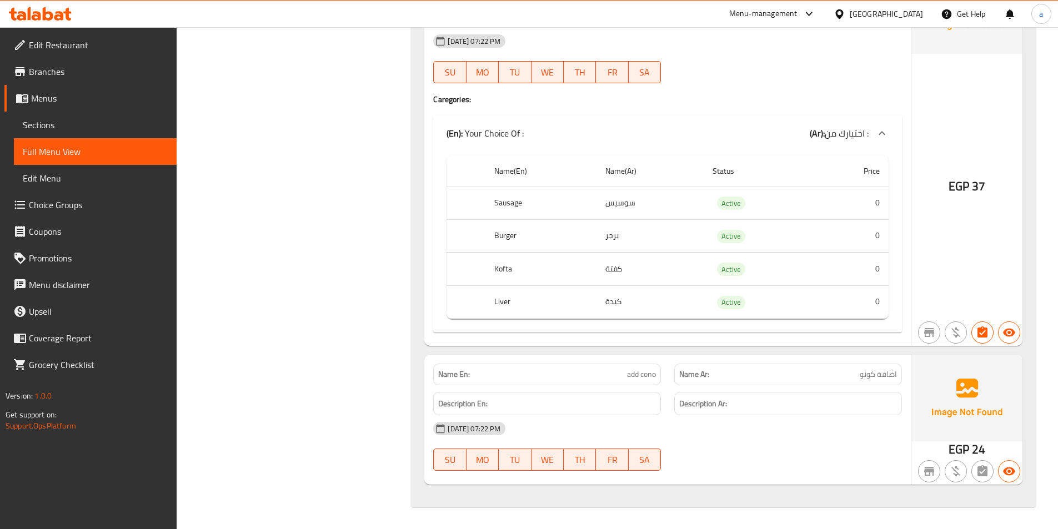
drag, startPoint x: 772, startPoint y: 474, endPoint x: 878, endPoint y: 525, distance: 118.2
click at [772, 474] on div at bounding box center [787, 470] width 241 height 13
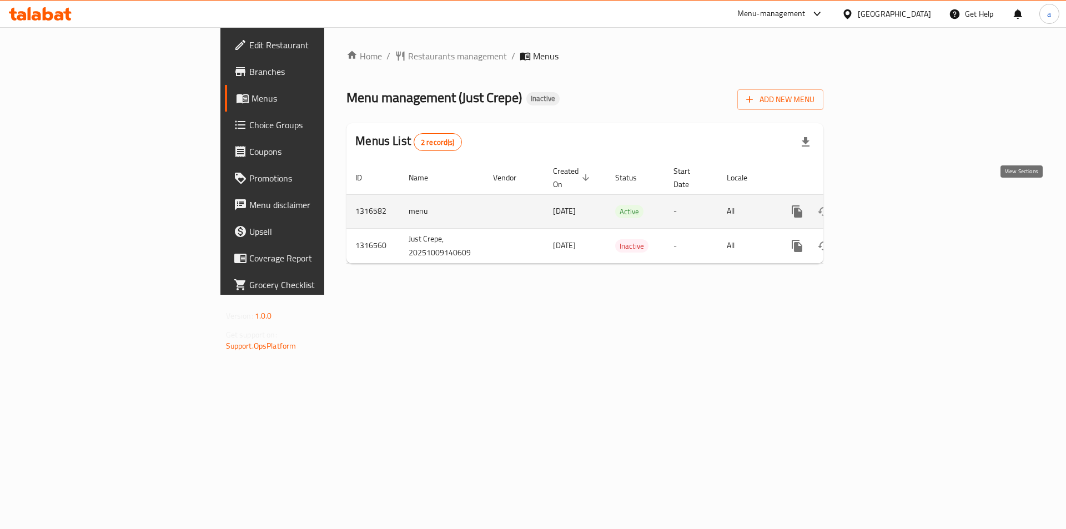
click at [884, 205] on icon "enhanced table" at bounding box center [877, 211] width 13 height 13
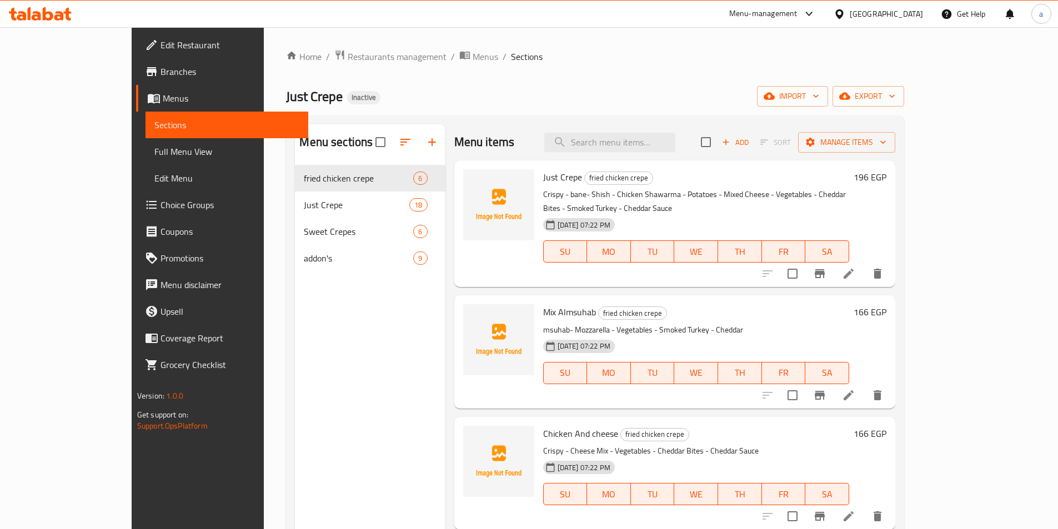
click at [672, 130] on div "Menu items Add Sort Manage items" at bounding box center [674, 142] width 441 height 36
click at [667, 140] on input "search" at bounding box center [609, 142] width 131 height 19
click at [855, 389] on icon at bounding box center [848, 395] width 13 height 13
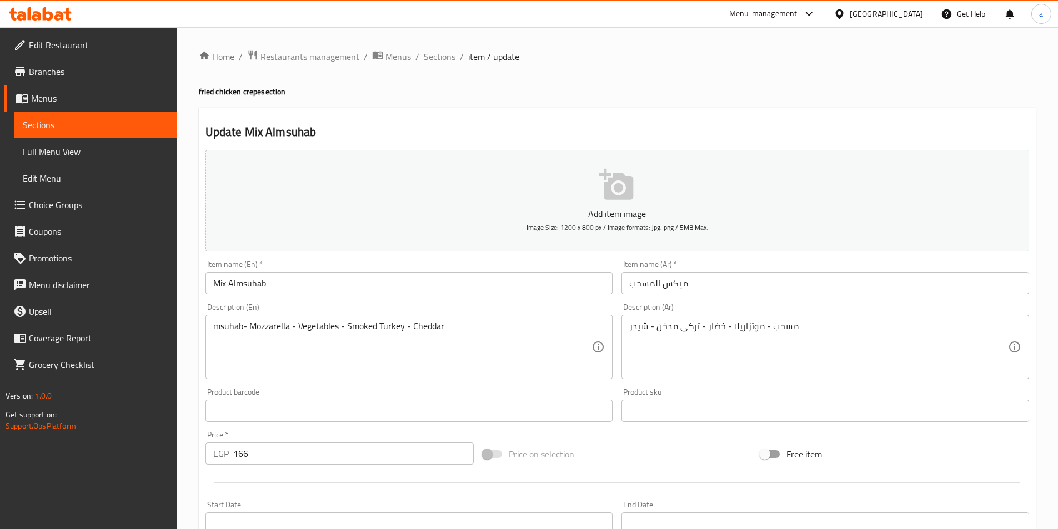
click at [247, 283] on input "Mix Almsuhab" at bounding box center [409, 283] width 408 height 22
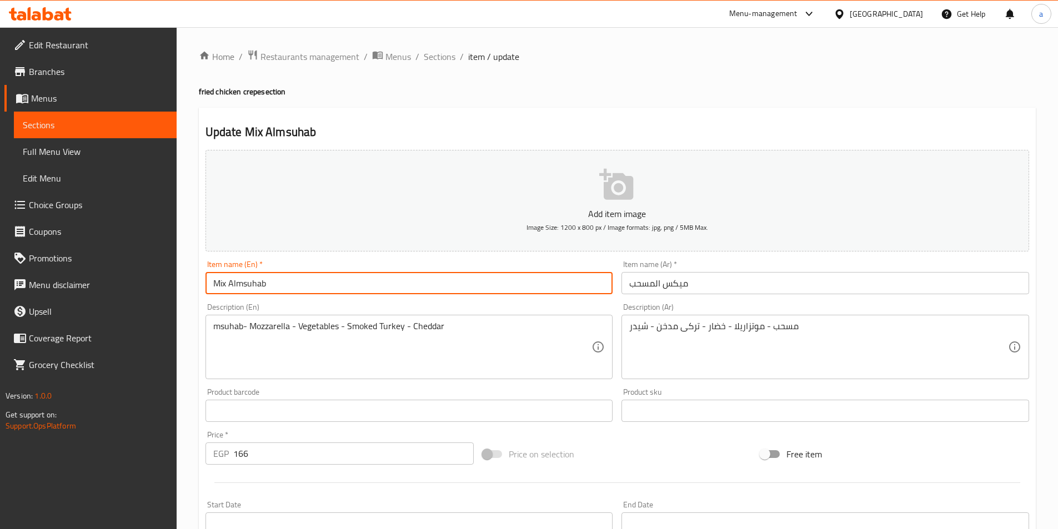
click at [247, 283] on input "Mix Almsuhab" at bounding box center [409, 283] width 408 height 22
paste input "Mix"
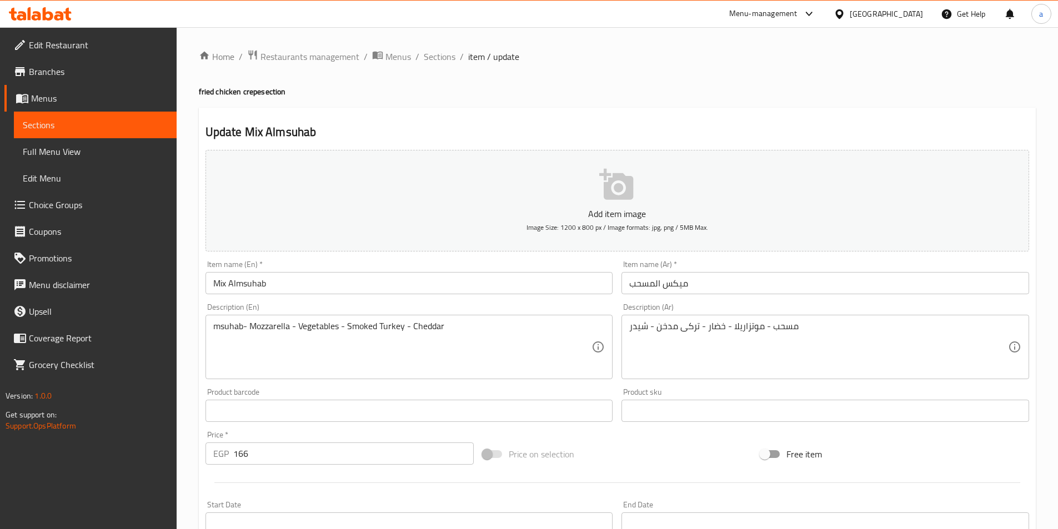
click at [254, 280] on input "Mix Almsuhab" at bounding box center [409, 283] width 408 height 22
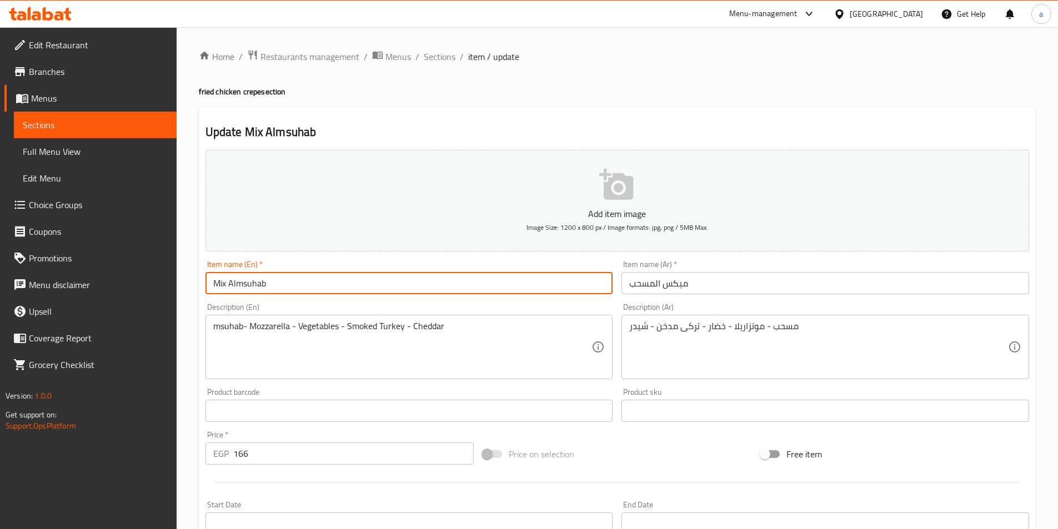
click at [254, 280] on input "Mix Almsuhab" at bounding box center [409, 283] width 408 height 22
paste input "Boneless"
type input "Mix Boneless"
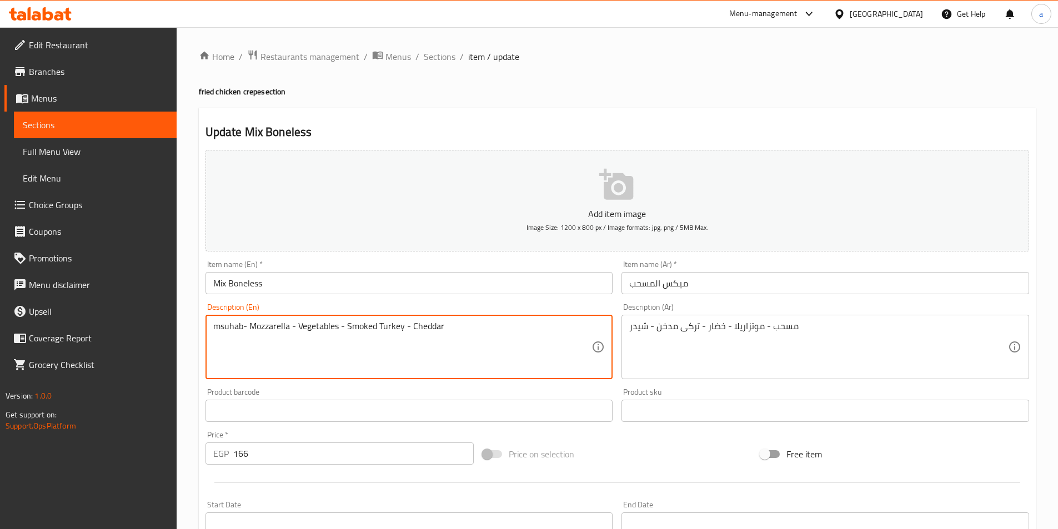
click at [227, 336] on textarea "msuhab- Mozzarella - Vegetables - Smoked Turkey - Cheddar" at bounding box center [402, 347] width 379 height 53
paste textarea "Boneless"
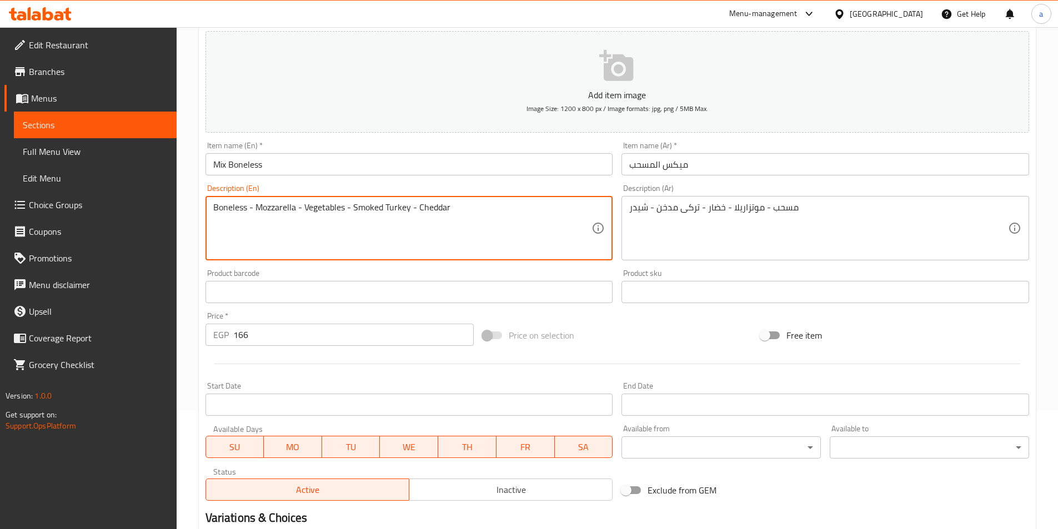
scroll to position [255, 0]
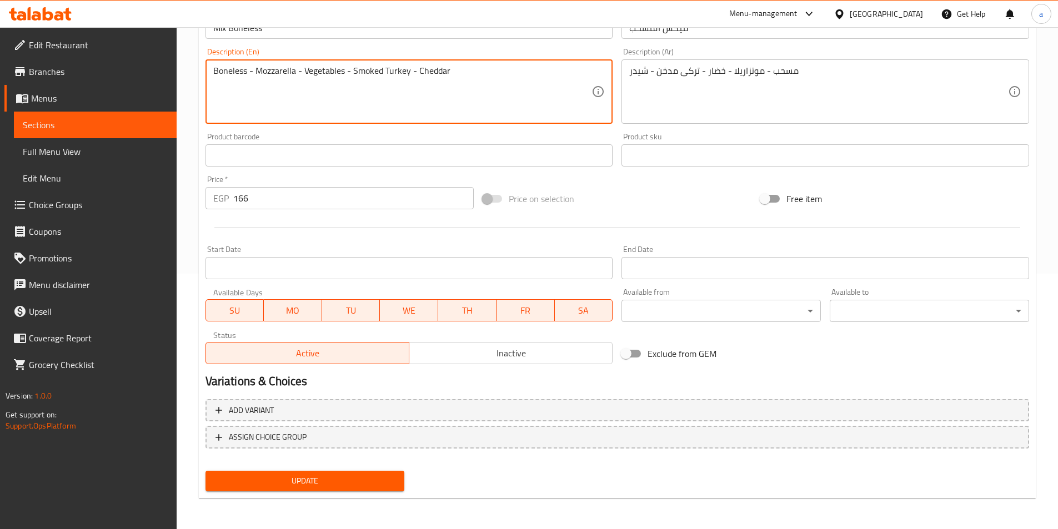
type textarea "Boneless - Mozzarella - Vegetables - Smoked Turkey - Cheddar"
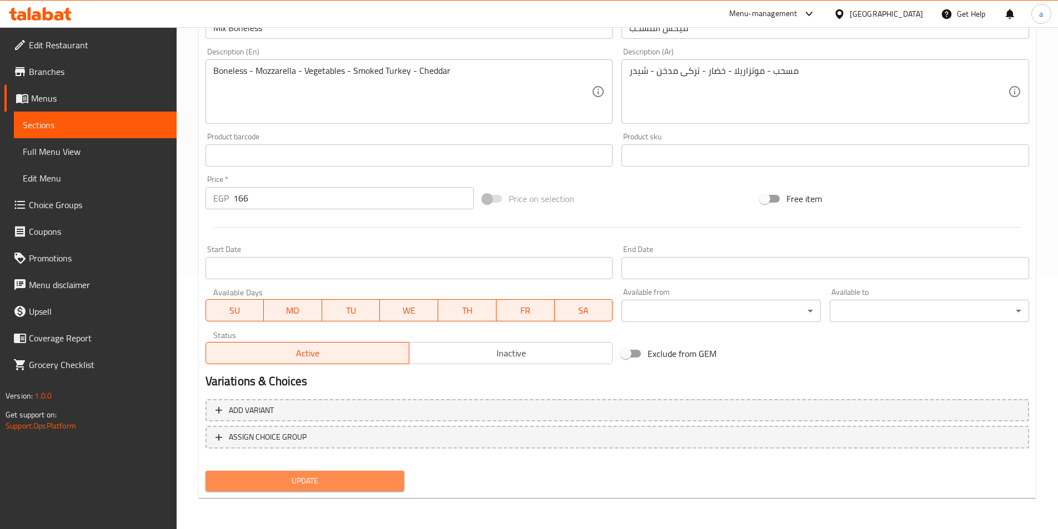
click at [356, 475] on span "Update" at bounding box center [305, 481] width 182 height 14
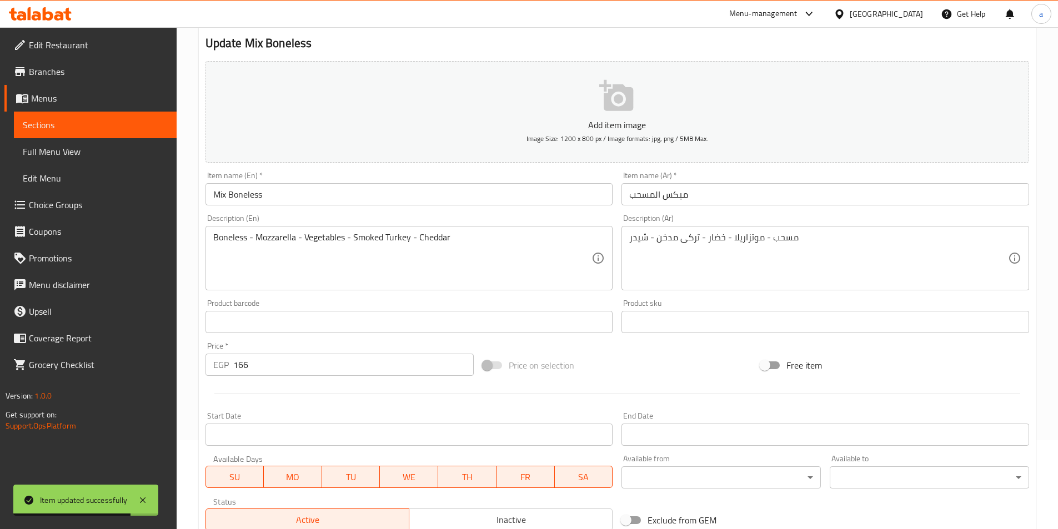
scroll to position [0, 0]
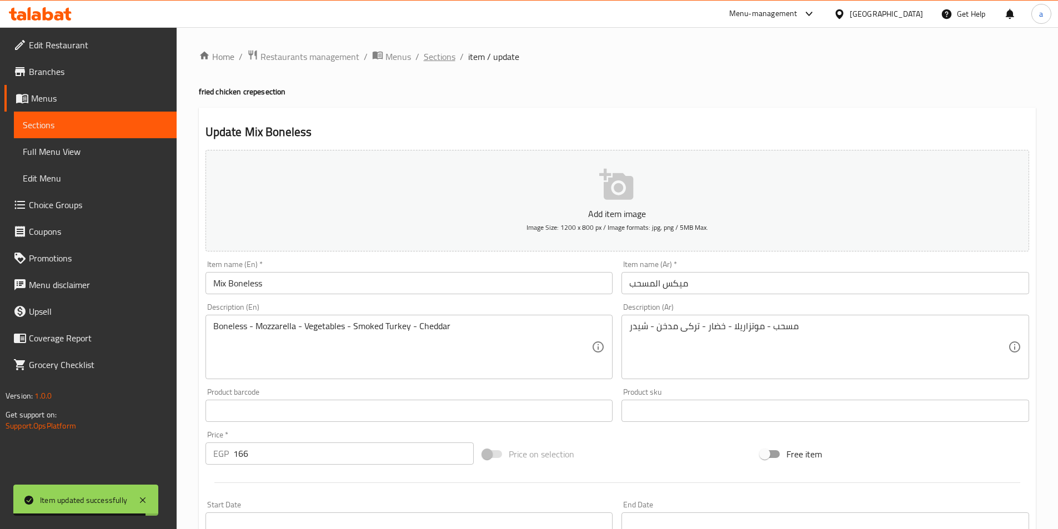
click at [429, 56] on span "Sections" at bounding box center [440, 56] width 32 height 13
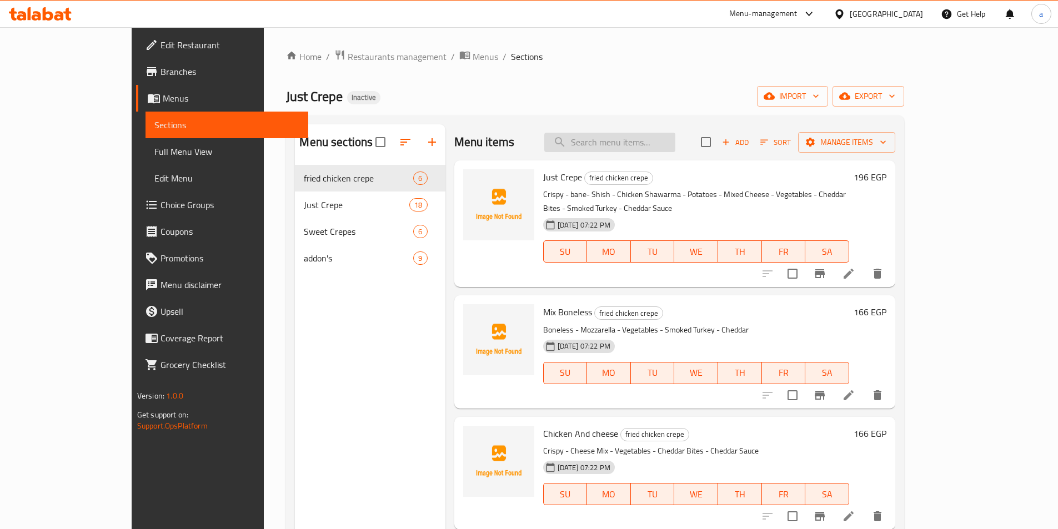
click at [611, 147] on input "search" at bounding box center [609, 142] width 131 height 19
type input "ة"
click at [643, 142] on input "m" at bounding box center [609, 142] width 131 height 19
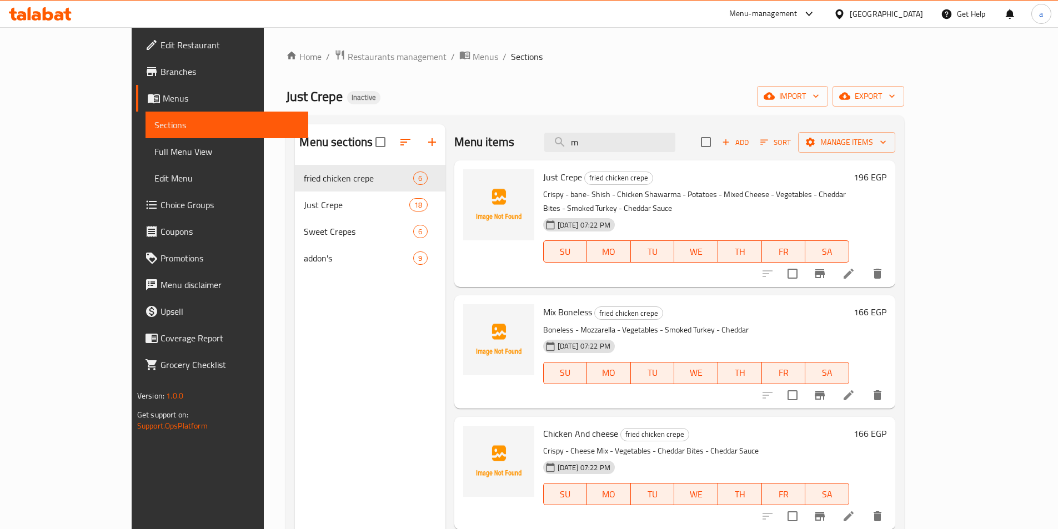
paste input "Sausage Crepe"
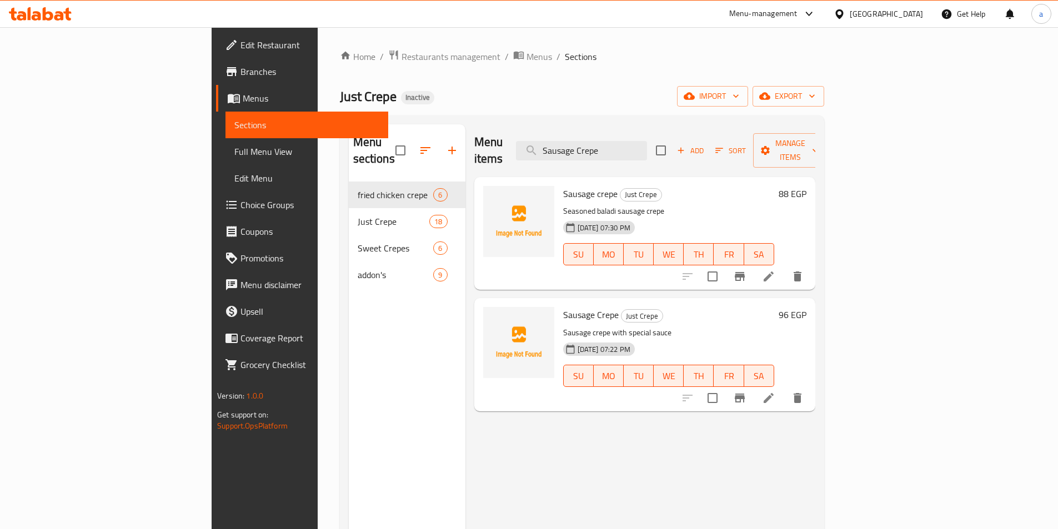
type input "Sausage Crepe"
click at [784, 388] on li at bounding box center [768, 398] width 31 height 20
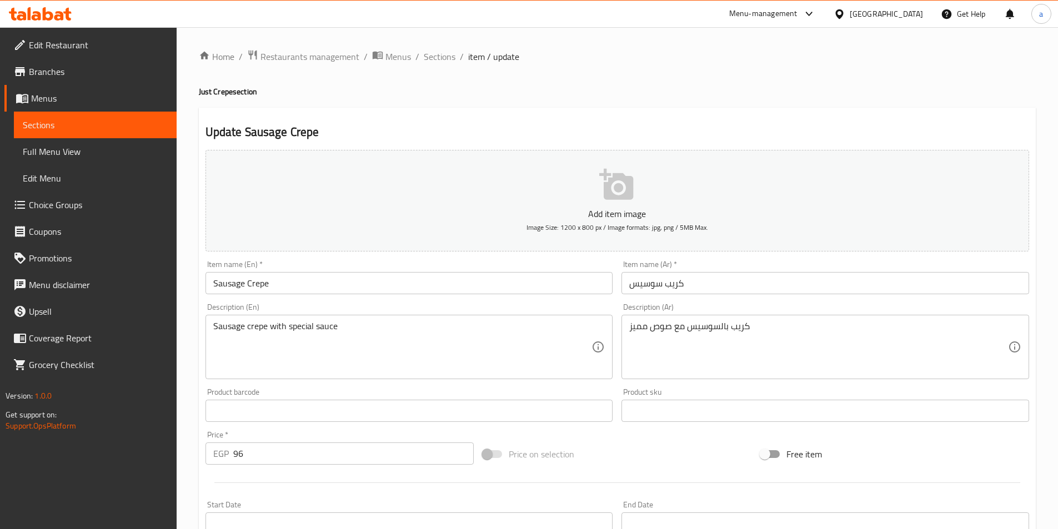
click at [363, 283] on input "Sausage Crepe" at bounding box center [409, 283] width 408 height 22
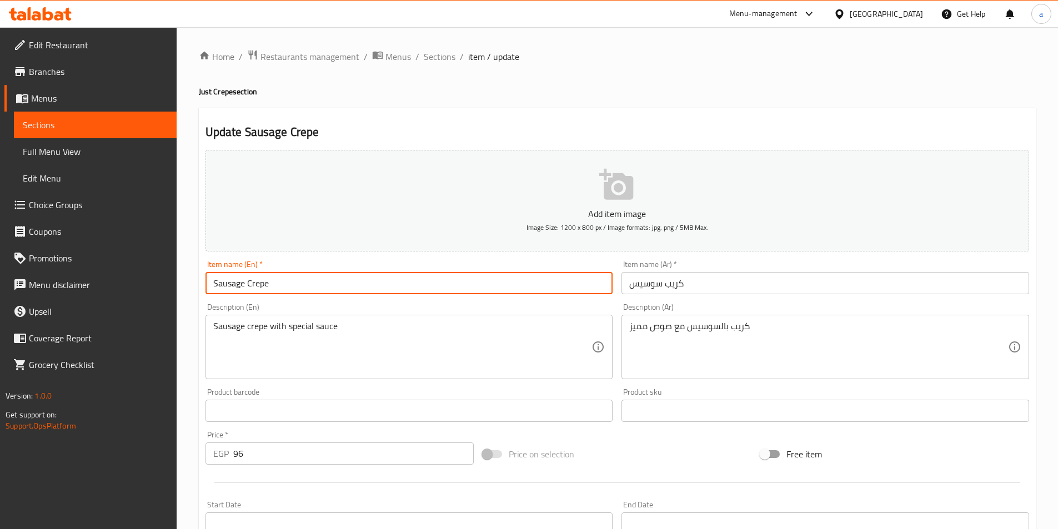
click at [236, 283] on input "Sausage Crepe" at bounding box center [409, 283] width 408 height 22
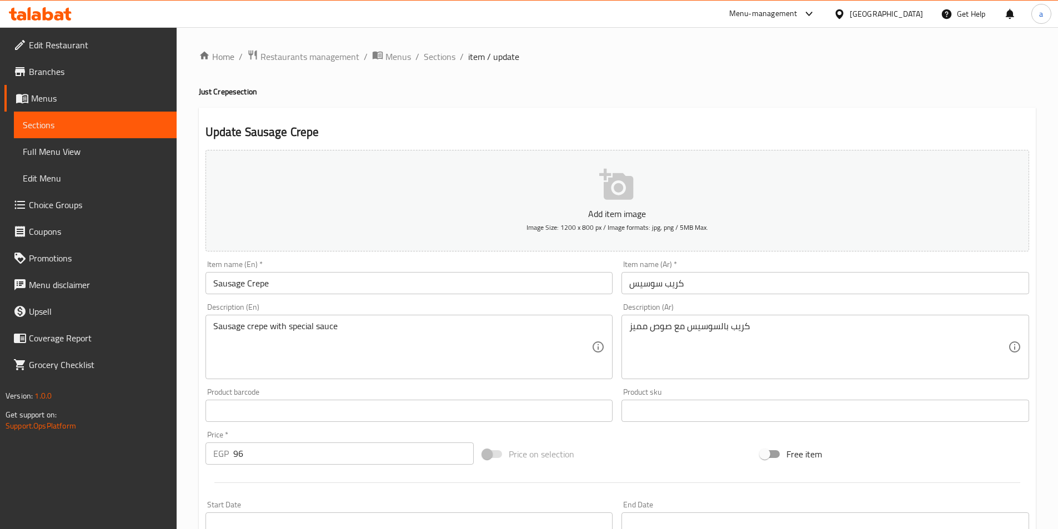
click at [234, 291] on input "Sausage Crepe" at bounding box center [409, 283] width 408 height 22
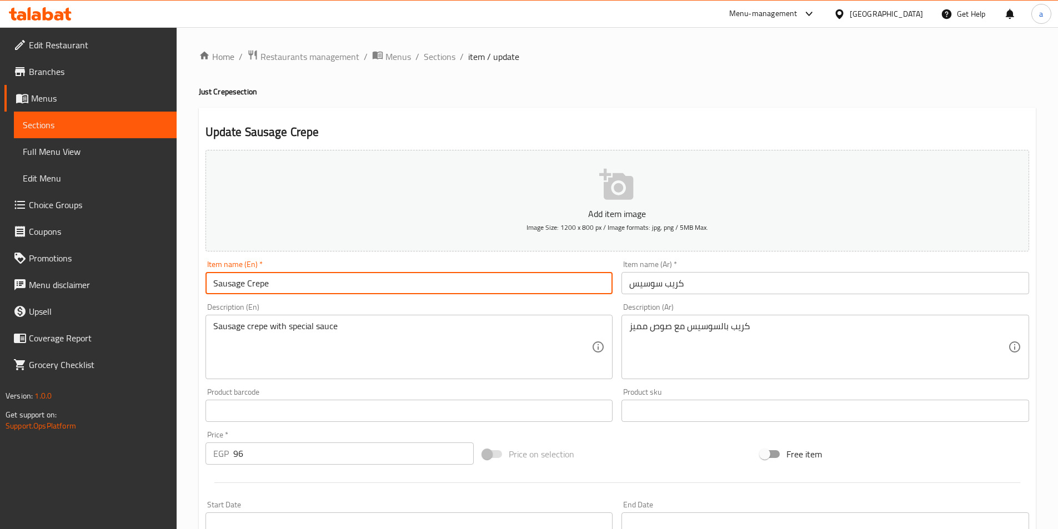
click at [234, 291] on input "Sausage Crepe" at bounding box center [409, 283] width 408 height 22
paste input "Hot Dog"
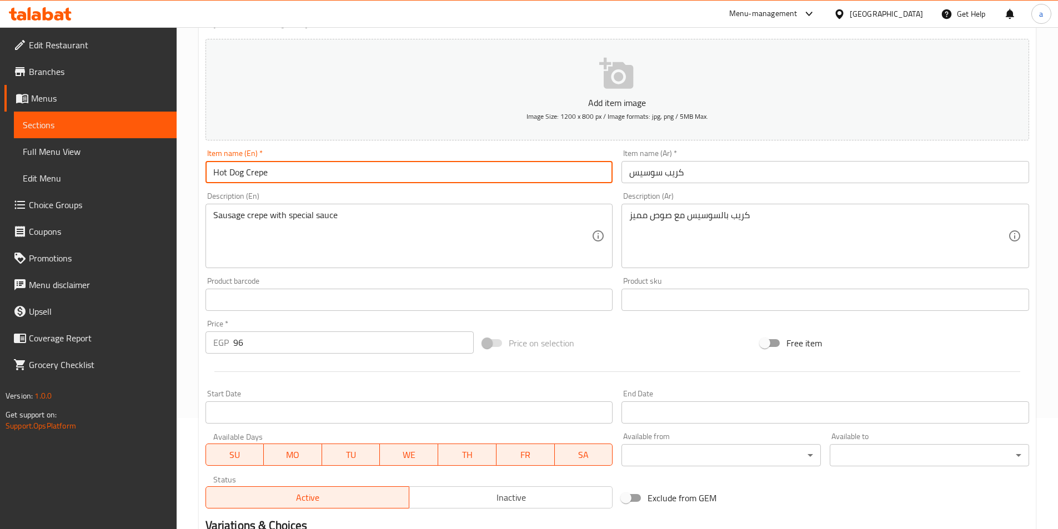
scroll to position [222, 0]
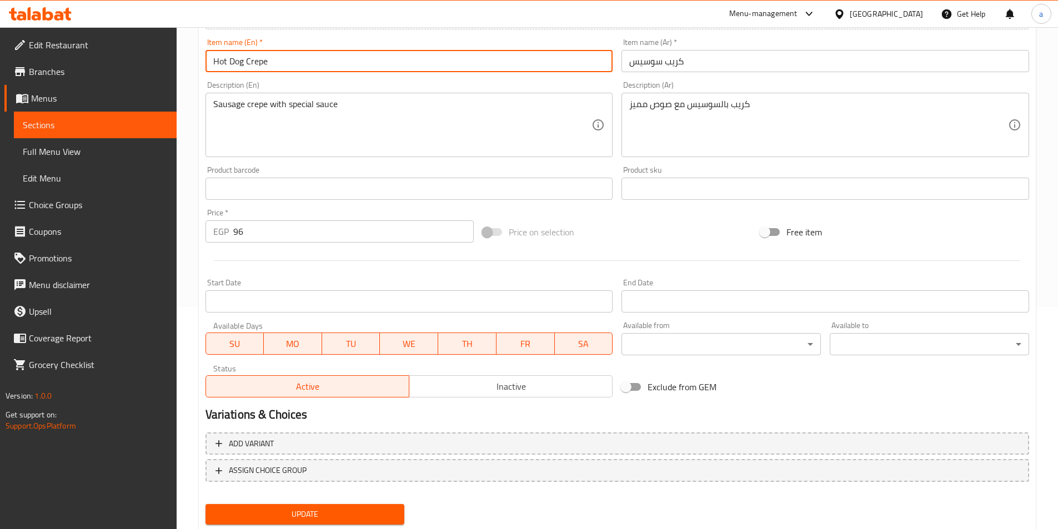
type input "Hot Dog Crepe"
click at [282, 506] on button "Update" at bounding box center [304, 514] width 199 height 21
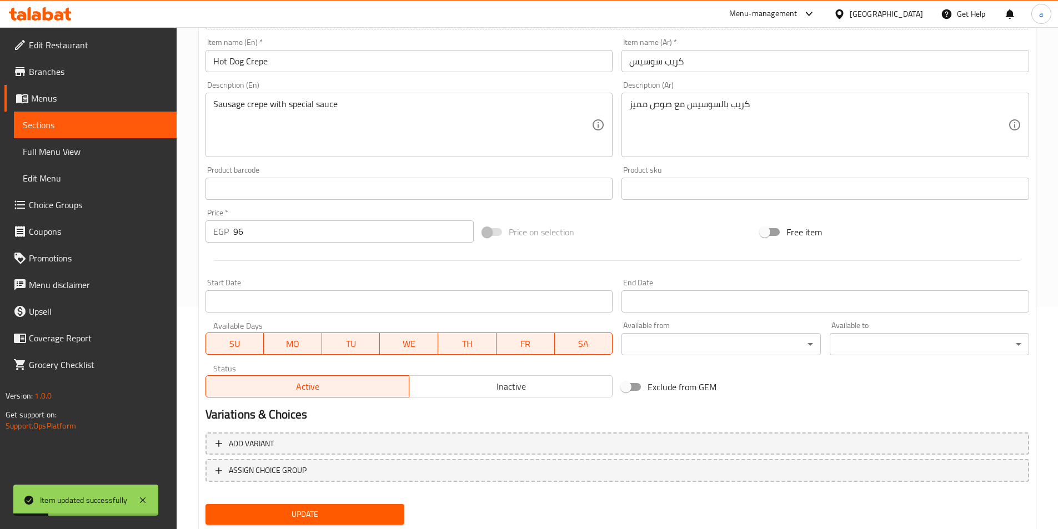
scroll to position [111, 0]
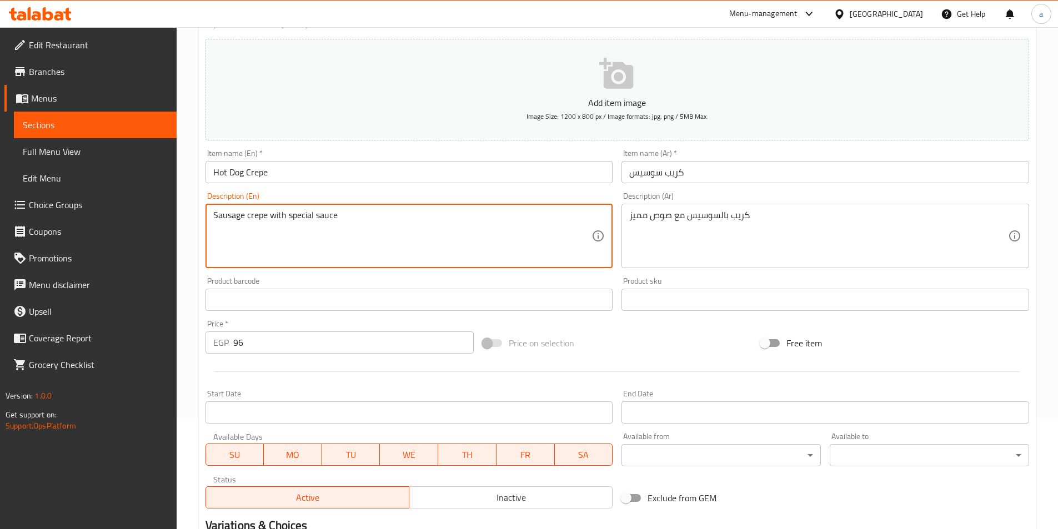
click at [227, 214] on textarea "Sausage crepe with special sauce" at bounding box center [402, 236] width 379 height 53
paste textarea "Hot Dog"
click at [234, 215] on textarea "Hot Dog crepe with special sauce" at bounding box center [402, 236] width 379 height 53
click at [218, 215] on textarea "Hot Dog crepe with special sauce" at bounding box center [402, 236] width 379 height 53
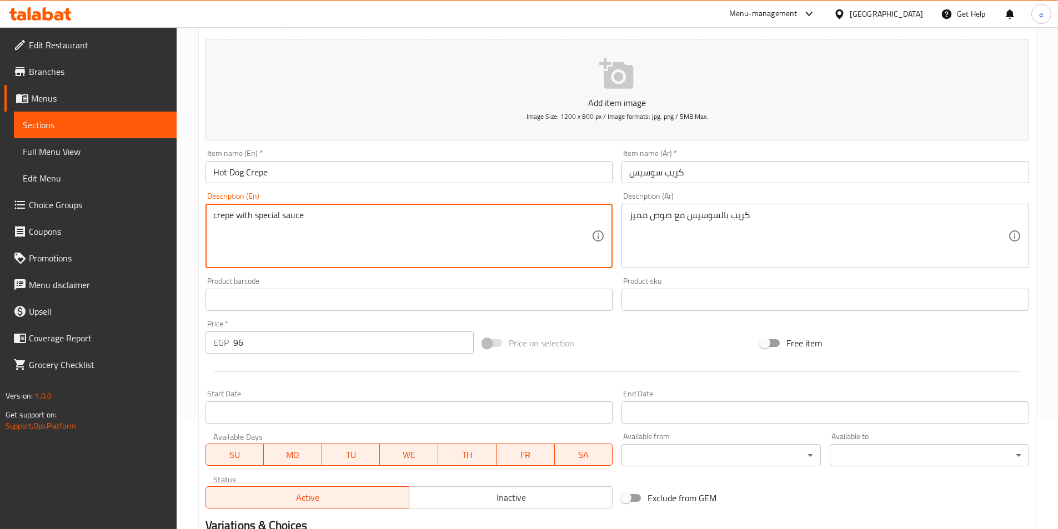
click at [255, 215] on textarea "crepe with special sauce" at bounding box center [402, 236] width 379 height 53
paste textarea "Hot Dog"
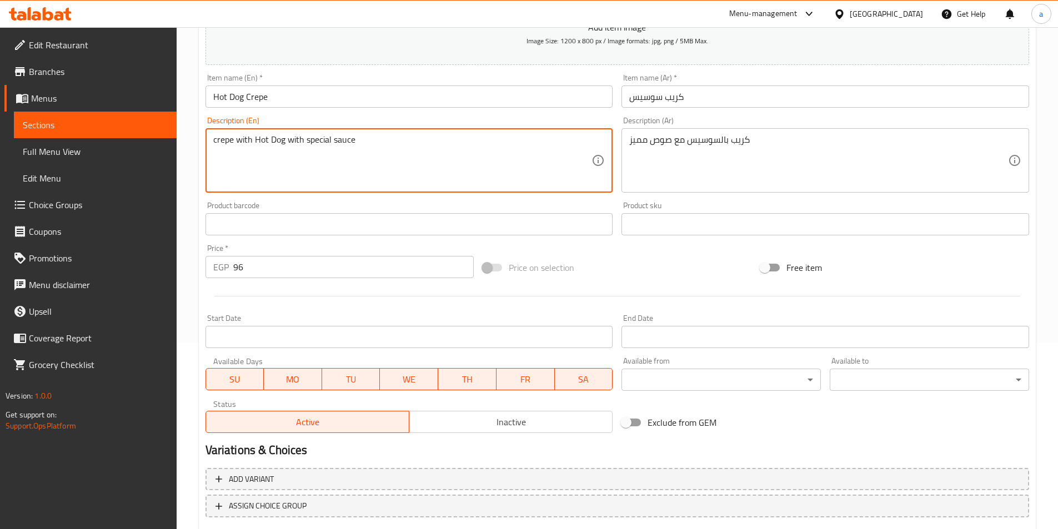
scroll to position [255, 0]
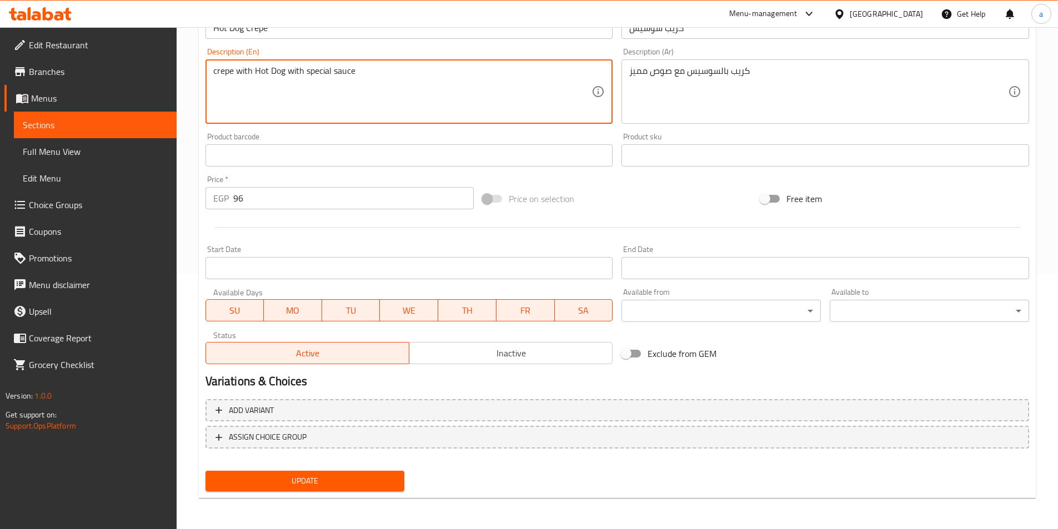
type textarea "crepe with Hot Dog with special sauce"
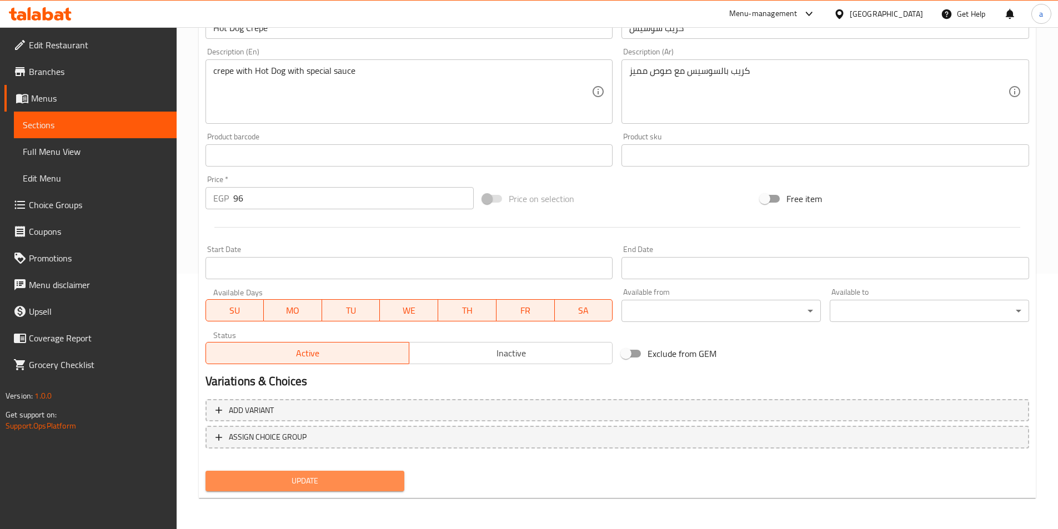
click at [288, 478] on span "Update" at bounding box center [305, 481] width 182 height 14
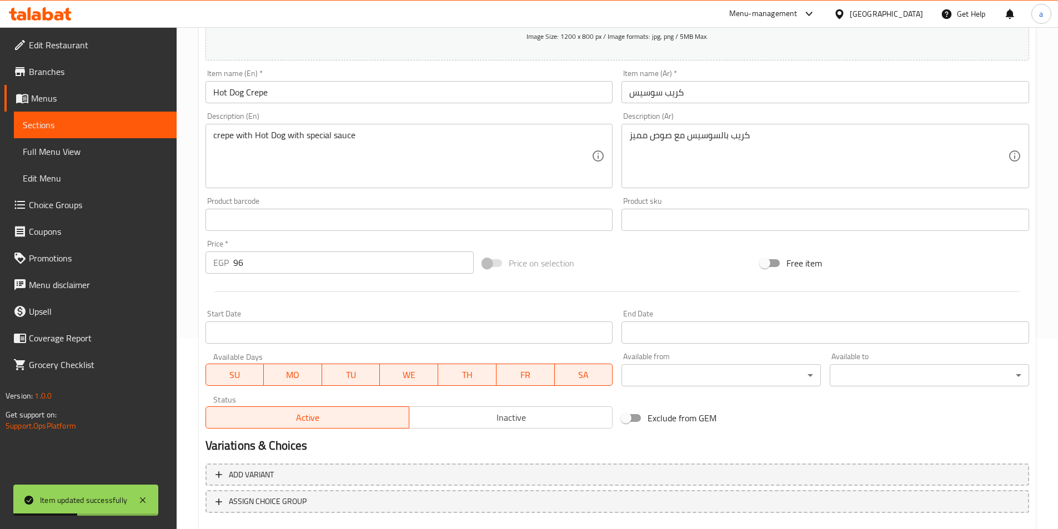
scroll to position [89, 0]
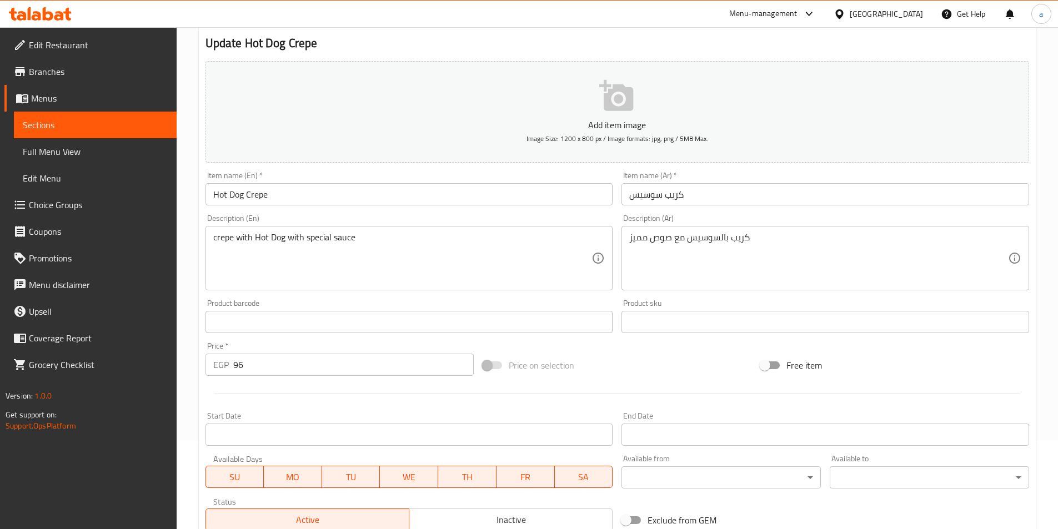
click at [239, 365] on input "96" at bounding box center [353, 365] width 241 height 22
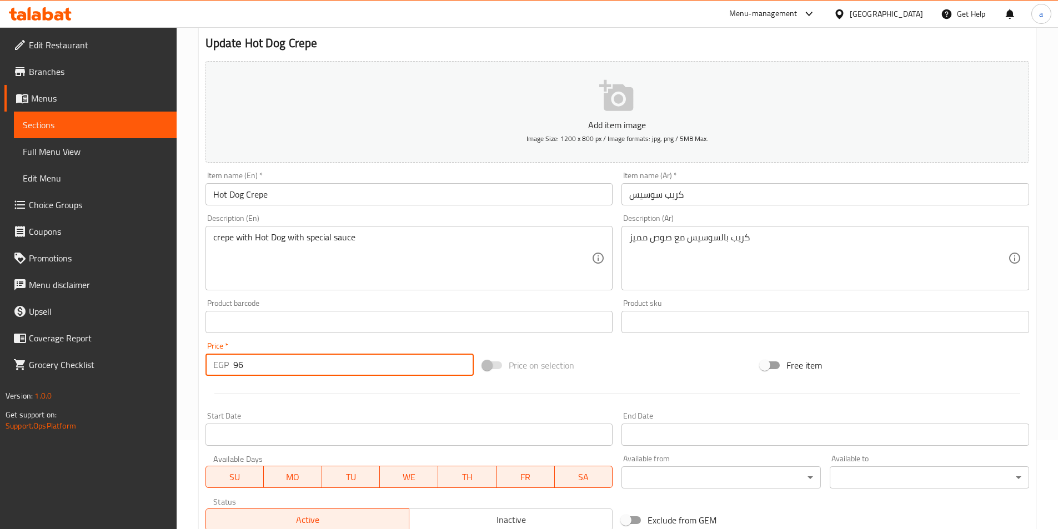
click at [63, 160] on link "Full Menu View" at bounding box center [95, 151] width 163 height 27
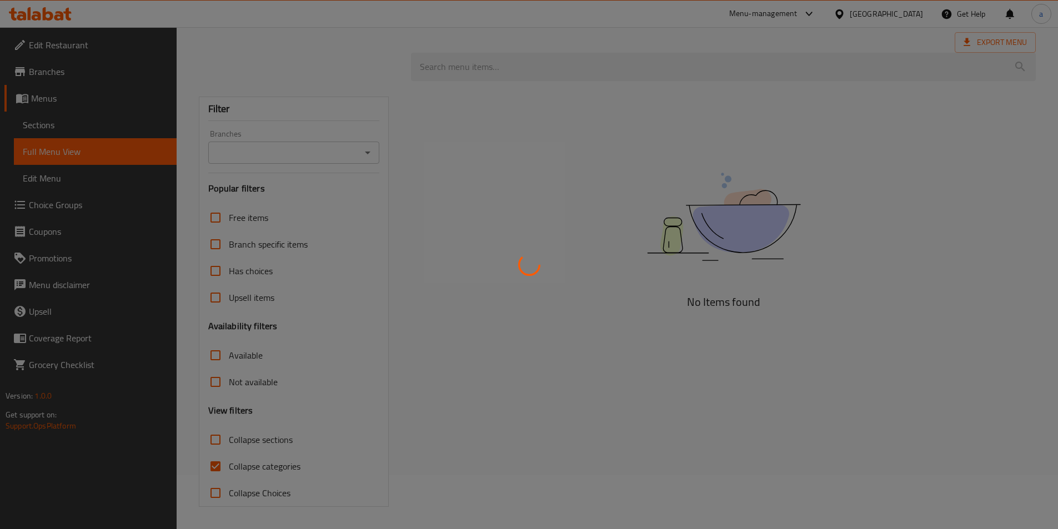
scroll to position [54, 0]
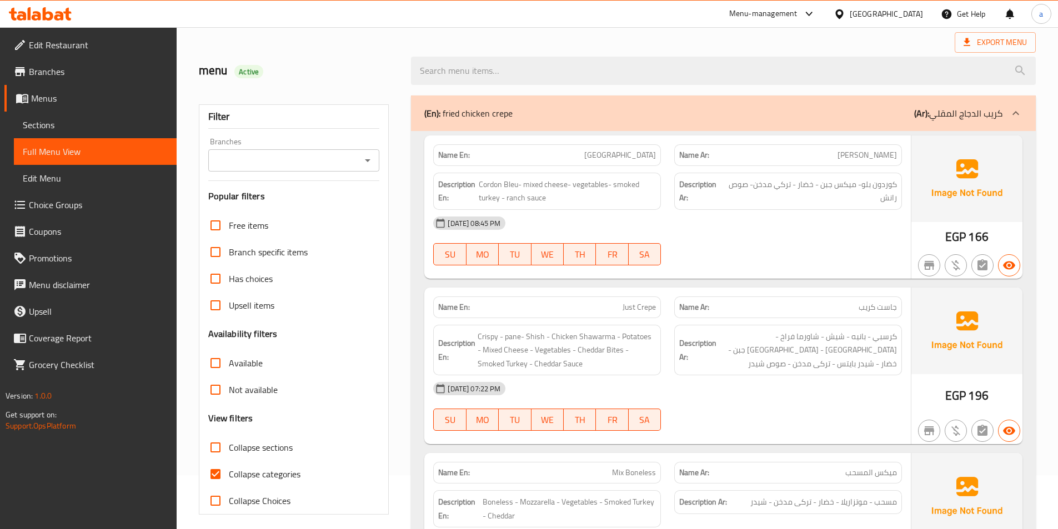
click at [330, 158] on input "Branches" at bounding box center [285, 161] width 147 height 16
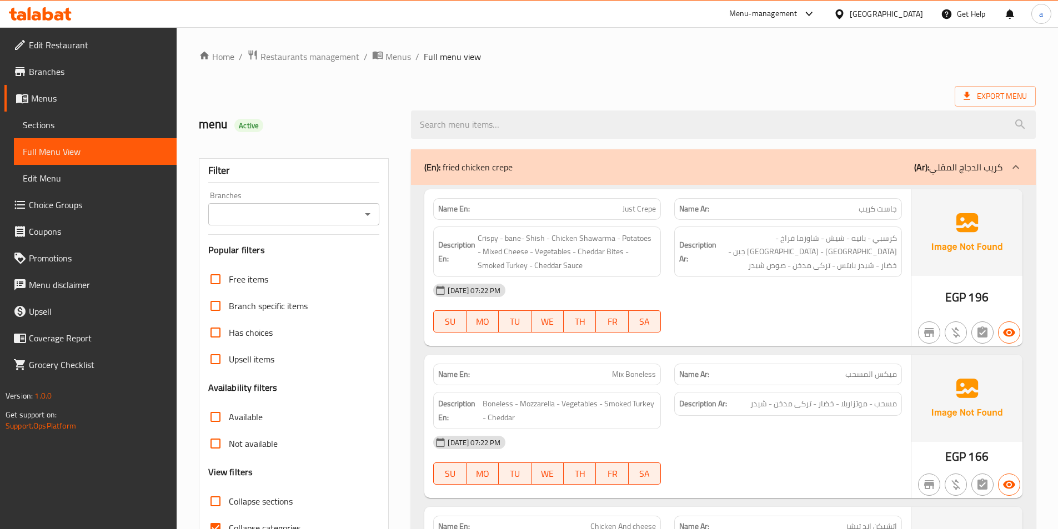
click at [67, 130] on span "Sections" at bounding box center [95, 124] width 145 height 13
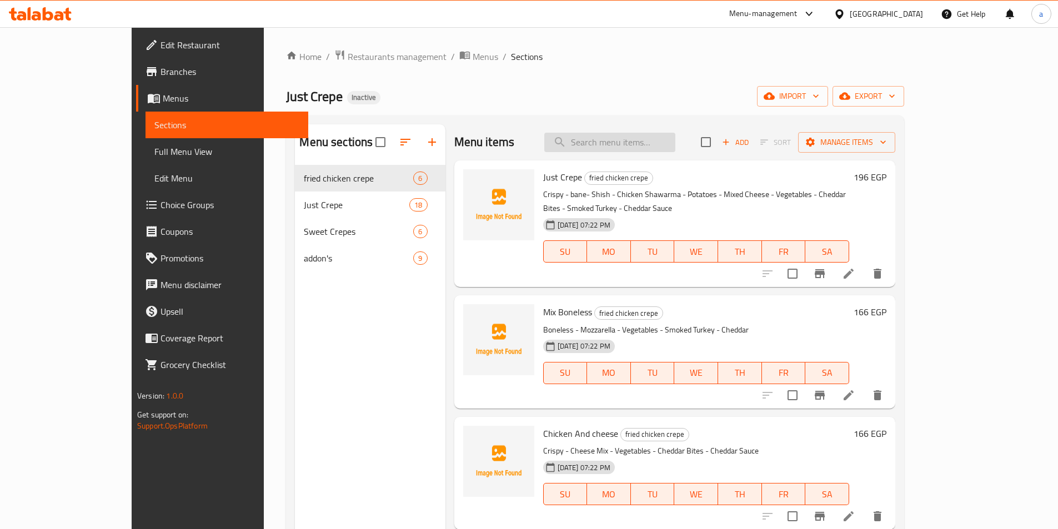
click at [647, 148] on input "search" at bounding box center [609, 142] width 131 height 19
paste input "Burger Crepe"
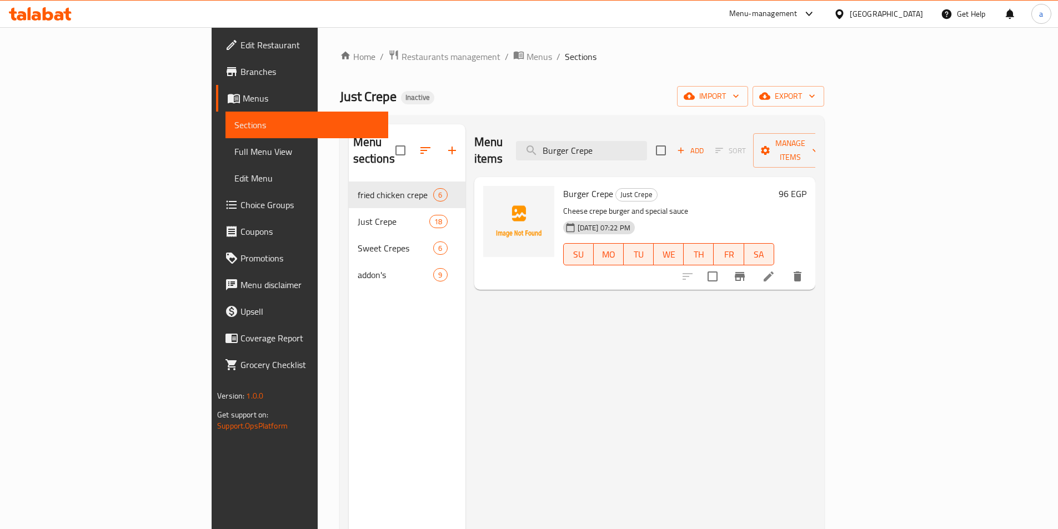
type input "Burger Crepe"
click at [775, 270] on icon at bounding box center [768, 276] width 13 height 13
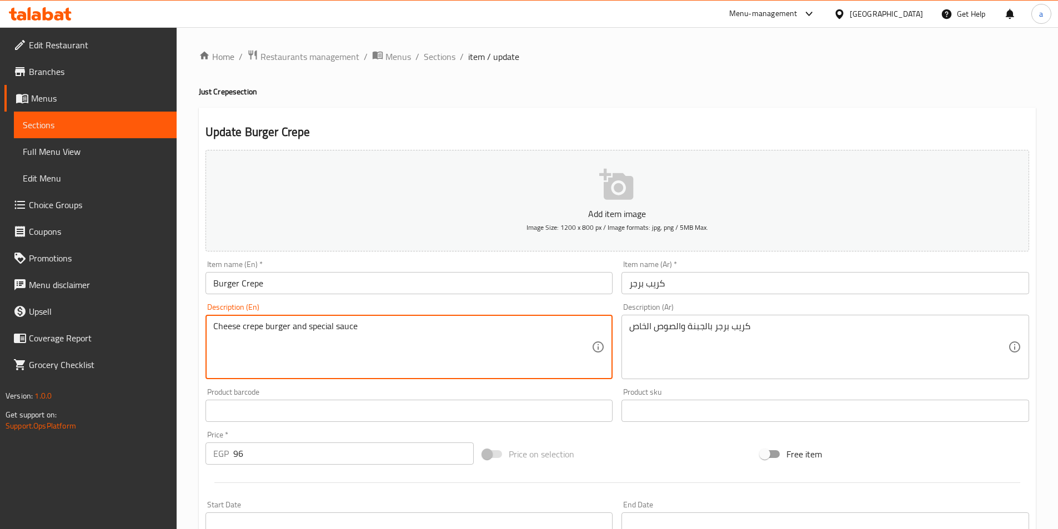
click at [252, 331] on textarea "Cheese crepe burger and special sauce" at bounding box center [402, 347] width 379 height 53
paste textarea "Cheese"
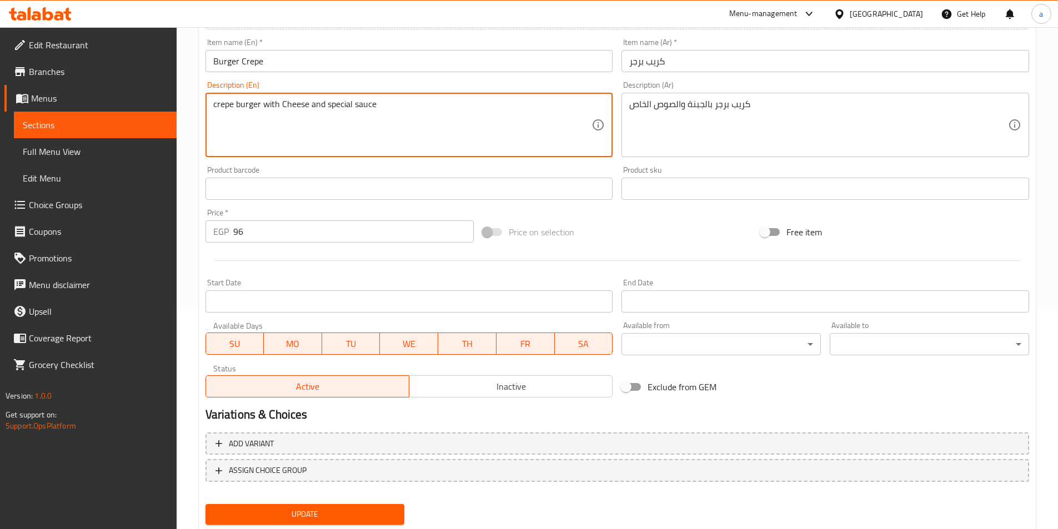
type textarea "crepe burger with Cheese and special sauce"
click at [248, 519] on span "Update" at bounding box center [305, 514] width 182 height 14
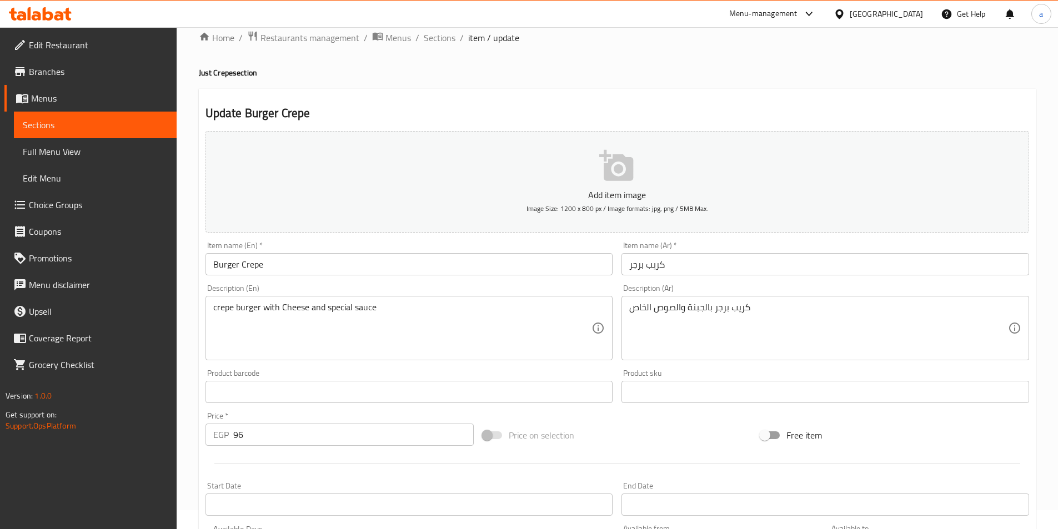
scroll to position [0, 0]
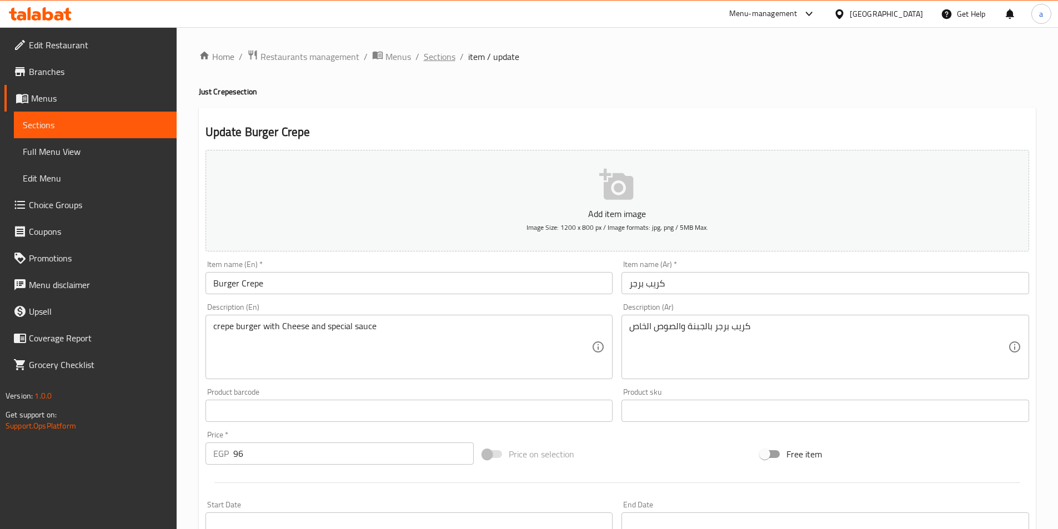
click at [440, 61] on span "Sections" at bounding box center [440, 56] width 32 height 13
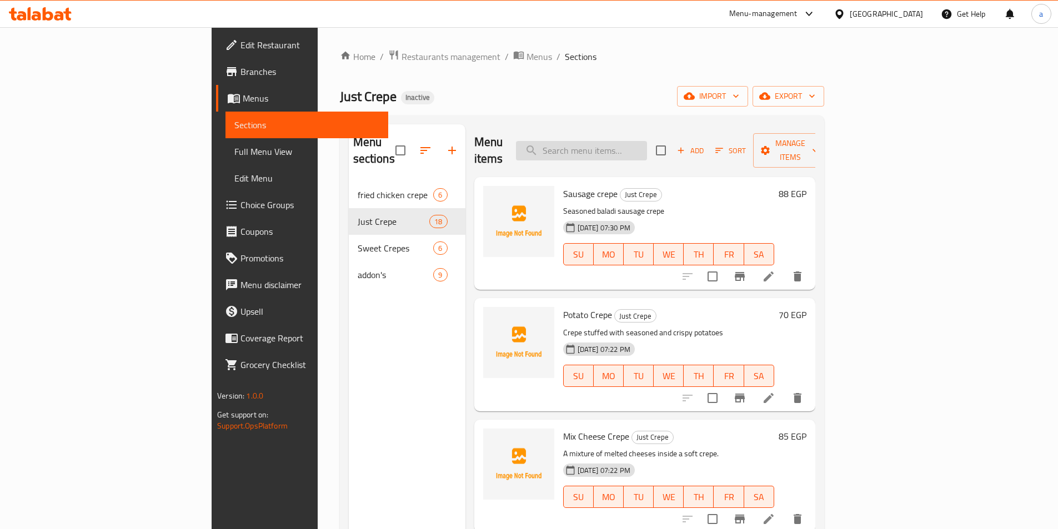
click at [636, 152] on input "search" at bounding box center [581, 150] width 131 height 19
paste input "msuhab Crepe"
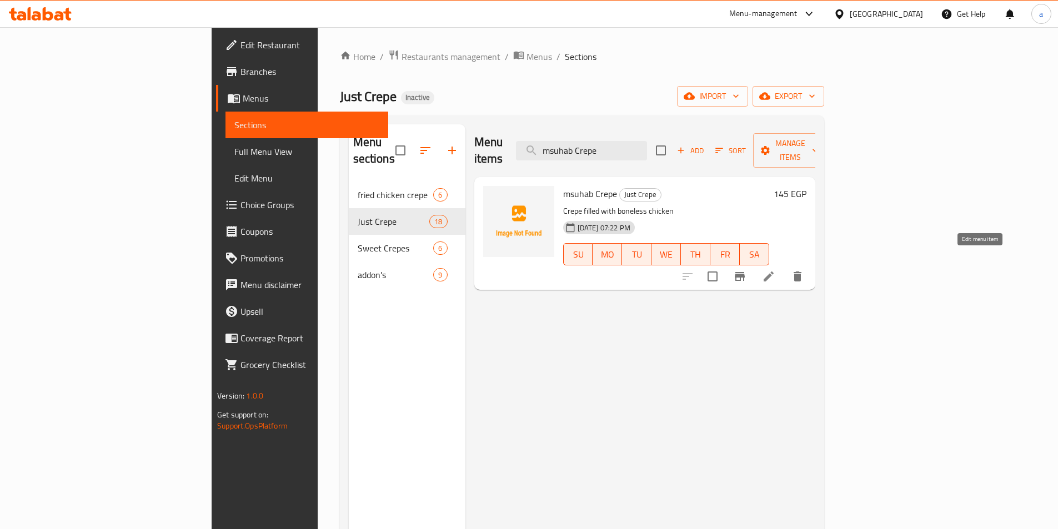
type input "msuhab Crepe"
click at [775, 270] on icon at bounding box center [768, 276] width 13 height 13
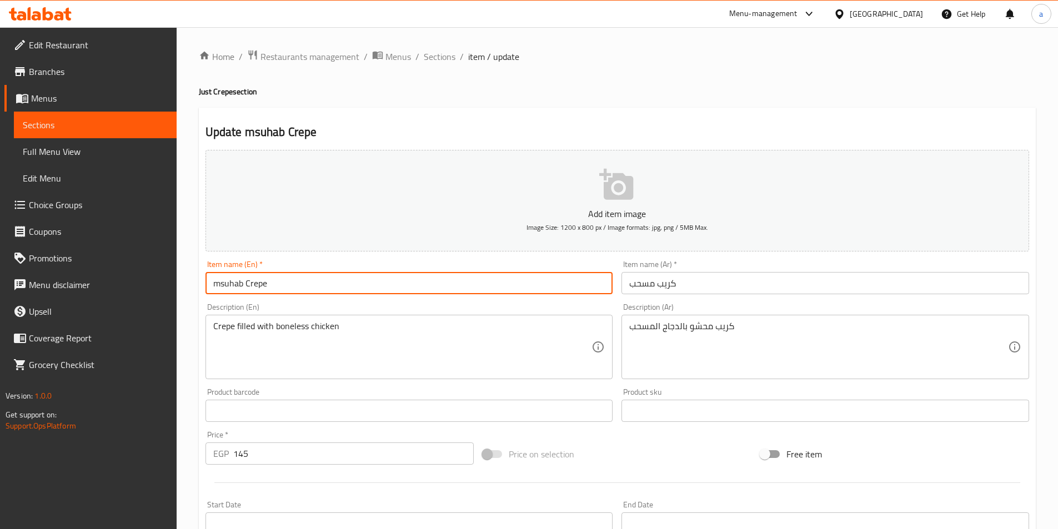
click at [224, 280] on input "msuhab Crepe" at bounding box center [409, 283] width 408 height 22
paste input "Crepe"
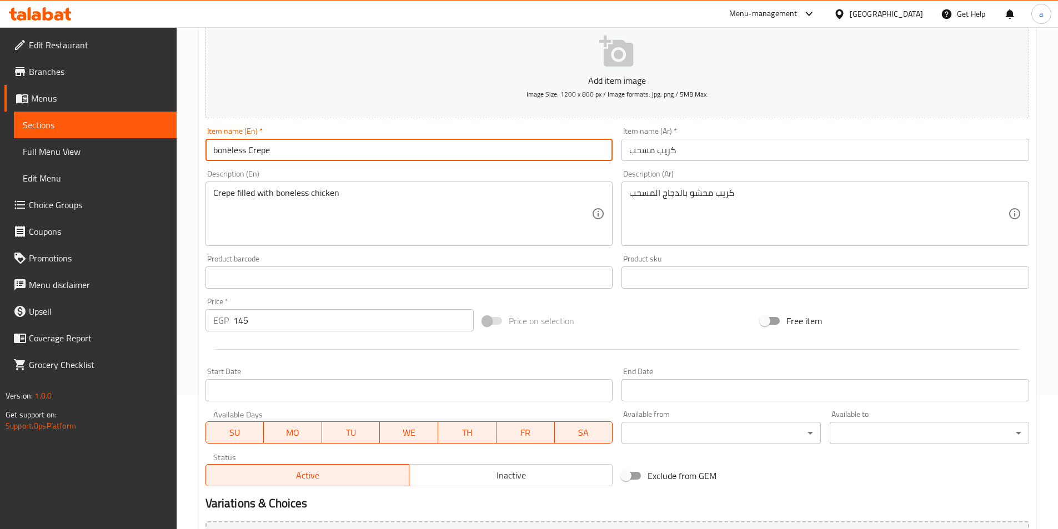
scroll to position [255, 0]
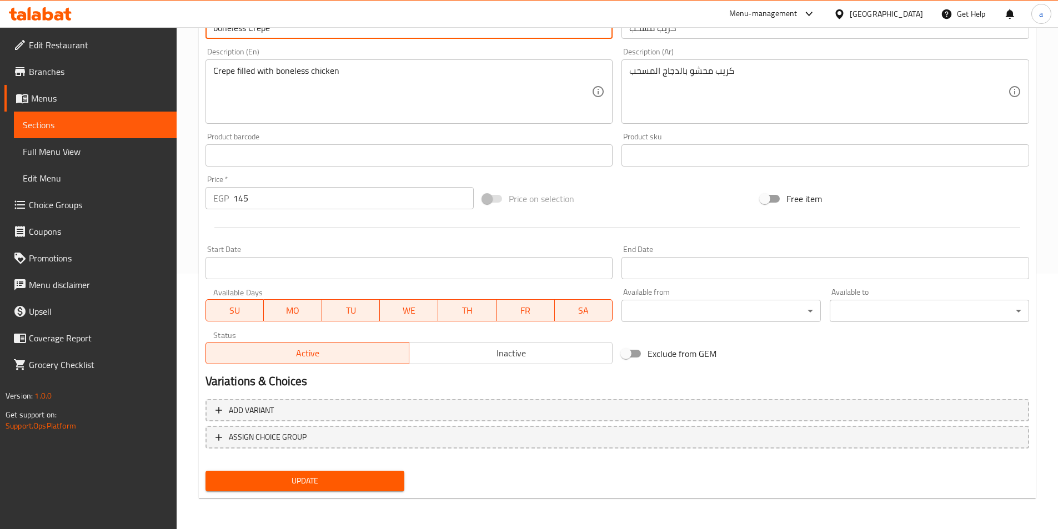
type input "boneless Crepe"
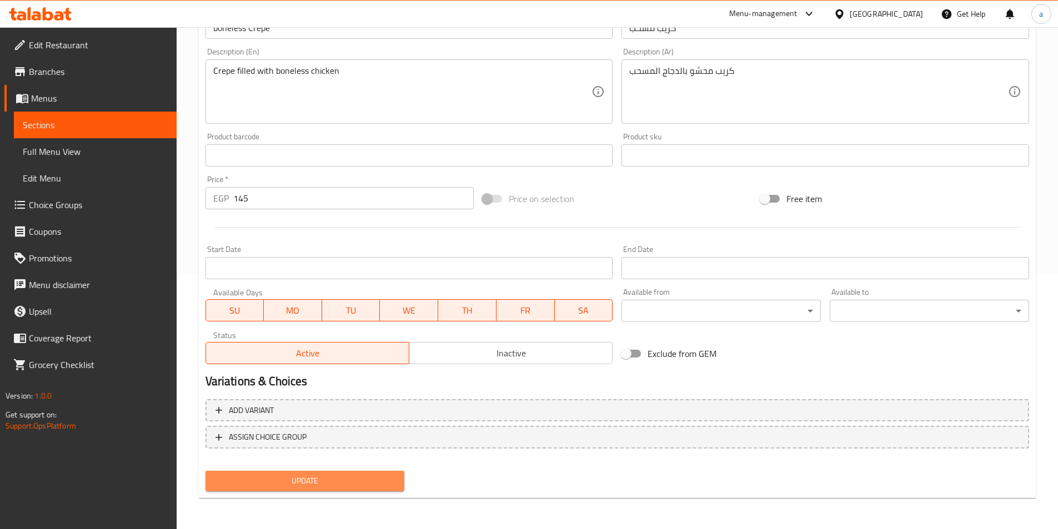
click at [338, 483] on span "Update" at bounding box center [305, 481] width 182 height 14
click at [346, 479] on span "Update" at bounding box center [305, 481] width 182 height 14
click at [205, 471] on button "Update" at bounding box center [304, 481] width 199 height 21
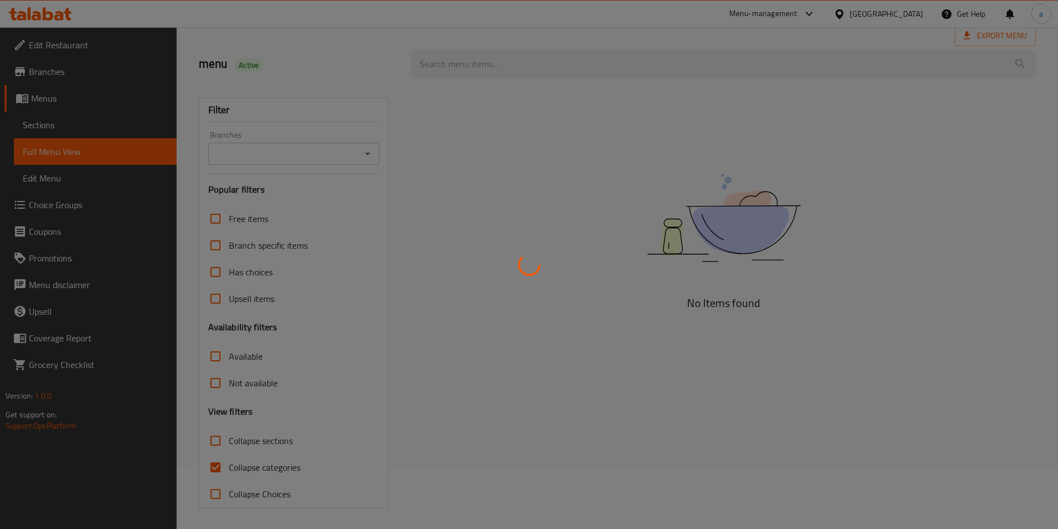
scroll to position [62, 0]
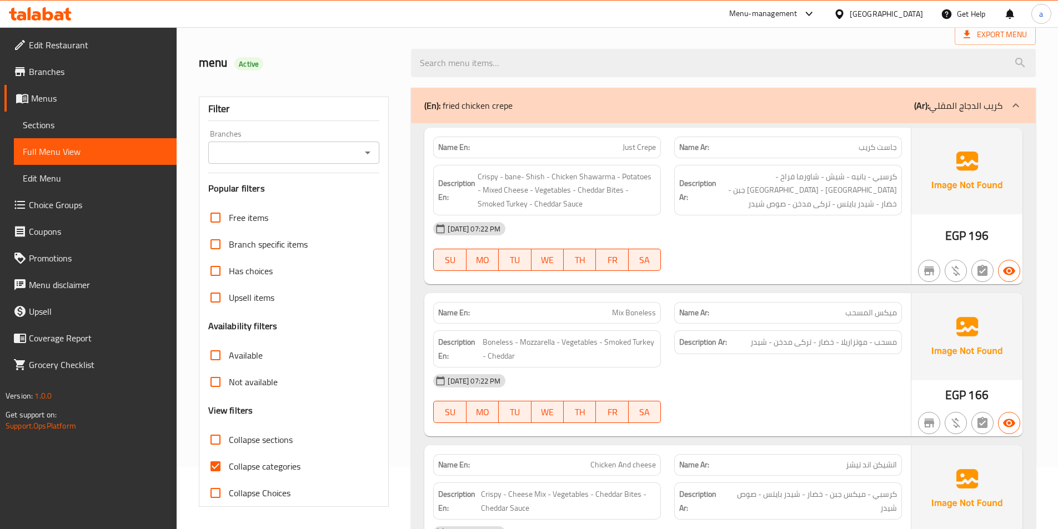
click at [214, 473] on input "Collapse categories" at bounding box center [215, 466] width 27 height 27
checkbox input "false"
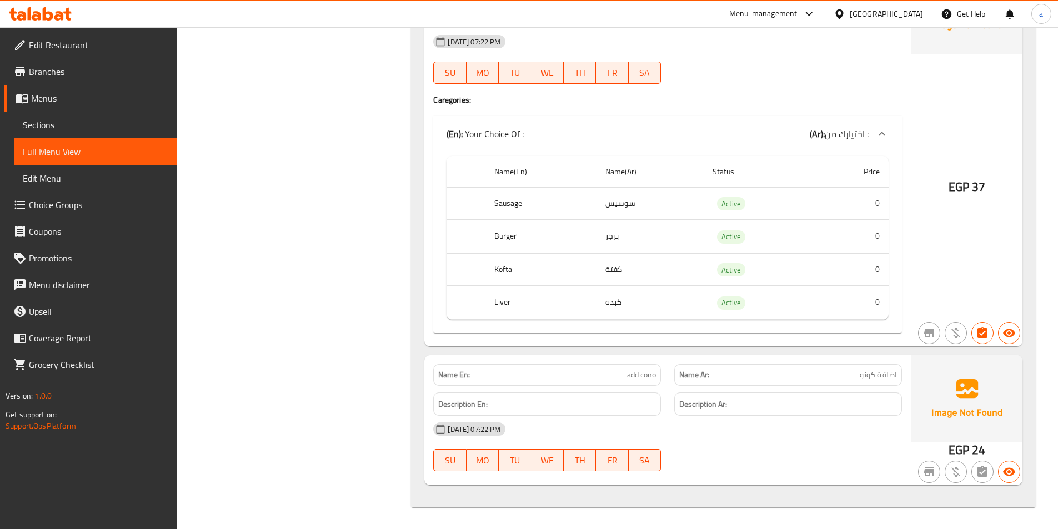
scroll to position [5859, 0]
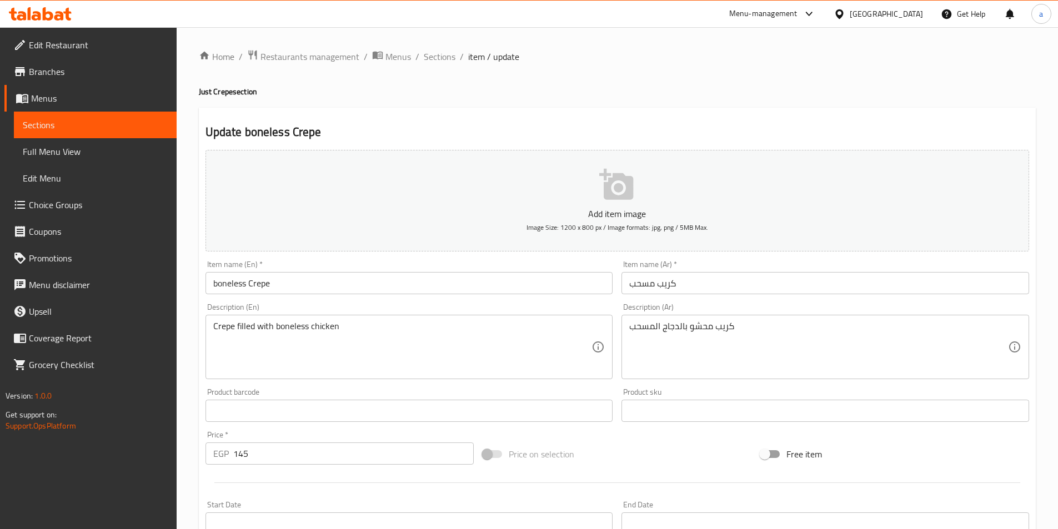
scroll to position [255, 0]
